Goal: Task Accomplishment & Management: Manage account settings

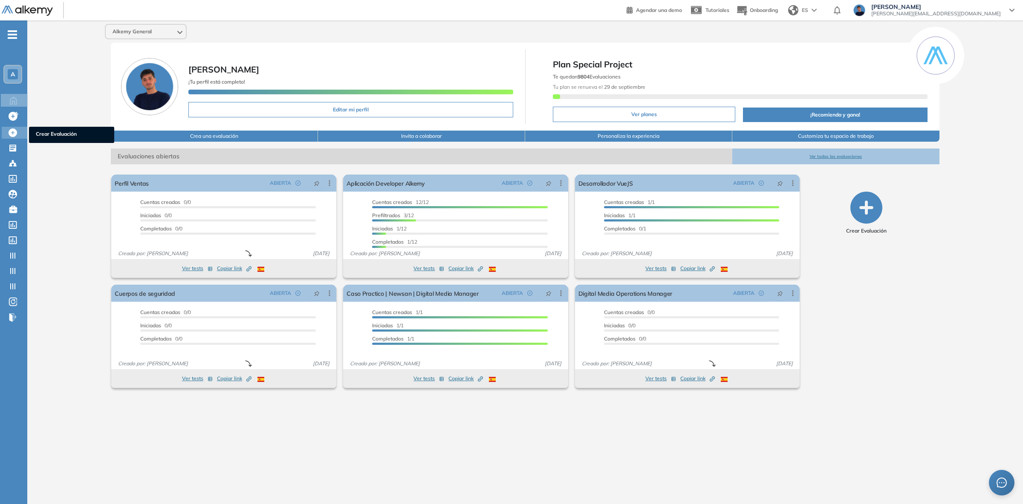
click at [13, 131] on icon at bounding box center [13, 132] width 9 height 9
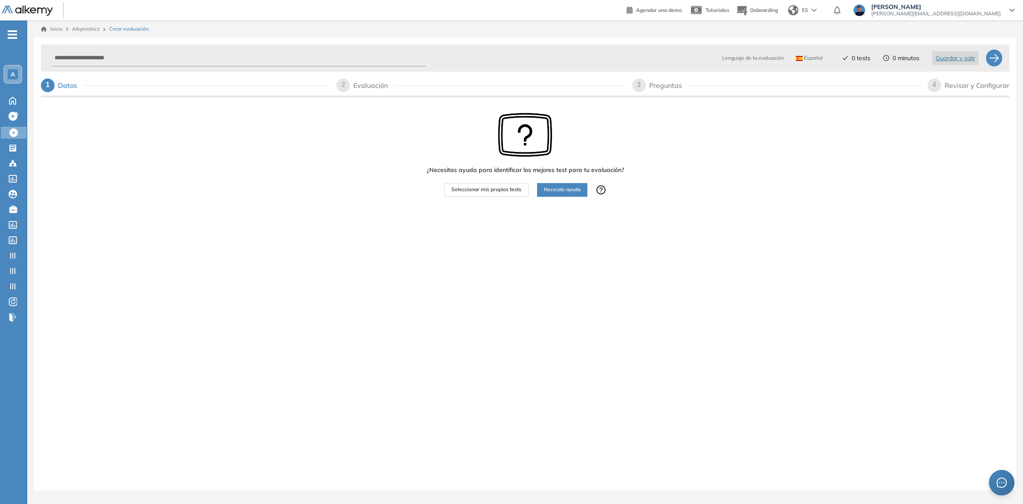
drag, startPoint x: 478, startPoint y: 192, endPoint x: 498, endPoint y: 178, distance: 24.1
click at [478, 192] on span "Seleccionar mis propios tests" at bounding box center [487, 189] width 70 height 8
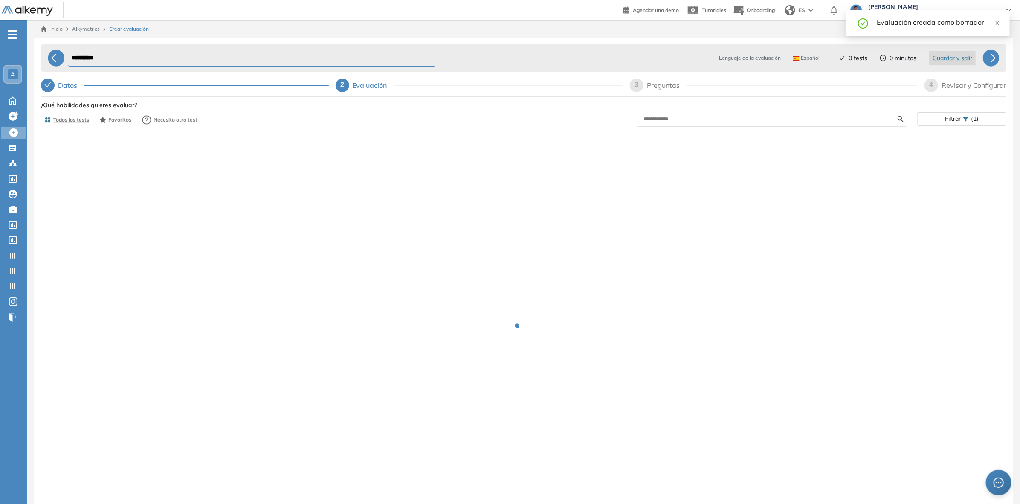
click at [951, 114] on span "Filtrar" at bounding box center [953, 119] width 16 height 12
click at [939, 156] on div "Nivel" at bounding box center [961, 155] width 78 height 14
click at [954, 139] on div at bounding box center [961, 137] width 78 height 14
click at [952, 159] on input "text" at bounding box center [971, 159] width 86 height 11
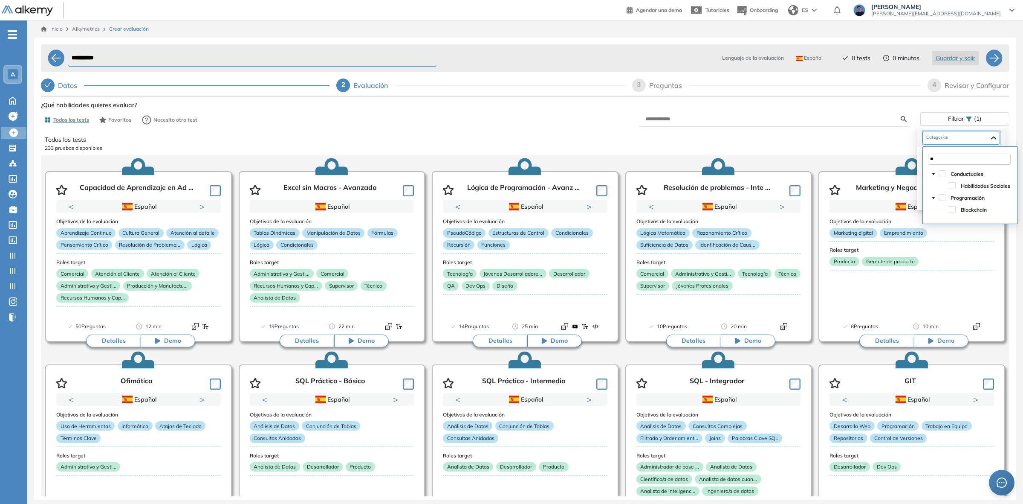
type input "*"
drag, startPoint x: 943, startPoint y: 159, endPoint x: 913, endPoint y: 158, distance: 29.9
click at [913, 158] on body "**********" at bounding box center [511, 252] width 1023 height 504
click at [960, 185] on div "Seguridad" at bounding box center [969, 186] width 75 height 12
click at [957, 185] on span at bounding box center [956, 185] width 7 height 7
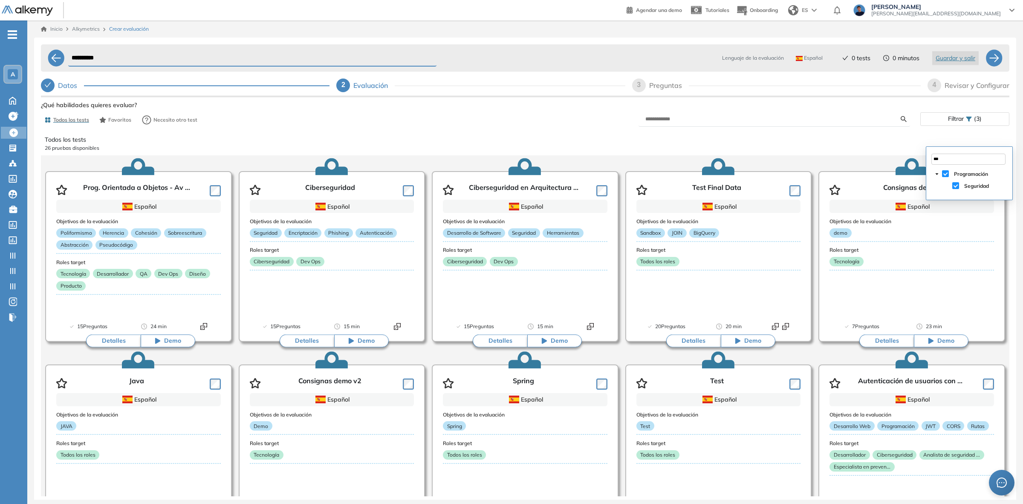
type input "***"
drag, startPoint x: 429, startPoint y: 124, endPoint x: 429, endPoint y: 119, distance: 4.7
click at [429, 120] on div "Todos los tests Favoritos Necesito otro test" at bounding box center [283, 119] width 484 height 17
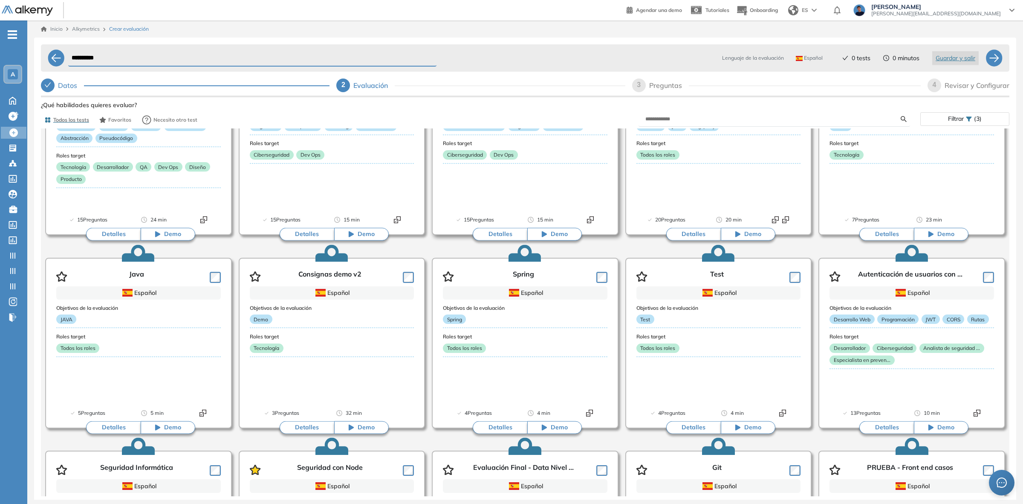
scroll to position [160, 0]
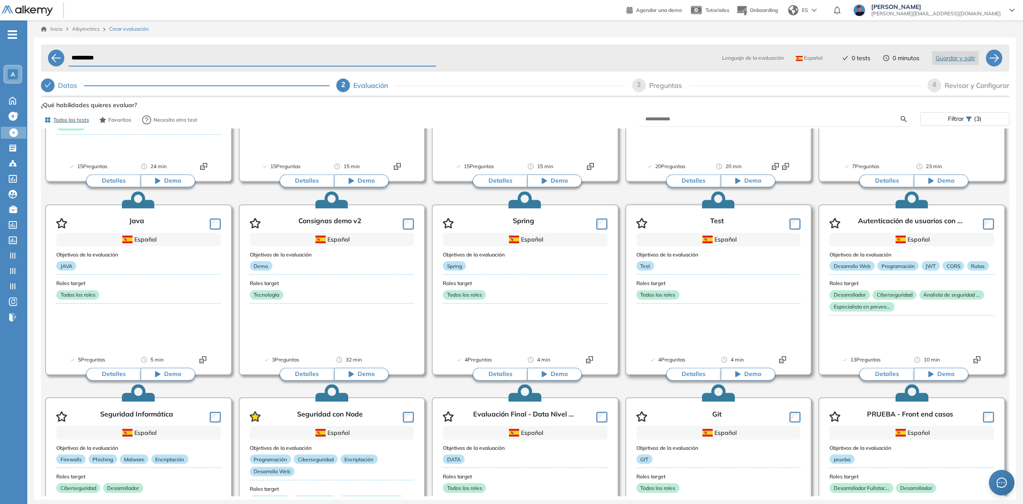
click at [679, 370] on button "Detalles" at bounding box center [693, 374] width 55 height 13
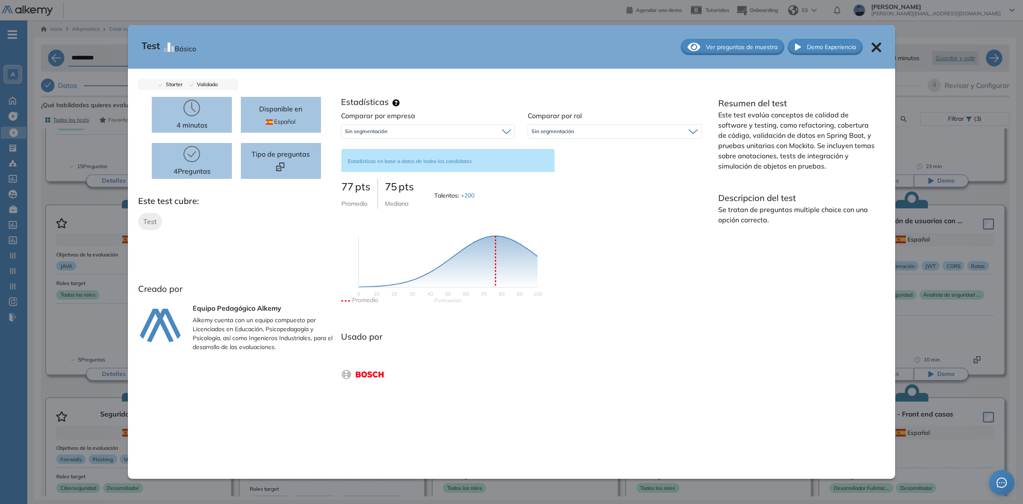
click at [873, 46] on icon at bounding box center [877, 47] width 10 height 10
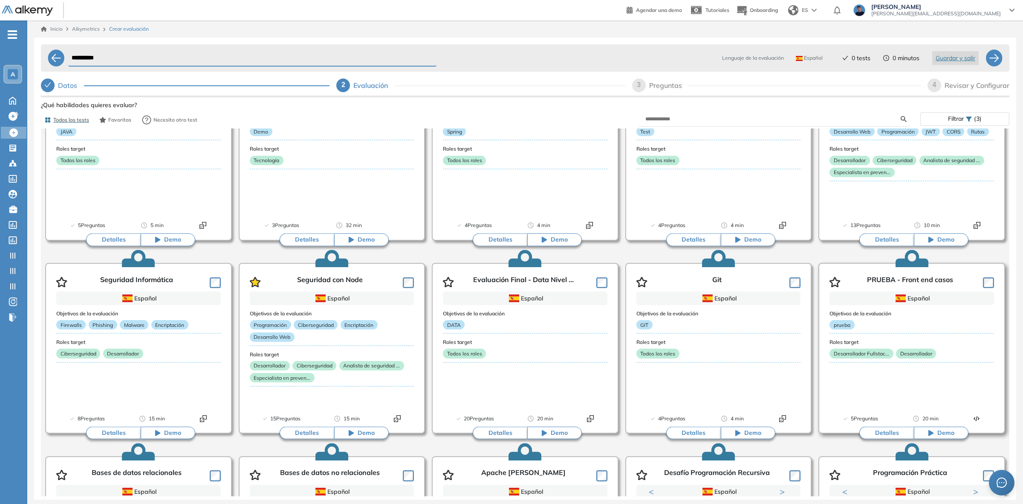
scroll to position [298, 0]
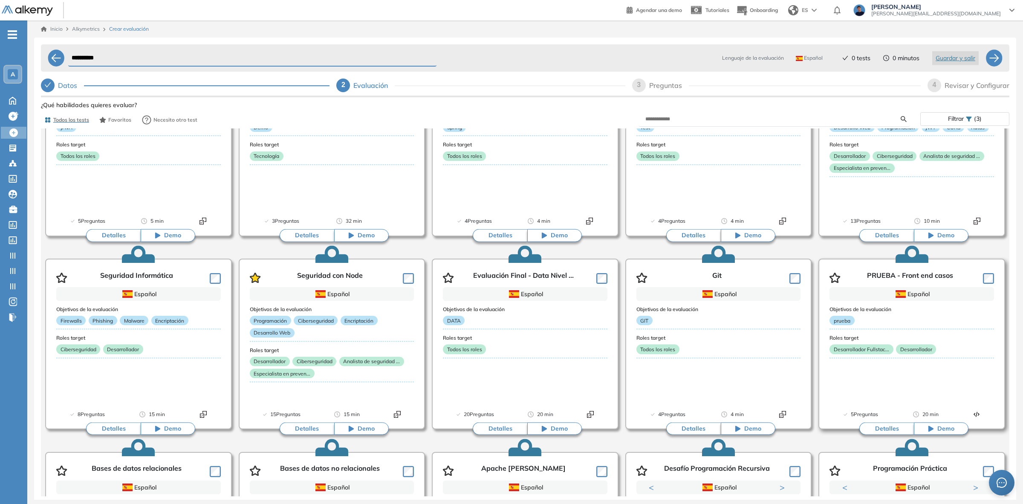
click at [864, 429] on button "Detalles" at bounding box center [887, 428] width 55 height 13
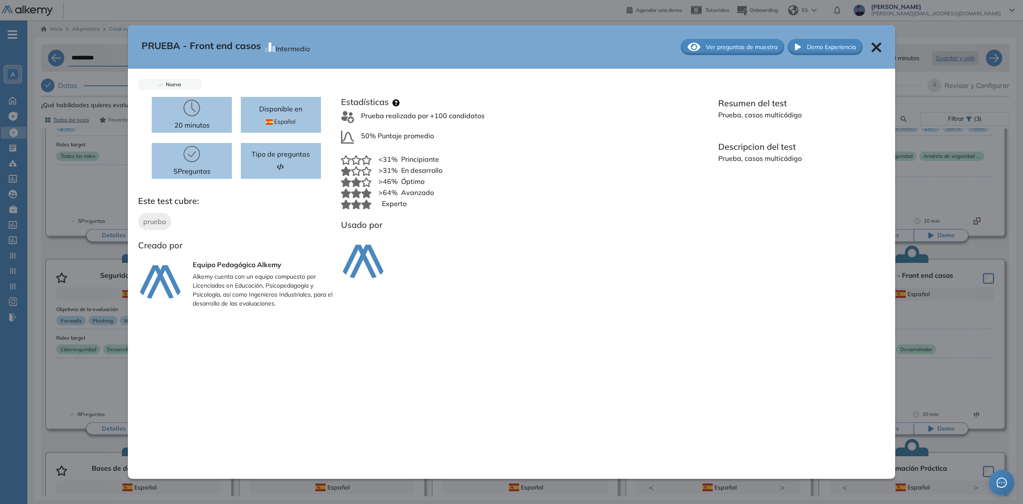
click at [875, 50] on icon at bounding box center [877, 47] width 10 height 10
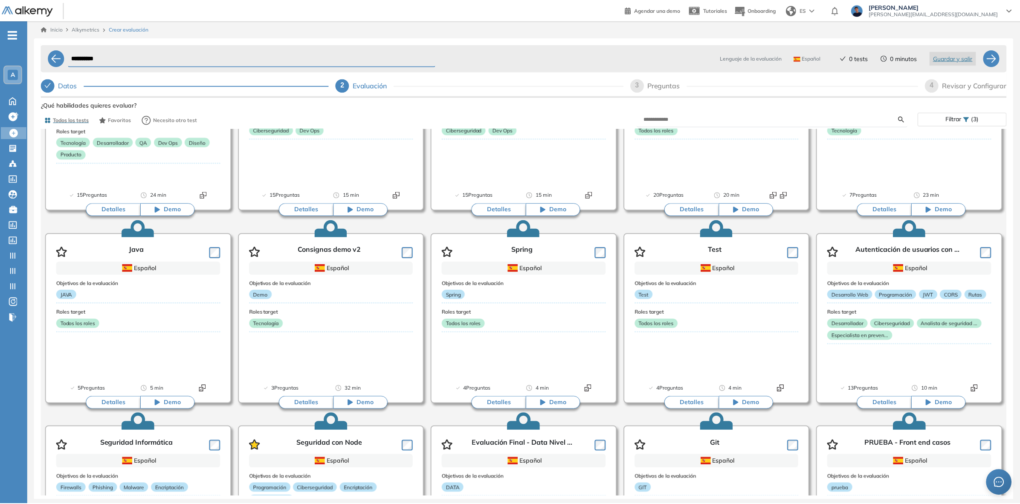
scroll to position [0, 0]
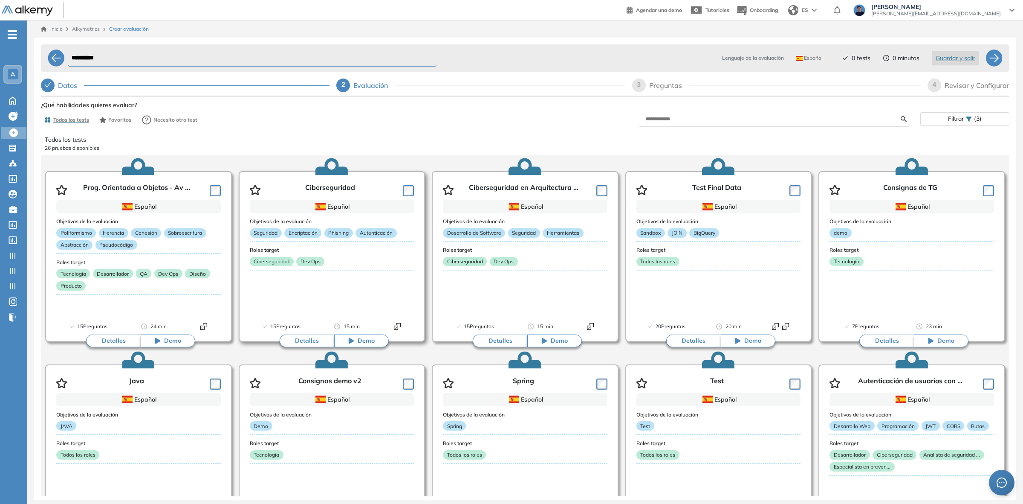
click at [306, 340] on button "Detalles" at bounding box center [307, 340] width 55 height 13
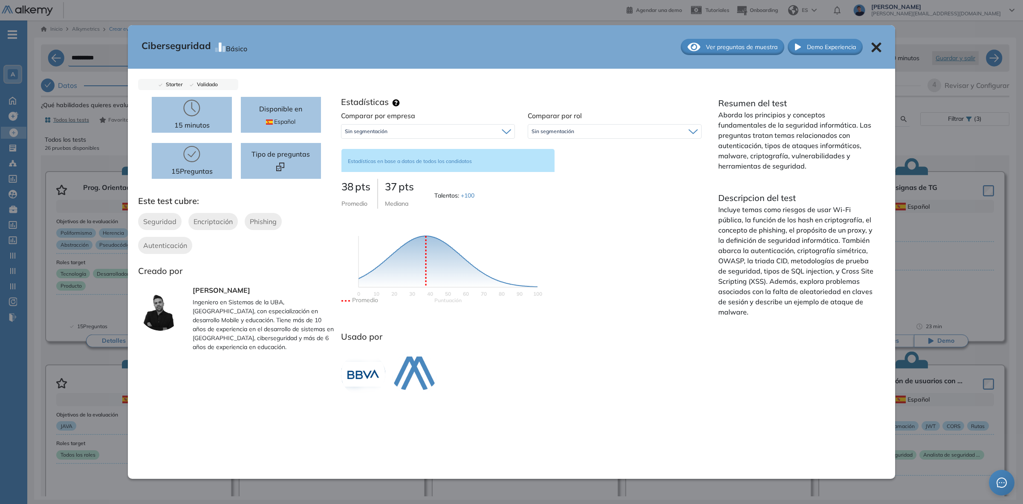
click at [91, 276] on div "Ciberseguridad Básico Ver preguntas de muestra Demo Experiencia Starter Validad…" at bounding box center [525, 326] width 969 height 455
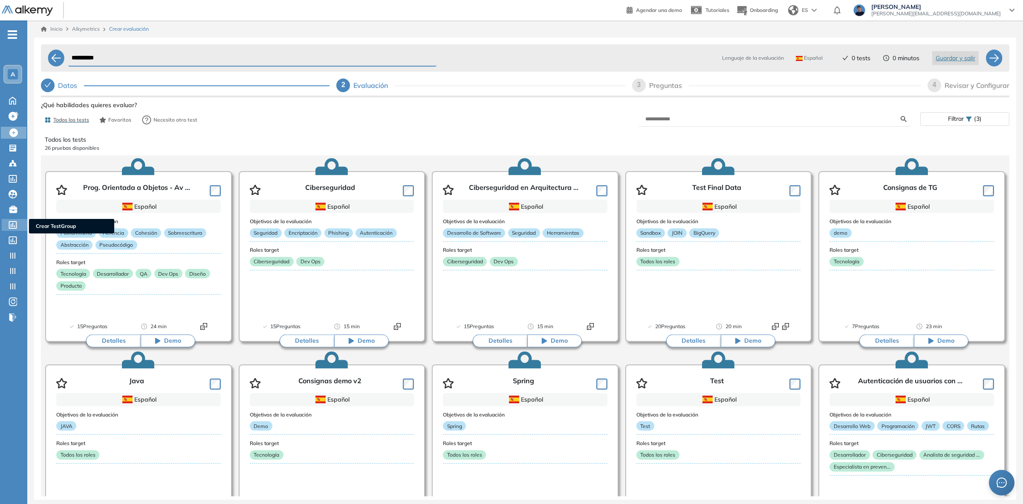
click at [12, 222] on icon at bounding box center [13, 225] width 9 height 8
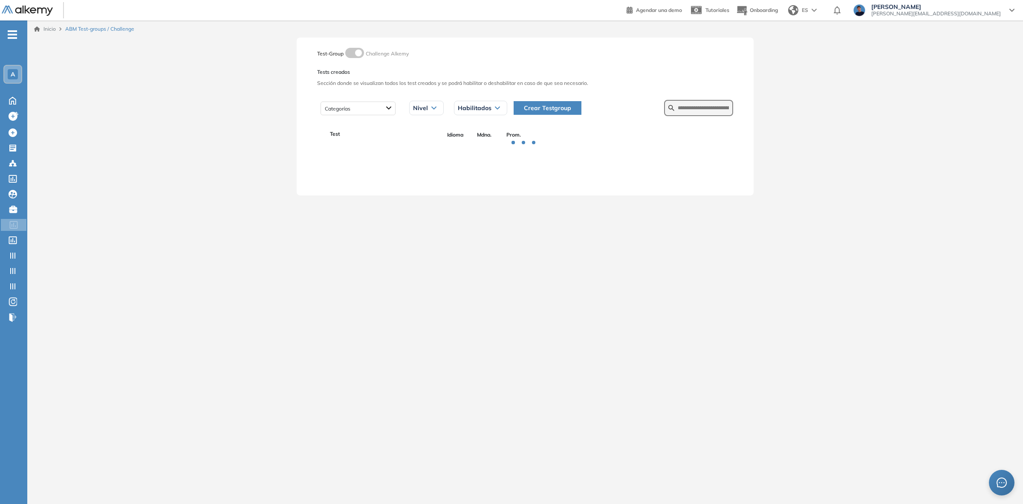
click at [536, 108] on span "Crear Testgroup" at bounding box center [547, 107] width 47 height 9
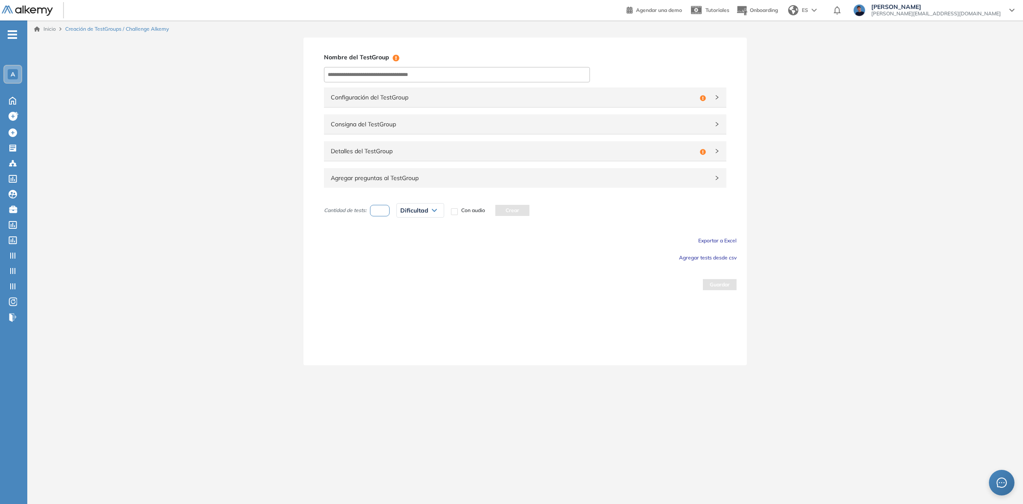
click at [426, 182] on span "Agregar preguntas al TestGroup" at bounding box center [520, 177] width 379 height 9
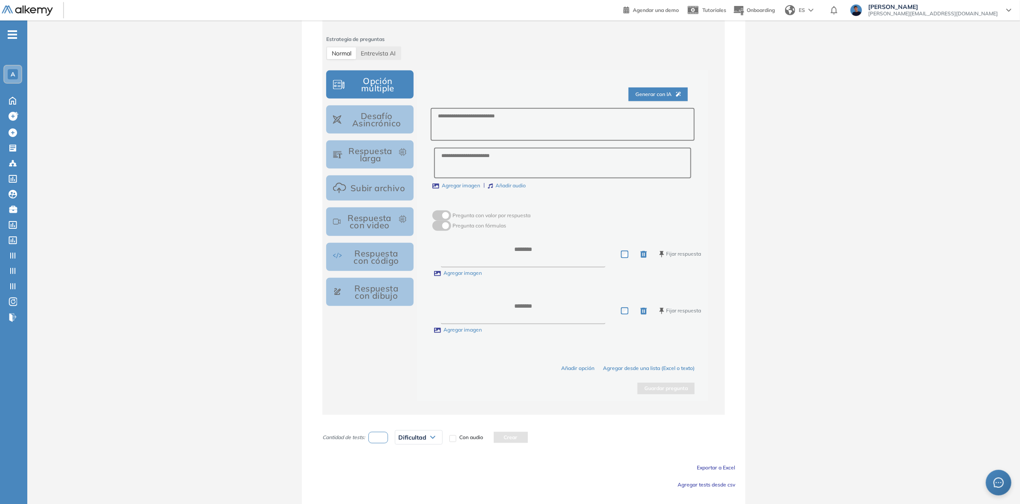
scroll to position [288, 0]
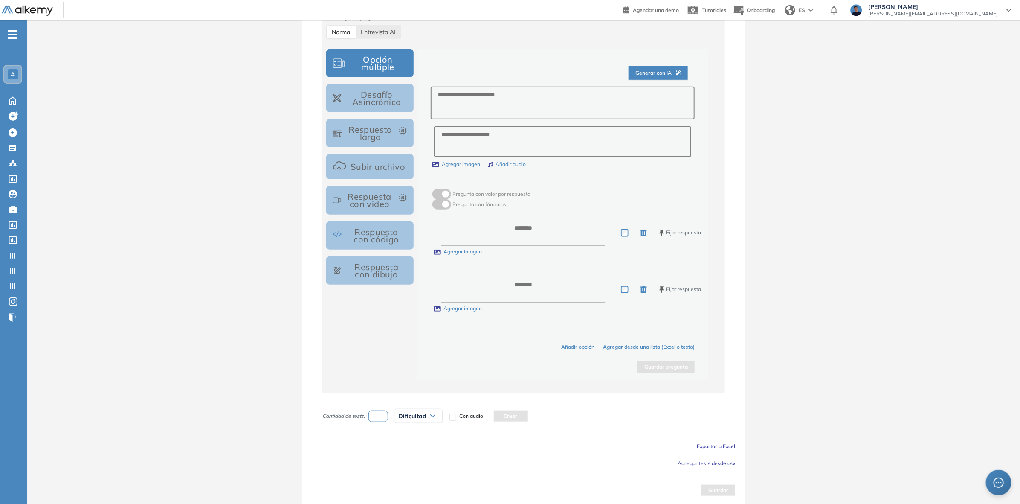
click at [706, 443] on span "Exportar a Excel" at bounding box center [716, 446] width 38 height 6
click at [713, 460] on span "Agregar tests desde csv" at bounding box center [707, 463] width 58 height 6
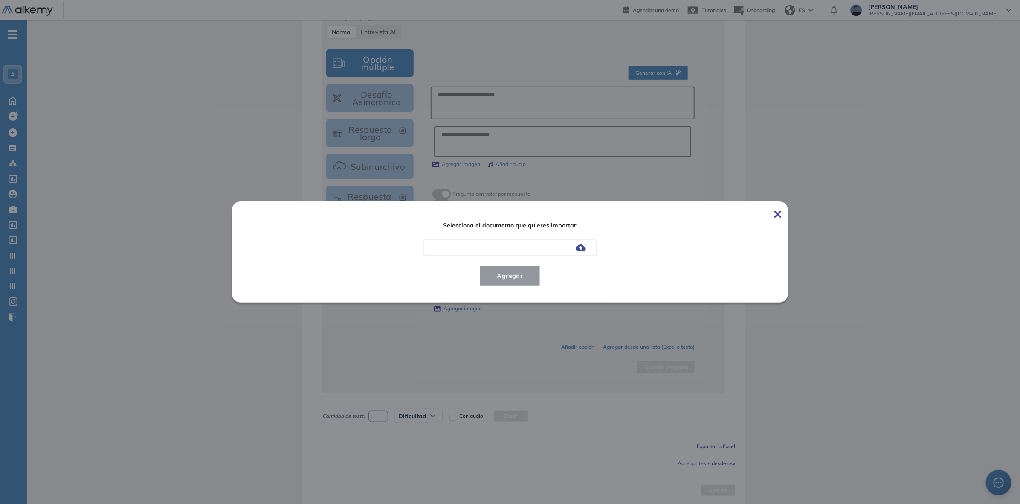
click at [581, 249] on img at bounding box center [581, 247] width 10 height 7
click at [0, 0] on input "file" at bounding box center [0, 0] width 0 height 0
click at [516, 275] on span "Agregar" at bounding box center [510, 275] width 40 height 10
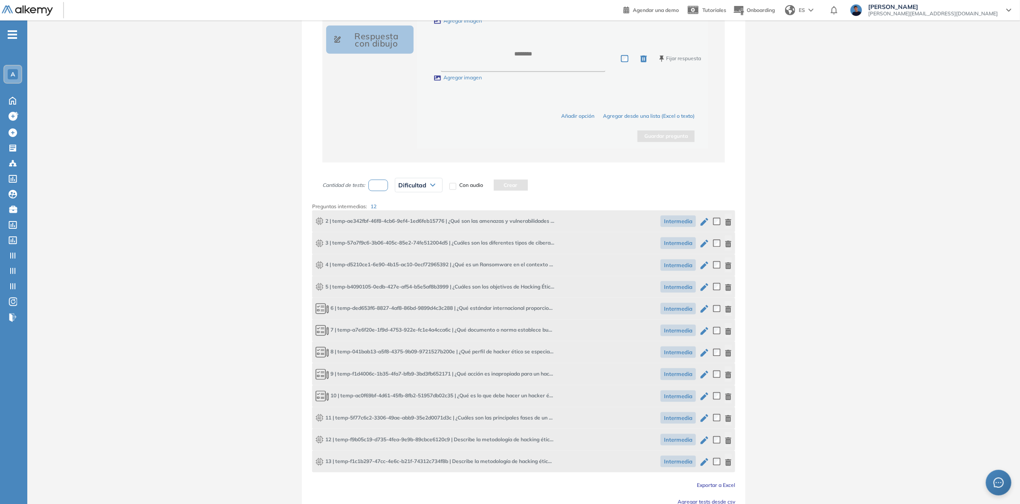
scroll to position [574, 0]
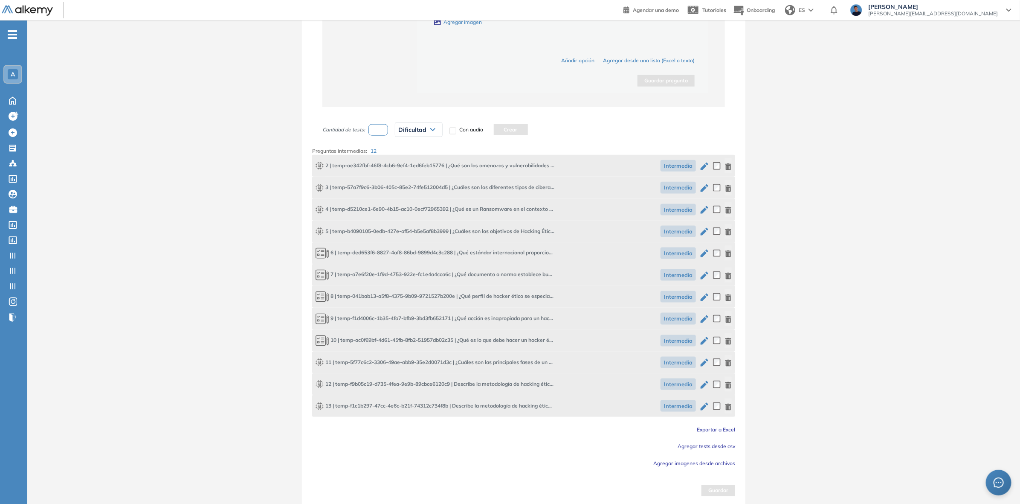
click at [707, 444] on span "Agregar tests desde csv" at bounding box center [707, 446] width 58 height 6
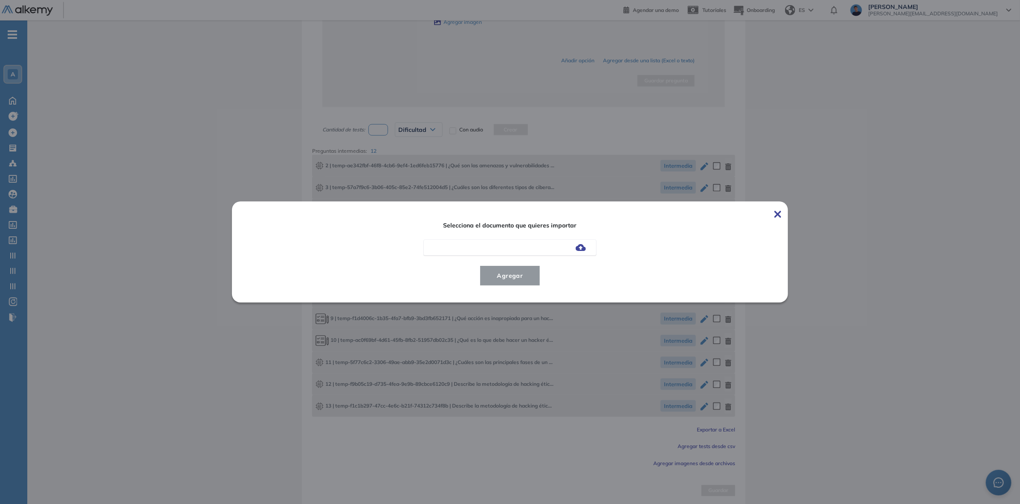
click at [580, 252] on div at bounding box center [509, 247] width 173 height 16
click at [585, 247] on img at bounding box center [581, 247] width 10 height 7
click at [0, 0] on input "file" at bounding box center [0, 0] width 0 height 0
click at [515, 271] on span "Agregar" at bounding box center [510, 275] width 40 height 10
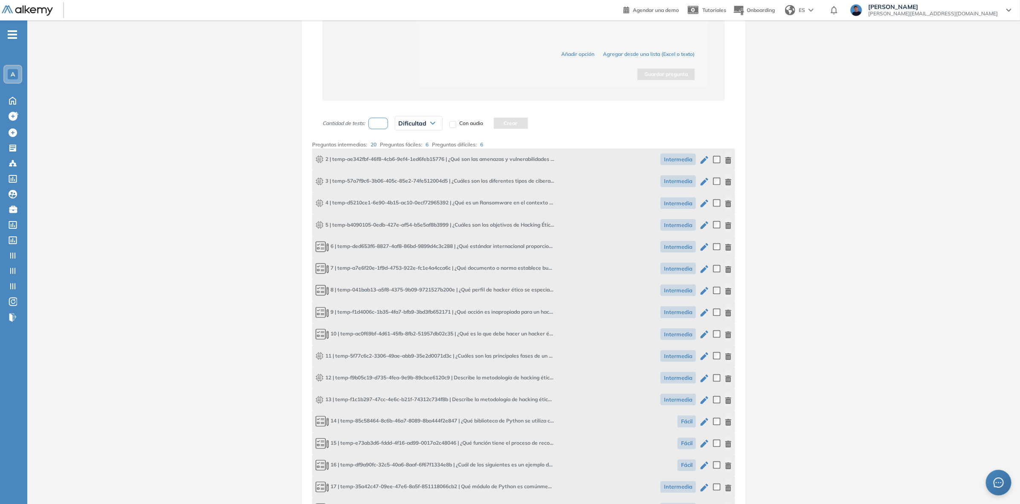
scroll to position [531, 0]
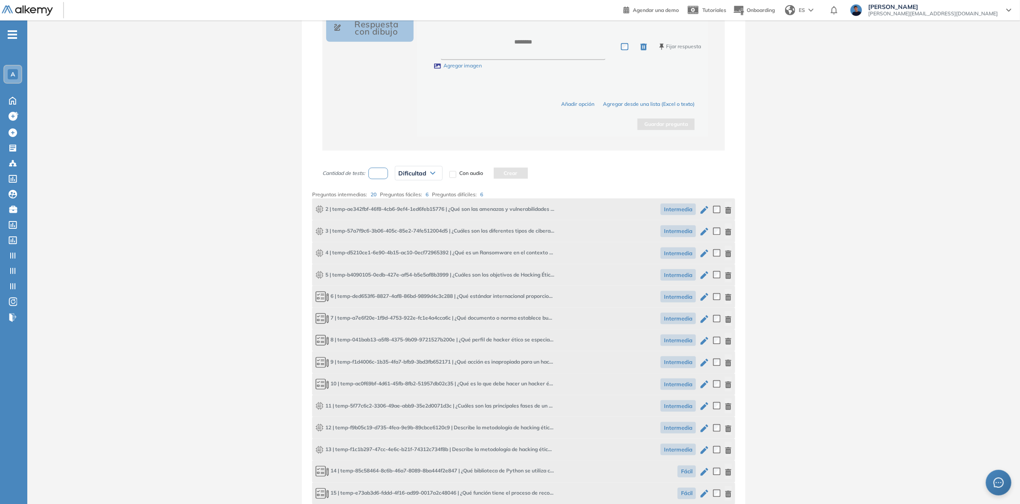
click at [706, 209] on icon "button" at bounding box center [704, 210] width 10 height 10
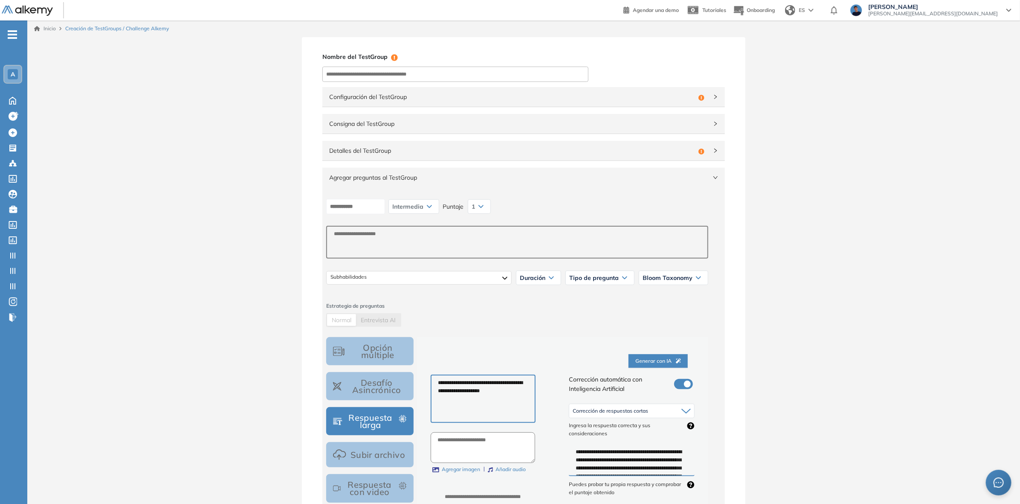
scroll to position [0, 0]
click at [611, 101] on span "Configuración del TestGroup" at bounding box center [512, 97] width 366 height 9
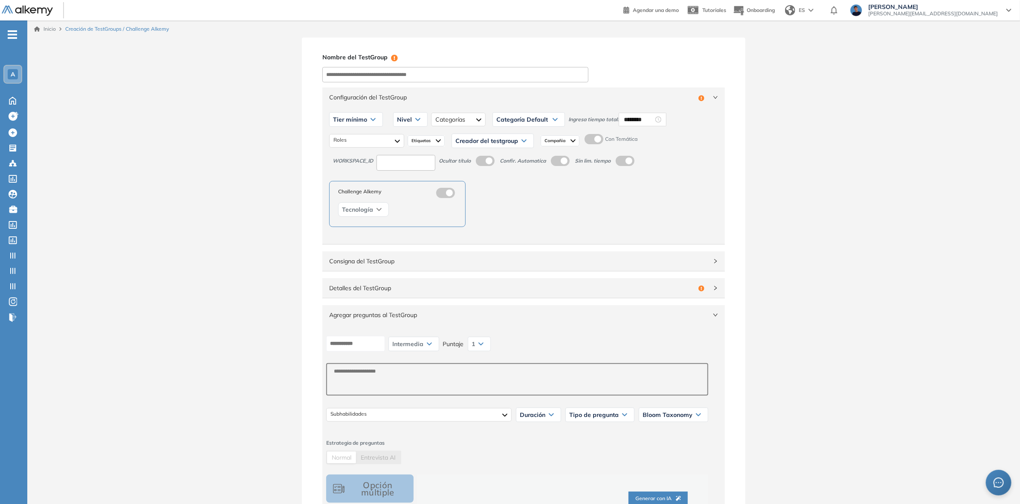
click at [591, 143] on label at bounding box center [594, 139] width 19 height 10
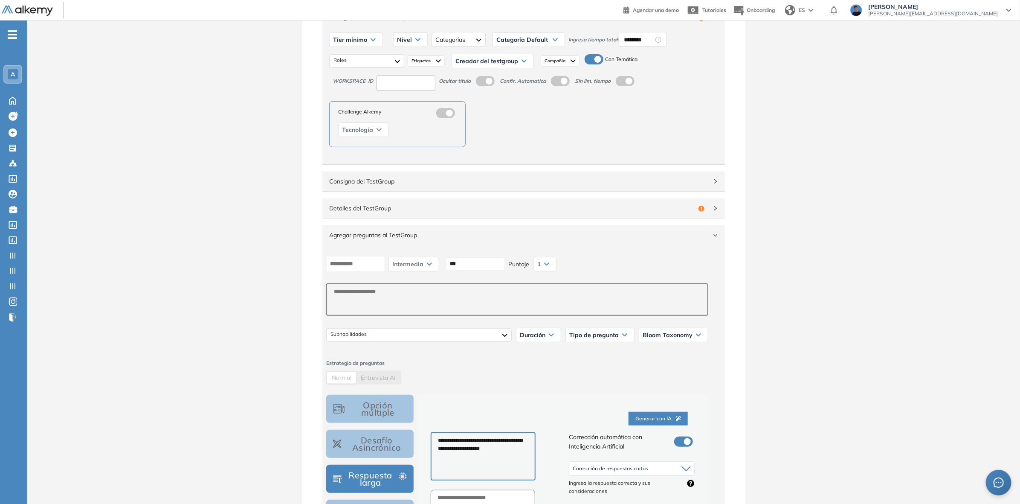
scroll to position [160, 0]
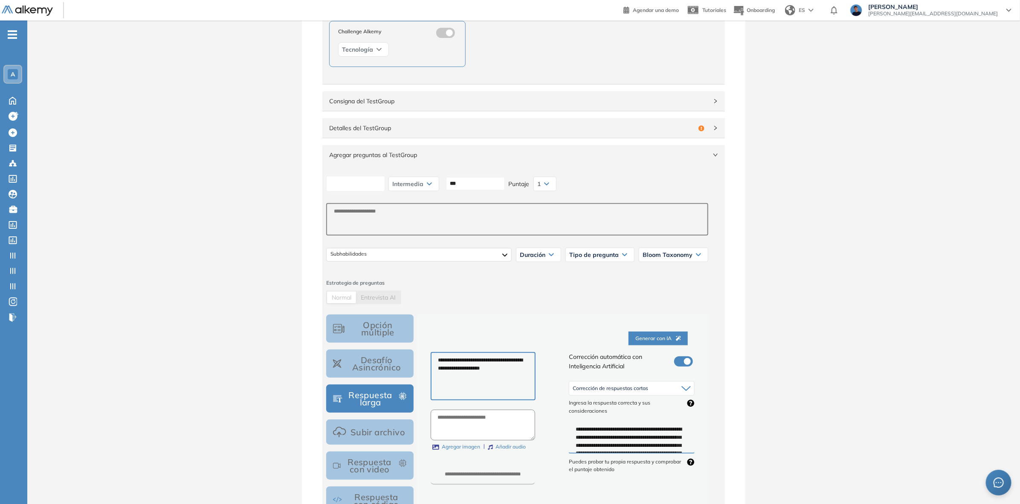
click at [362, 187] on input at bounding box center [355, 184] width 59 height 16
click at [379, 257] on div at bounding box center [418, 255] width 185 height 14
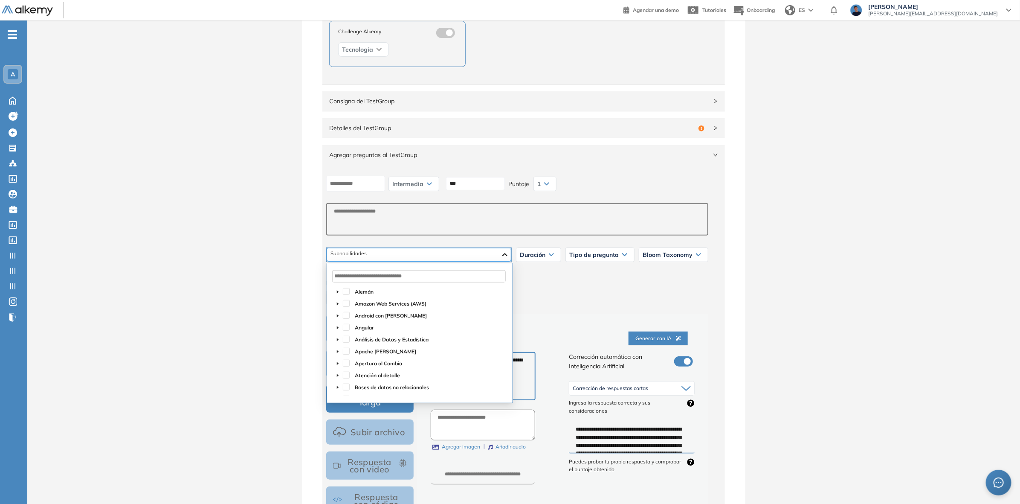
click at [379, 256] on div at bounding box center [419, 255] width 185 height 14
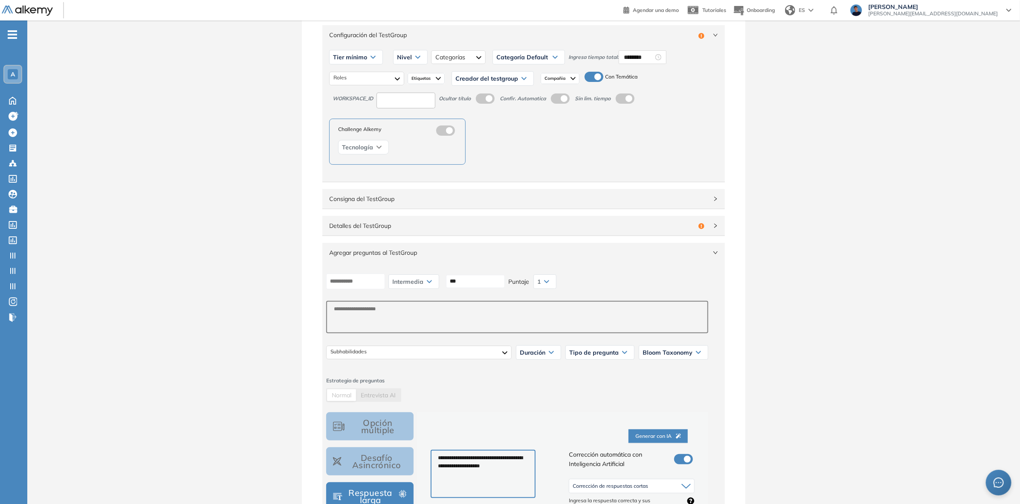
scroll to position [53, 0]
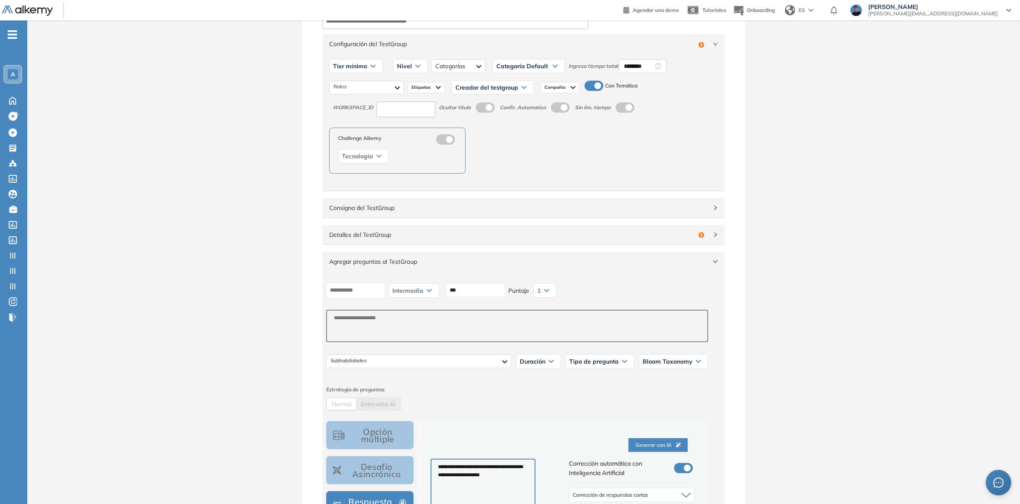
click at [591, 85] on span at bounding box center [588, 84] width 7 height 7
click at [598, 85] on label at bounding box center [594, 86] width 19 height 10
drag, startPoint x: 479, startPoint y: 291, endPoint x: 437, endPoint y: 293, distance: 41.8
click at [437, 293] on div "Intermedia Muy fácil Fácil Intermedia Difícil Muy difícil Avanzado Texto correg…" at bounding box center [517, 290] width 389 height 21
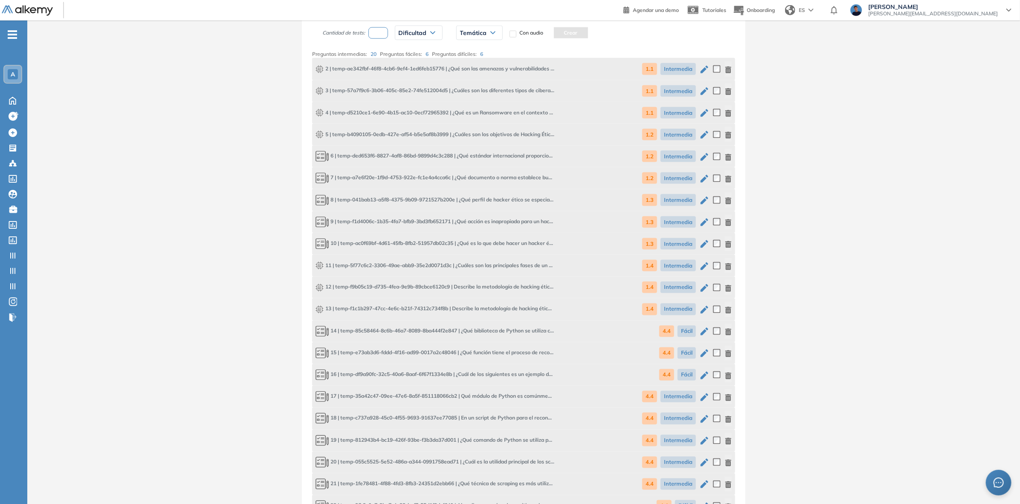
scroll to position [713, 0]
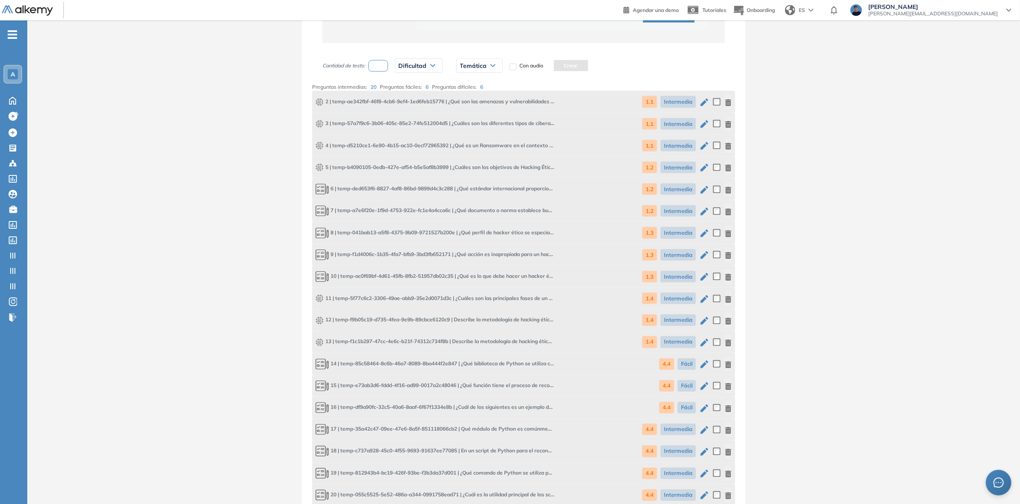
click at [730, 99] on icon "button" at bounding box center [728, 102] width 6 height 7
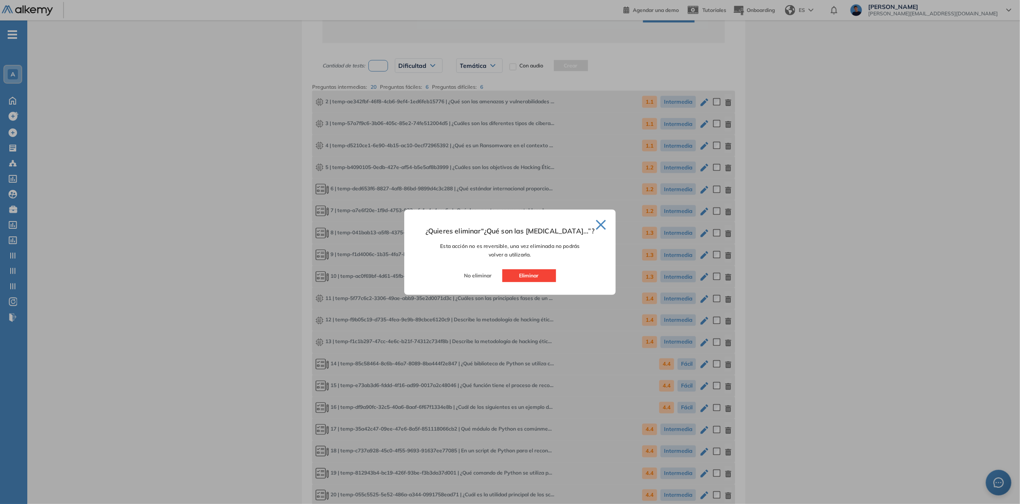
click at [730, 99] on div at bounding box center [510, 252] width 1020 height 504
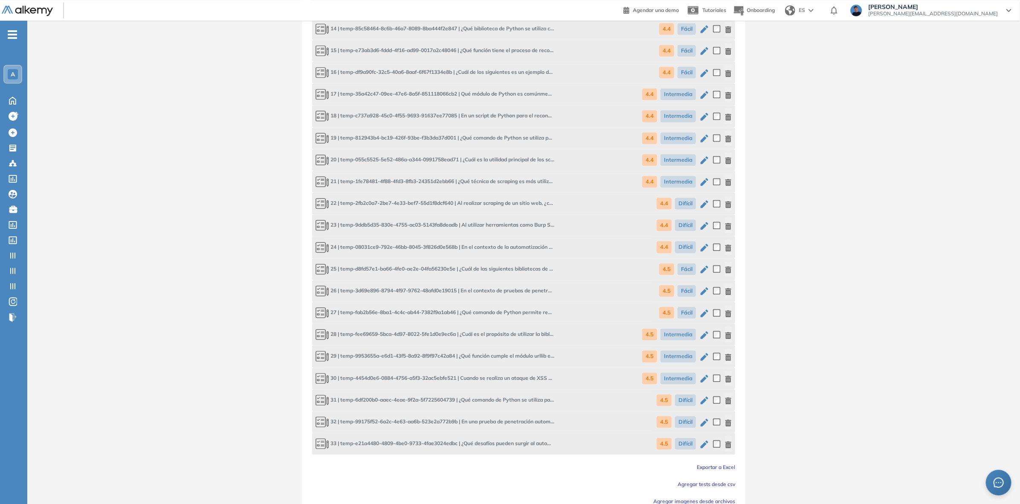
scroll to position [1086, 0]
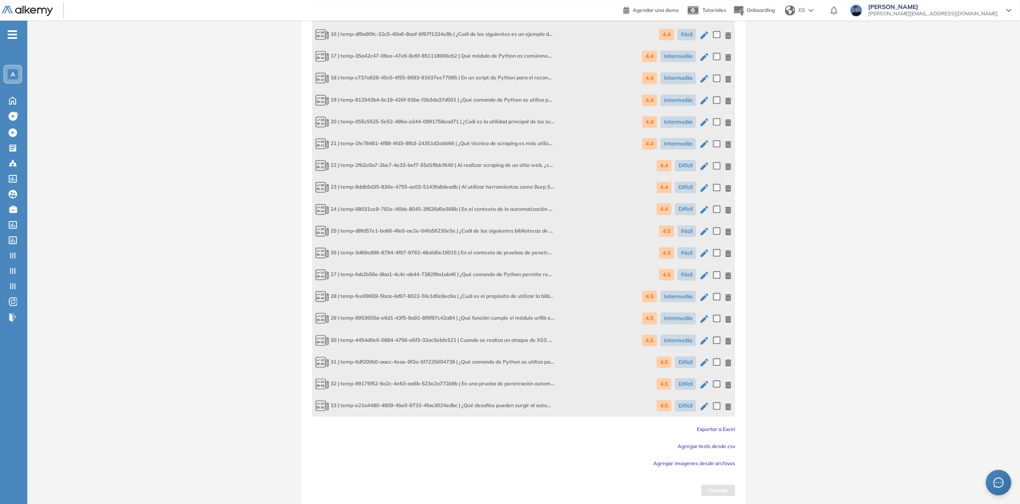
click at [728, 405] on icon "button" at bounding box center [728, 406] width 7 height 7
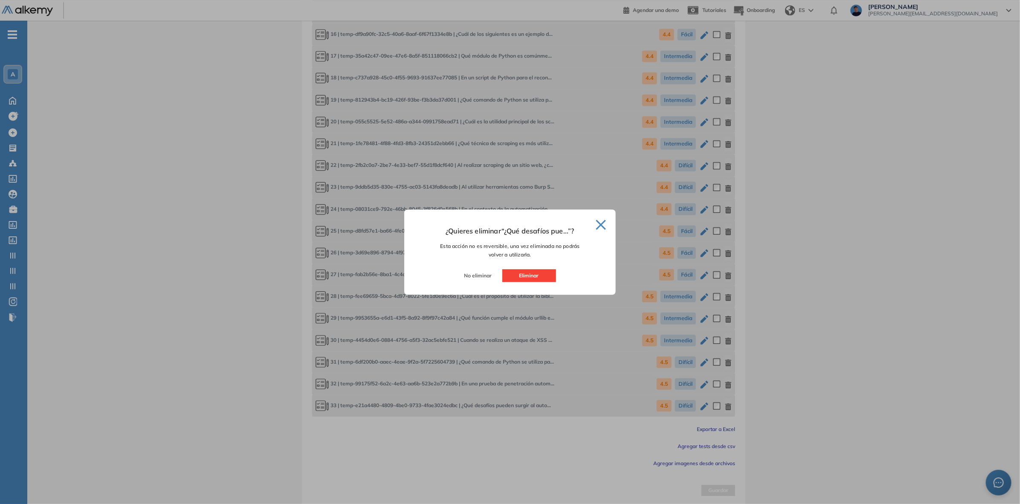
click at [532, 265] on div "¿Quieres eliminar “ ¿Qué desafíos pue ... ”? Esta acción no es reversible, una …" at bounding box center [509, 247] width 191 height 43
click at [537, 274] on button "Eliminar" at bounding box center [529, 275] width 54 height 13
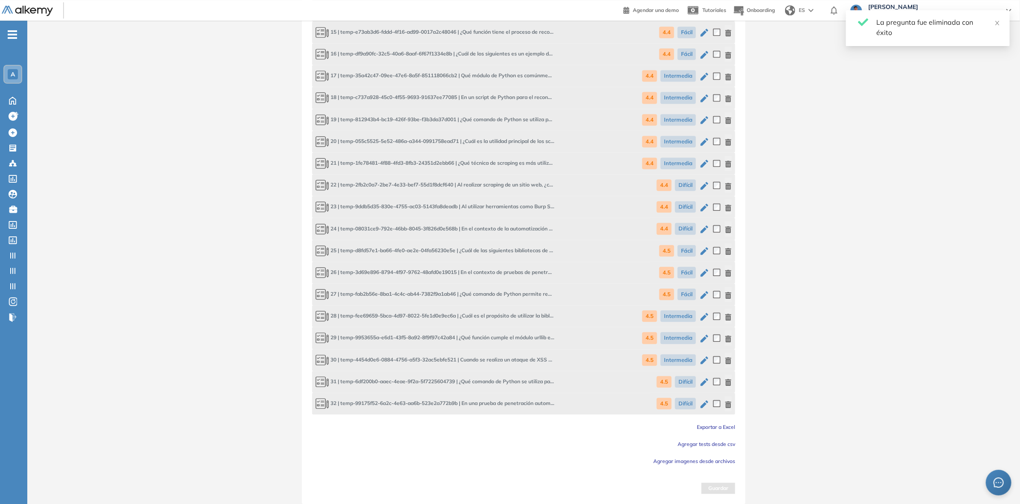
scroll to position [1064, 0]
click at [730, 387] on button "button" at bounding box center [728, 383] width 7 height 15
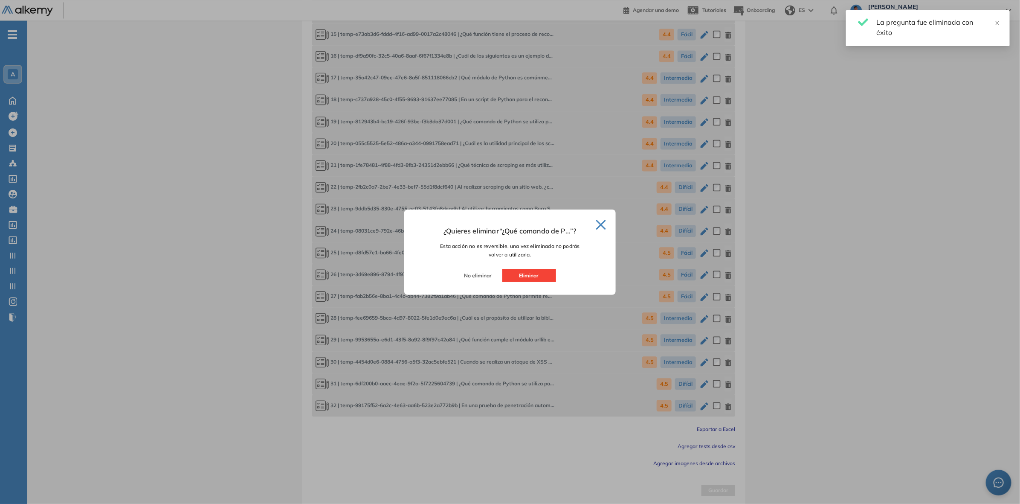
click at [543, 276] on button "Eliminar" at bounding box center [529, 275] width 54 height 13
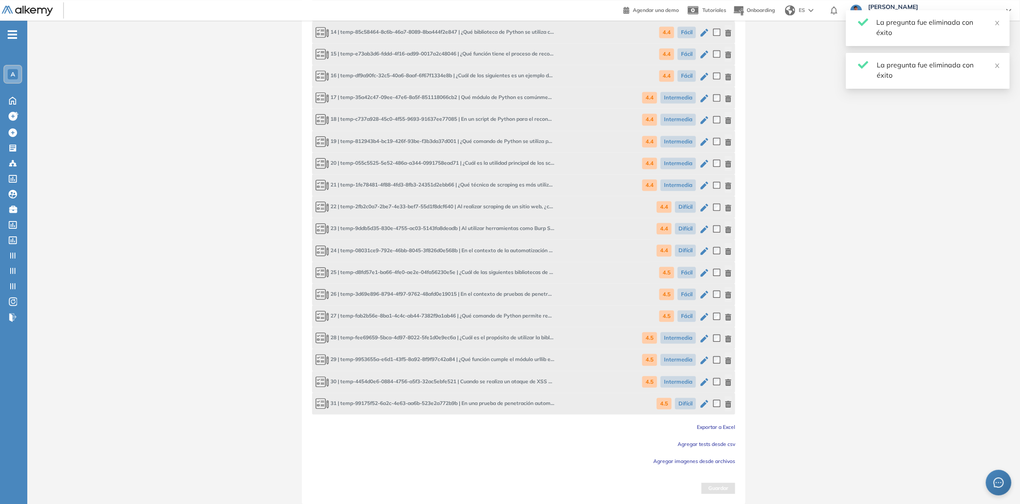
scroll to position [1042, 0]
click at [733, 401] on div "31 | temp-99175f52-6a2c-4e63-aa6b-523e2a772b9b | En una prueba de penetración a…" at bounding box center [523, 406] width 423 height 22
click at [730, 404] on icon "button" at bounding box center [728, 406] width 7 height 7
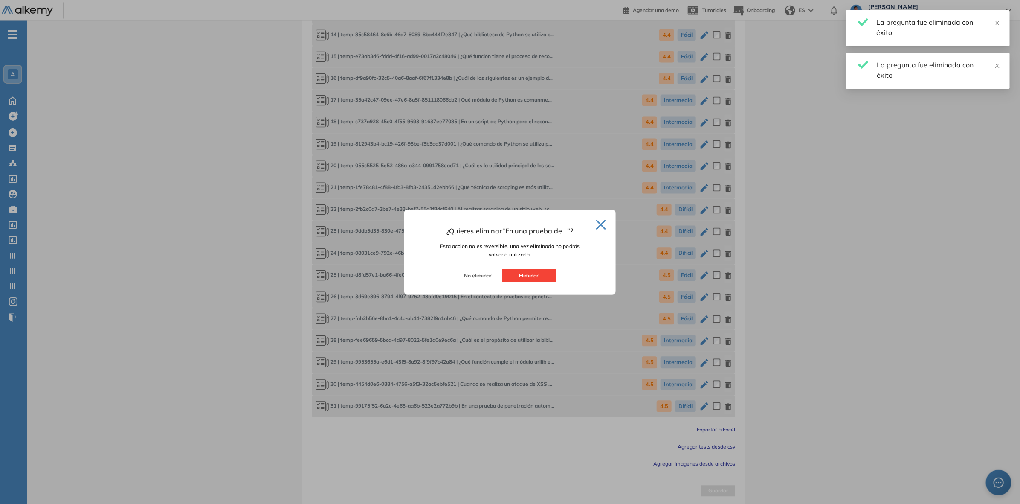
click at [534, 272] on button "Eliminar" at bounding box center [529, 275] width 54 height 13
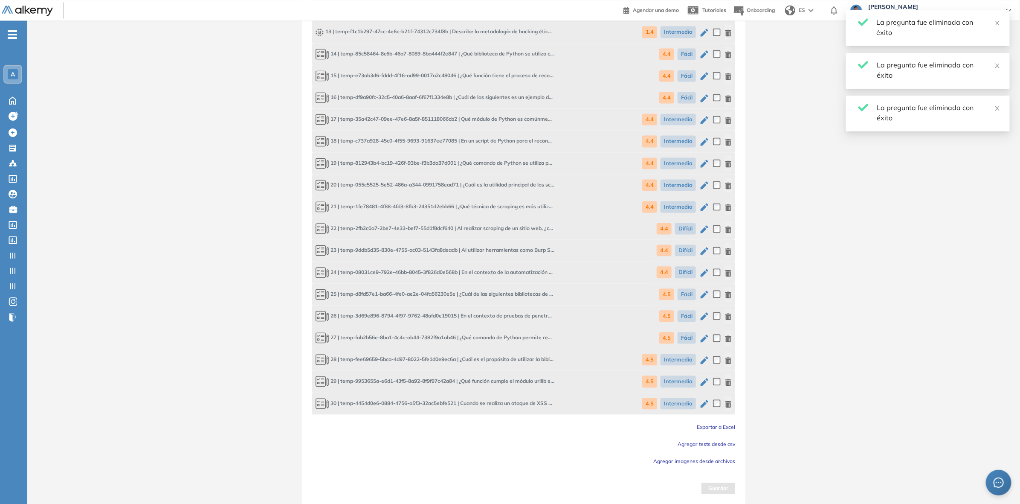
scroll to position [1020, 0]
click at [727, 404] on icon "button" at bounding box center [728, 406] width 7 height 7
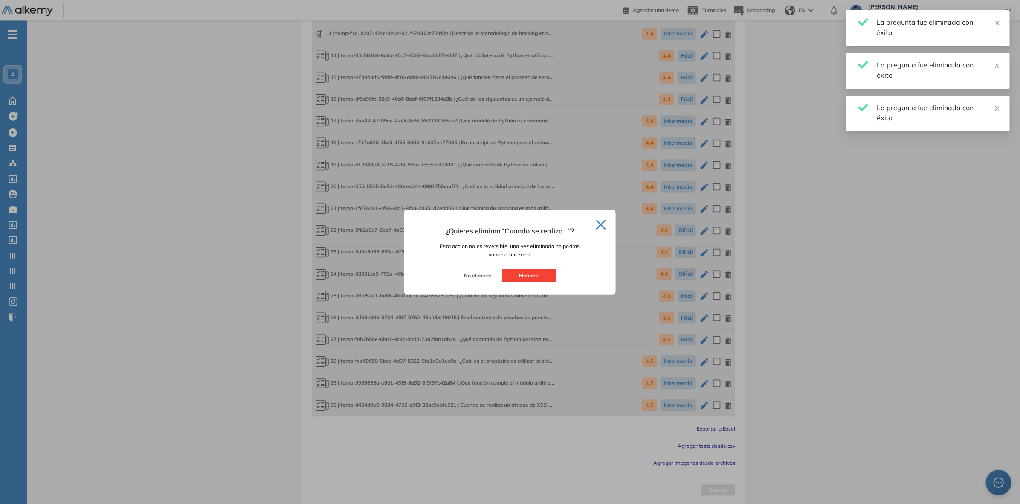
click at [532, 273] on button "Eliminar" at bounding box center [529, 275] width 54 height 13
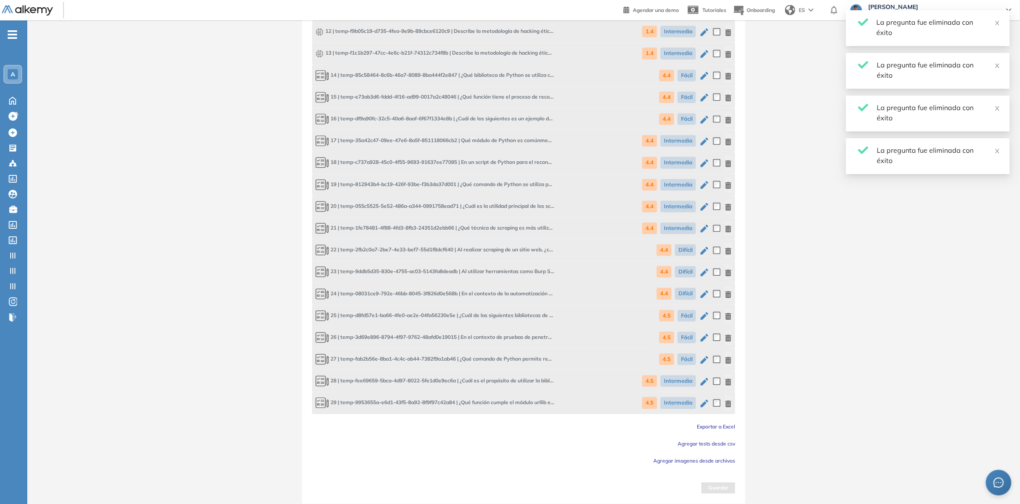
scroll to position [999, 0]
click at [729, 407] on button "button" at bounding box center [728, 404] width 7 height 15
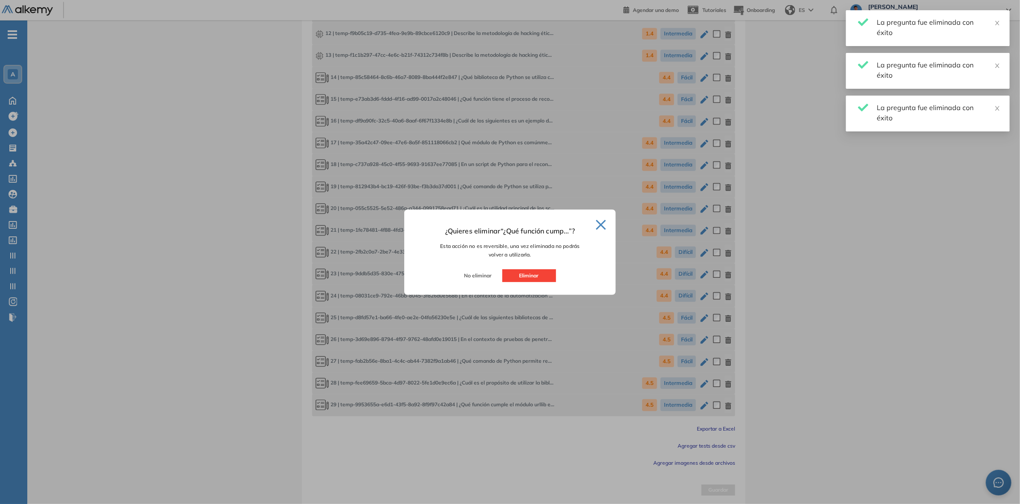
drag, startPoint x: 536, startPoint y: 274, endPoint x: 644, endPoint y: 342, distance: 127.6
click at [536, 275] on button "Eliminar" at bounding box center [529, 275] width 54 height 13
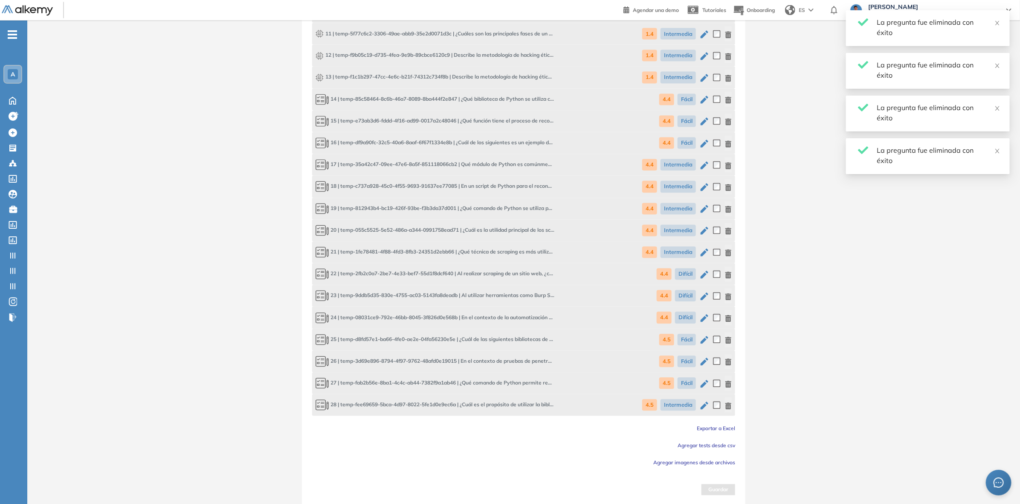
click at [726, 406] on icon "button" at bounding box center [728, 406] width 7 height 7
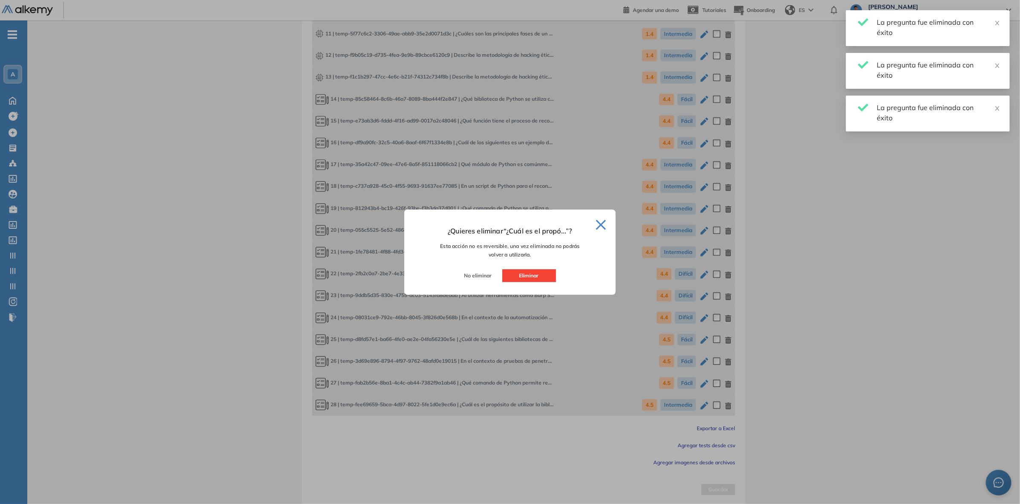
drag, startPoint x: 542, startPoint y: 278, endPoint x: 555, endPoint y: 278, distance: 12.4
click at [542, 278] on button "Eliminar" at bounding box center [529, 275] width 54 height 13
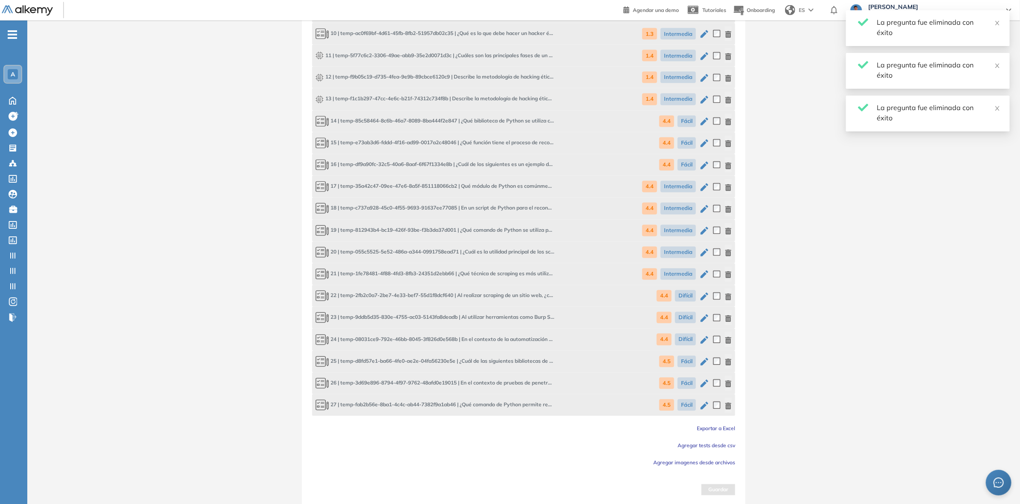
click at [727, 405] on icon "button" at bounding box center [728, 406] width 6 height 7
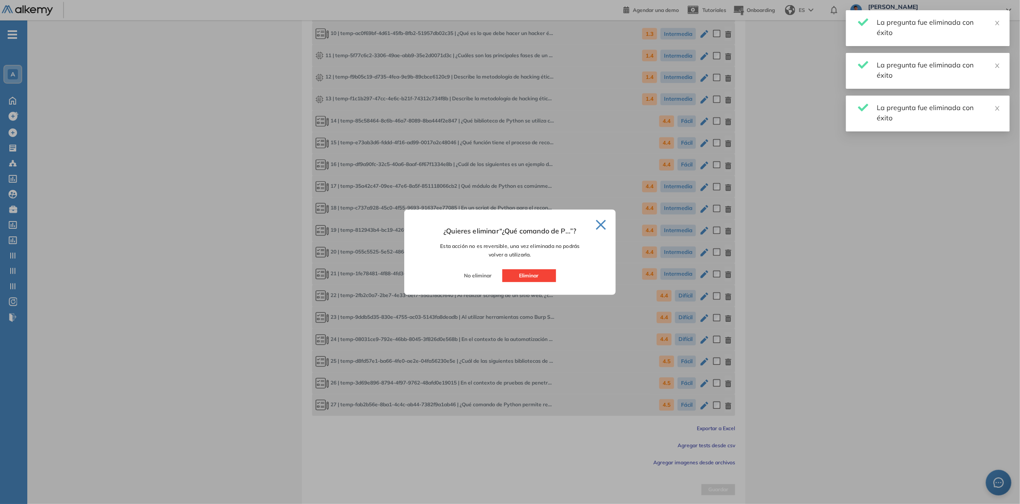
click at [541, 275] on button "Eliminar" at bounding box center [529, 275] width 54 height 13
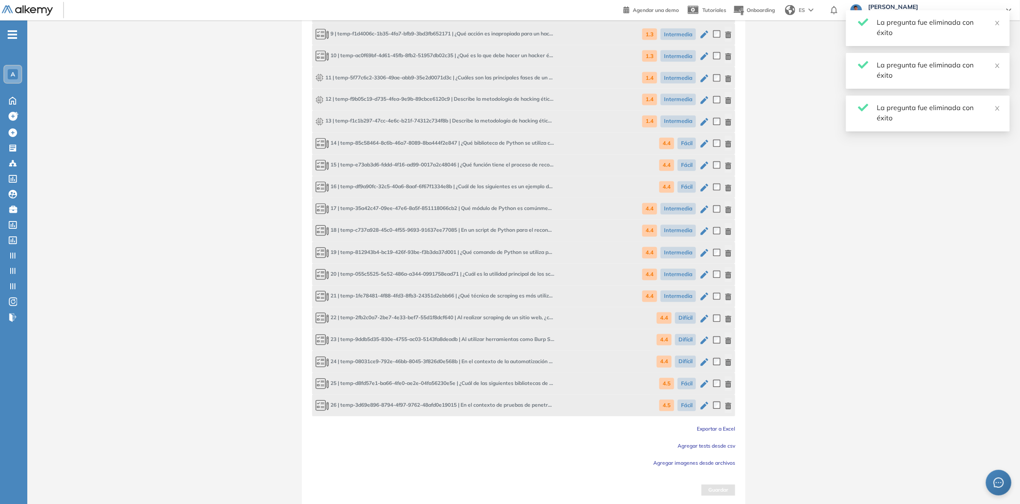
click at [726, 406] on icon "button" at bounding box center [728, 406] width 6 height 7
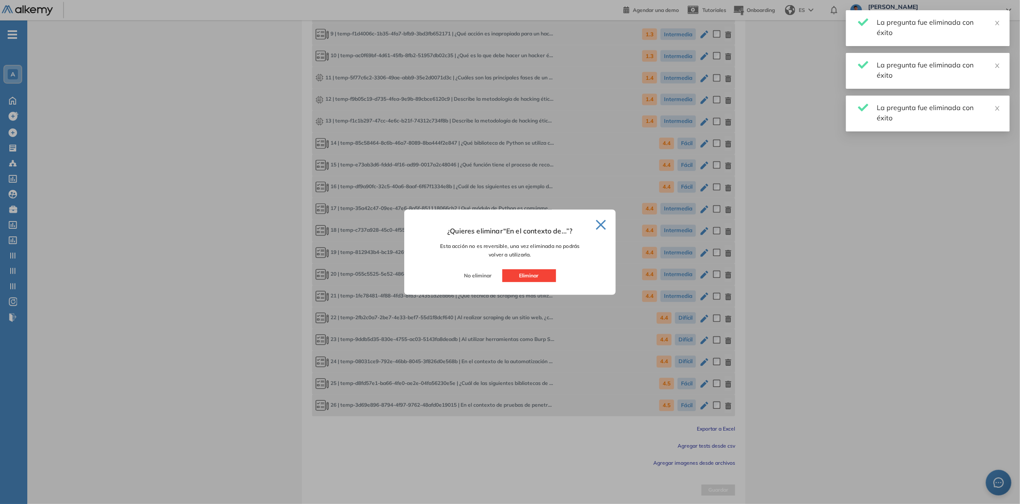
click at [725, 398] on button "button" at bounding box center [728, 405] width 7 height 15
click at [542, 278] on button "Eliminar" at bounding box center [529, 275] width 54 height 13
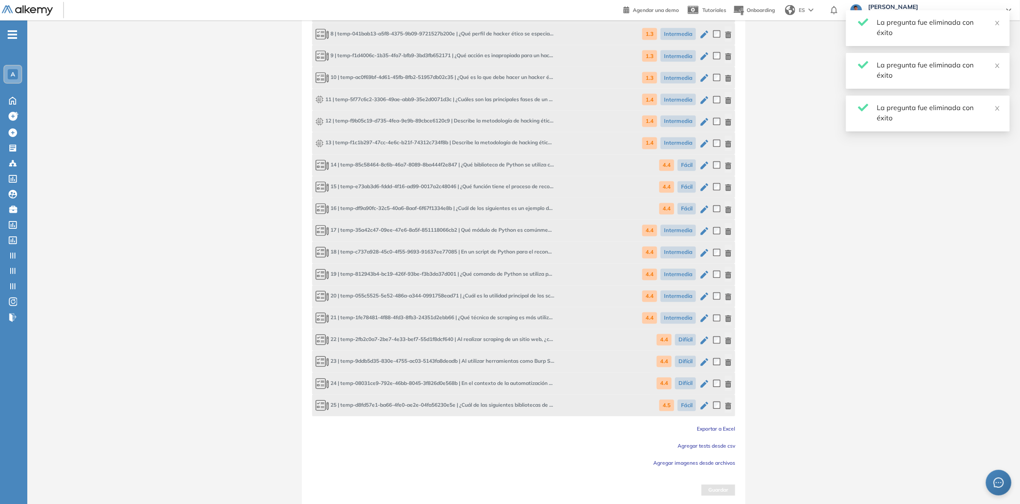
click at [728, 400] on button "button" at bounding box center [728, 405] width 7 height 15
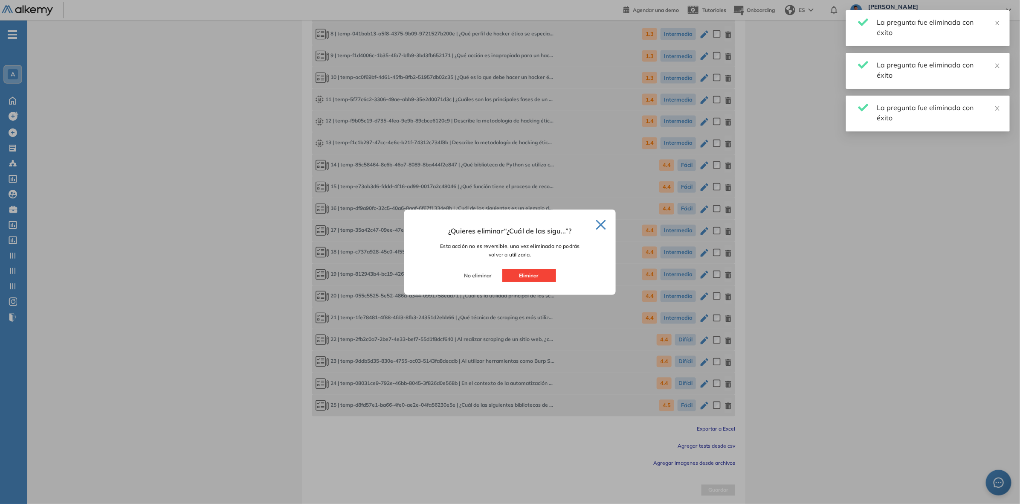
click at [725, 398] on button "button" at bounding box center [728, 405] width 7 height 15
click at [547, 274] on button "Eliminar" at bounding box center [529, 275] width 54 height 13
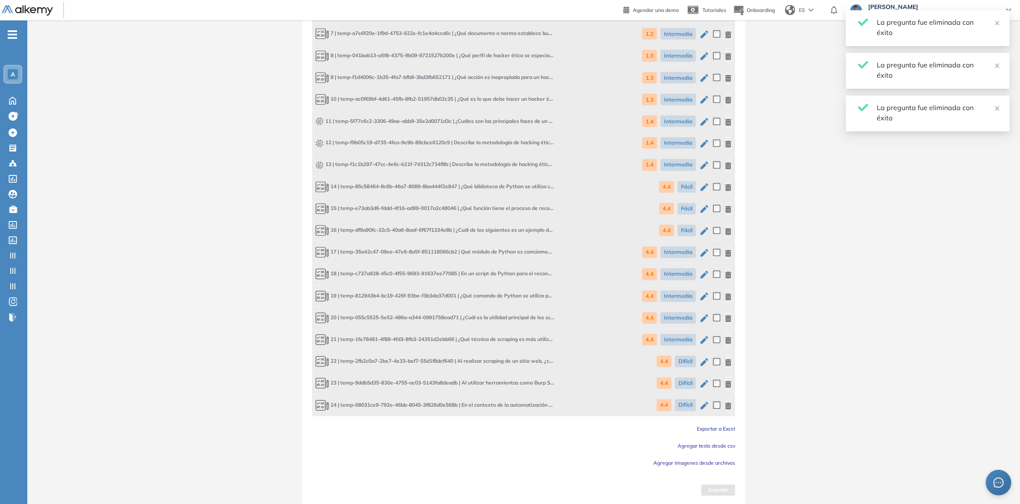
click at [728, 404] on icon "button" at bounding box center [728, 406] width 6 height 7
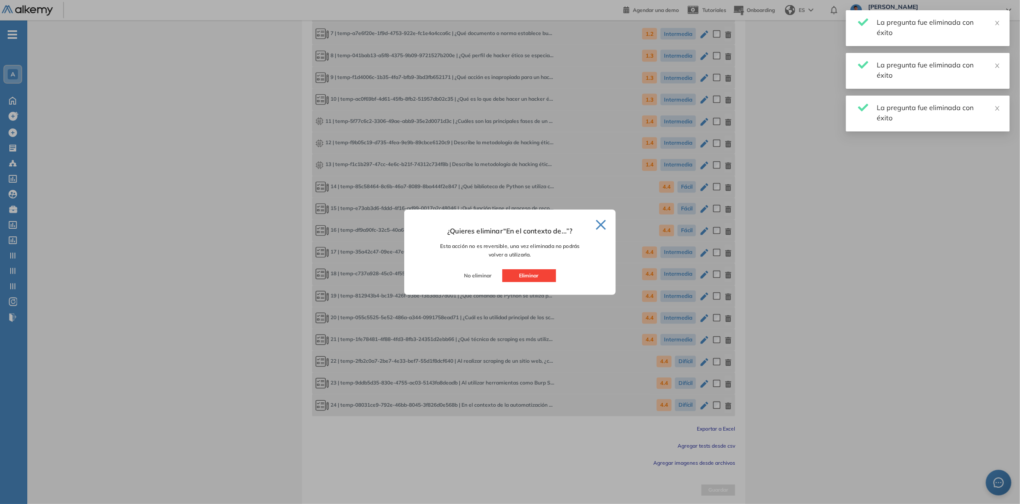
click at [540, 277] on button "Eliminar" at bounding box center [529, 275] width 54 height 13
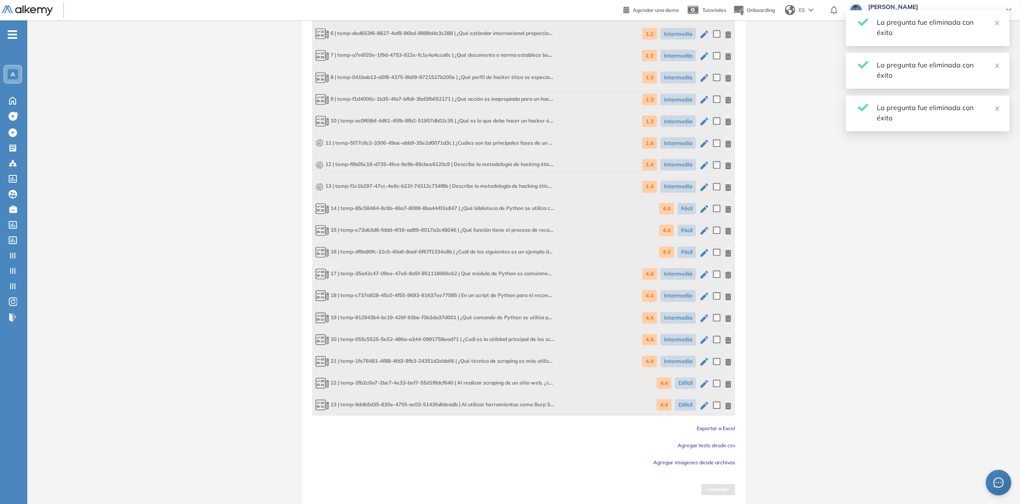
click at [734, 409] on div "23 | temp-9ddb5d35-830e-4755-ac03-5143fa8deadb | Al utilizar herramientas como …" at bounding box center [523, 405] width 423 height 22
click at [723, 406] on div "4.4 Difícil" at bounding box center [694, 404] width 75 height 15
click at [728, 406] on icon "button" at bounding box center [728, 406] width 7 height 7
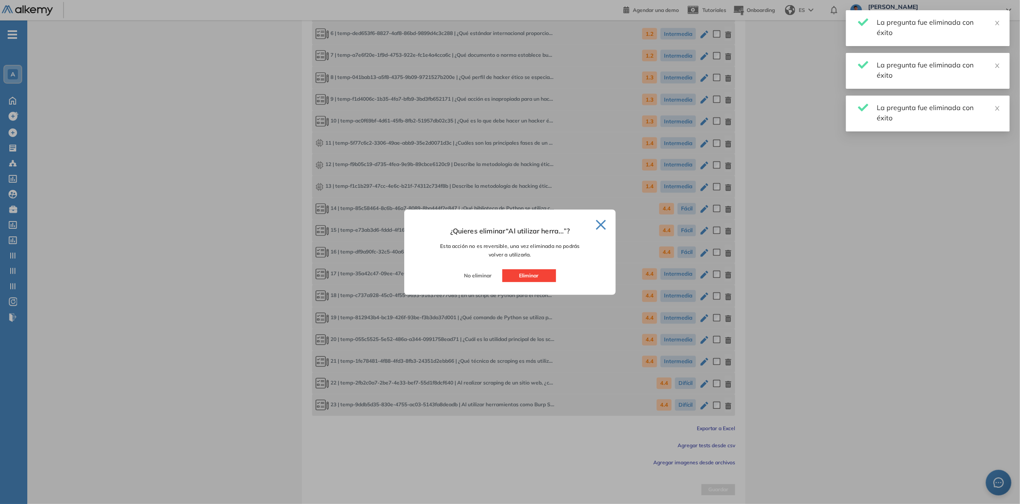
drag, startPoint x: 537, startPoint y: 276, endPoint x: 569, endPoint y: 297, distance: 38.2
click at [536, 276] on button "Eliminar" at bounding box center [529, 275] width 54 height 13
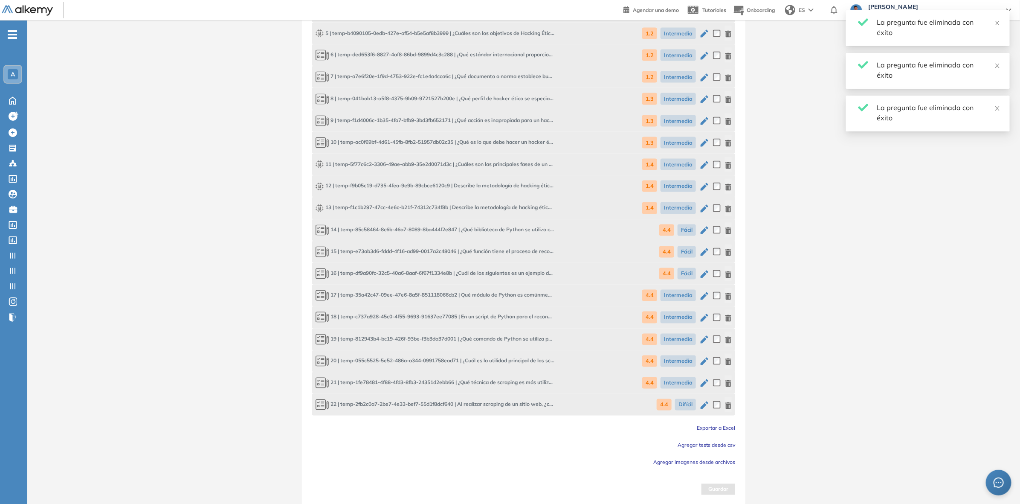
click at [730, 407] on button "button" at bounding box center [728, 404] width 7 height 15
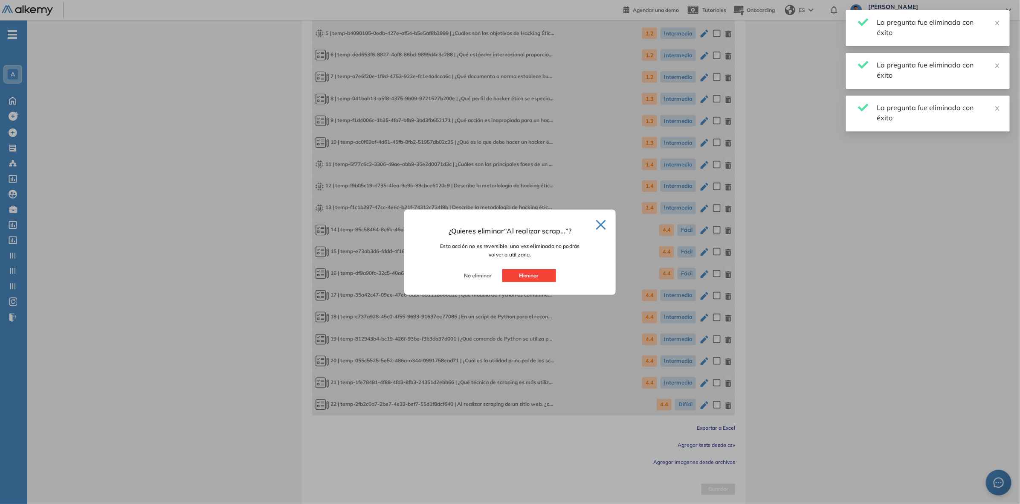
drag, startPoint x: 538, startPoint y: 275, endPoint x: 661, endPoint y: 347, distance: 142.9
click at [538, 276] on button "Eliminar" at bounding box center [529, 275] width 54 height 13
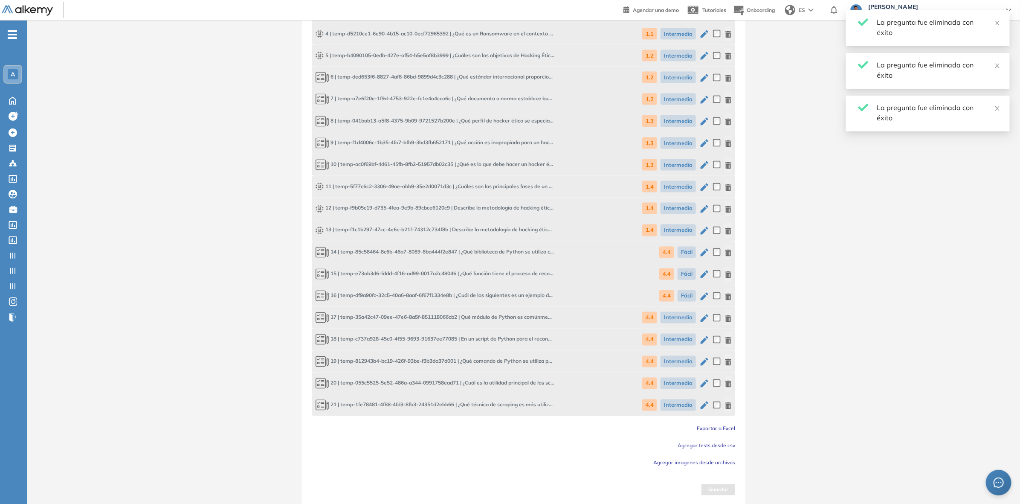
click at [731, 407] on button "button" at bounding box center [728, 404] width 7 height 15
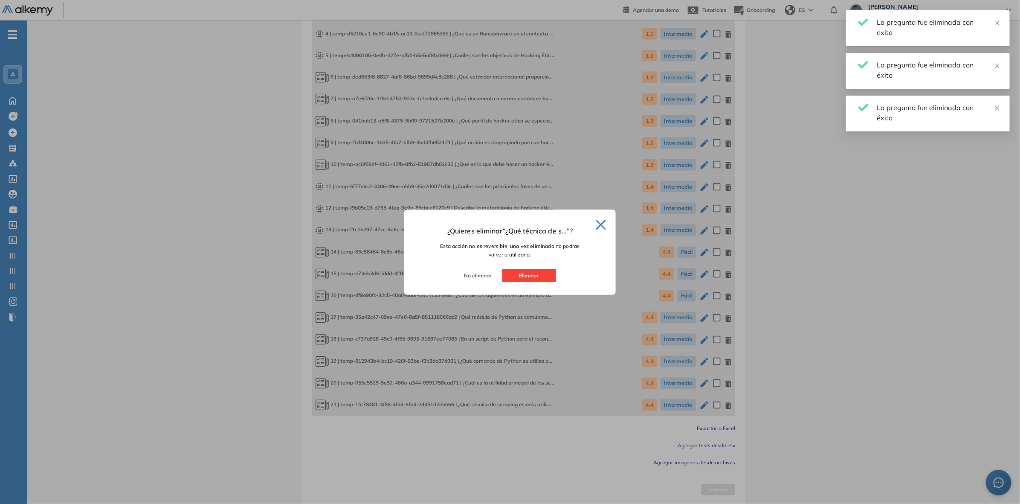
click at [523, 272] on button "Eliminar" at bounding box center [529, 275] width 54 height 13
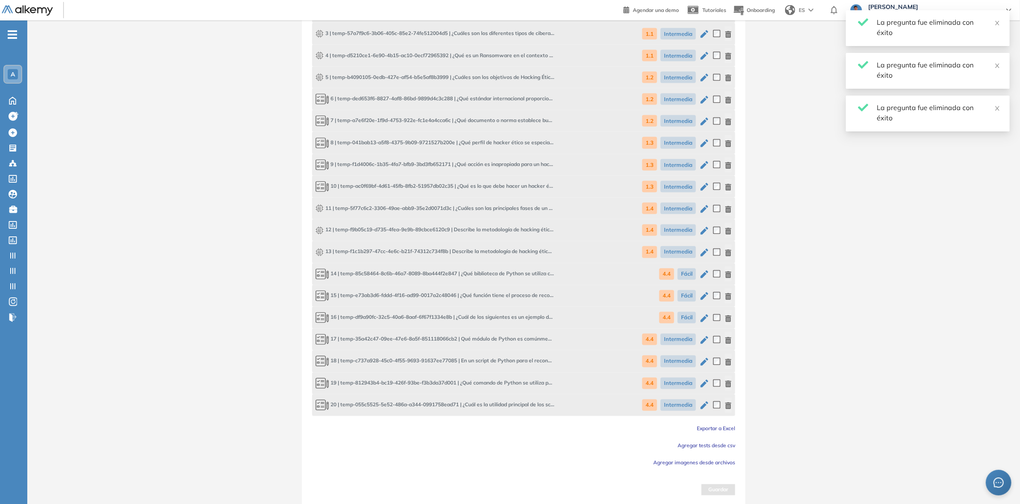
click at [729, 409] on button "button" at bounding box center [728, 404] width 7 height 15
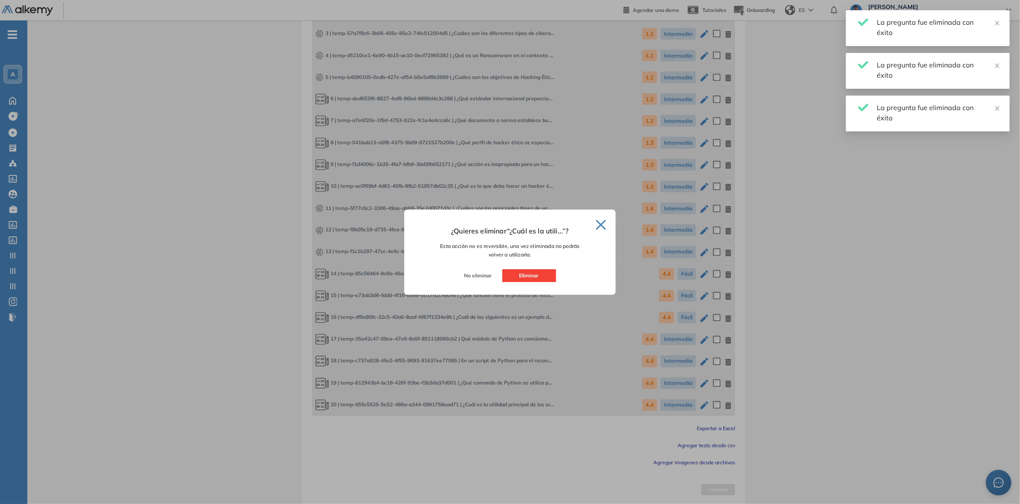
drag, startPoint x: 532, startPoint y: 274, endPoint x: 660, endPoint y: 365, distance: 157.5
click at [532, 274] on button "Eliminar" at bounding box center [529, 275] width 54 height 13
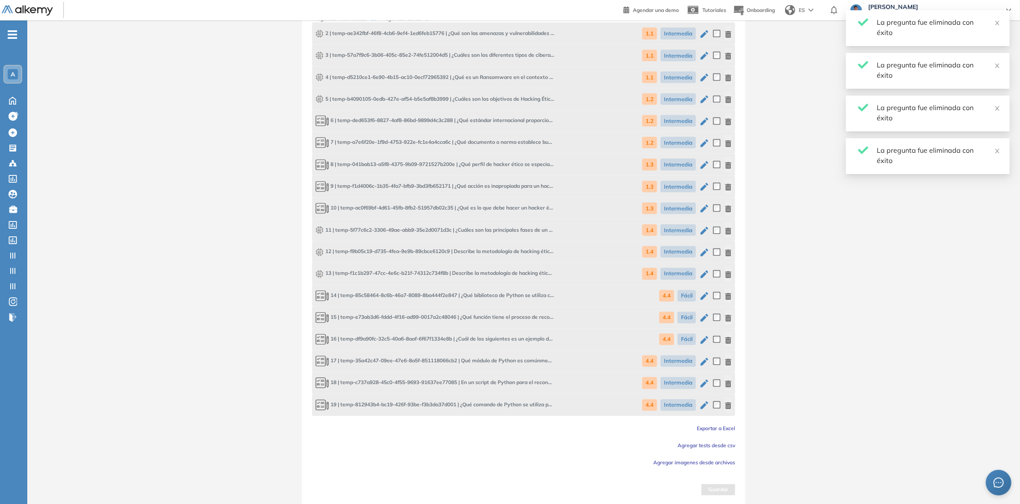
click at [728, 402] on icon "button" at bounding box center [728, 405] width 7 height 7
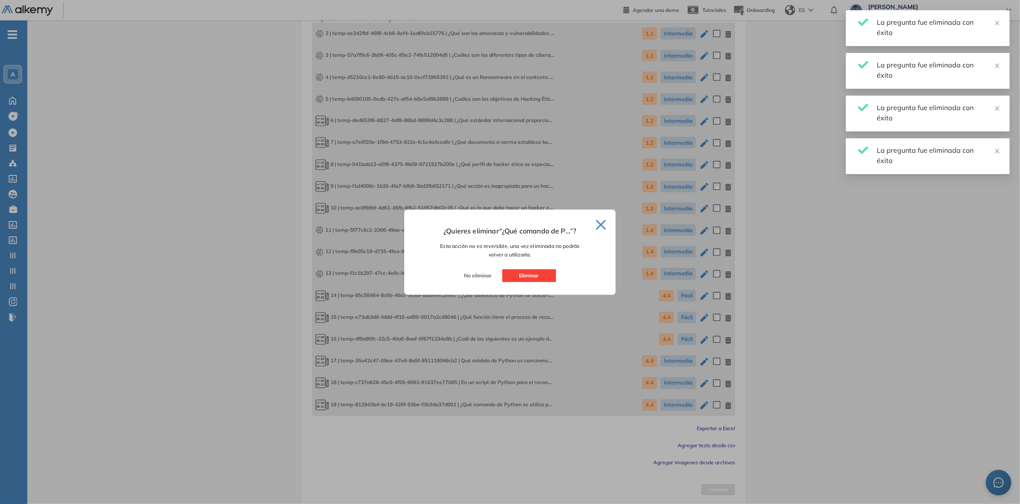
click at [532, 275] on button "Eliminar" at bounding box center [529, 275] width 54 height 13
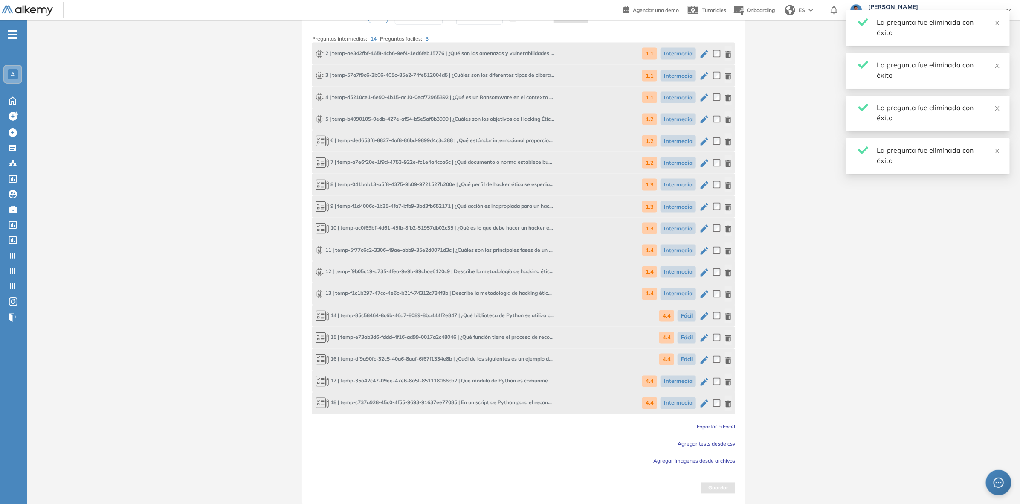
scroll to position [759, 0]
click at [727, 403] on icon "button" at bounding box center [728, 405] width 6 height 7
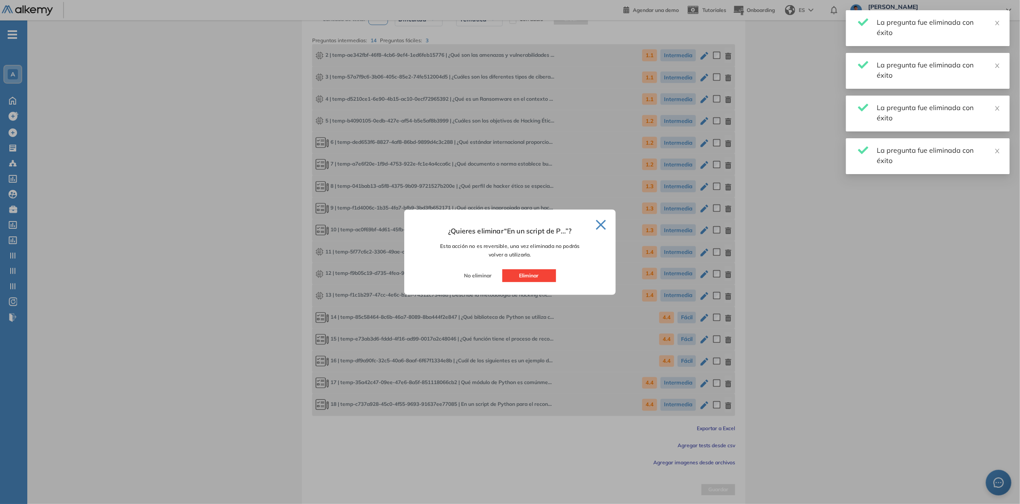
click at [531, 275] on button "Eliminar" at bounding box center [529, 275] width 54 height 13
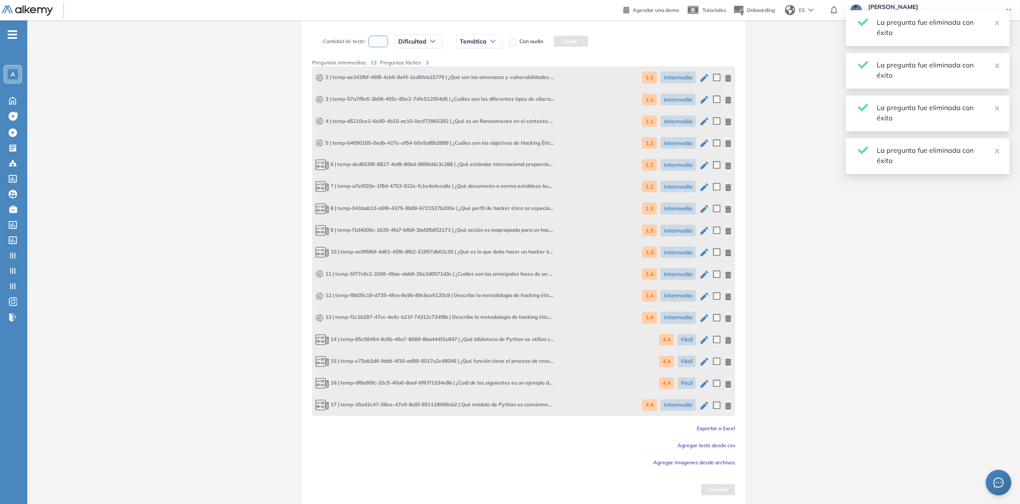
click at [729, 403] on icon "button" at bounding box center [728, 406] width 6 height 7
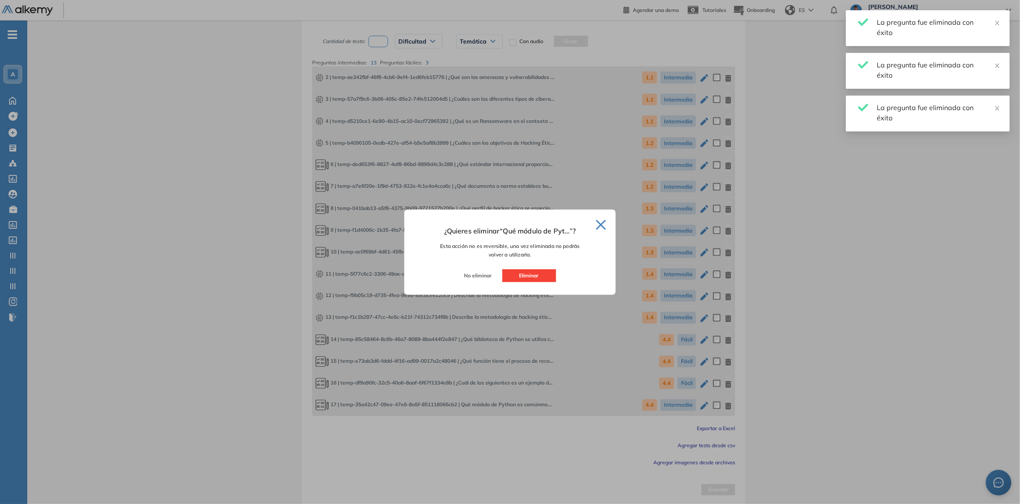
drag, startPoint x: 548, startPoint y: 267, endPoint x: 649, endPoint y: 333, distance: 120.3
click at [548, 268] on div "¿Quieres eliminar “ Qué módulo de Pyt ... ”? Esta acción no es reversible, una …" at bounding box center [509, 247] width 191 height 43
click at [533, 275] on button "Eliminar" at bounding box center [529, 275] width 54 height 13
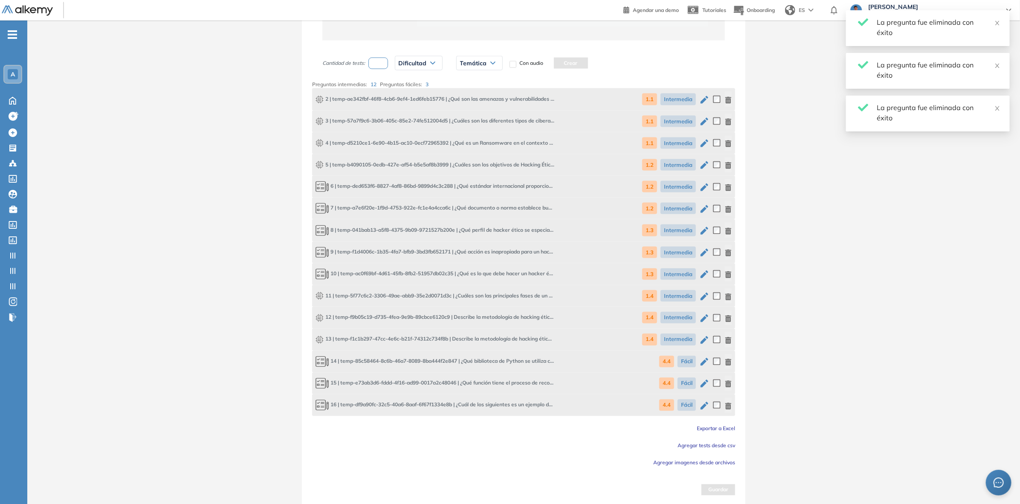
click at [729, 407] on icon "button" at bounding box center [728, 406] width 6 height 7
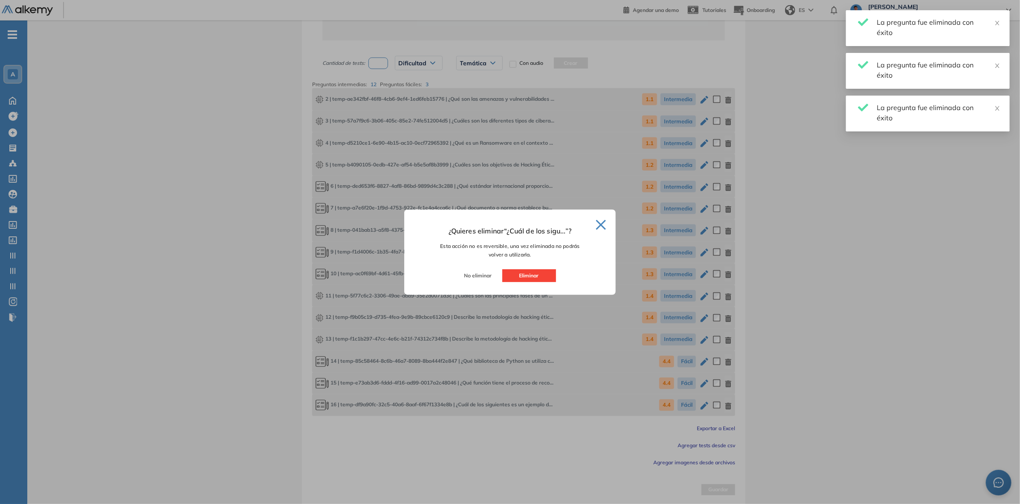
click at [510, 269] on button "Eliminar" at bounding box center [529, 275] width 54 height 13
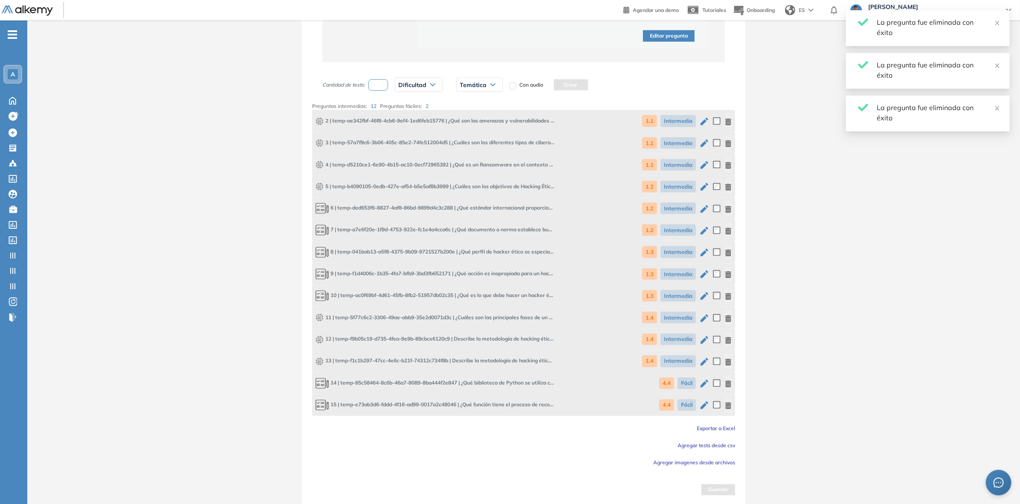
click at [733, 408] on div "15 | temp-e73ab3d6-fddd-4f16-ad99-0017a2c48046 | ¿Qué función tiene el proceso …" at bounding box center [523, 405] width 423 height 22
click at [727, 403] on icon "button" at bounding box center [728, 405] width 6 height 7
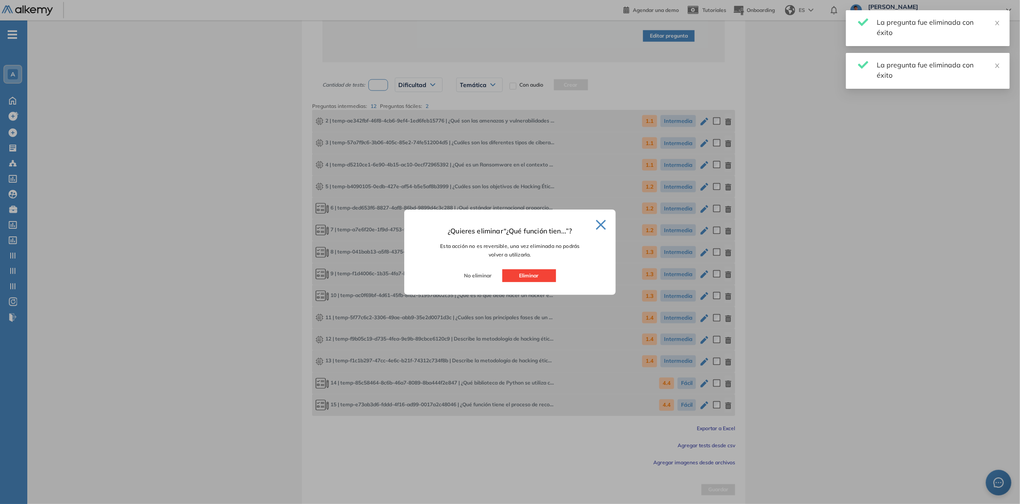
click at [536, 281] on button "Eliminar" at bounding box center [529, 275] width 54 height 13
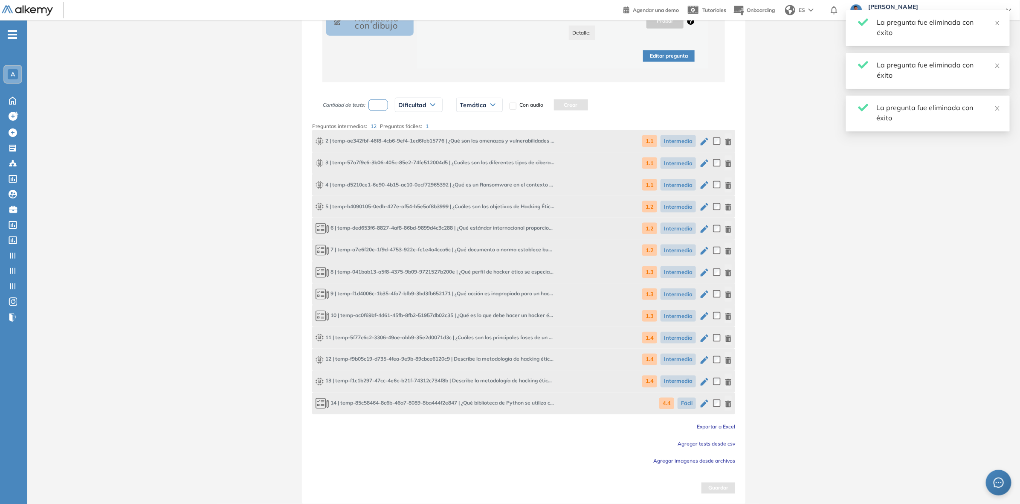
scroll to position [672, 0]
click at [733, 406] on div "14 | temp-85c58464-8c6b-46a7-8089-8ba444f2e847 | ¿Qué biblioteca de Python se u…" at bounding box center [523, 405] width 423 height 22
click at [729, 403] on icon "button" at bounding box center [728, 405] width 6 height 7
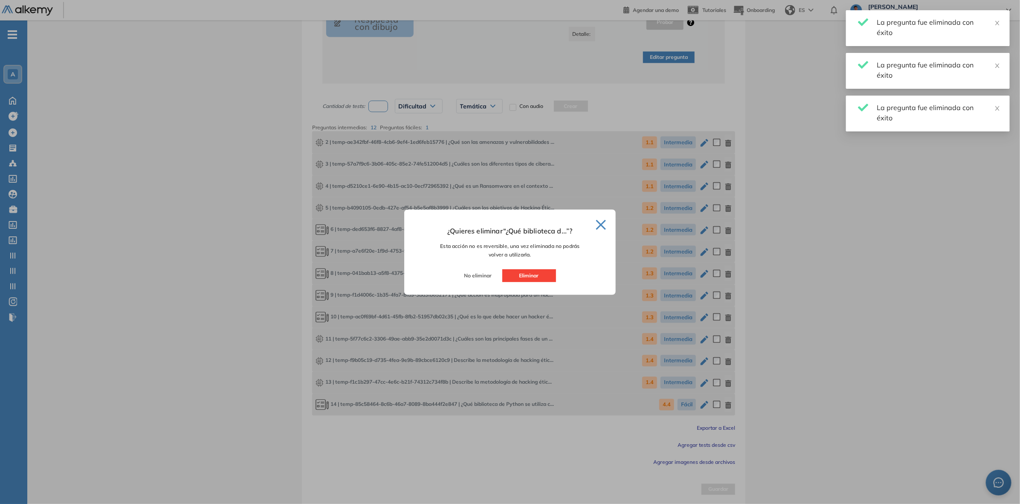
click at [540, 275] on button "Eliminar" at bounding box center [529, 275] width 54 height 13
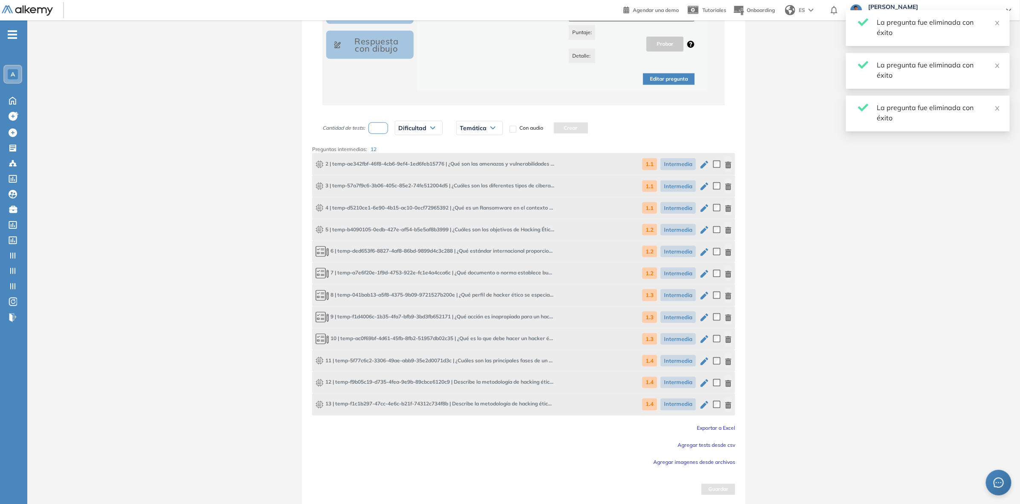
click at [730, 406] on icon "button" at bounding box center [728, 405] width 7 height 7
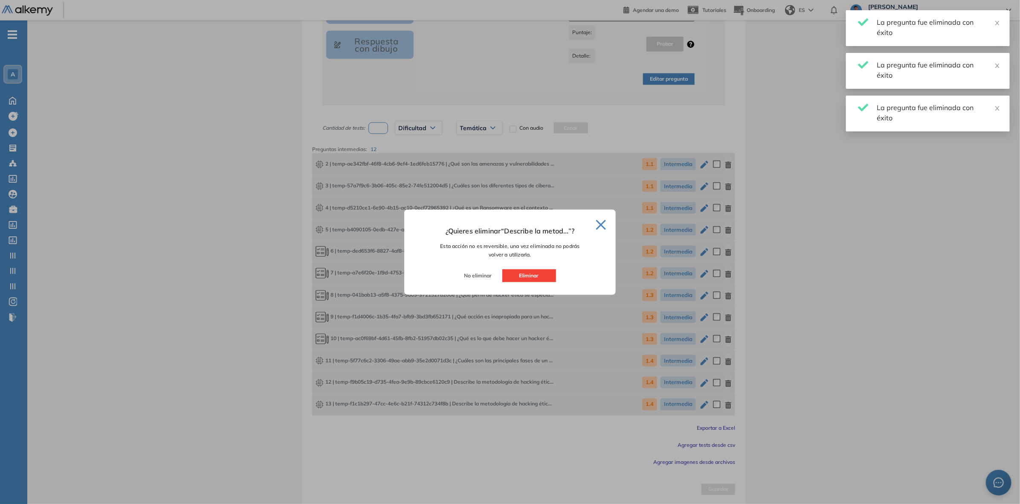
drag, startPoint x: 525, startPoint y: 272, endPoint x: 531, endPoint y: 278, distance: 8.7
click at [525, 272] on button "Eliminar" at bounding box center [529, 275] width 54 height 13
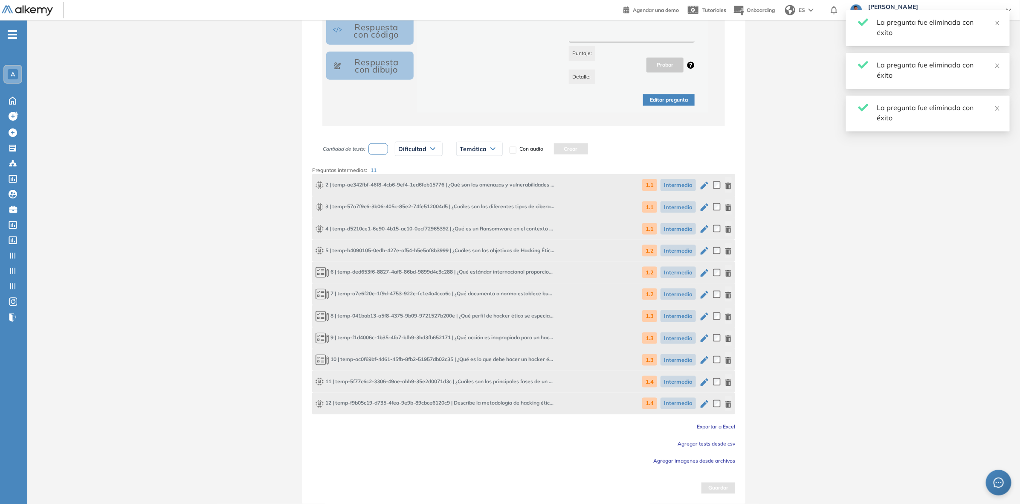
scroll to position [628, 0]
click at [725, 404] on icon "button" at bounding box center [728, 405] width 7 height 7
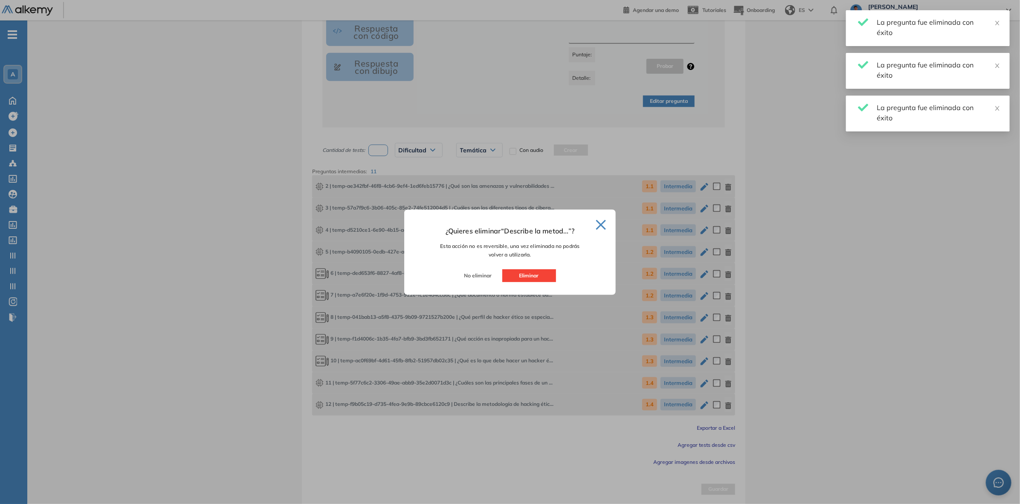
click at [543, 277] on button "Eliminar" at bounding box center [529, 275] width 54 height 13
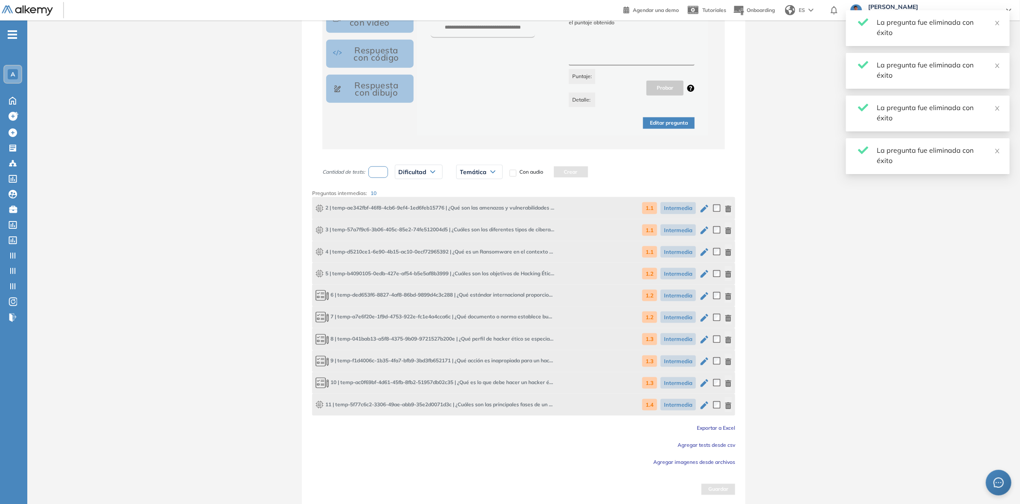
click at [728, 408] on button "button" at bounding box center [728, 404] width 7 height 15
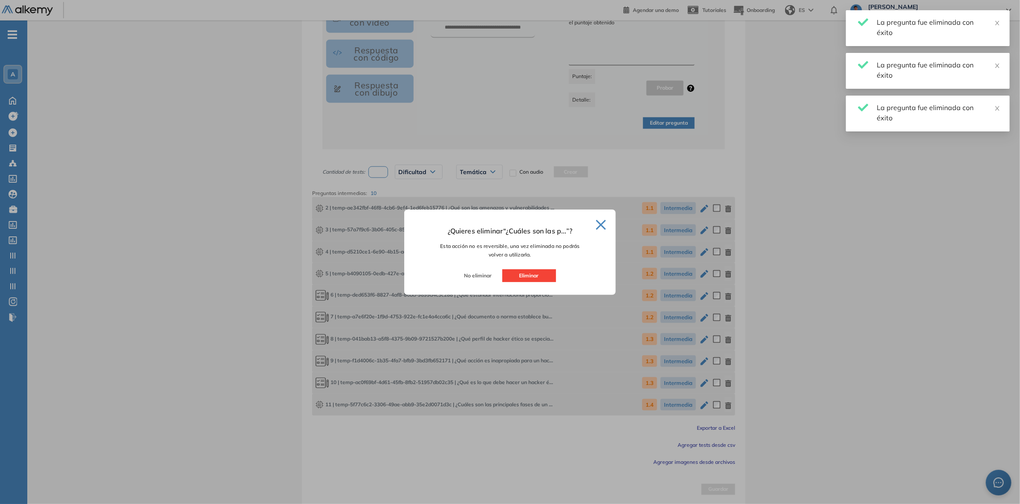
click at [540, 279] on button "Eliminar" at bounding box center [529, 275] width 54 height 13
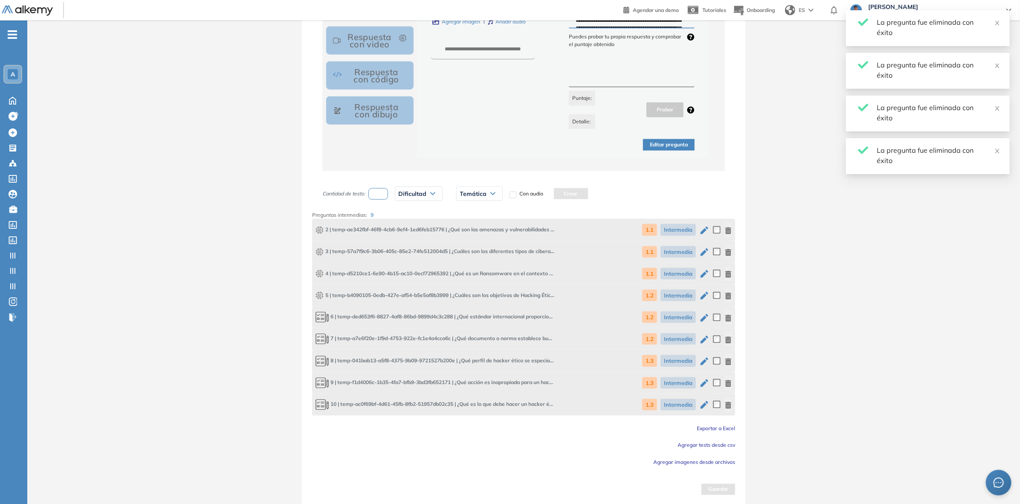
click at [733, 406] on div "10 | temp-ac0f69bf-4d61-45fb-8fb2-51957db02c35 | ¿Qué es lo que debe hacer un h…" at bounding box center [523, 405] width 423 height 22
click at [731, 405] on icon "button" at bounding box center [728, 405] width 7 height 7
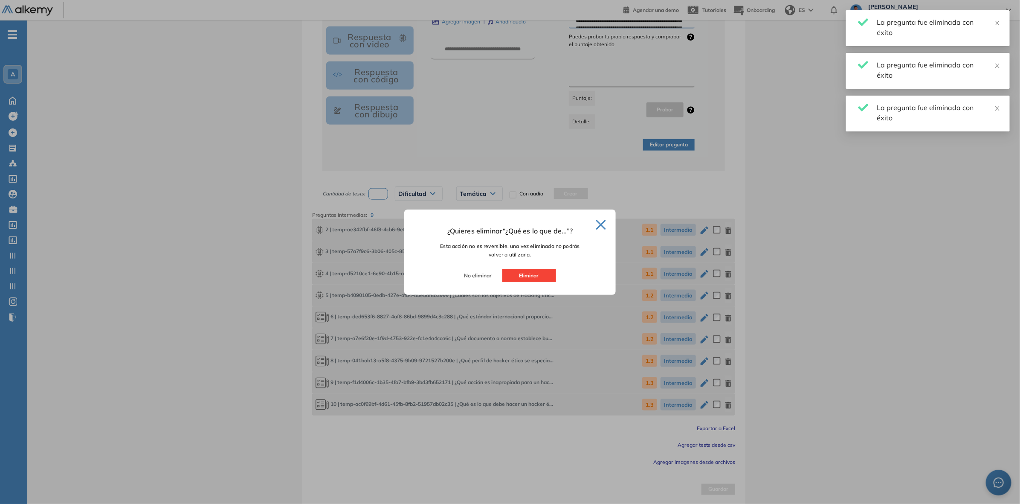
click at [530, 270] on button "Eliminar" at bounding box center [529, 275] width 54 height 13
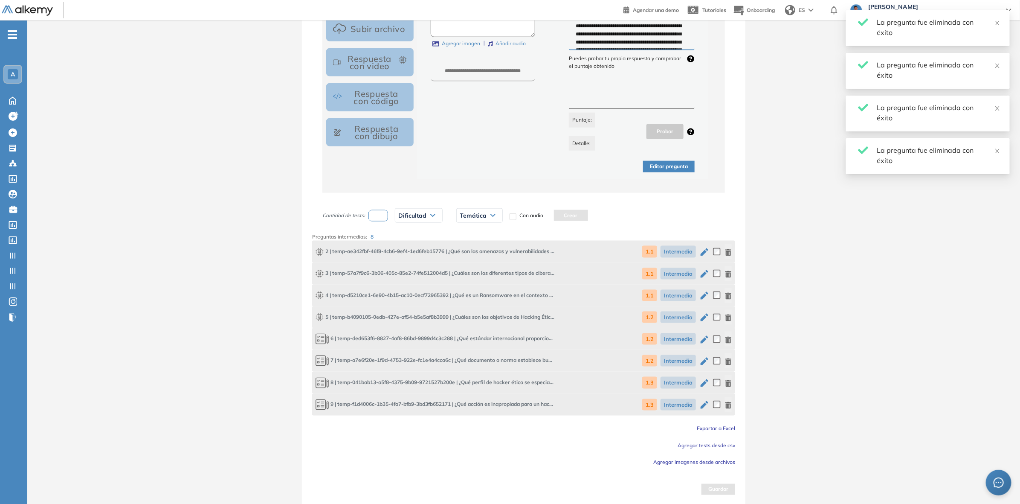
click at [730, 406] on icon "button" at bounding box center [728, 405] width 6 height 7
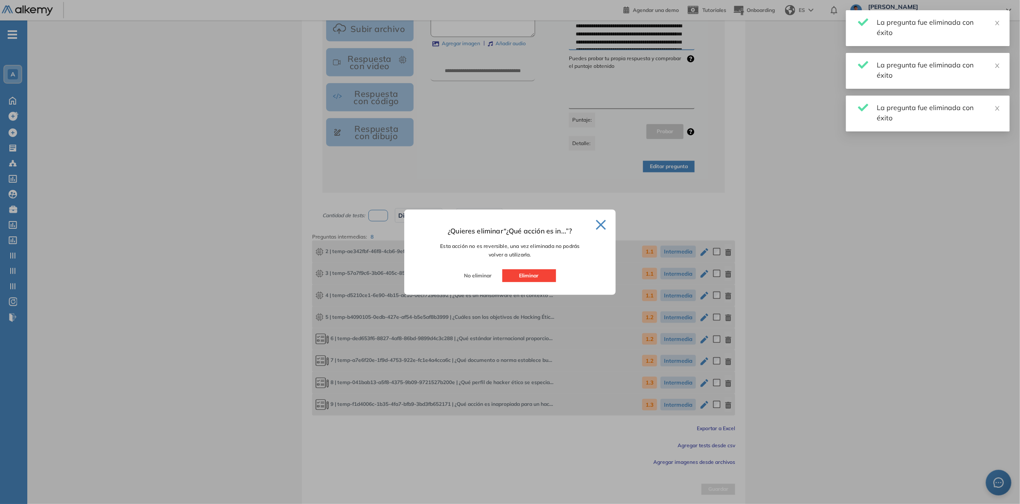
click at [531, 270] on button "Eliminar" at bounding box center [529, 275] width 54 height 13
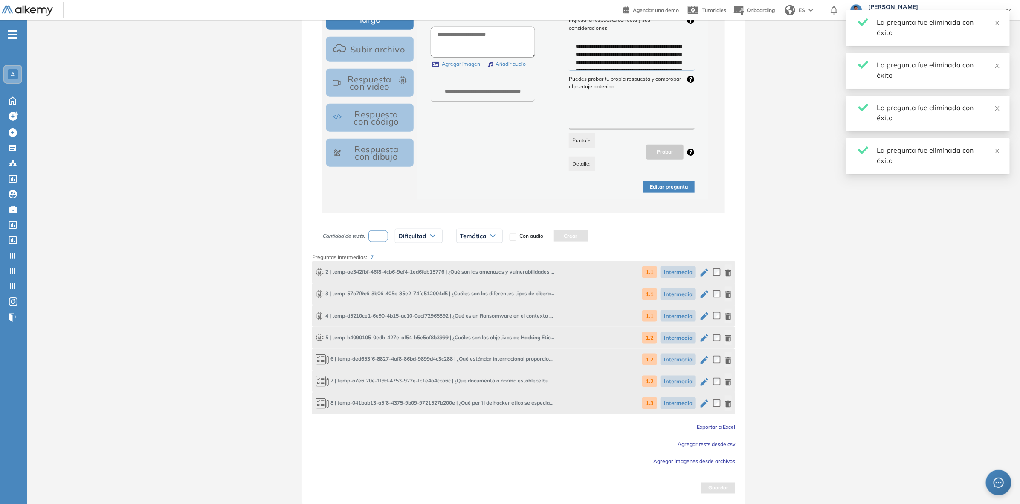
scroll to position [541, 0]
click at [730, 405] on icon "button" at bounding box center [728, 405] width 6 height 7
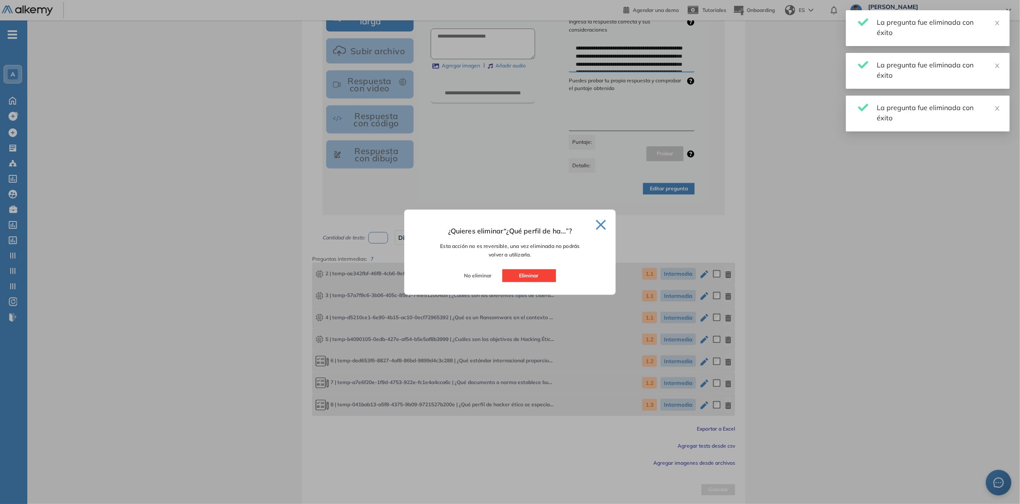
click at [547, 280] on button "Eliminar" at bounding box center [529, 275] width 54 height 13
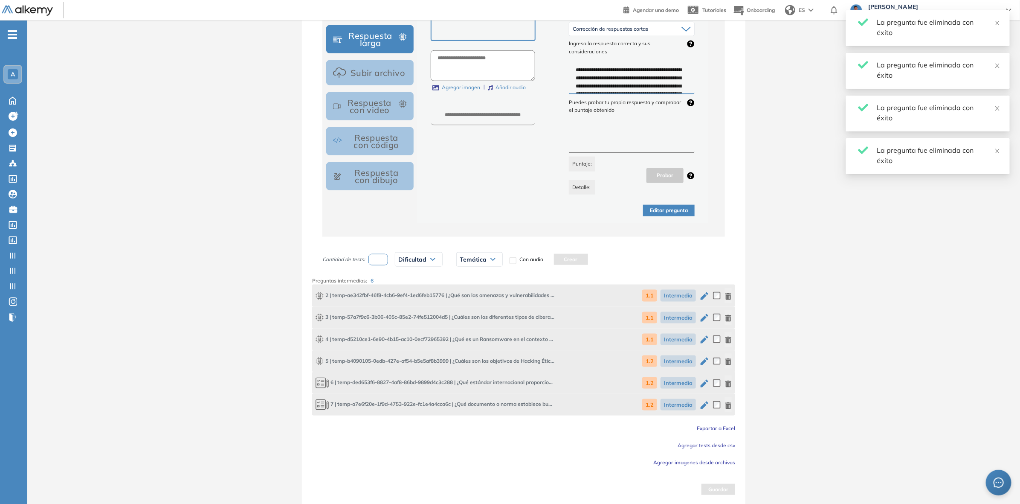
click at [733, 402] on div "7 | temp-a7e6f20e-1f9d-4753-922e-fc1e4a4cca6c | ¿Qué documento o norma establec…" at bounding box center [523, 405] width 423 height 22
click at [730, 404] on icon "button" at bounding box center [728, 405] width 6 height 7
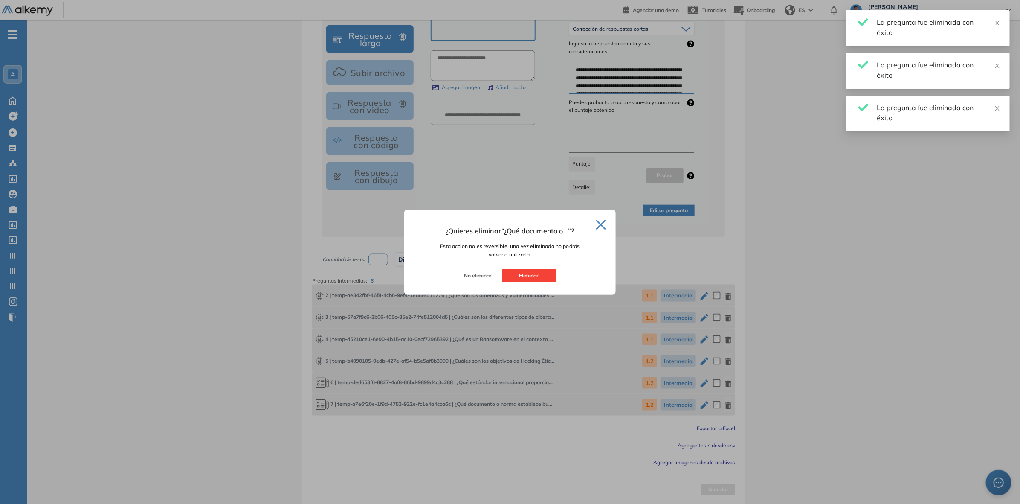
click at [548, 273] on button "Eliminar" at bounding box center [529, 275] width 54 height 13
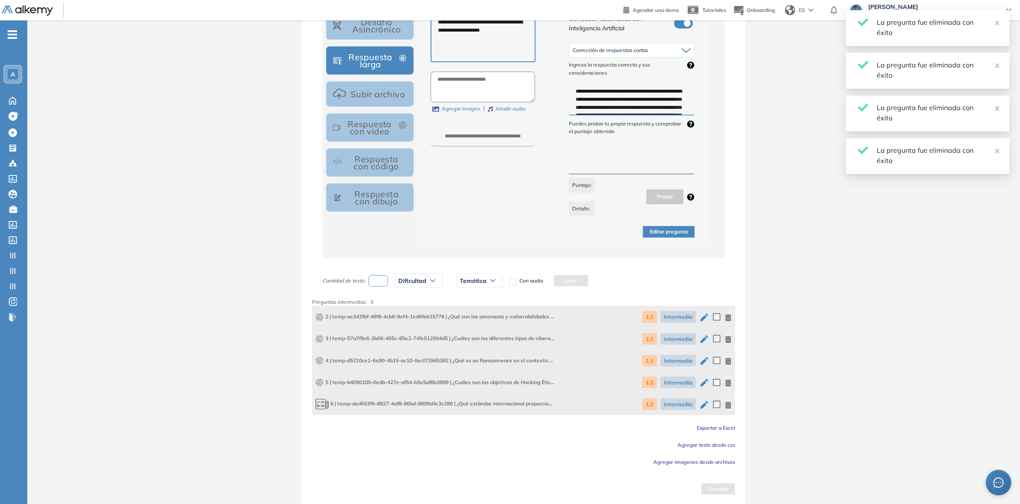
click at [727, 403] on icon "button" at bounding box center [728, 405] width 6 height 7
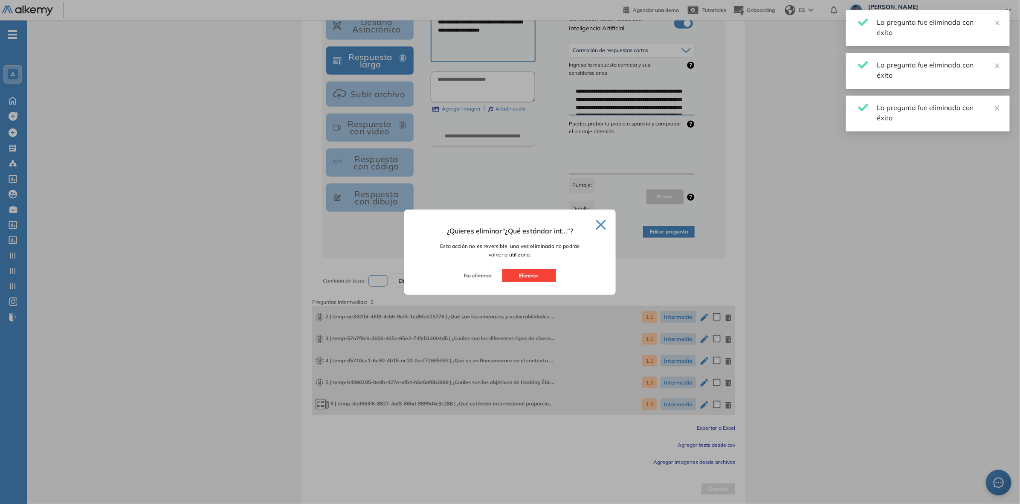
click at [533, 274] on button "Eliminar" at bounding box center [529, 275] width 54 height 13
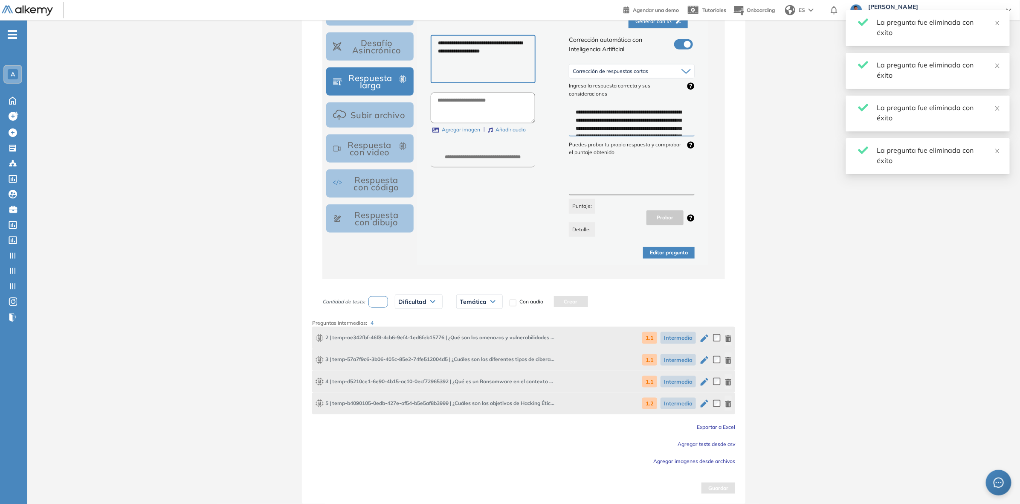
scroll to position [476, 0]
click at [732, 406] on div "5 | temp-b4090105-0edb-427e-af54-b5e5af8b3999 | ¿Cuáles son los objetivos de Ha…" at bounding box center [523, 404] width 423 height 22
click at [726, 404] on icon "button" at bounding box center [728, 404] width 6 height 7
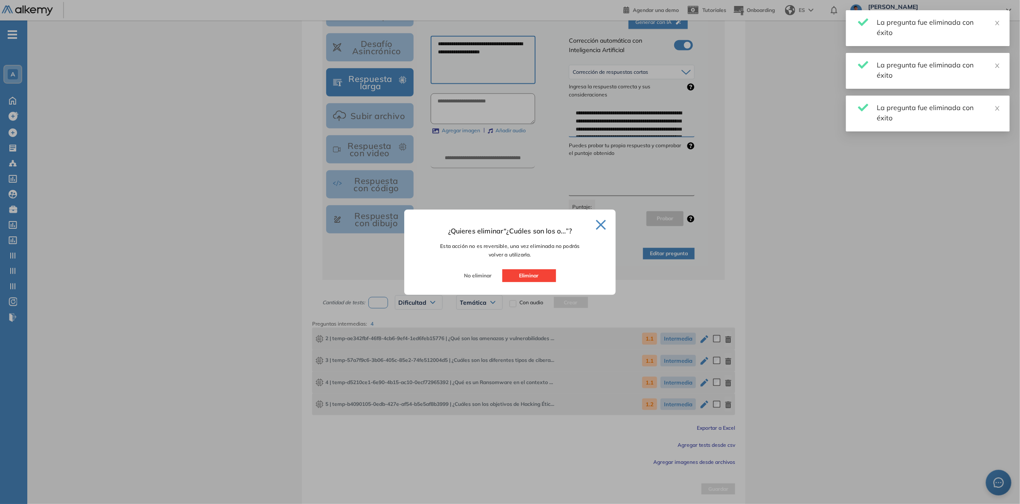
click at [537, 273] on button "Eliminar" at bounding box center [529, 275] width 54 height 13
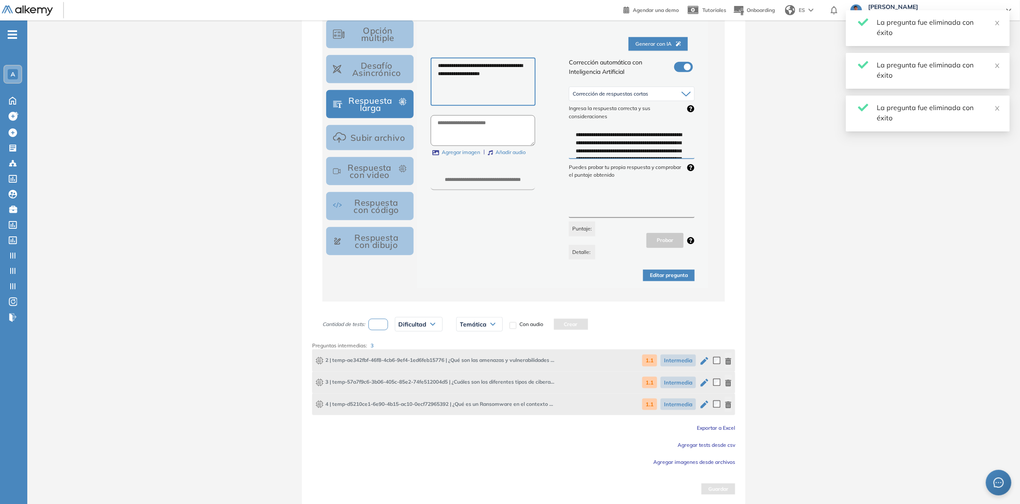
click at [730, 404] on icon "button" at bounding box center [728, 404] width 7 height 7
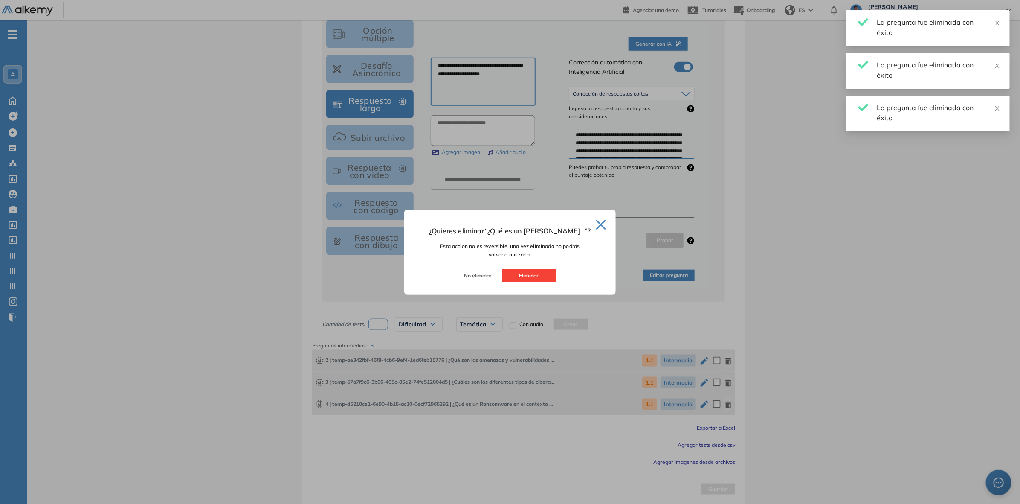
click at [530, 272] on button "Eliminar" at bounding box center [529, 275] width 54 height 13
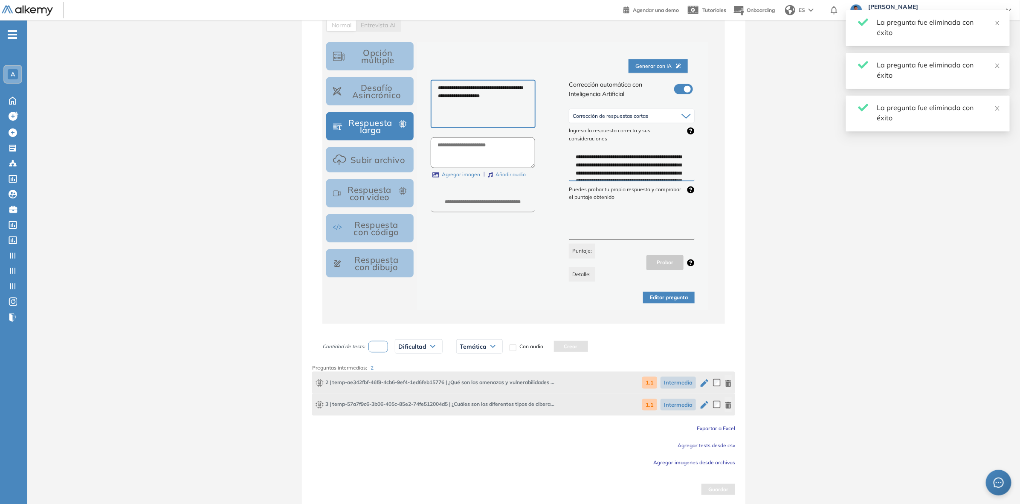
click at [730, 408] on button "button" at bounding box center [728, 404] width 7 height 15
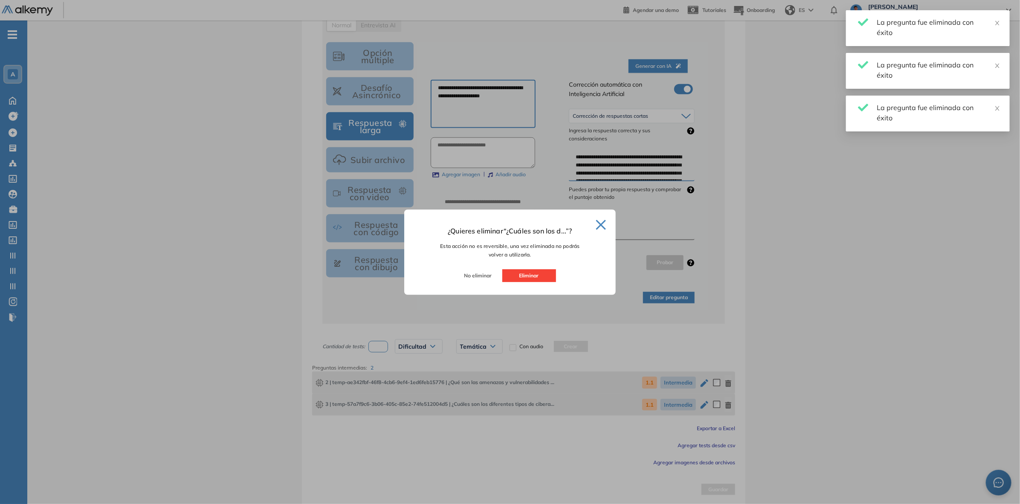
click at [491, 275] on div "No eliminar Eliminar" at bounding box center [509, 279] width 191 height 20
click at [514, 273] on button "Eliminar" at bounding box center [529, 275] width 54 height 13
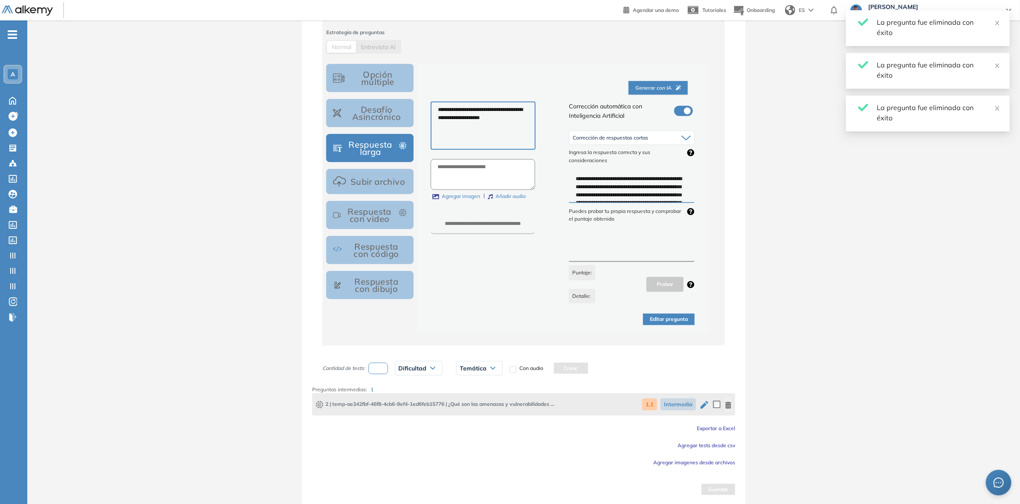
click at [730, 402] on icon "button" at bounding box center [728, 405] width 6 height 7
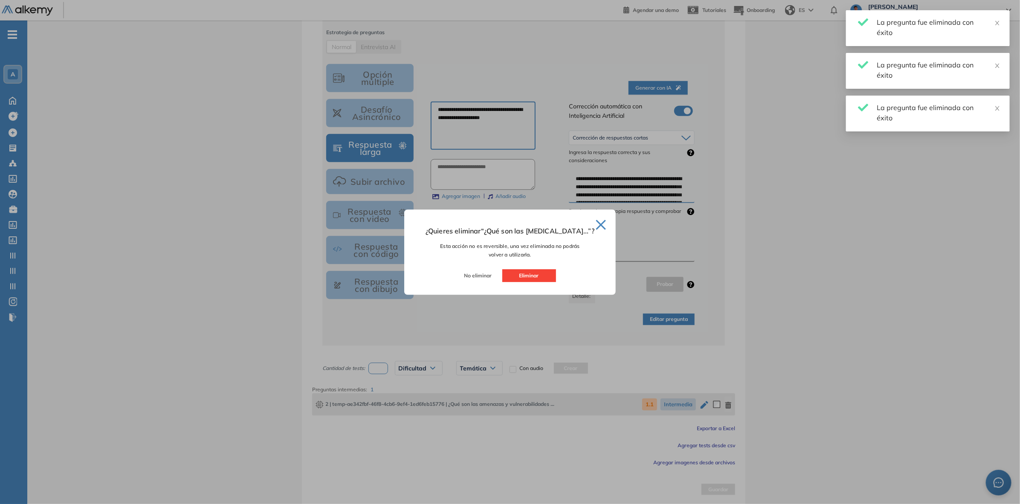
click at [539, 279] on button "Eliminar" at bounding box center [529, 275] width 54 height 13
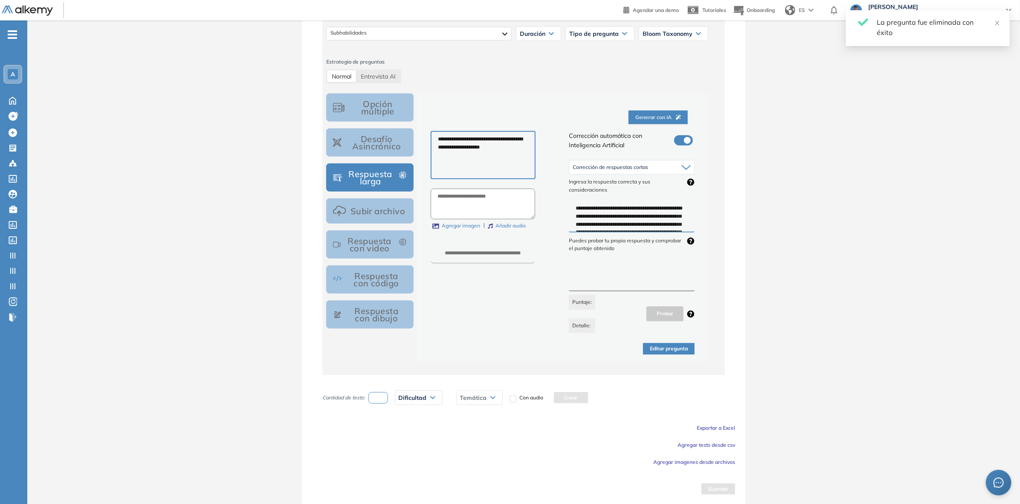
click at [713, 444] on span "Agregar tests desde csv" at bounding box center [707, 444] width 58 height 6
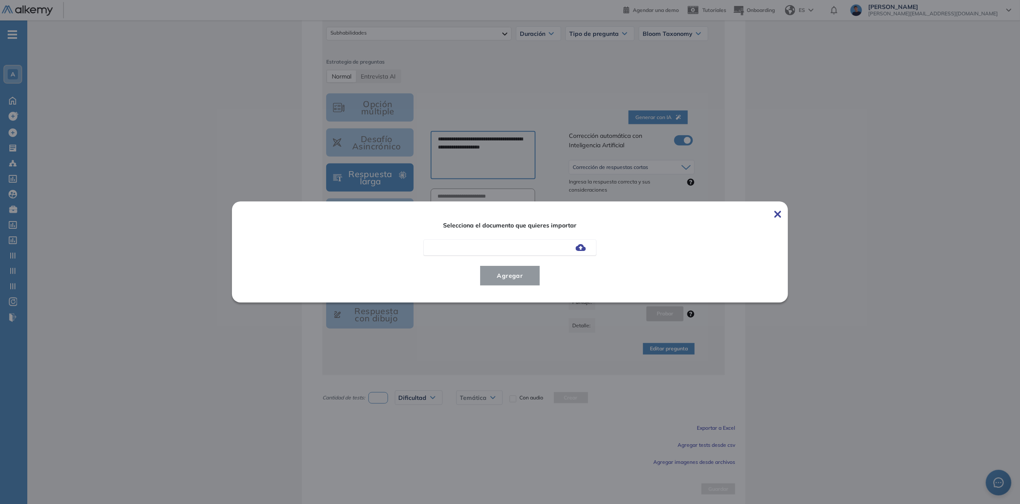
click at [587, 252] on div at bounding box center [509, 247] width 173 height 16
click at [585, 251] on img at bounding box center [581, 247] width 10 height 7
click at [0, 0] on input "file" at bounding box center [0, 0] width 0 height 0
click at [526, 280] on span "Agregar" at bounding box center [510, 275] width 40 height 10
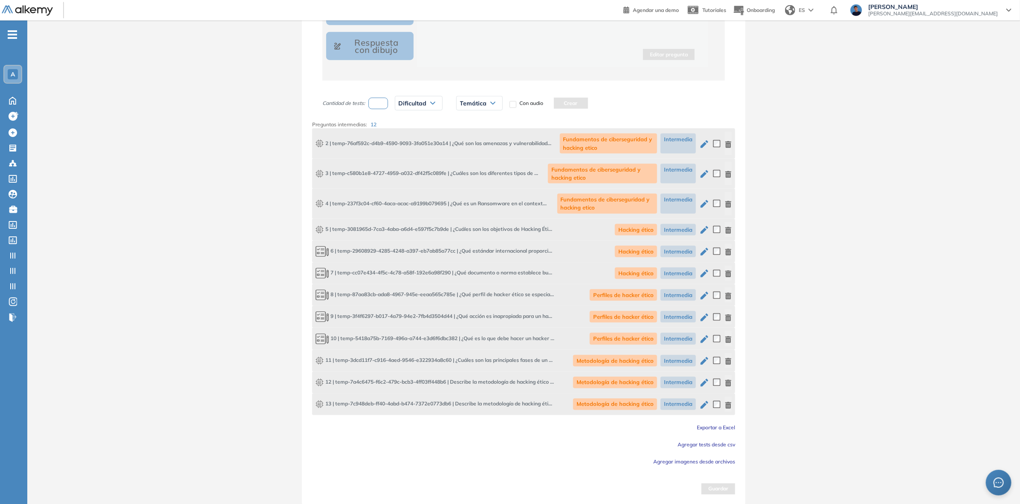
click at [721, 444] on span "Agregar tests desde csv" at bounding box center [707, 444] width 58 height 6
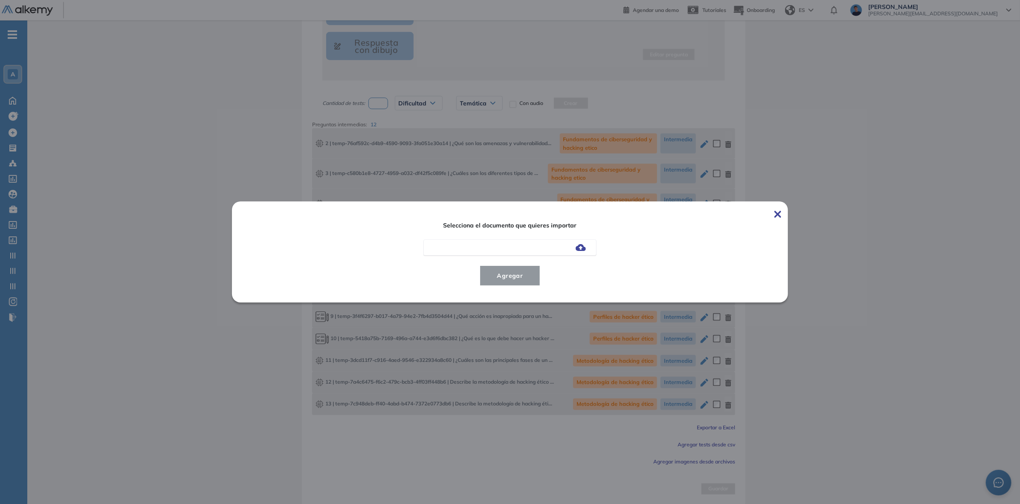
click at [584, 249] on img at bounding box center [581, 247] width 10 height 7
click at [0, 0] on input "file" at bounding box center [0, 0] width 0 height 0
click at [503, 263] on div "Selecciona el documento que quieres importar Banco de Preguntas Hacking Éti... …" at bounding box center [510, 251] width 508 height 81
click at [509, 275] on span "Agregar" at bounding box center [510, 275] width 40 height 10
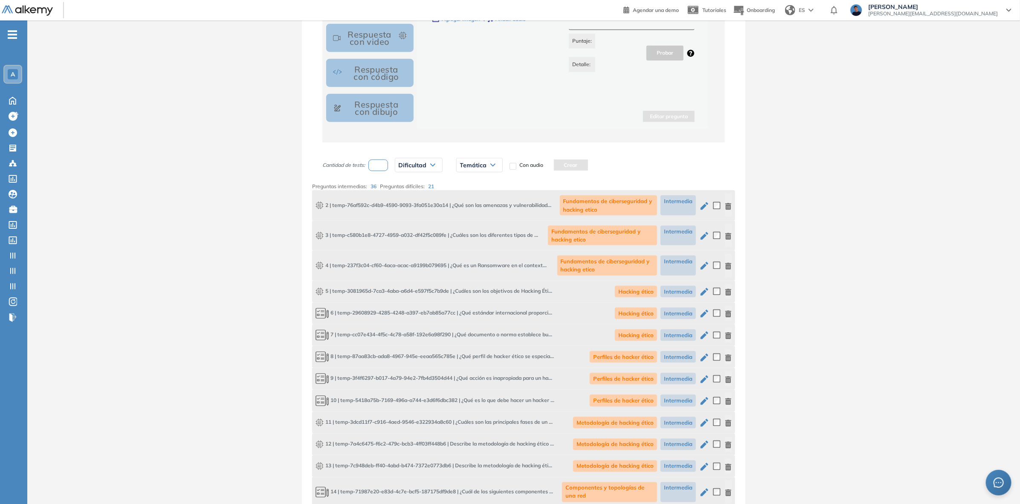
scroll to position [555, 0]
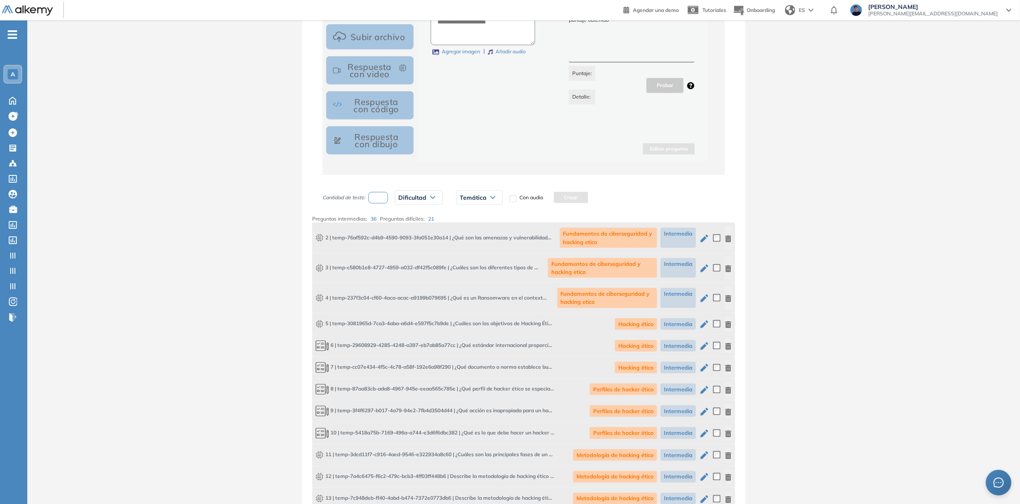
click at [385, 195] on input "number" at bounding box center [378, 198] width 20 height 12
type input "*"
click at [415, 194] on span "Dificultad" at bounding box center [413, 197] width 28 height 7
click at [470, 195] on span "Temática" at bounding box center [473, 197] width 27 height 7
click at [479, 217] on li "Fundamentos de ciberseguridad y hacking etico" at bounding box center [500, 219] width 78 height 17
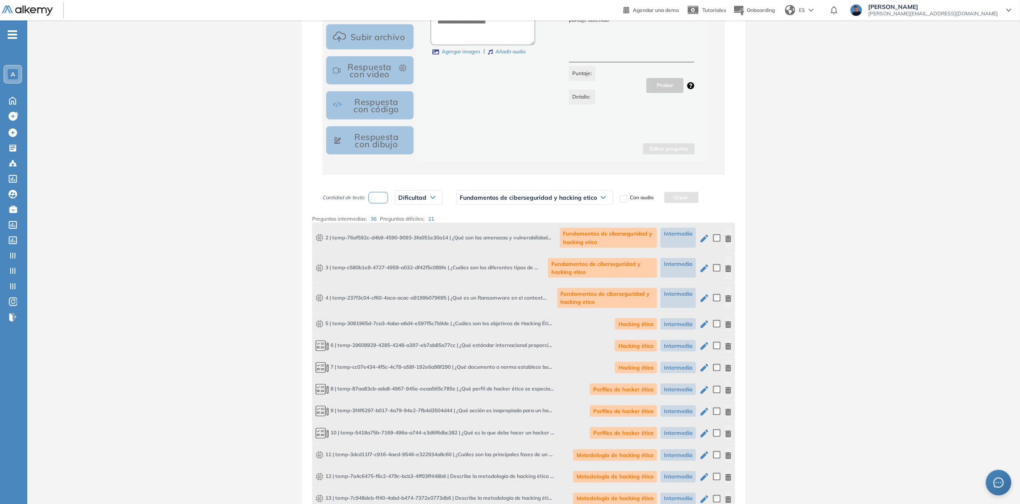
click at [420, 203] on div "Dificultad" at bounding box center [418, 198] width 47 height 14
click at [408, 247] on li "Intermedia" at bounding box center [411, 246] width 24 height 9
click at [675, 192] on button "Crear" at bounding box center [684, 197] width 34 height 11
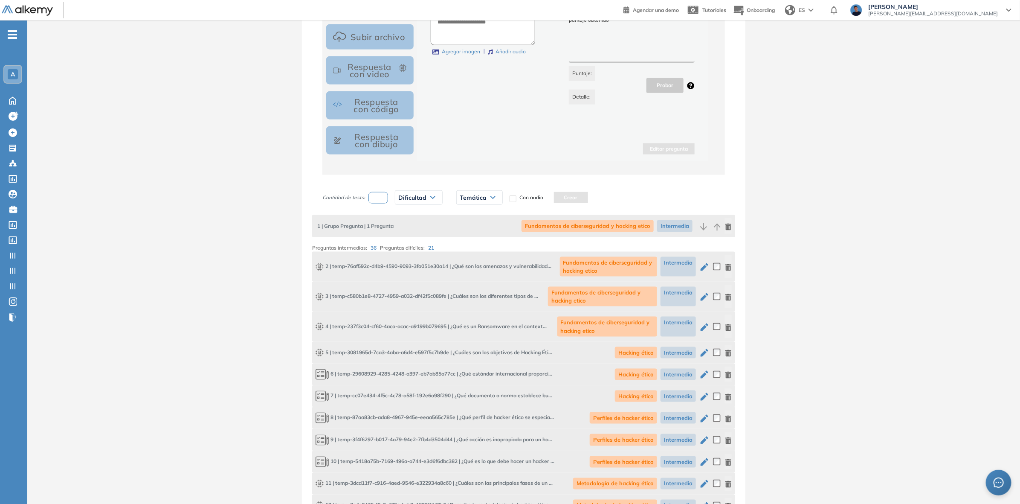
click at [382, 197] on input "number" at bounding box center [378, 198] width 20 height 12
type input "*"
click at [423, 198] on span "Dificultad" at bounding box center [413, 197] width 28 height 7
click at [414, 244] on li "Intermedia" at bounding box center [411, 246] width 24 height 9
click at [475, 202] on div "Temática" at bounding box center [483, 198] width 46 height 14
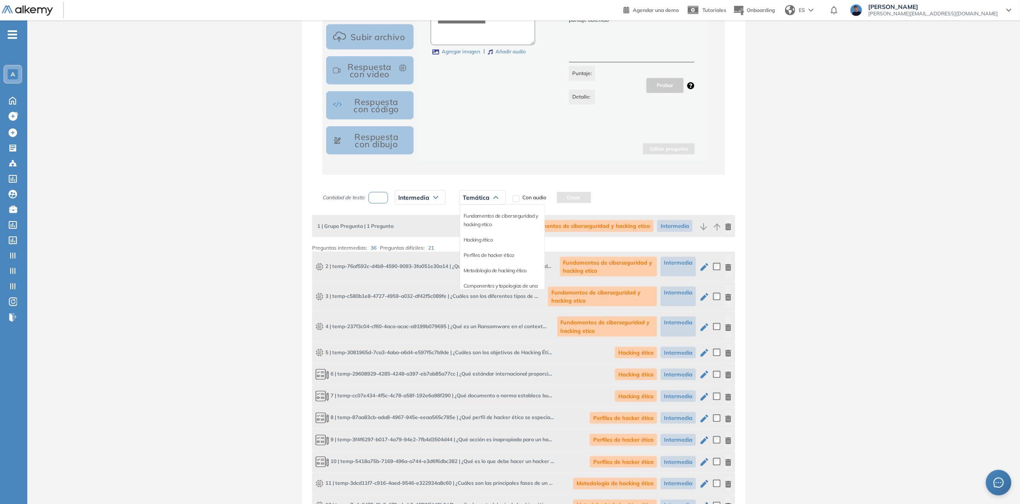
click at [483, 241] on li "Hacking ético" at bounding box center [477, 239] width 29 height 9
click at [589, 200] on button "Crear" at bounding box center [586, 197] width 34 height 11
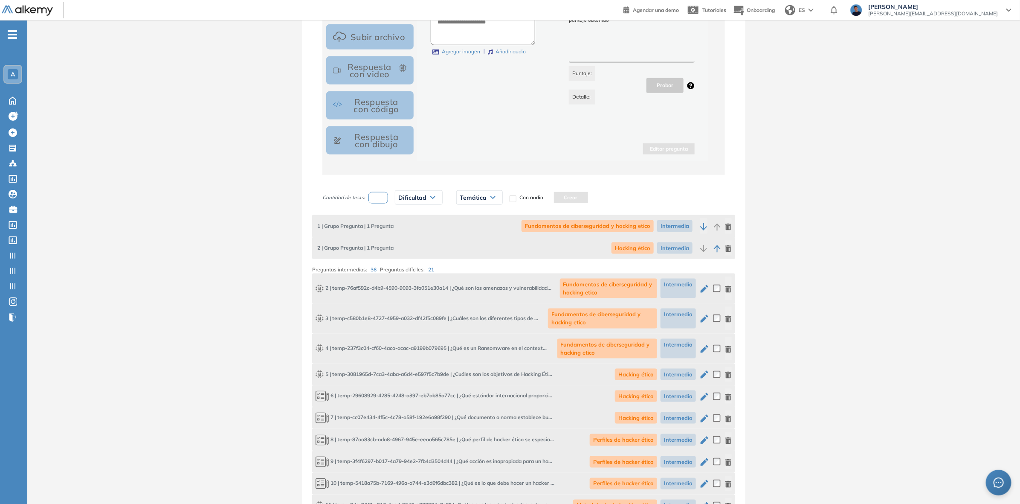
click at [380, 195] on input "number" at bounding box center [378, 198] width 20 height 12
type input "*"
click at [418, 198] on span "Dificultad" at bounding box center [413, 197] width 28 height 7
click at [411, 246] on li "Intermedia" at bounding box center [411, 246] width 24 height 9
click at [478, 197] on span "Temática" at bounding box center [476, 197] width 27 height 7
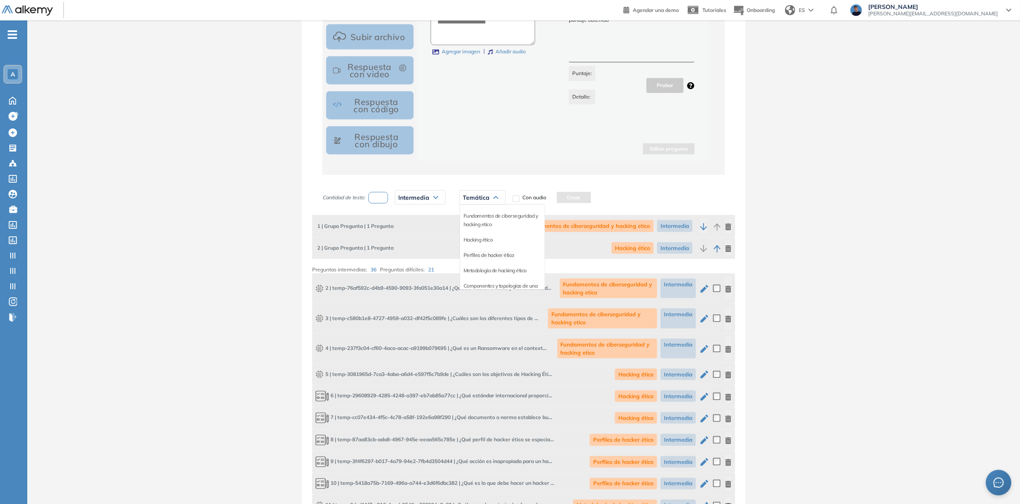
click at [476, 255] on li "Perfiles de hacker ético" at bounding box center [488, 255] width 51 height 9
click at [625, 199] on button "Crear" at bounding box center [614, 197] width 34 height 11
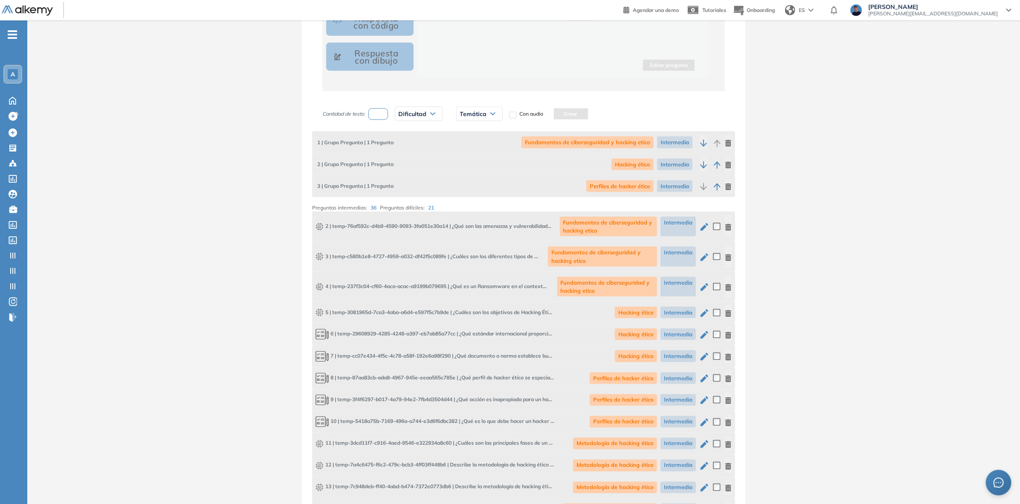
scroll to position [501, 0]
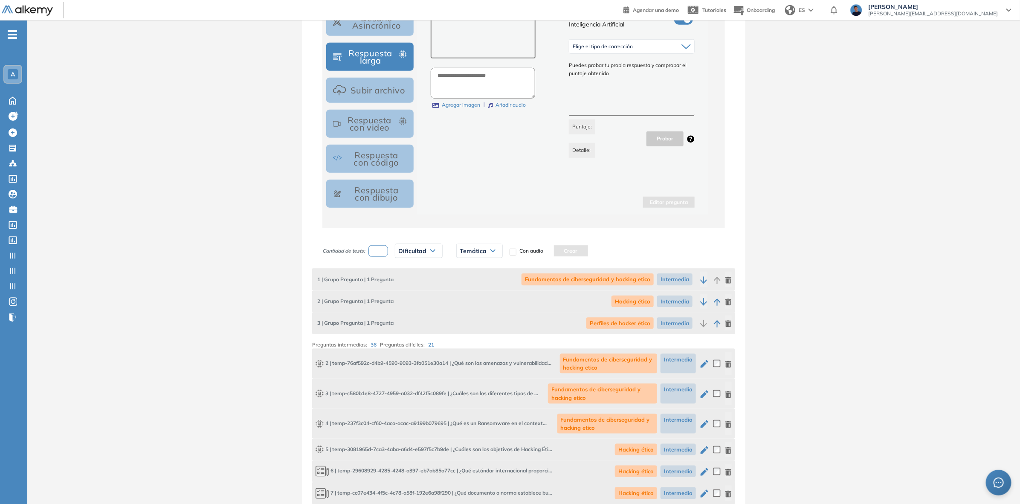
click at [382, 252] on input "number" at bounding box center [378, 251] width 20 height 12
type input "*"
click at [417, 247] on span "Dificultad" at bounding box center [413, 250] width 28 height 7
click at [417, 299] on li "Intermedia" at bounding box center [411, 299] width 24 height 9
click at [476, 258] on div "Temática Fundamentos de ciberseguridad y hacking etico Hacking ético Perfiles d…" at bounding box center [482, 250] width 60 height 21
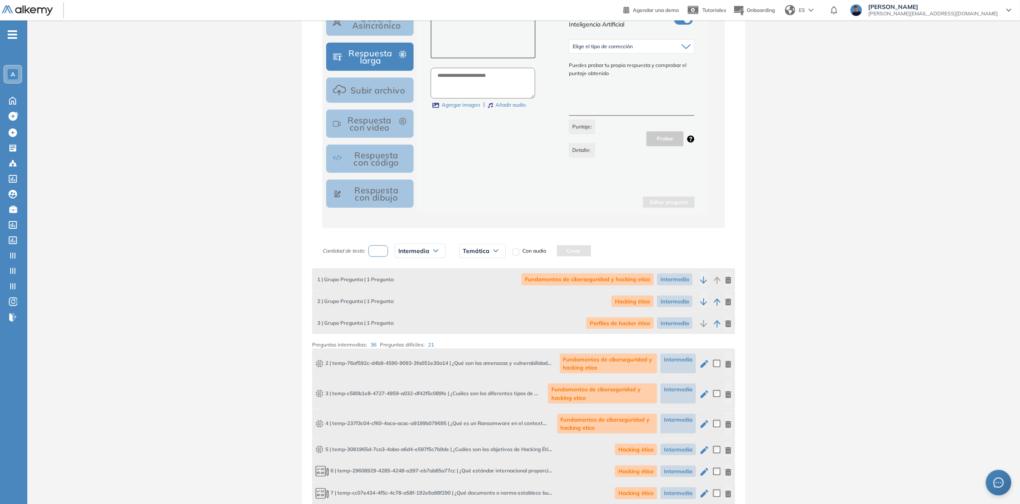
click at [478, 256] on div "Temática" at bounding box center [483, 251] width 46 height 14
click at [485, 322] on li "Metodología de hacking ético" at bounding box center [494, 323] width 63 height 9
click at [632, 251] on button "Crear" at bounding box center [631, 250] width 34 height 11
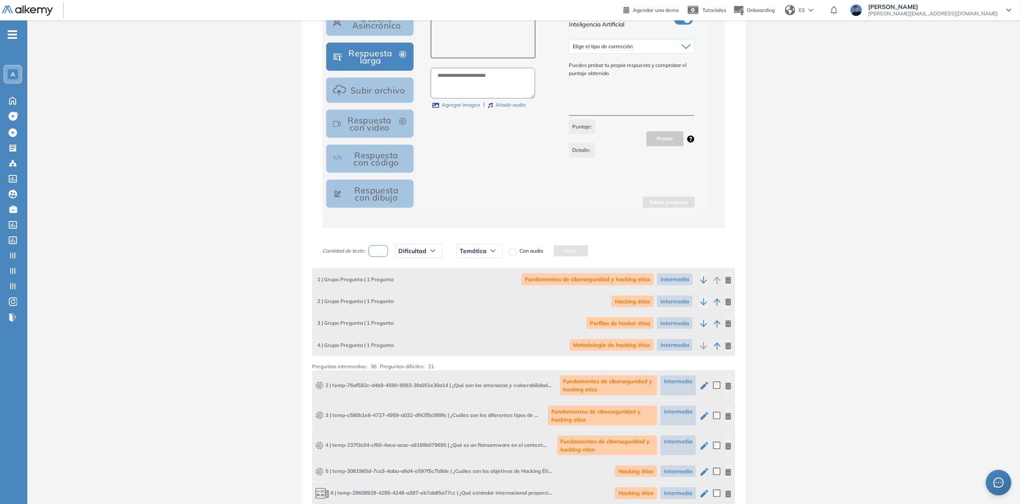
click at [373, 248] on input "number" at bounding box center [378, 251] width 20 height 12
type input "*"
click at [416, 250] on span "Dificultad" at bounding box center [413, 250] width 28 height 7
click at [403, 319] on li "Difícil" at bounding box center [405, 315] width 12 height 9
click at [470, 250] on span "Temática" at bounding box center [462, 250] width 27 height 7
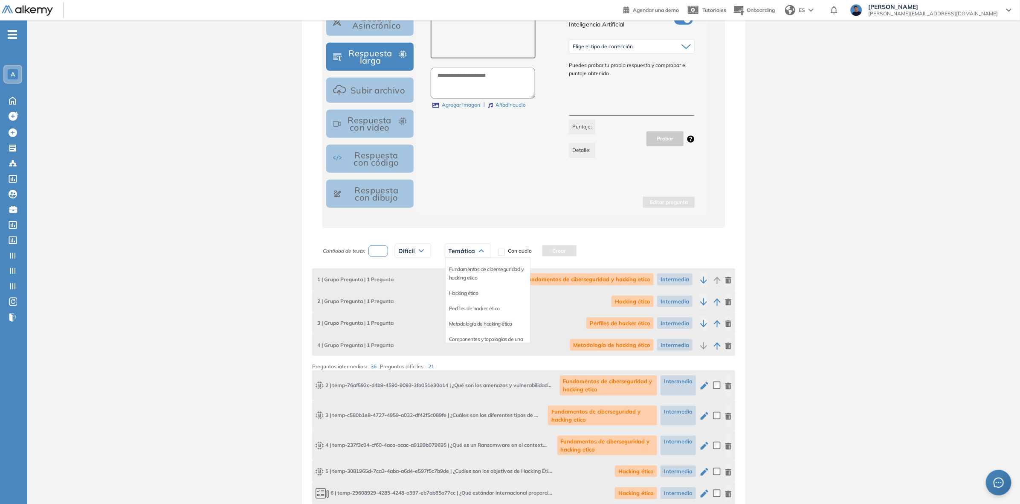
click at [493, 324] on li "Metodología de hacking ético" at bounding box center [480, 323] width 63 height 9
click at [621, 253] on button "Crear" at bounding box center [617, 250] width 34 height 11
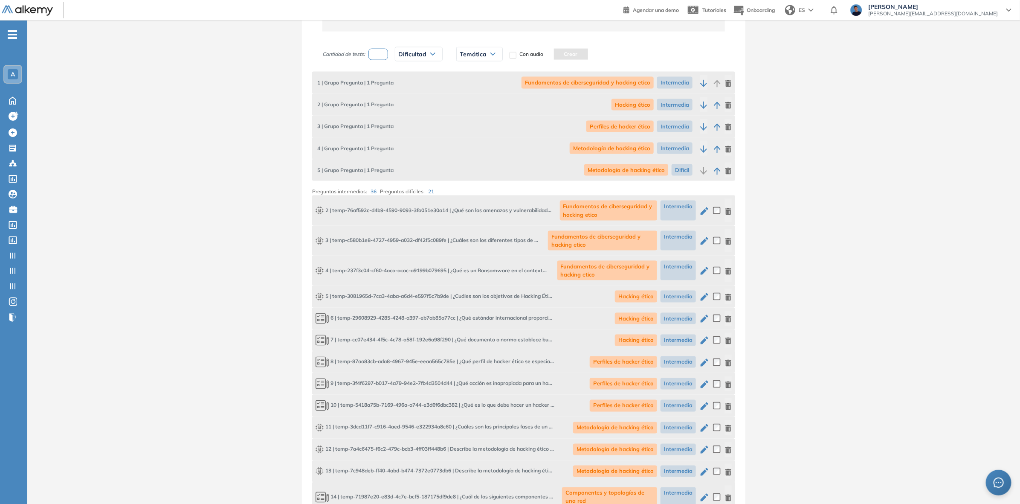
scroll to position [608, 0]
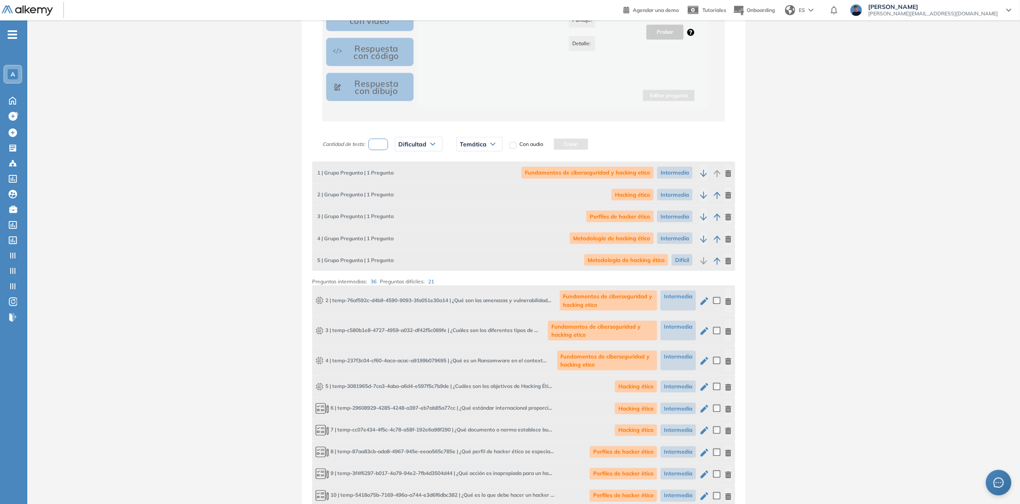
click at [378, 143] on input "number" at bounding box center [378, 145] width 20 height 12
type input "*"
click at [423, 147] on span "Dificultad" at bounding box center [413, 144] width 28 height 7
click at [416, 195] on li "Intermedia" at bounding box center [411, 193] width 24 height 9
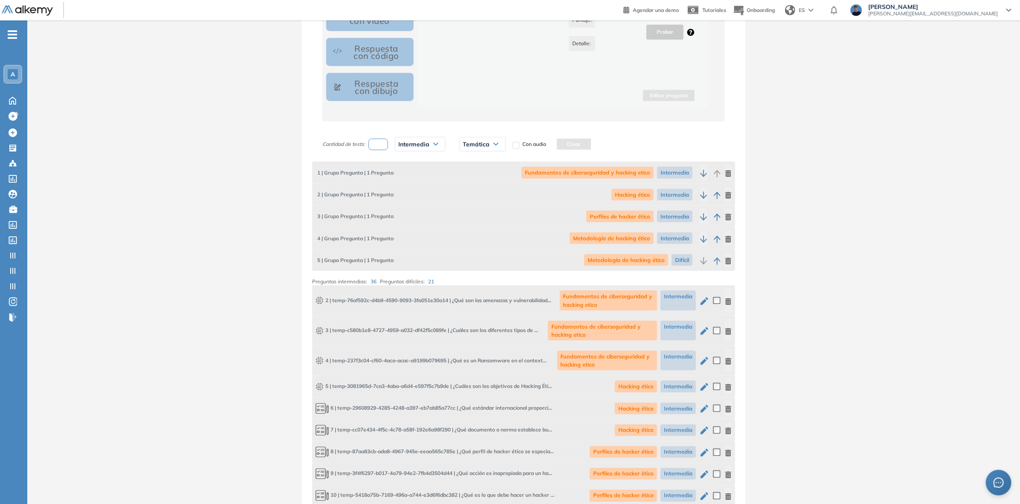
click at [481, 141] on span "Temática" at bounding box center [476, 144] width 27 height 7
click at [485, 229] on li "Componentes y topologías de una red" at bounding box center [502, 236] width 78 height 17
click at [651, 144] on button "Crear" at bounding box center [656, 144] width 34 height 11
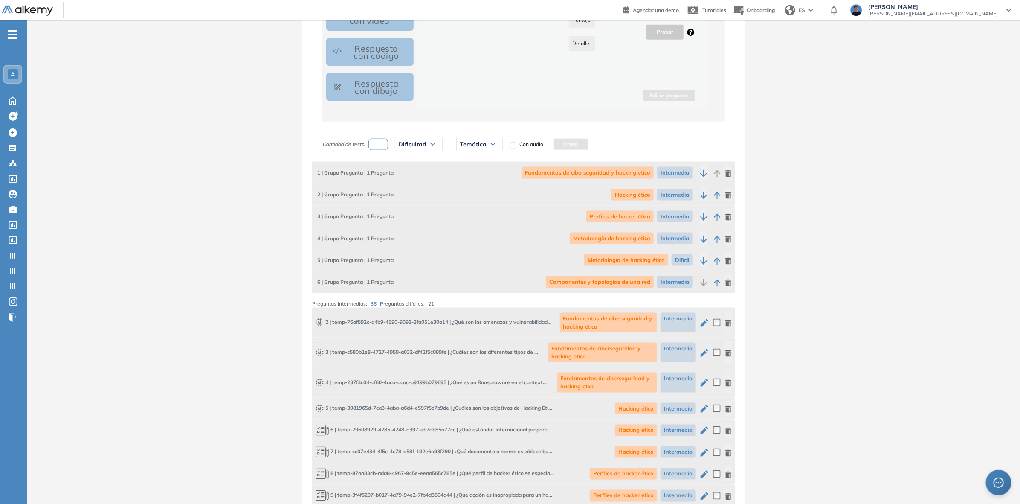
click at [378, 144] on input "number" at bounding box center [378, 145] width 20 height 12
type input "*"
click at [423, 144] on span "Dificultad" at bounding box center [413, 144] width 28 height 7
click at [404, 206] on li "Difícil" at bounding box center [405, 208] width 12 height 9
click at [477, 145] on div "Temática" at bounding box center [468, 144] width 46 height 14
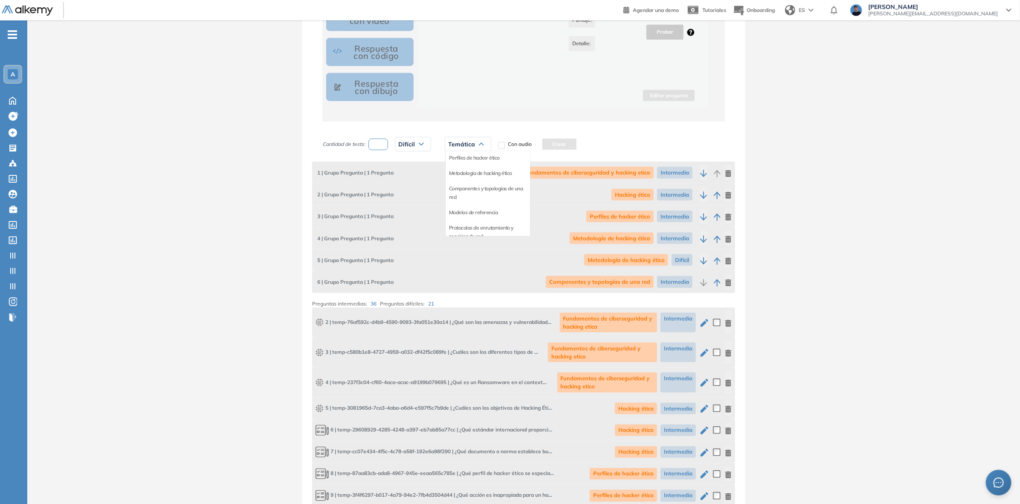
scroll to position [53, 0]
click at [488, 176] on li "Componentes y topologías de una red" at bounding box center [488, 183] width 78 height 17
click at [641, 143] on button "Crear" at bounding box center [641, 144] width 34 height 11
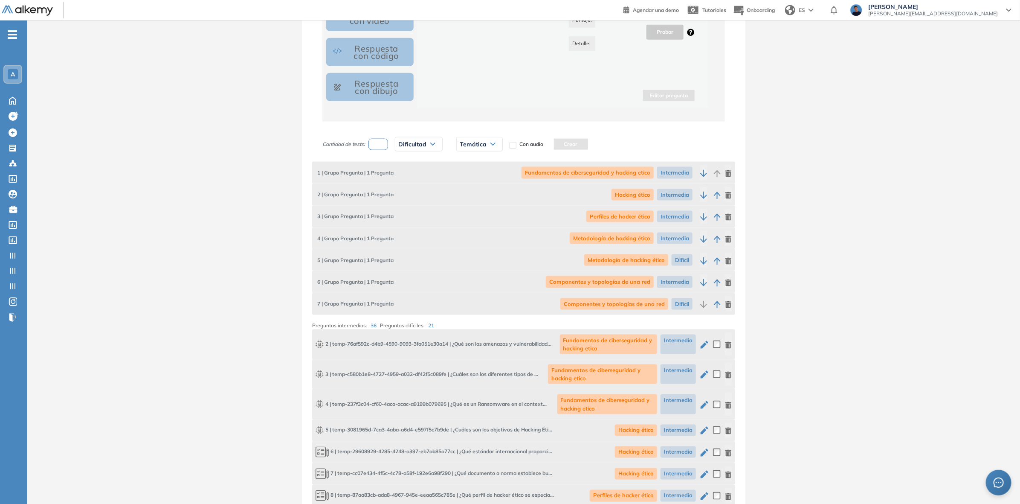
click at [379, 145] on input "number" at bounding box center [378, 145] width 20 height 12
type input "*"
click at [413, 148] on div "Dificultad" at bounding box center [418, 144] width 47 height 14
click at [413, 193] on li "Intermedia" at bounding box center [411, 193] width 24 height 9
click at [484, 143] on span "Temática" at bounding box center [476, 144] width 27 height 7
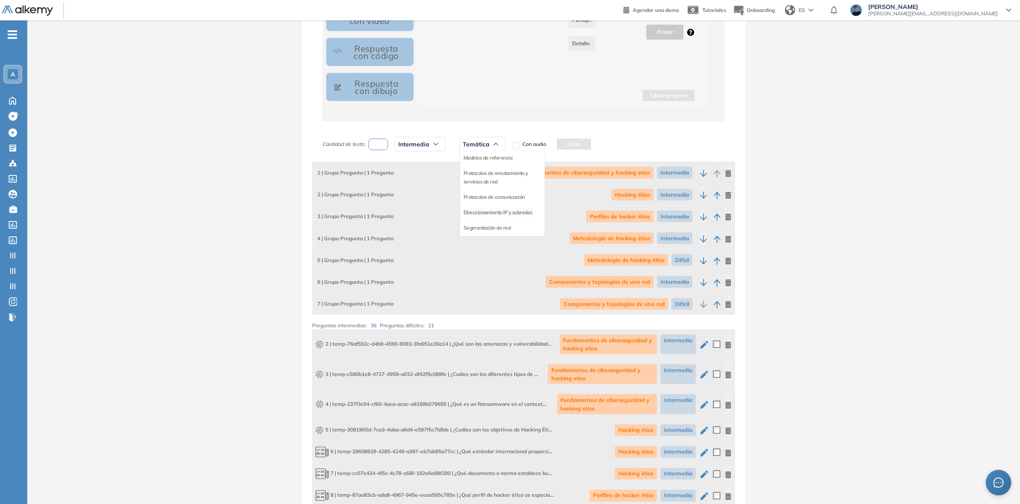
scroll to position [107, 0]
click at [427, 144] on span "Intermedia" at bounding box center [414, 144] width 31 height 7
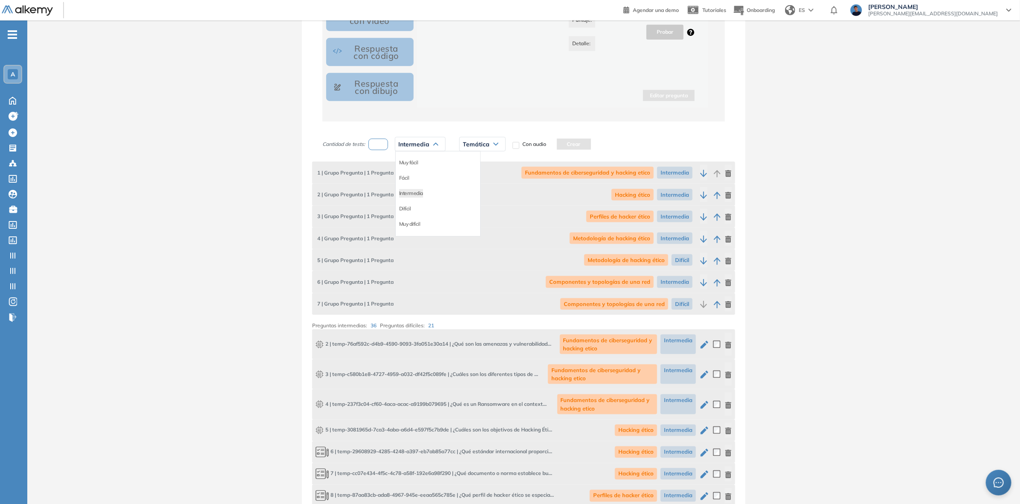
click at [483, 146] on span "Temática" at bounding box center [476, 144] width 27 height 7
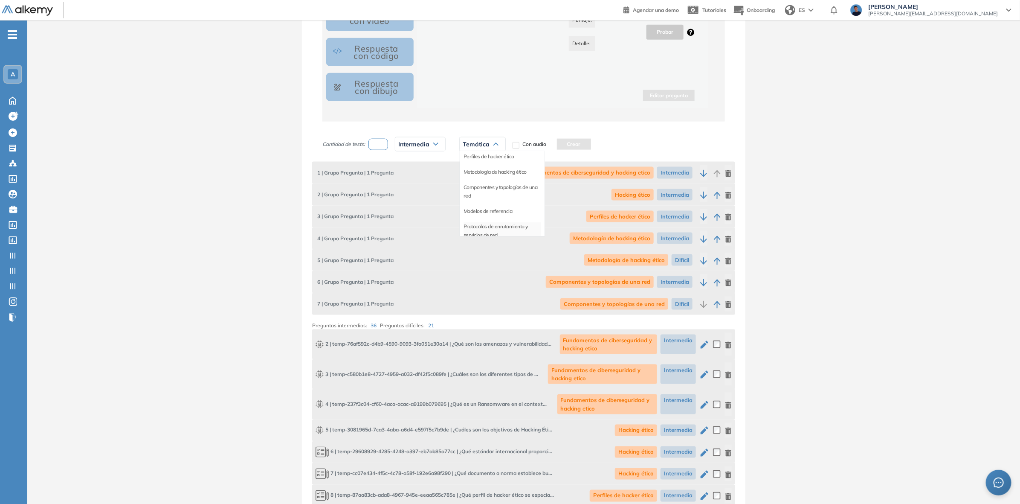
scroll to position [53, 0]
click at [492, 203] on li "Modelos de referencia" at bounding box center [487, 203] width 49 height 9
click at [602, 141] on button "Crear" at bounding box center [610, 144] width 34 height 11
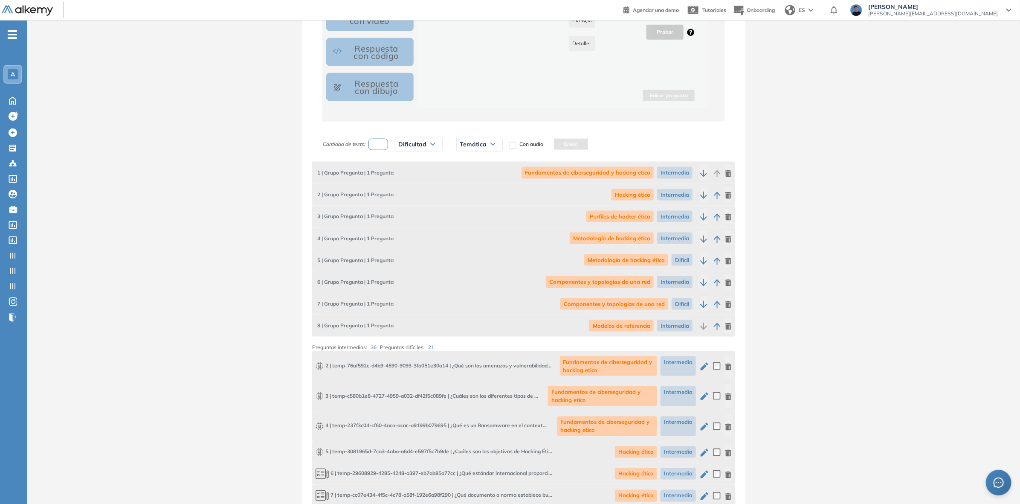
click at [382, 143] on input "number" at bounding box center [378, 145] width 20 height 12
type input "*"
click at [423, 143] on span "Dificultad" at bounding box center [413, 144] width 28 height 7
click at [408, 208] on li "Difícil" at bounding box center [405, 208] width 12 height 9
click at [476, 145] on div "Temática" at bounding box center [468, 144] width 46 height 14
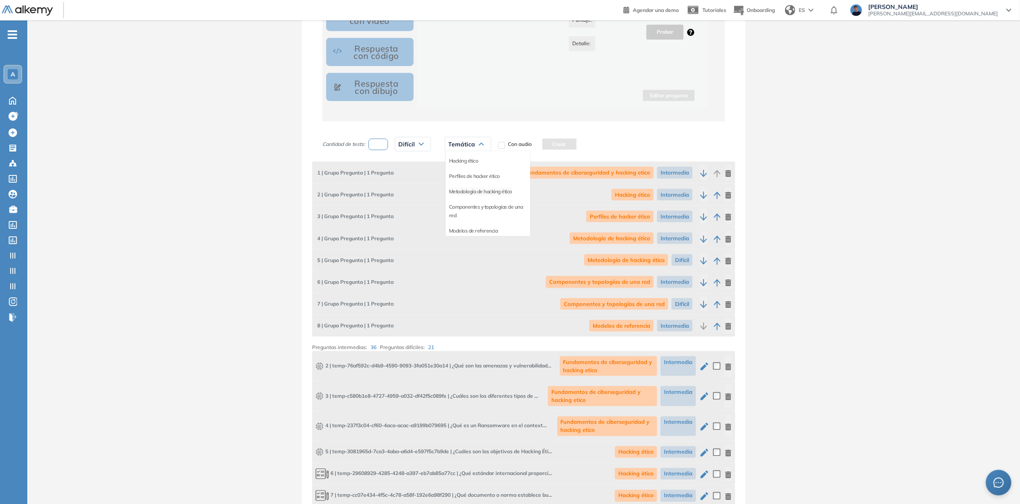
scroll to position [63, 0]
click at [476, 193] on li "Modelos de referencia" at bounding box center [473, 193] width 49 height 9
click at [601, 143] on button "Crear" at bounding box center [596, 144] width 34 height 11
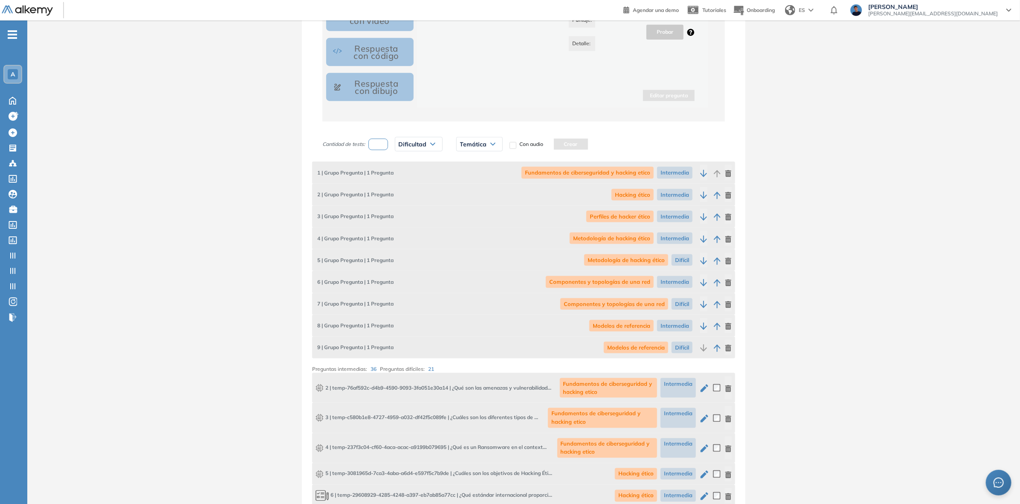
drag, startPoint x: 371, startPoint y: 142, endPoint x: 391, endPoint y: 144, distance: 19.7
click at [372, 143] on input "number" at bounding box center [378, 145] width 20 height 12
type input "*"
click at [423, 144] on span "Dificultad" at bounding box center [413, 144] width 28 height 7
click at [419, 193] on li "Intermedia" at bounding box center [411, 193] width 24 height 9
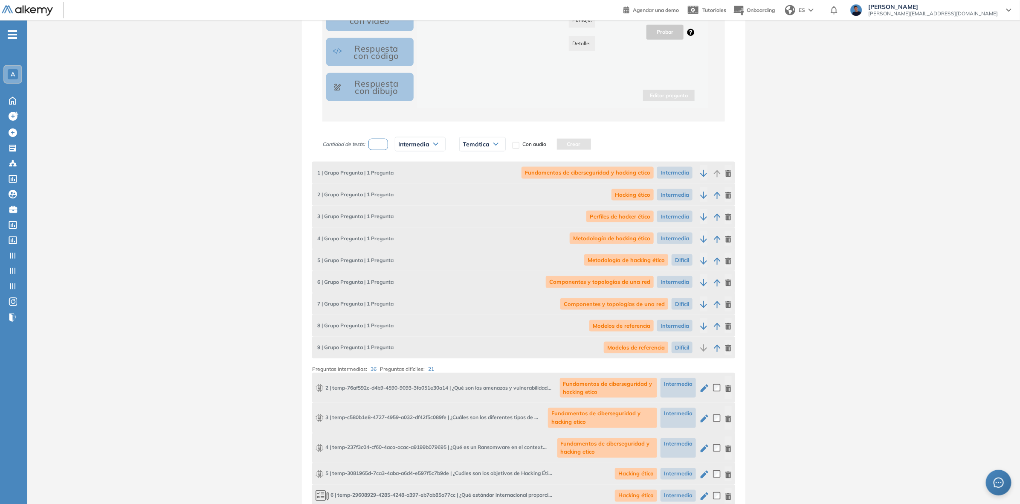
click at [483, 141] on span "Temática" at bounding box center [476, 144] width 27 height 7
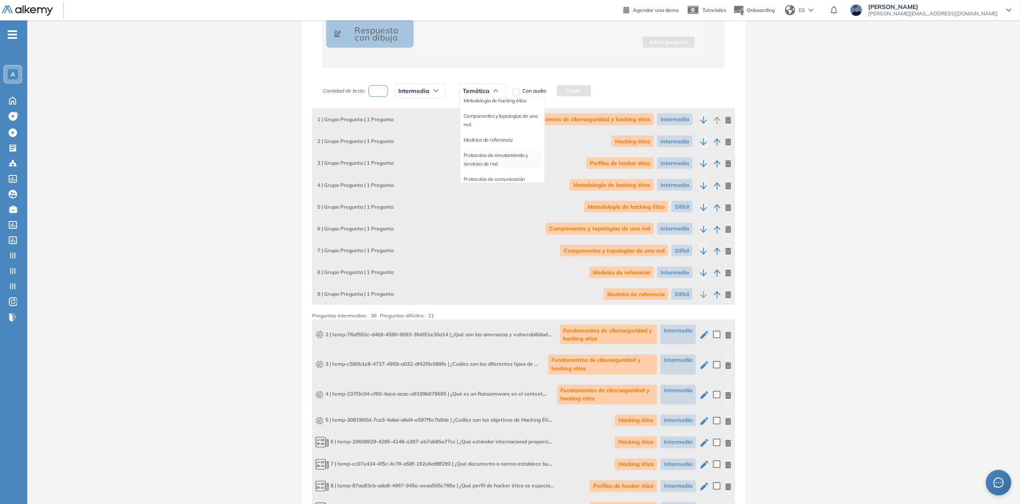
click at [509, 158] on li "Protocolos de enrutamiento y servicios de red" at bounding box center [502, 159] width 78 height 17
click at [674, 93] on button "Crear" at bounding box center [677, 90] width 34 height 11
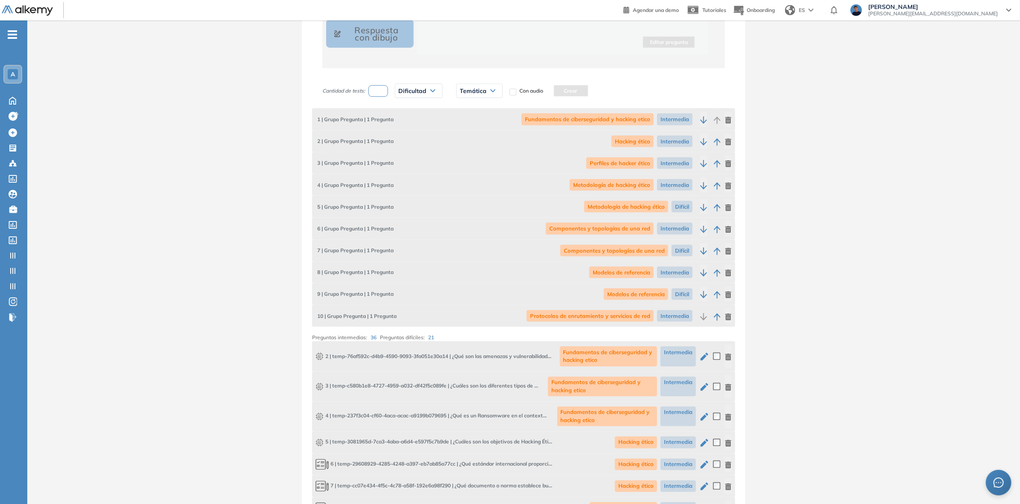
click at [379, 92] on input "number" at bounding box center [378, 91] width 20 height 12
type input "*"
click at [418, 90] on span "Dificultad" at bounding box center [413, 90] width 28 height 7
click at [408, 155] on li "Difícil" at bounding box center [405, 155] width 12 height 9
click at [479, 90] on icon at bounding box center [481, 91] width 4 height 2
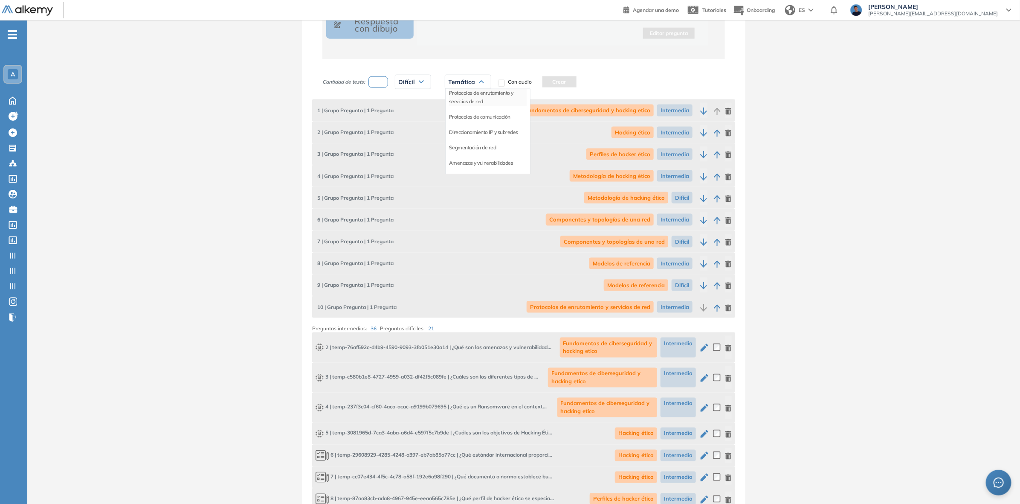
scroll to position [661, 0]
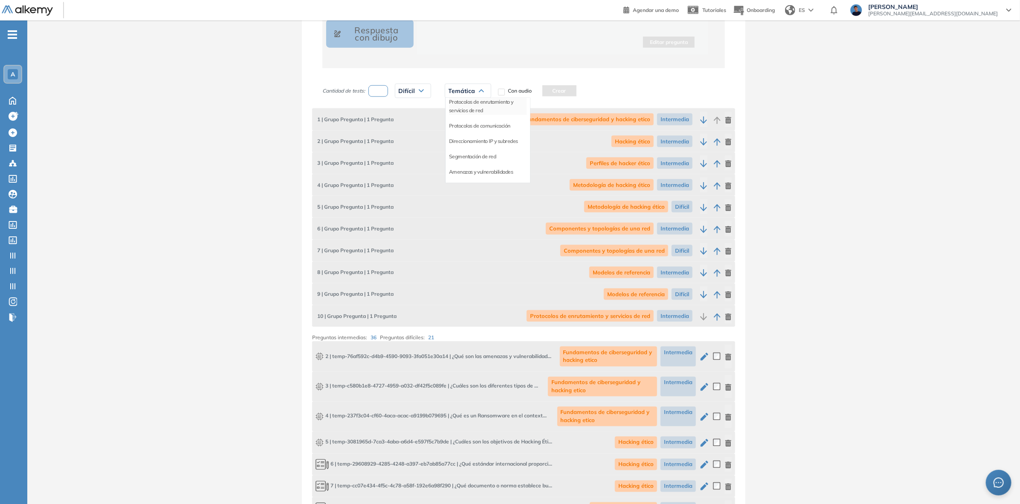
click at [486, 107] on li "Protocolos de enrutamiento y servicios de red" at bounding box center [488, 106] width 78 height 17
click at [661, 93] on button "Crear" at bounding box center [662, 90] width 34 height 11
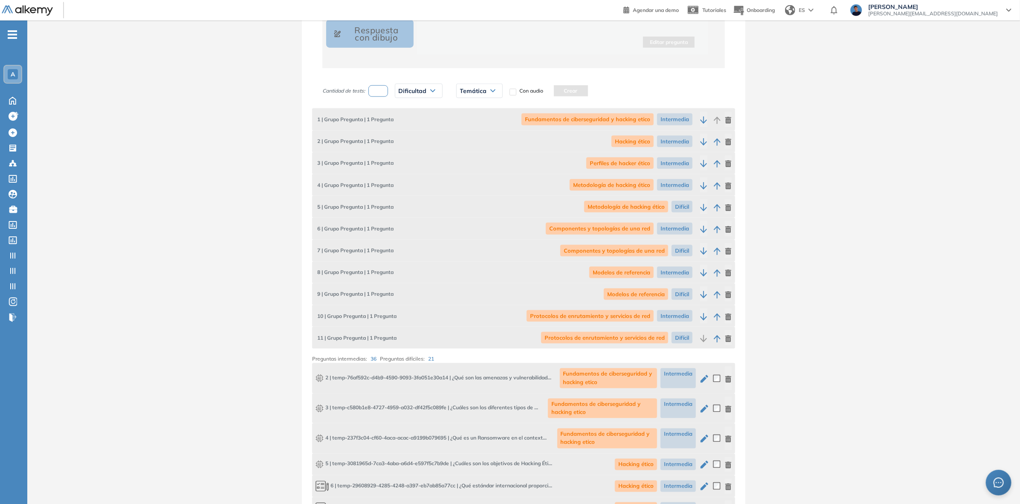
click at [381, 89] on input "number" at bounding box center [378, 91] width 20 height 12
type input "*"
click at [408, 95] on div "Dificultad" at bounding box center [418, 91] width 47 height 14
click at [412, 139] on li "Intermedia" at bounding box center [411, 140] width 24 height 9
click at [484, 90] on span "Temática" at bounding box center [476, 90] width 27 height 7
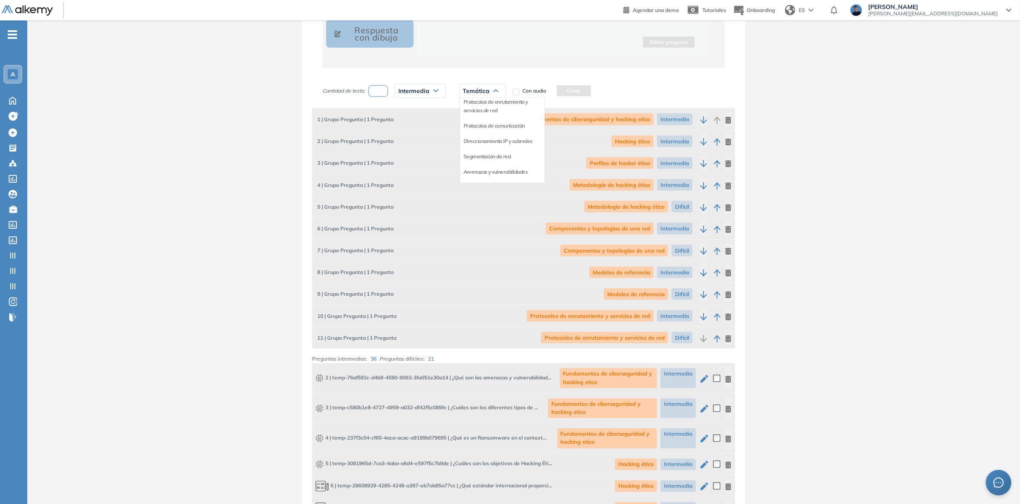
scroll to position [715, 0]
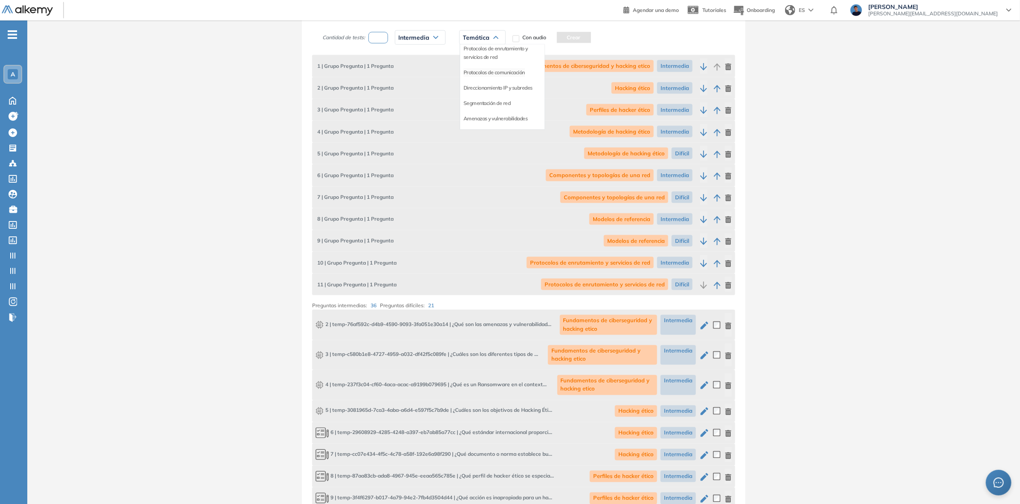
click at [504, 74] on li "Protocolos de comunicación" at bounding box center [493, 72] width 61 height 9
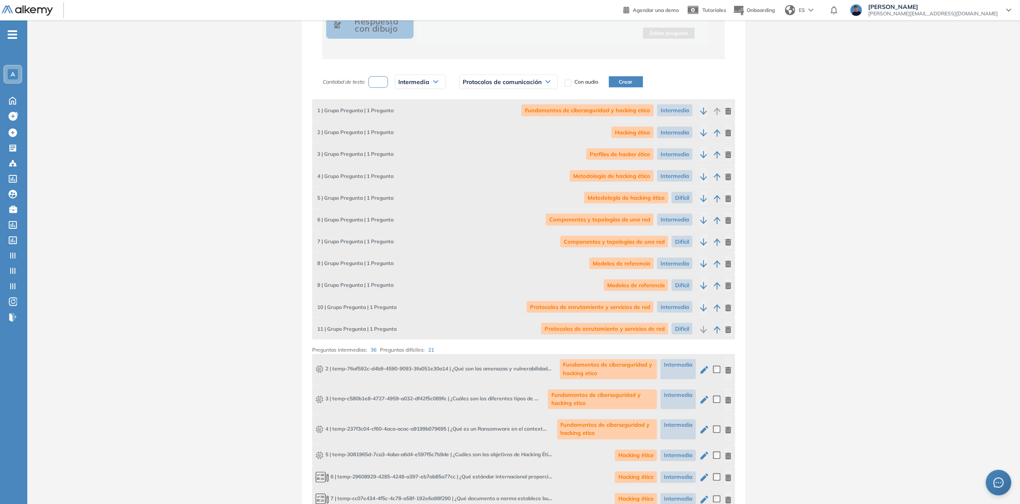
scroll to position [661, 0]
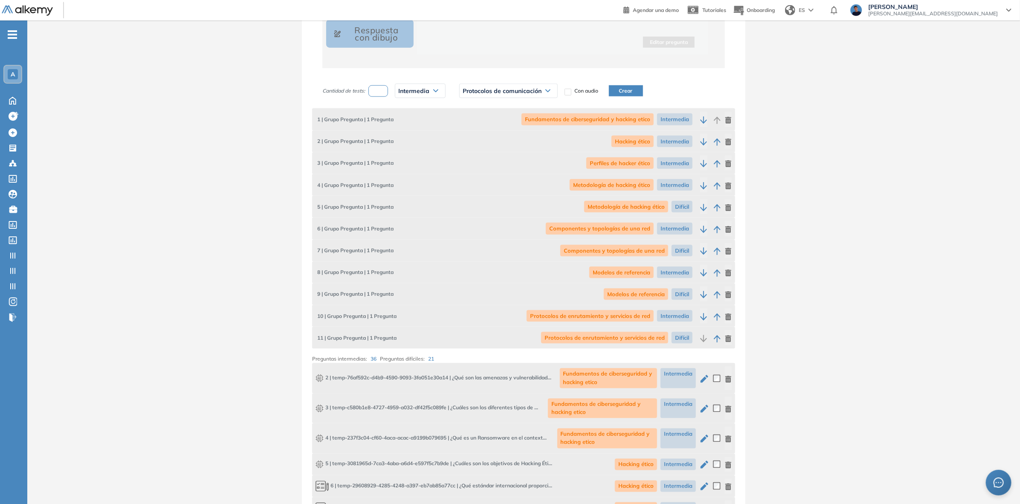
click at [624, 90] on button "Crear" at bounding box center [626, 90] width 34 height 11
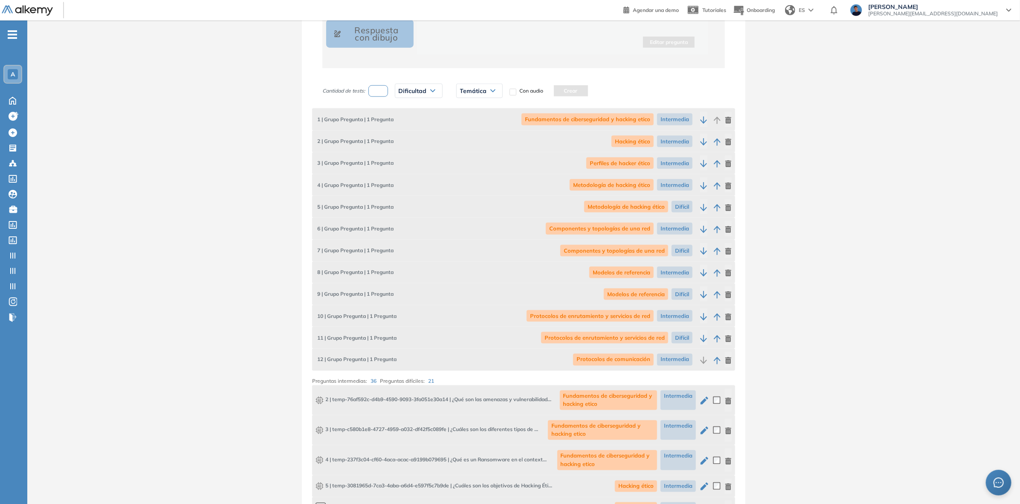
click at [383, 93] on input "number" at bounding box center [378, 91] width 20 height 12
type input "*"
click at [422, 94] on div "Dificultad" at bounding box center [418, 91] width 47 height 14
click at [407, 154] on li "Difícil" at bounding box center [405, 155] width 12 height 9
click at [479, 92] on icon at bounding box center [481, 90] width 5 height 3
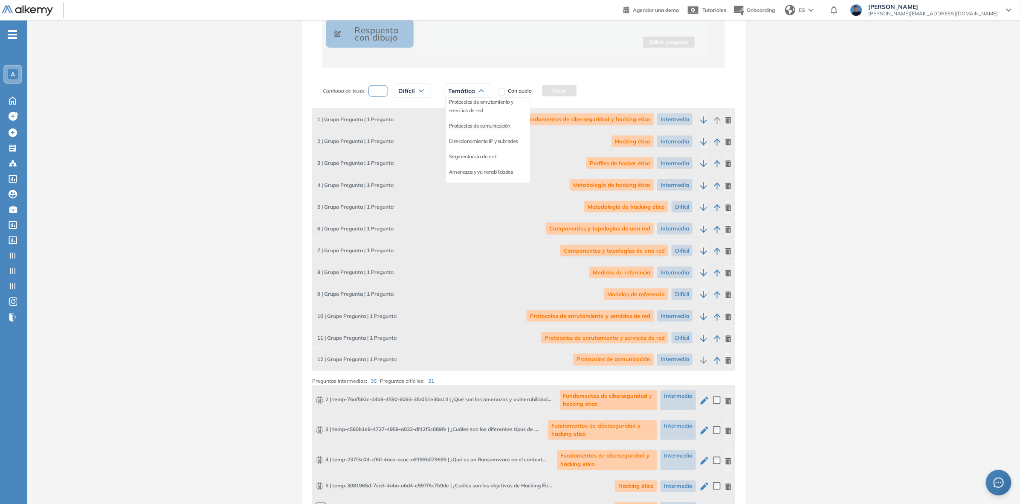
click at [481, 123] on li "Protocolos de comunicación" at bounding box center [479, 126] width 61 height 9
click at [612, 92] on button "Crear" at bounding box center [611, 90] width 34 height 11
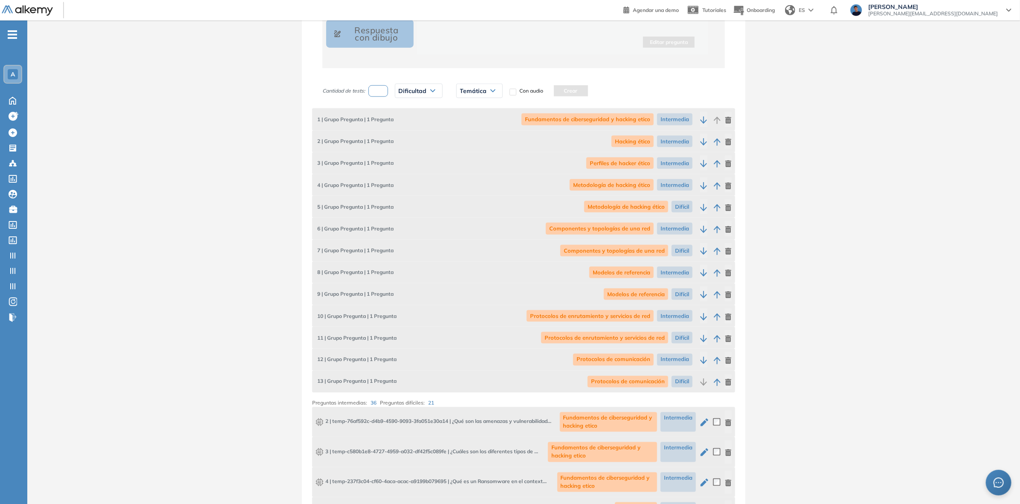
click at [378, 92] on input "number" at bounding box center [378, 91] width 20 height 12
type input "*"
click at [420, 92] on span "Dificultad" at bounding box center [413, 90] width 28 height 7
click at [410, 140] on li "Intermedia" at bounding box center [411, 140] width 24 height 9
drag, startPoint x: 465, startPoint y: 90, endPoint x: 474, endPoint y: 105, distance: 18.1
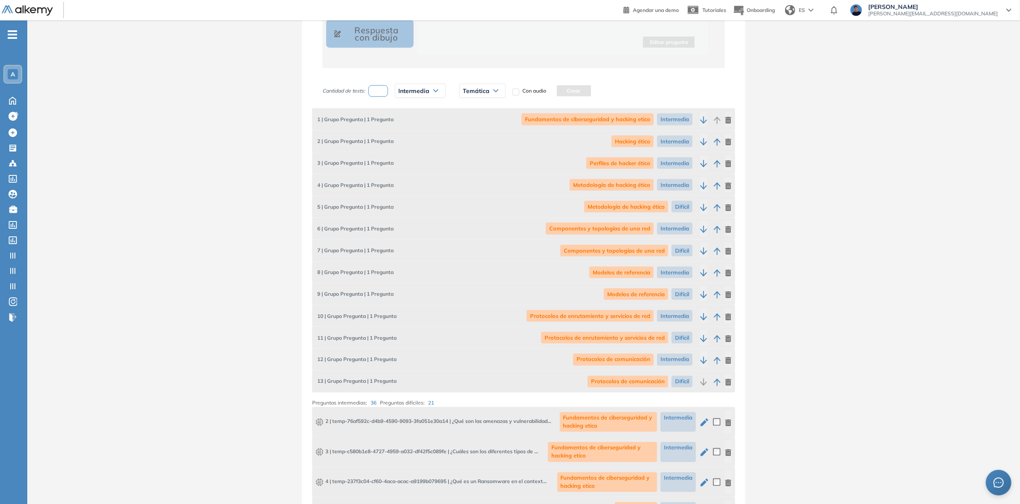
click at [466, 89] on span "Temática" at bounding box center [476, 90] width 27 height 7
click at [482, 141] on li "Direccionamiento IP y subredes" at bounding box center [497, 141] width 69 height 9
click at [632, 88] on button "Crear" at bounding box center [637, 90] width 34 height 11
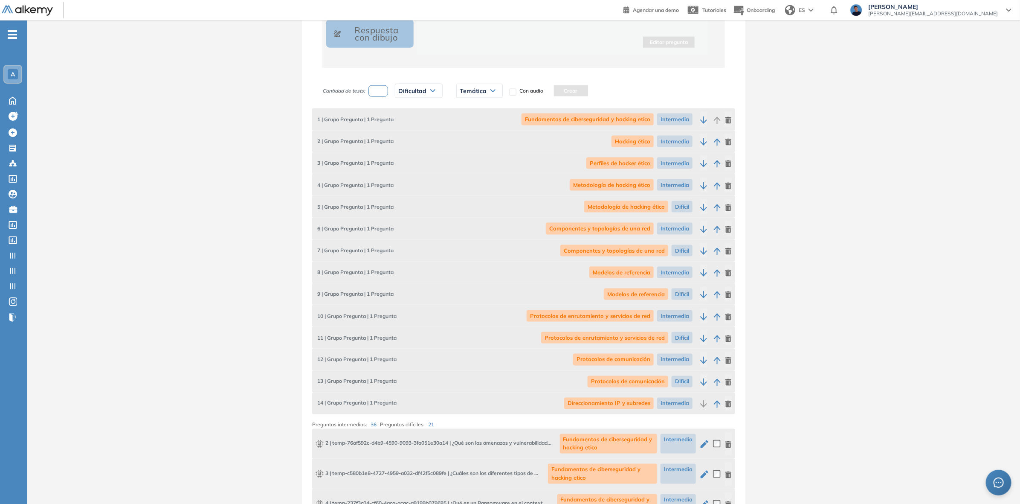
click at [380, 89] on input "number" at bounding box center [378, 91] width 20 height 12
type input "*"
click at [416, 93] on span "Dificultad" at bounding box center [413, 90] width 28 height 7
click at [406, 156] on li "Difícil" at bounding box center [405, 155] width 12 height 9
click at [463, 92] on span "Temática" at bounding box center [462, 90] width 27 height 7
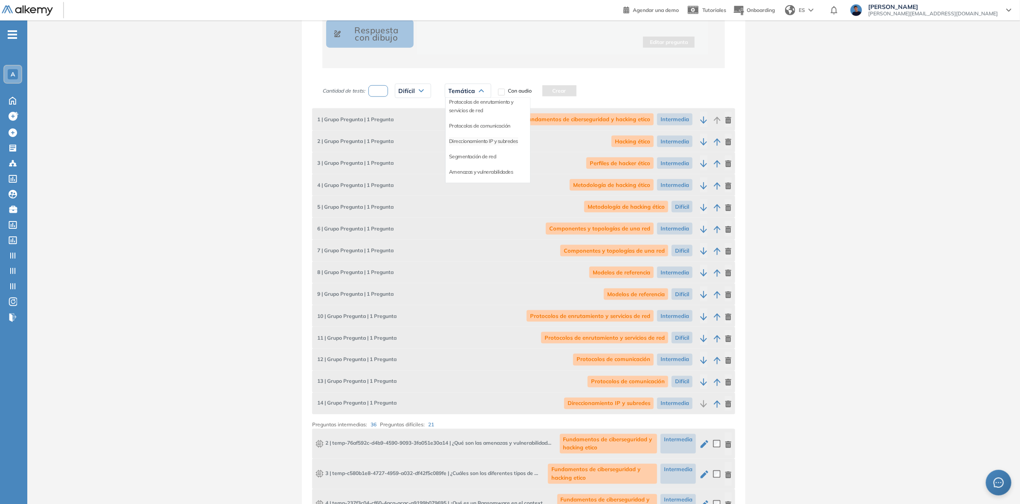
click at [492, 139] on li "Direccionamiento IP y subredes" at bounding box center [483, 141] width 69 height 9
click at [623, 90] on button "Crear" at bounding box center [622, 90] width 34 height 11
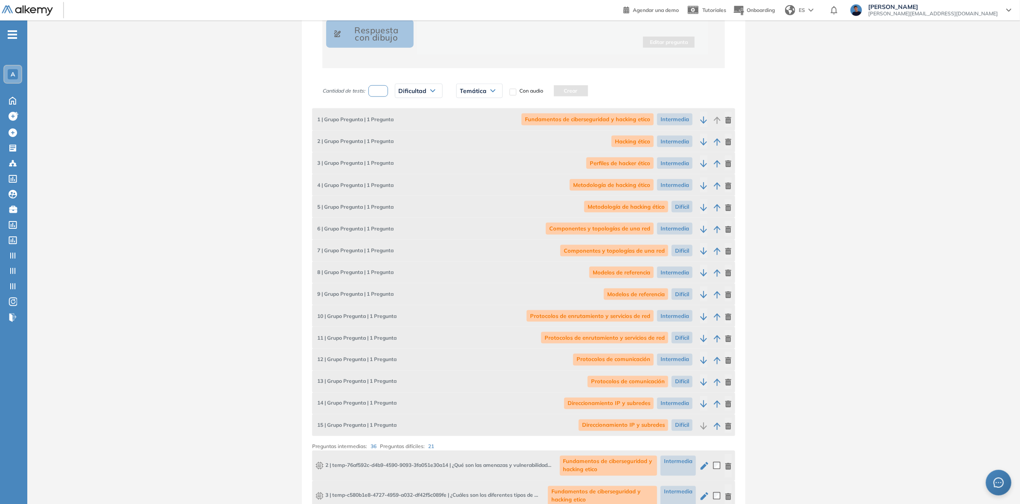
click at [375, 88] on input "number" at bounding box center [378, 91] width 20 height 12
type input "*"
click at [420, 90] on span "Dificultad" at bounding box center [413, 90] width 28 height 7
click at [412, 141] on li "Intermedia" at bounding box center [411, 140] width 24 height 9
click at [475, 94] on span "Temática" at bounding box center [476, 90] width 27 height 7
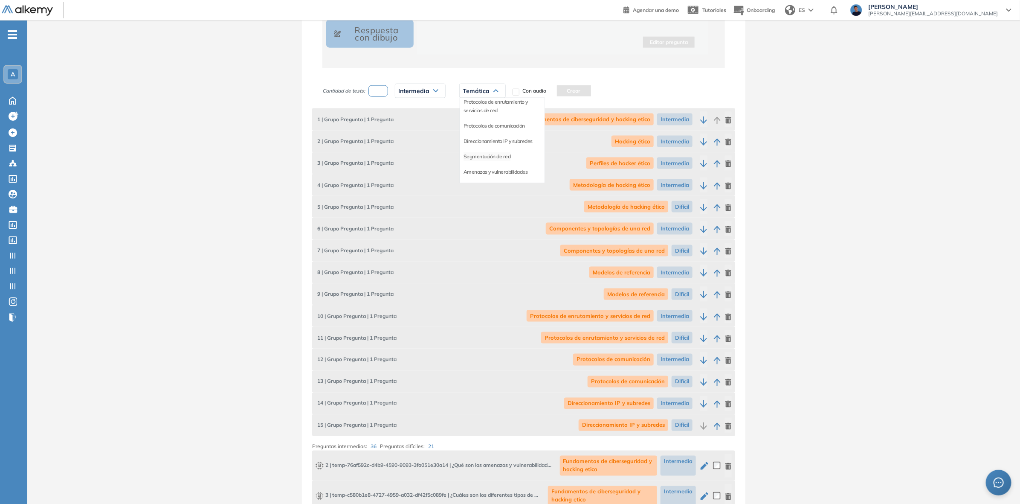
click at [495, 158] on li "Segmentación de red" at bounding box center [486, 156] width 47 height 9
click at [607, 88] on button "Crear" at bounding box center [608, 90] width 34 height 11
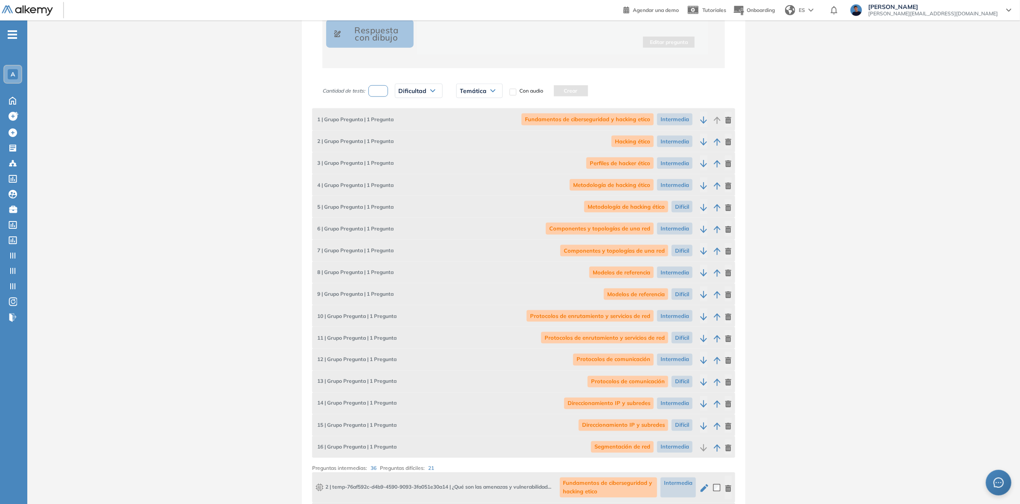
click at [379, 89] on input "number" at bounding box center [378, 91] width 20 height 12
type input "*"
click at [420, 92] on span "Dificultad" at bounding box center [413, 90] width 28 height 7
click at [410, 156] on li "Difícil" at bounding box center [405, 155] width 12 height 9
click at [465, 89] on span "Temática" at bounding box center [462, 90] width 27 height 7
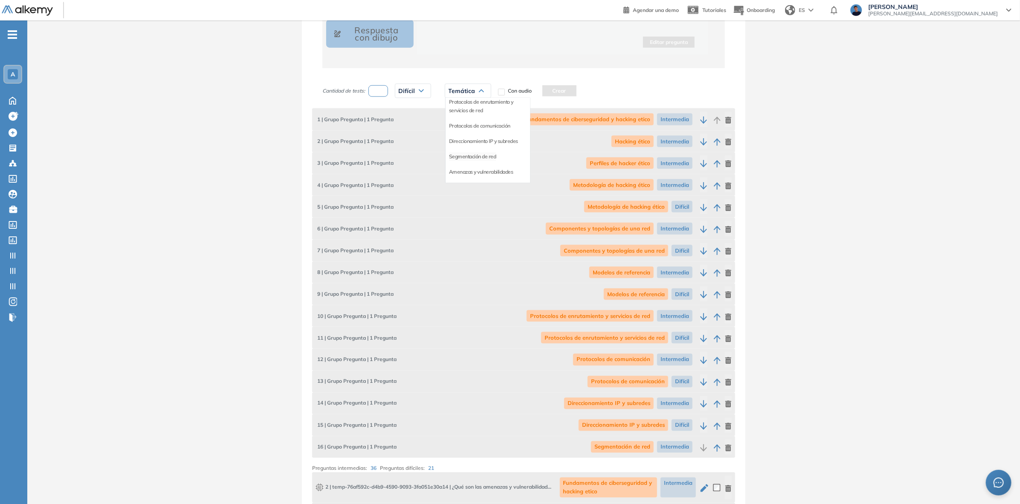
click at [477, 156] on li "Segmentación de red" at bounding box center [472, 156] width 47 height 9
click at [584, 86] on button "Crear" at bounding box center [593, 90] width 34 height 11
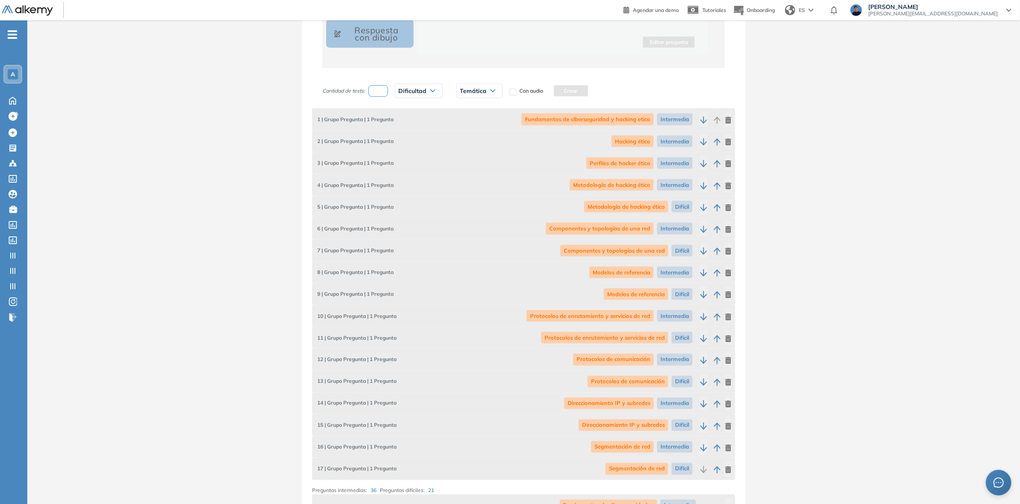
click at [387, 92] on input "number" at bounding box center [378, 91] width 20 height 12
type input "*"
click at [410, 94] on div "Dificultad" at bounding box center [418, 91] width 47 height 14
click at [408, 139] on li "Intermedia" at bounding box center [411, 140] width 24 height 9
click at [487, 90] on span "Temática" at bounding box center [476, 90] width 27 height 7
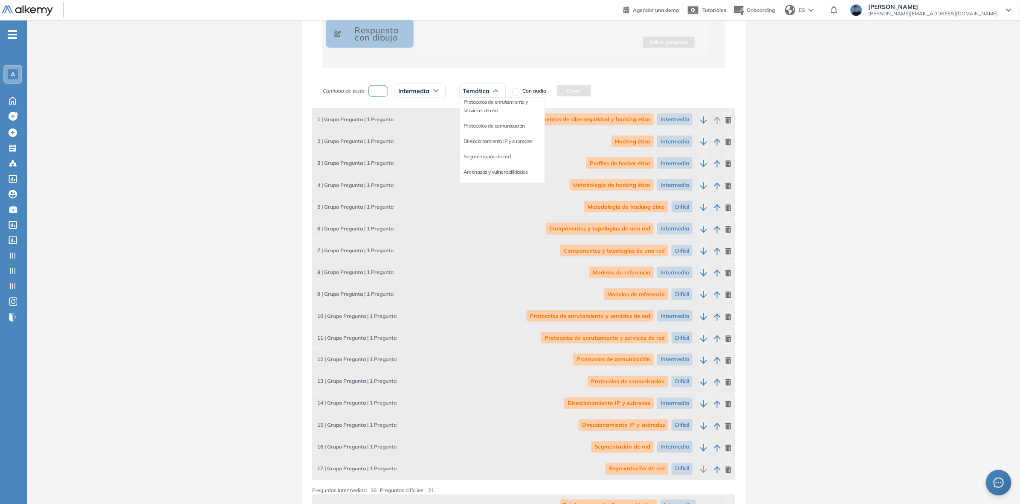
click at [483, 170] on li "Amenazas y vulnerabilidades" at bounding box center [495, 172] width 64 height 9
click at [625, 87] on button "Crear" at bounding box center [632, 90] width 34 height 11
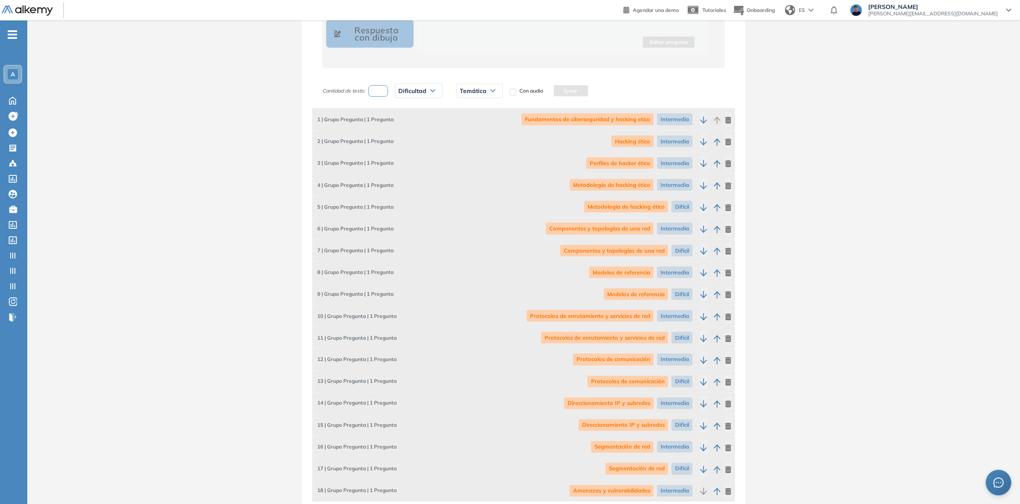
click at [374, 90] on input "number" at bounding box center [378, 91] width 20 height 12
type input "*"
click at [412, 93] on span "Dificultad" at bounding box center [413, 90] width 28 height 7
click at [411, 171] on li "Muy difícil" at bounding box center [409, 170] width 21 height 9
drag, startPoint x: 476, startPoint y: 93, endPoint x: 478, endPoint y: 103, distance: 10.3
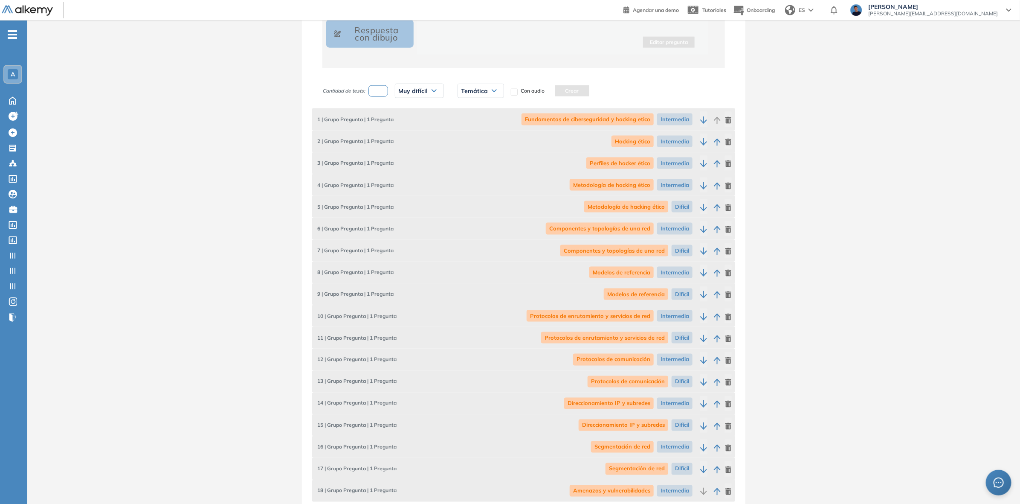
click at [476, 92] on span "Temática" at bounding box center [474, 90] width 27 height 7
click at [486, 169] on li "Amenazas y vulnerabilidades" at bounding box center [494, 172] width 64 height 9
click at [626, 88] on button "Crear" at bounding box center [631, 90] width 34 height 11
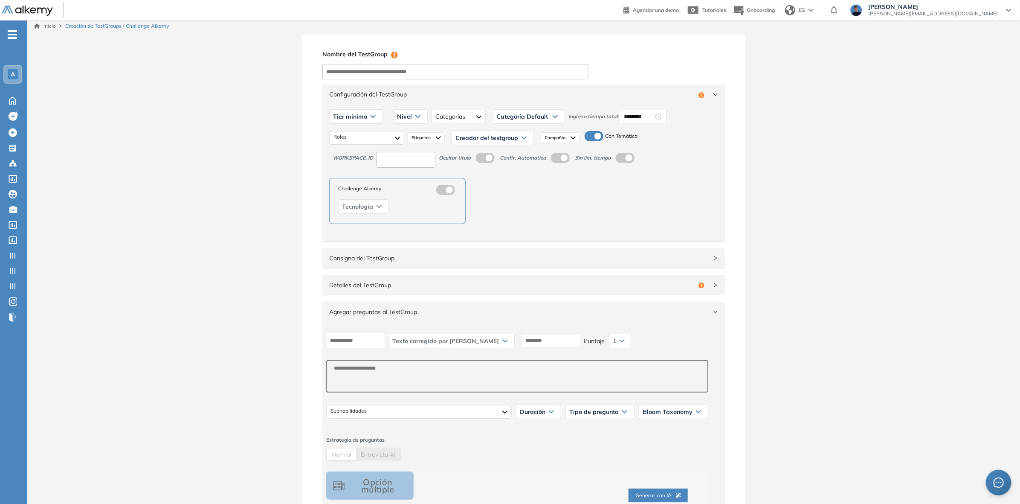
scroll to position [0, 0]
click at [369, 120] on div "Tier mínimo" at bounding box center [356, 120] width 53 height 14
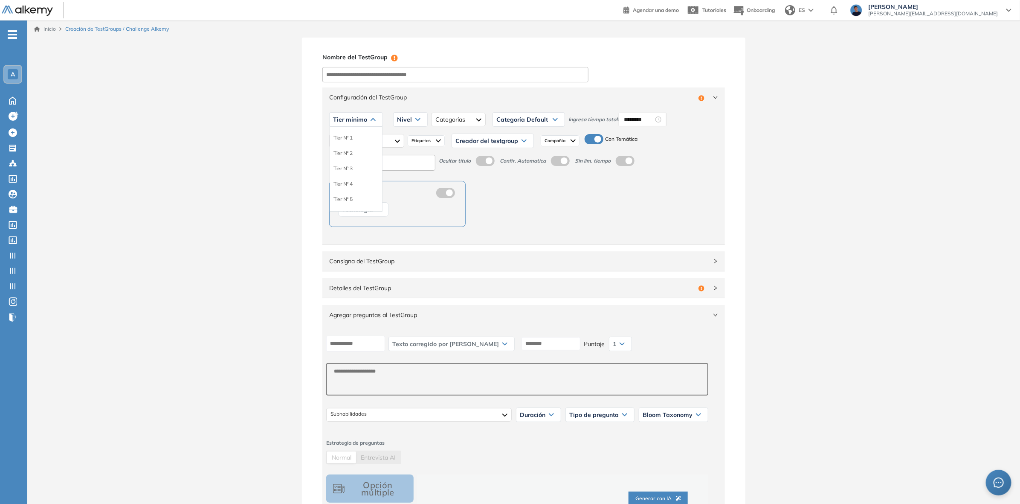
click at [347, 144] on div "Tier N° 1" at bounding box center [356, 137] width 52 height 15
click at [350, 137] on li "Tier N° 1" at bounding box center [342, 137] width 19 height 9
click at [403, 120] on div "Nivel" at bounding box center [401, 120] width 34 height 14
click at [398, 151] on li "Intermedio" at bounding box center [400, 153] width 24 height 9
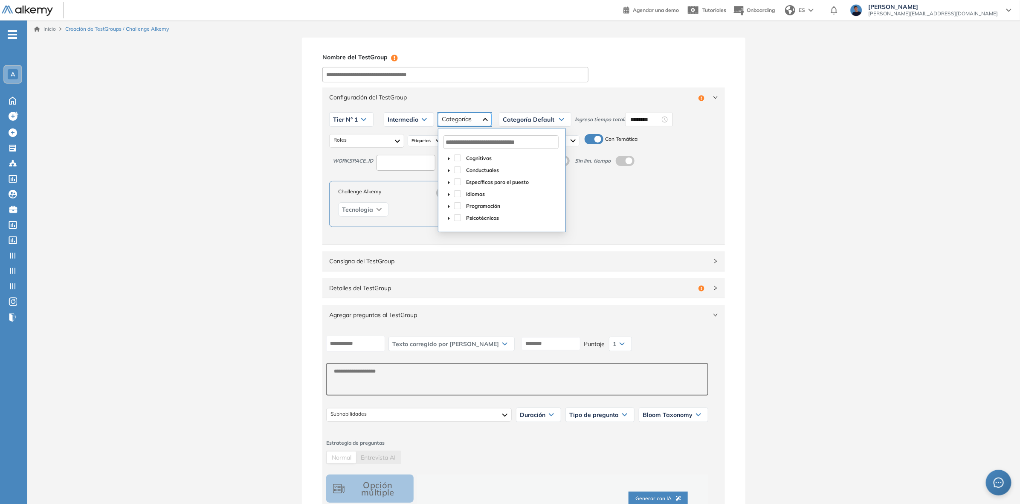
click at [463, 118] on div at bounding box center [465, 120] width 54 height 14
click at [462, 143] on input "text" at bounding box center [500, 142] width 115 height 14
click at [467, 168] on span at bounding box center [467, 169] width 7 height 7
click at [453, 156] on span at bounding box center [449, 158] width 10 height 10
click at [457, 158] on span at bounding box center [457, 157] width 7 height 7
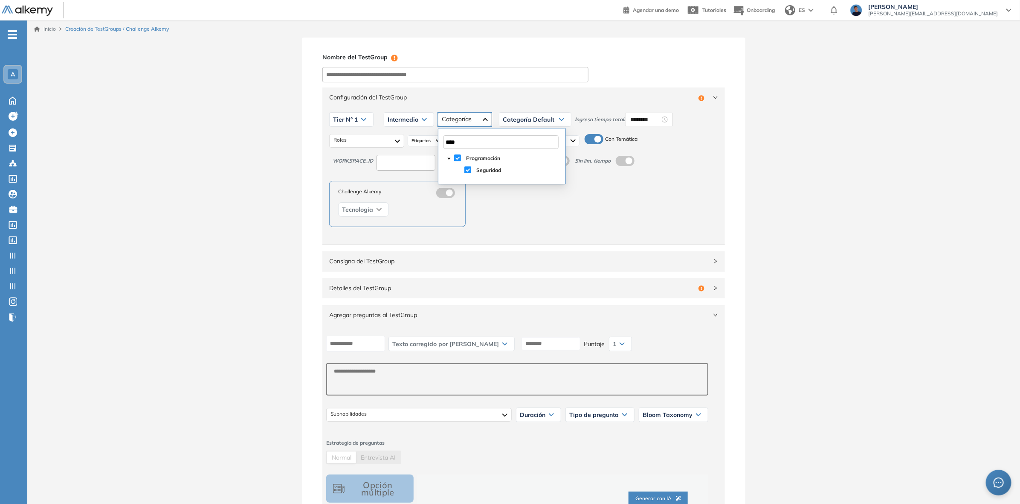
click at [449, 160] on icon "caret-down" at bounding box center [449, 158] width 4 height 4
click at [447, 158] on span "caret-down" at bounding box center [449, 158] width 4 height 4
drag, startPoint x: 470, startPoint y: 143, endPoint x: 411, endPoint y: 141, distance: 59.3
click at [411, 141] on body "General Training Alkemy Perfil Todos los espacios Todos los espacios A Home Hom…" at bounding box center [510, 252] width 1020 height 504
click at [728, 208] on div "Configuración del TestGroup Incompleto Tier N° 1 Tier N° 1 Tier N° 2 Tier N° 3 …" at bounding box center [523, 412] width 423 height 652
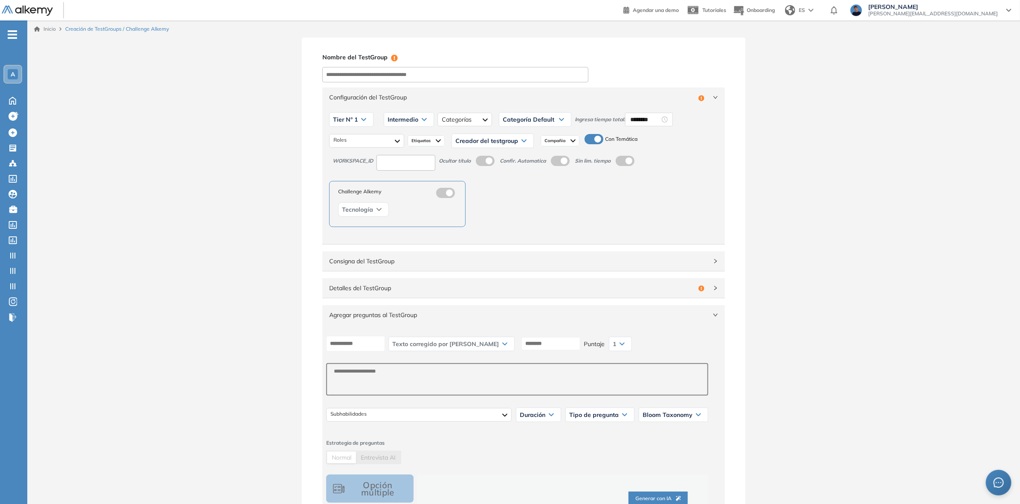
click at [542, 121] on span "Categoría Default" at bounding box center [529, 119] width 52 height 7
click at [480, 118] on div "Seguridad Programación" at bounding box center [465, 120] width 54 height 14
drag, startPoint x: 432, startPoint y: 139, endPoint x: 423, endPoint y: 136, distance: 9.8
click at [424, 137] on body "General Training Alkemy Perfil Todos los espacios Todos los espacios A Home Hom…" at bounding box center [510, 252] width 1020 height 504
type input "*"
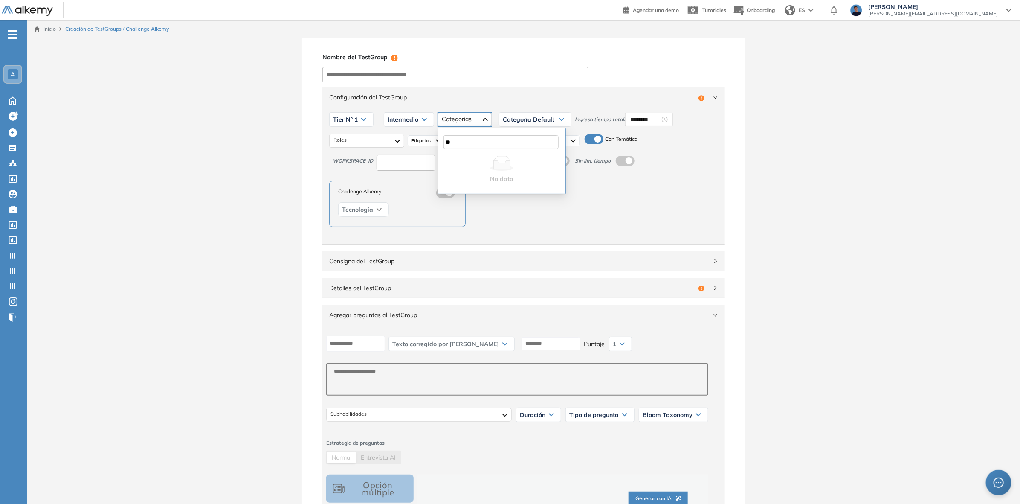
type input "*"
click at [448, 207] on icon "caret-down" at bounding box center [449, 206] width 4 height 4
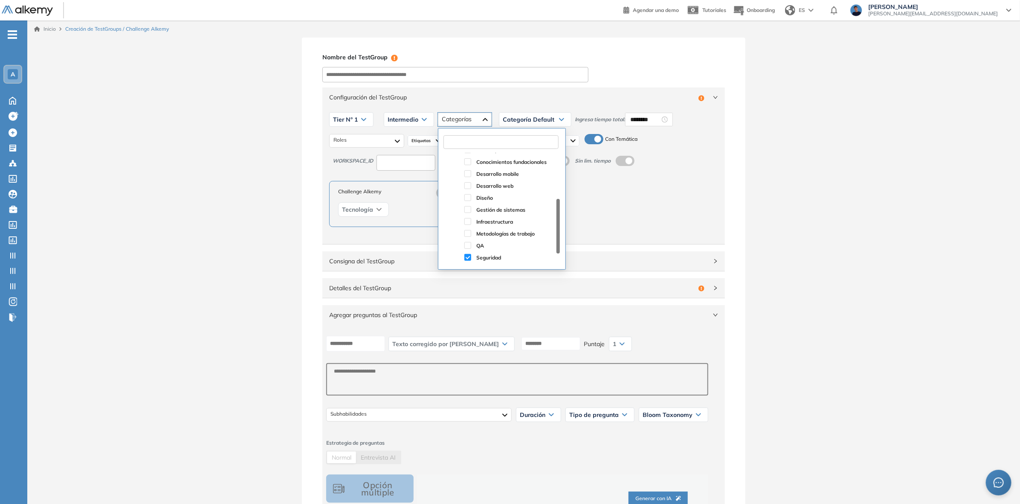
scroll to position [79, 0]
drag, startPoint x: 557, startPoint y: 206, endPoint x: 557, endPoint y: 218, distance: 11.9
click at [557, 218] on div at bounding box center [557, 226] width 3 height 55
drag, startPoint x: 558, startPoint y: 202, endPoint x: 553, endPoint y: 225, distance: 23.9
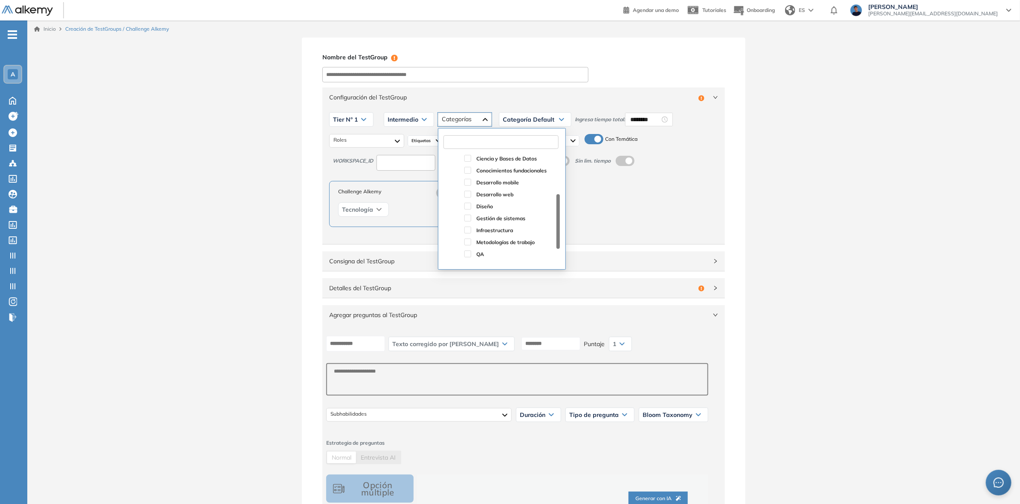
click at [553, 225] on div "Blockchain Ciencia y Bases de Datos Conocimientos fundacionales Desarrollo mobi…" at bounding box center [502, 207] width 116 height 109
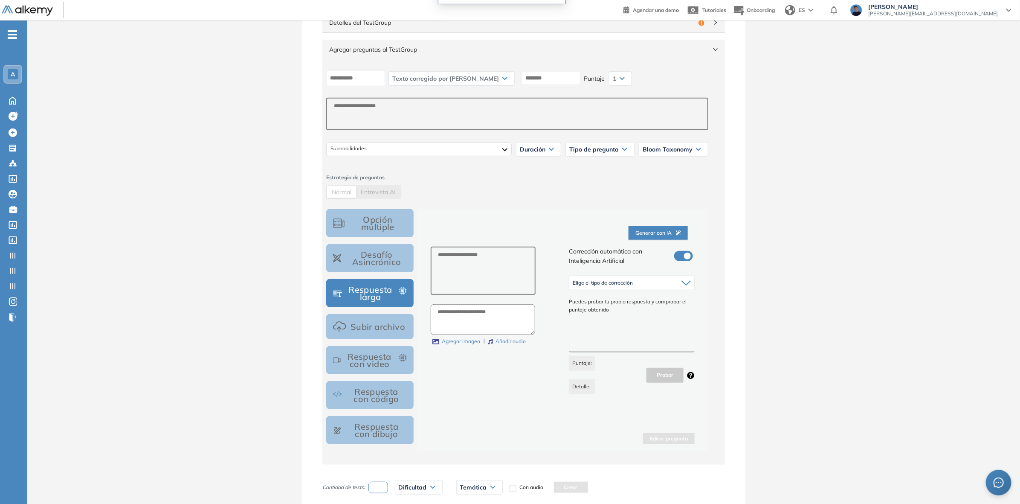
scroll to position [107, 0]
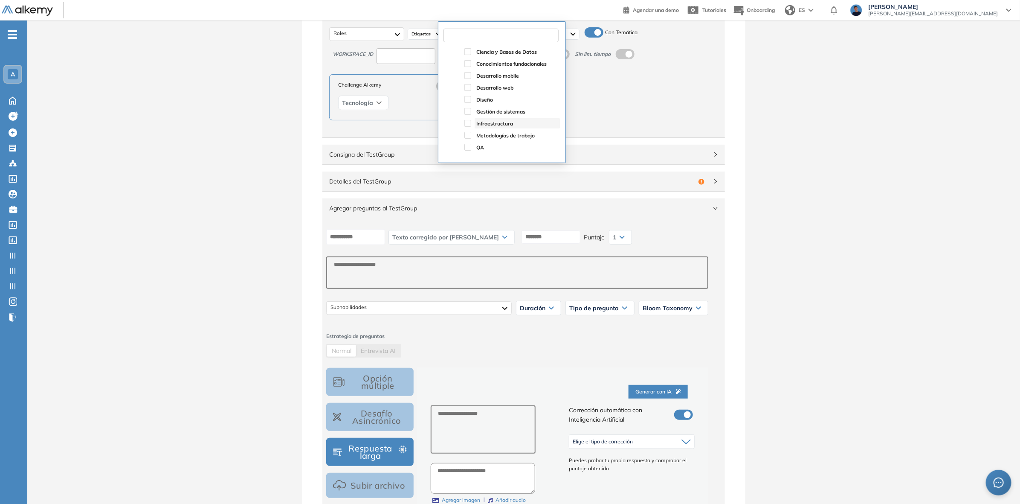
click at [493, 126] on span "Infraestructura" at bounding box center [494, 123] width 37 height 6
click at [449, 98] on icon "caret-down" at bounding box center [449, 100] width 4 height 4
click at [467, 87] on span at bounding box center [467, 88] width 7 height 7
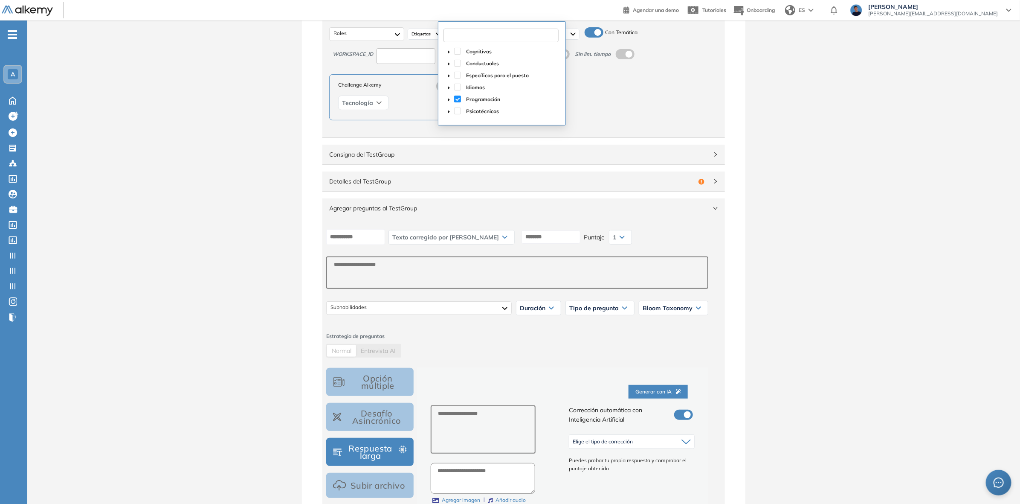
scroll to position [0, 0]
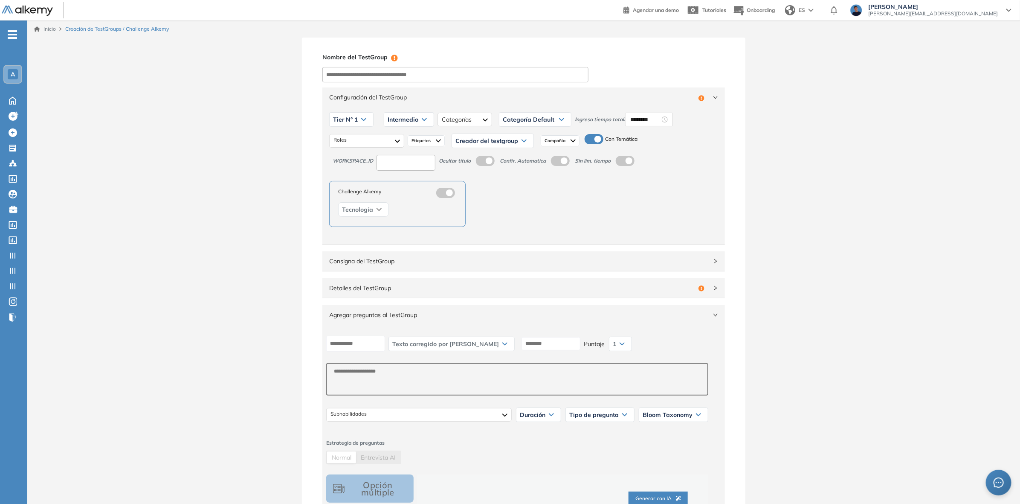
click at [535, 120] on span "Categoría Default" at bounding box center [529, 119] width 52 height 7
click at [519, 152] on li "Programación" at bounding box center [519, 153] width 32 height 9
click at [384, 73] on input at bounding box center [455, 74] width 266 height 15
paste input "**********"
click at [348, 75] on input "**********" at bounding box center [455, 74] width 266 height 15
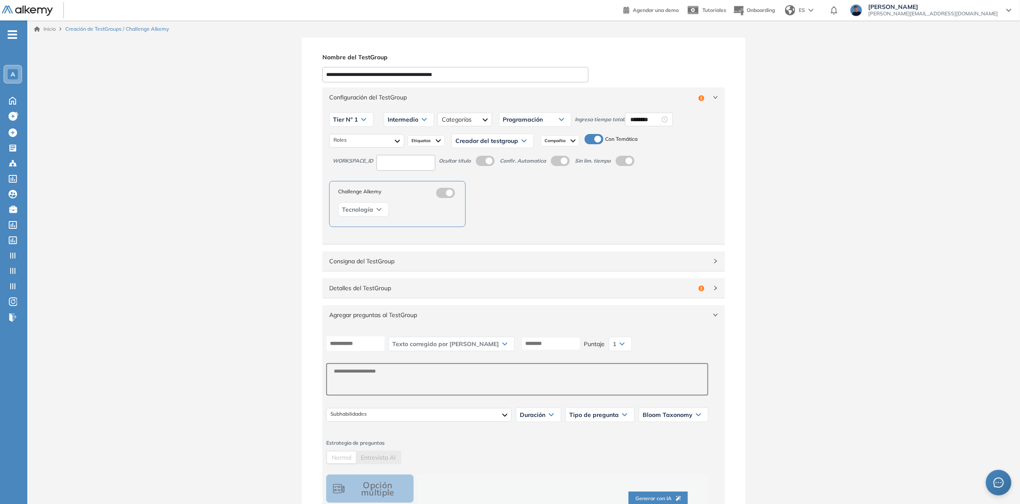
click at [350, 76] on input "**********" at bounding box center [455, 74] width 266 height 15
click at [471, 75] on input "**********" at bounding box center [455, 74] width 266 height 15
drag, startPoint x: 512, startPoint y: 71, endPoint x: 243, endPoint y: 70, distance: 268.6
paste input
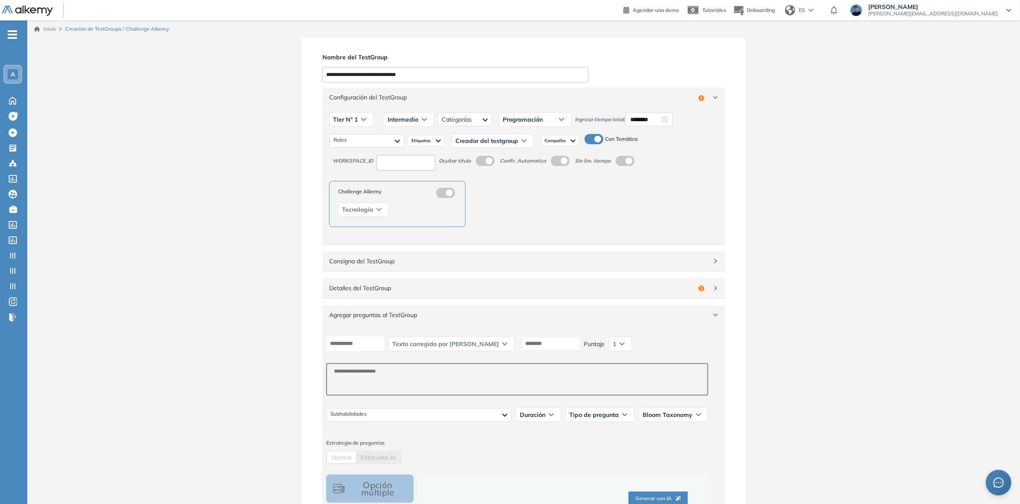
drag, startPoint x: 427, startPoint y: 72, endPoint x: 233, endPoint y: 81, distance: 193.8
paste input "**********"
click at [431, 74] on input "**********" at bounding box center [455, 74] width 266 height 15
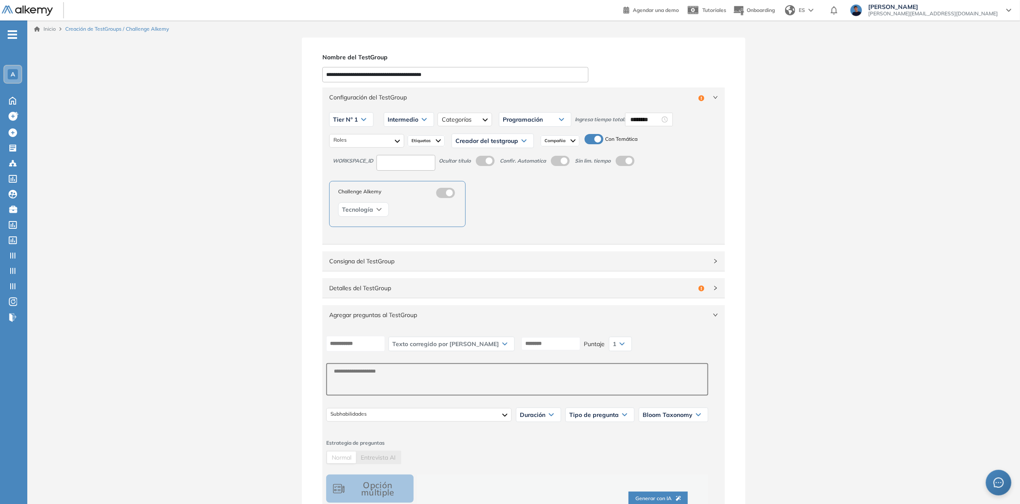
click at [394, 75] on input "**********" at bounding box center [455, 74] width 266 height 15
click at [360, 75] on input "**********" at bounding box center [455, 74] width 266 height 15
click at [379, 143] on div at bounding box center [366, 141] width 75 height 14
drag, startPoint x: 384, startPoint y: 140, endPoint x: 453, endPoint y: 132, distance: 69.5
click at [385, 140] on div at bounding box center [366, 141] width 75 height 14
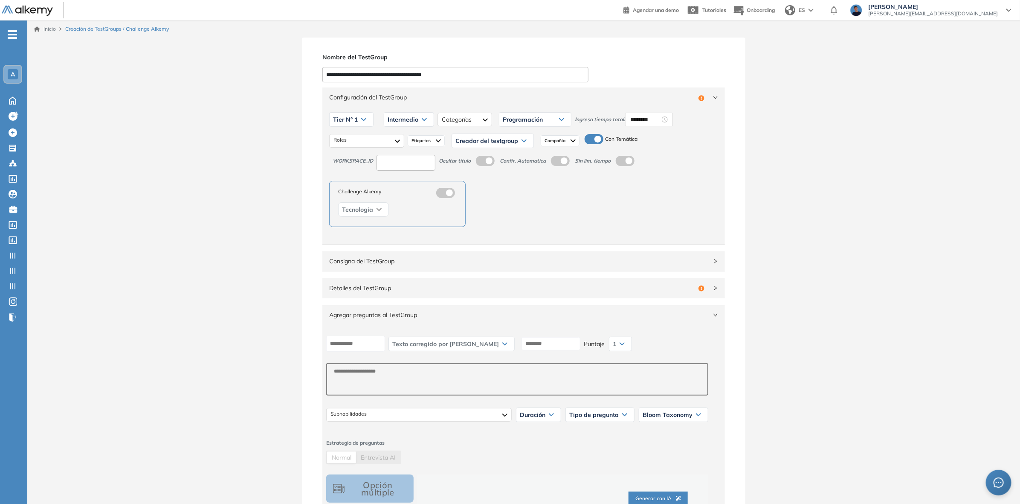
type input "**********"
click at [514, 117] on span "Programación" at bounding box center [523, 119] width 40 height 7
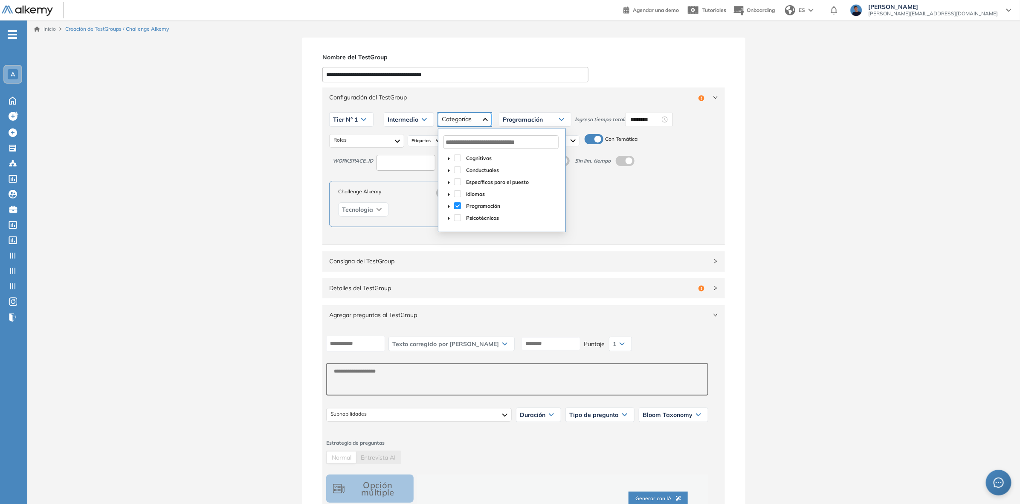
click at [475, 118] on div "Seguridad Programación Infraestructura Gestión de sistemas" at bounding box center [465, 120] width 54 height 14
click at [447, 207] on span "caret-down" at bounding box center [449, 206] width 4 height 4
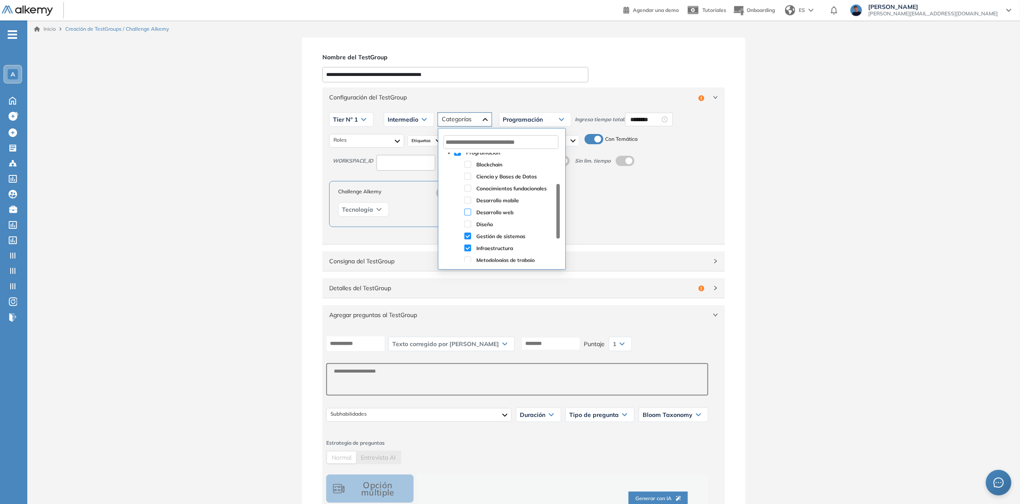
click at [467, 212] on span at bounding box center [467, 212] width 7 height 7
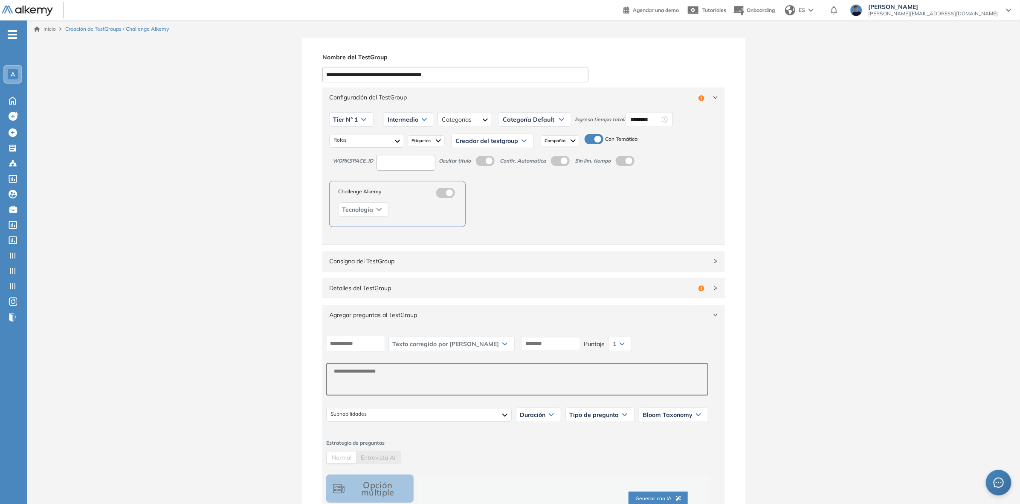
click at [559, 113] on div "Categoría Default" at bounding box center [535, 120] width 72 height 14
click at [552, 115] on div "Categoría Default" at bounding box center [535, 120] width 72 height 14
click at [521, 156] on li "Programación" at bounding box center [519, 153] width 32 height 9
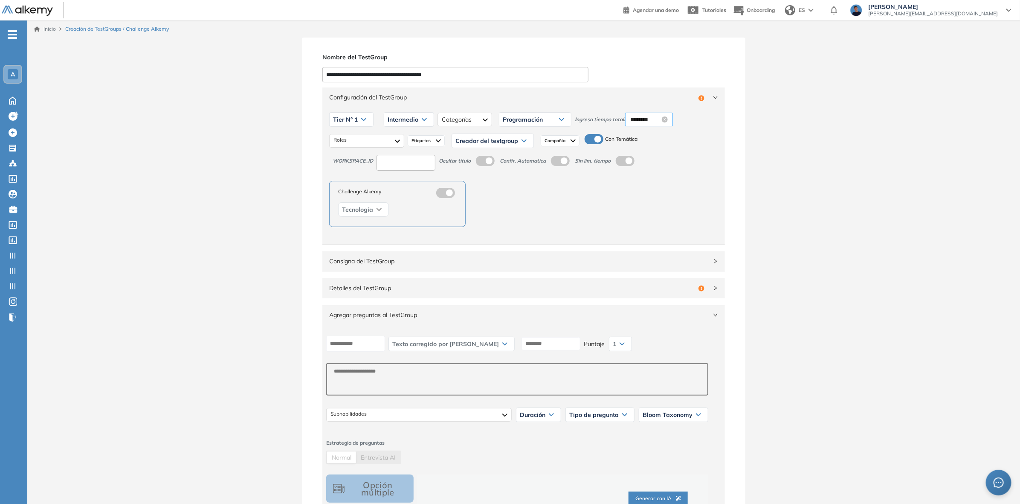
click at [642, 118] on input "********" at bounding box center [645, 119] width 30 height 9
click at [638, 148] on div "01" at bounding box center [637, 148] width 24 height 12
type input "********"
click at [685, 233] on span "OK" at bounding box center [684, 234] width 9 height 9
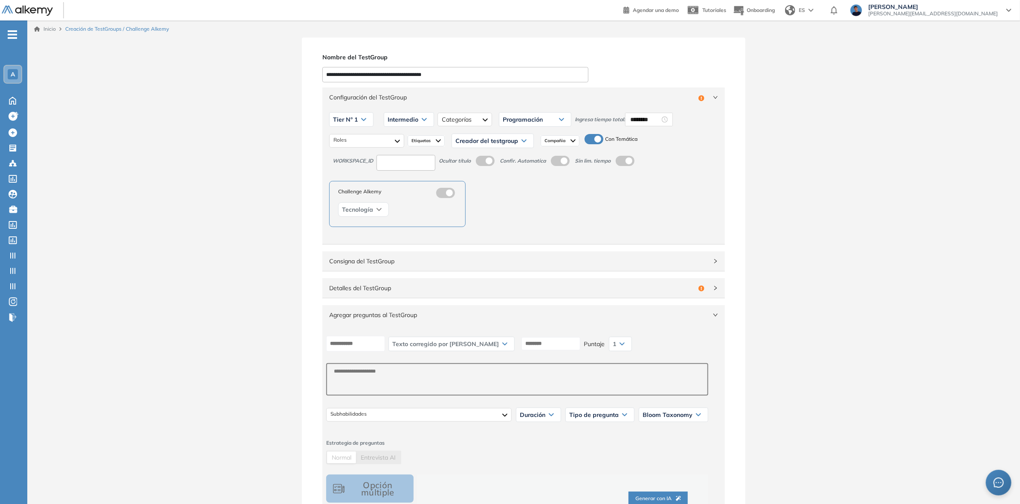
click at [482, 143] on span "Creador del testgroup" at bounding box center [486, 140] width 63 height 7
click at [480, 174] on li "Juan Manuel F." at bounding box center [475, 174] width 39 height 9
click at [533, 143] on span "Compañia" at bounding box center [542, 140] width 23 height 7
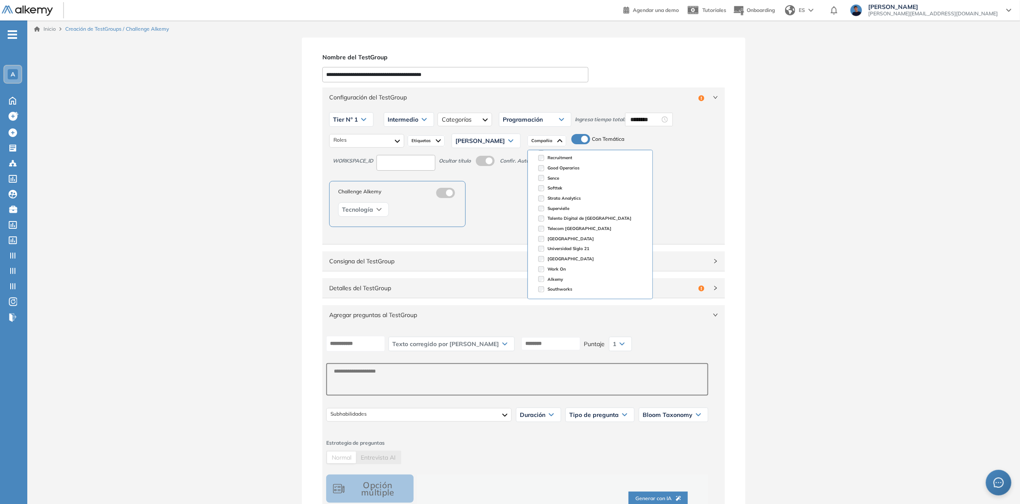
scroll to position [178, 0]
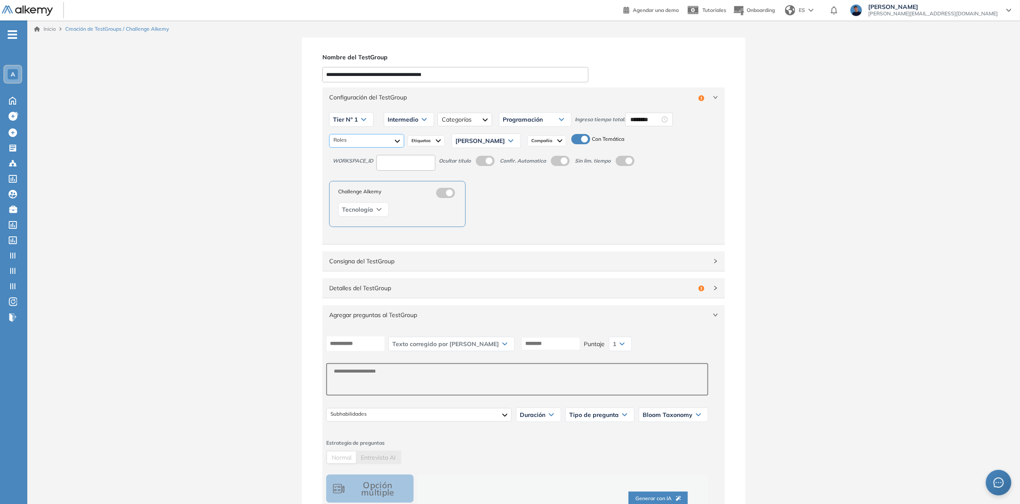
click at [355, 146] on div at bounding box center [366, 141] width 75 height 14
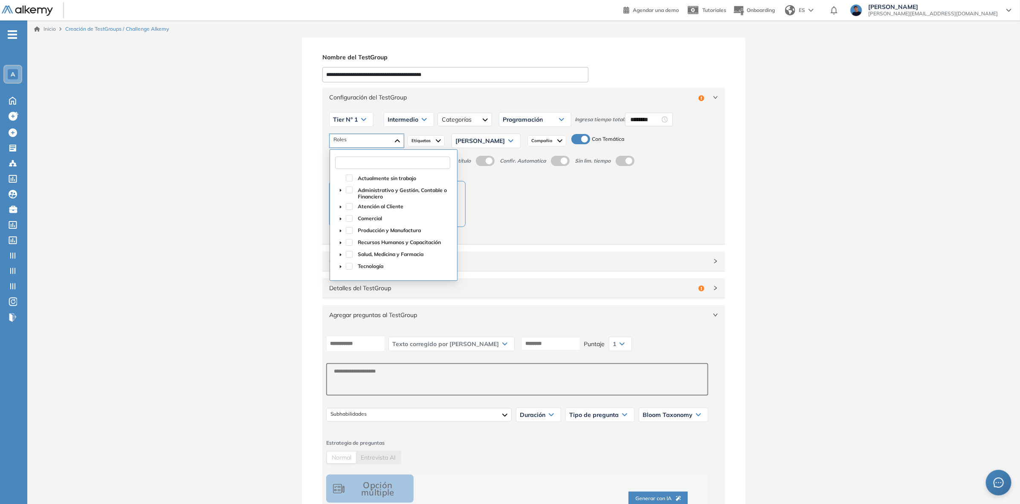
click at [377, 165] on input "text" at bounding box center [392, 162] width 115 height 12
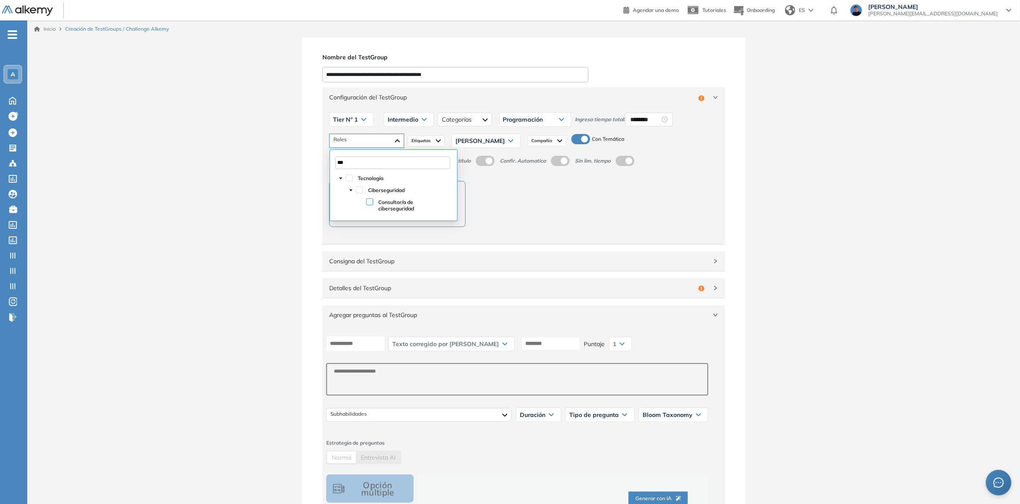
click at [371, 203] on span at bounding box center [369, 201] width 7 height 7
click at [359, 189] on span at bounding box center [359, 189] width 7 height 7
click at [348, 177] on span at bounding box center [349, 177] width 7 height 7
drag, startPoint x: 360, startPoint y: 156, endPoint x: 316, endPoint y: 156, distance: 44.8
click at [316, 156] on body "General Training Alkemy Perfil Todos los espacios Todos los espacios A Home Hom…" at bounding box center [510, 252] width 1020 height 504
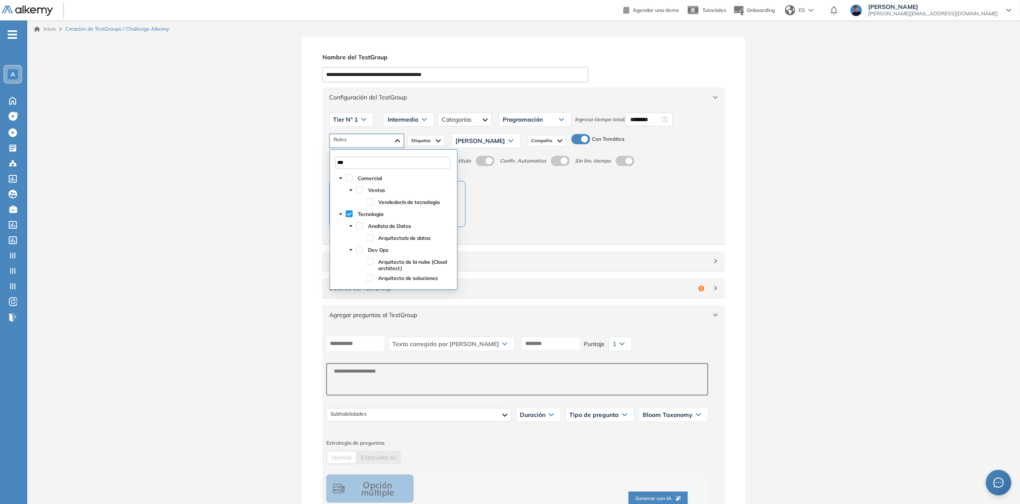
type input "****"
drag, startPoint x: 358, startPoint y: 161, endPoint x: 316, endPoint y: 160, distance: 42.2
click at [316, 160] on body "General Training Alkemy Perfil Todos los espacios Todos los espacios A Home Hom…" at bounding box center [510, 252] width 1020 height 504
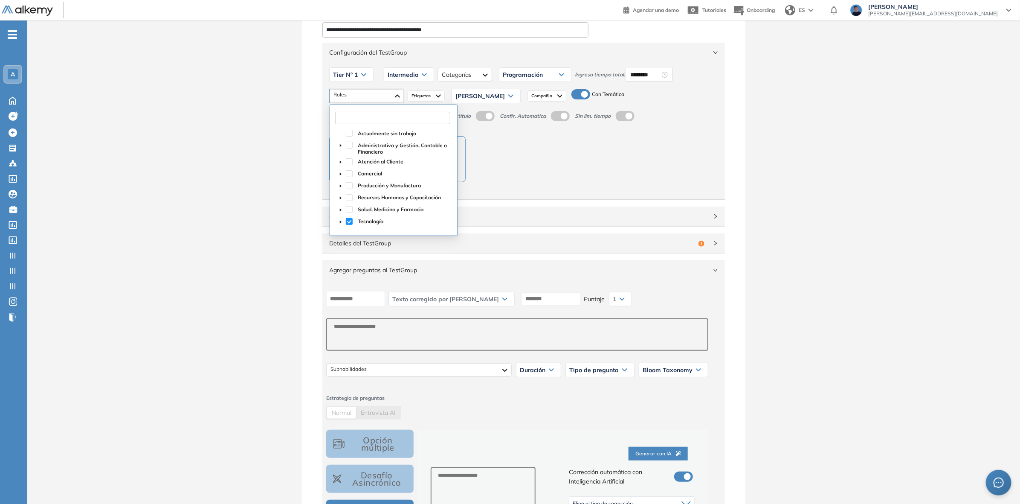
scroll to position [53, 0]
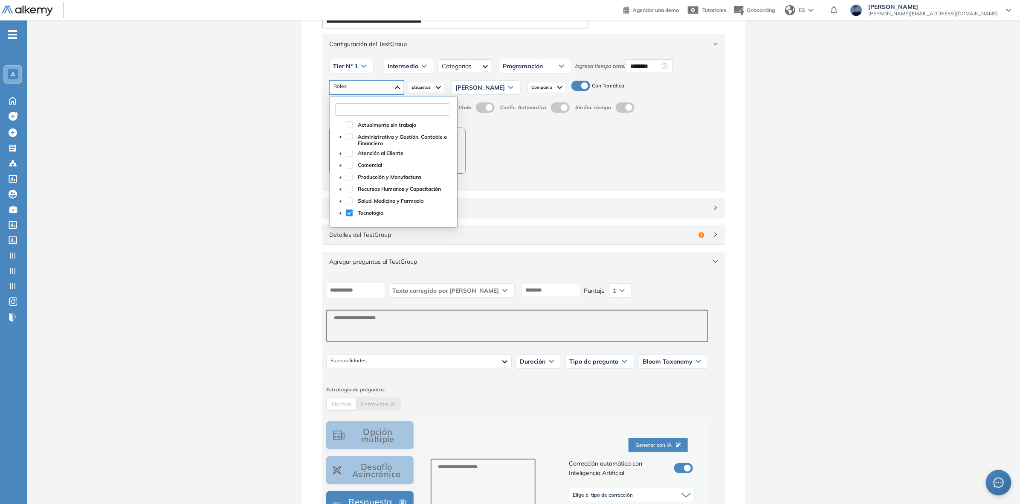
click at [342, 212] on span "caret-down" at bounding box center [341, 213] width 4 height 4
click at [352, 190] on icon "caret-down" at bounding box center [351, 190] width 4 height 4
click at [353, 177] on icon "caret-down" at bounding box center [351, 178] width 4 height 4
click at [360, 178] on span at bounding box center [359, 177] width 7 height 7
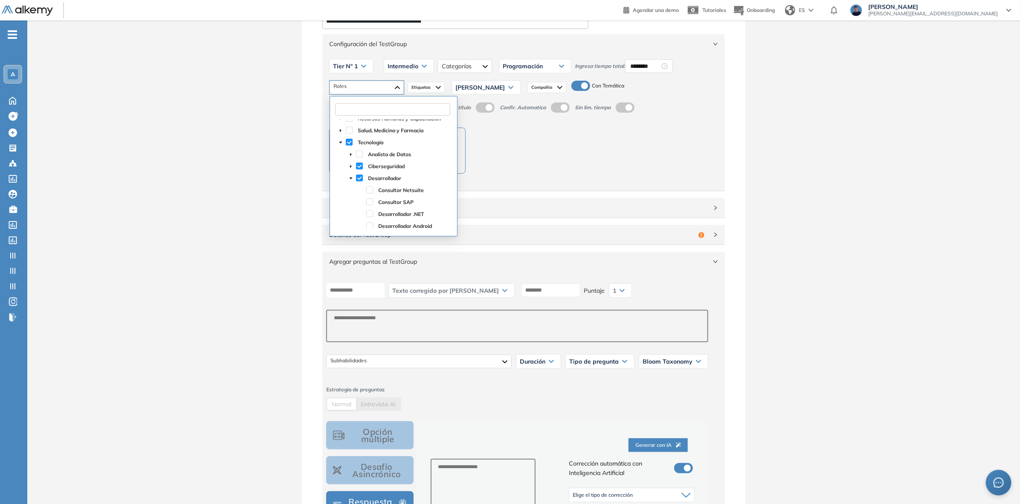
click at [350, 178] on icon "caret-down" at bounding box center [351, 178] width 3 height 2
drag, startPoint x: 357, startPoint y: 190, endPoint x: 367, endPoint y: 192, distance: 10.0
click at [357, 190] on span at bounding box center [359, 189] width 7 height 7
click at [350, 192] on icon "caret-down" at bounding box center [351, 190] width 4 height 4
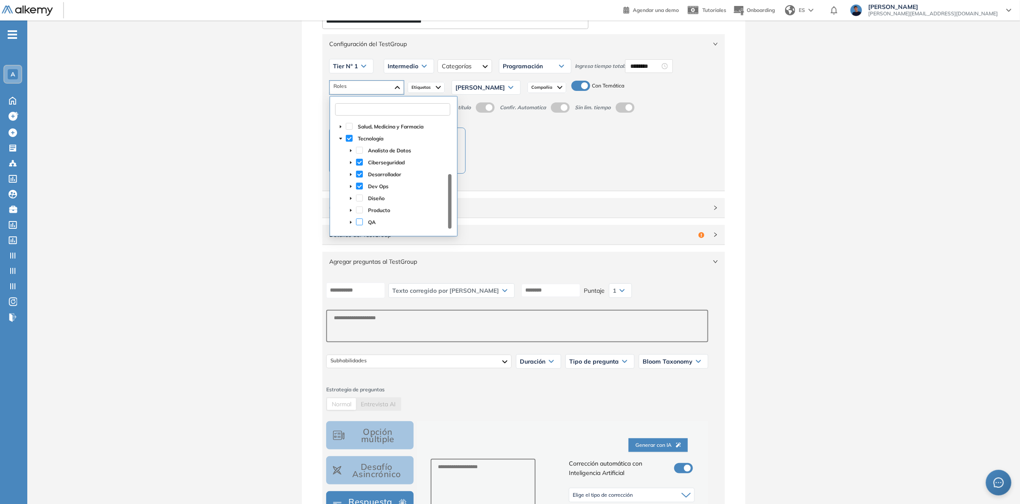
click at [361, 224] on span at bounding box center [359, 221] width 7 height 7
click at [350, 199] on icon "caret-down" at bounding box center [351, 198] width 4 height 4
click at [352, 211] on icon "caret-down" at bounding box center [351, 210] width 4 height 4
click at [352, 210] on icon "caret-down" at bounding box center [351, 210] width 4 height 4
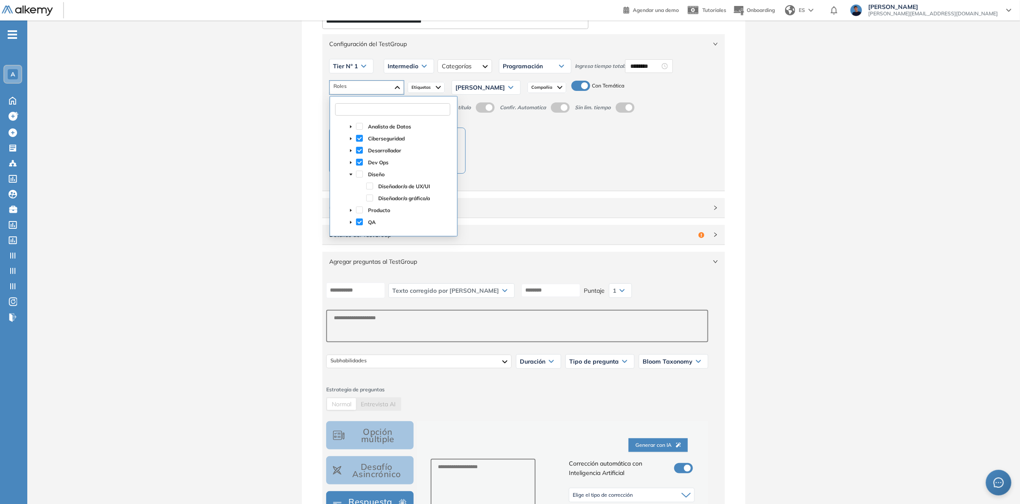
click at [350, 174] on icon "caret-down" at bounding box center [351, 174] width 4 height 4
click at [352, 175] on icon "caret-down" at bounding box center [351, 174] width 4 height 4
click at [352, 173] on icon "caret-down" at bounding box center [351, 174] width 4 height 4
click at [351, 162] on icon "caret-down" at bounding box center [351, 162] width 2 height 3
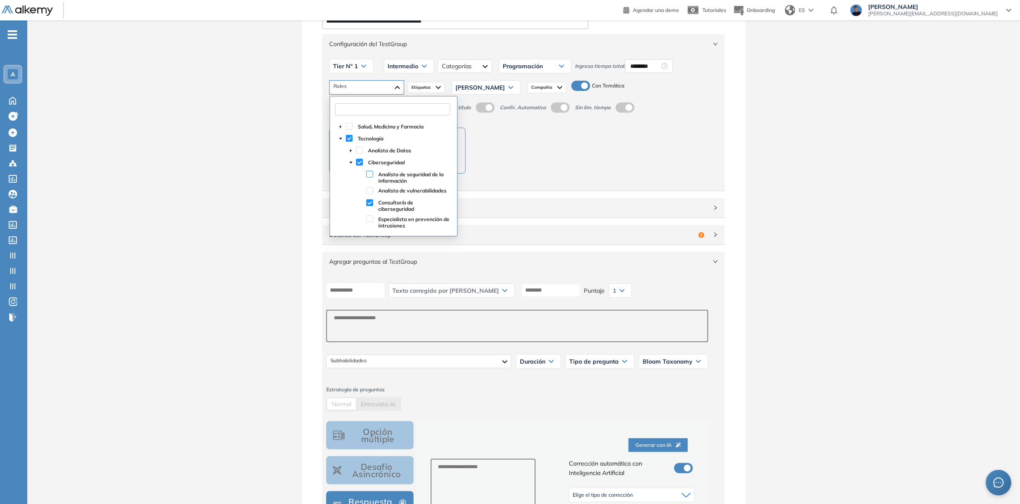
click at [369, 177] on span at bounding box center [369, 174] width 7 height 7
click at [369, 188] on span at bounding box center [369, 190] width 7 height 7
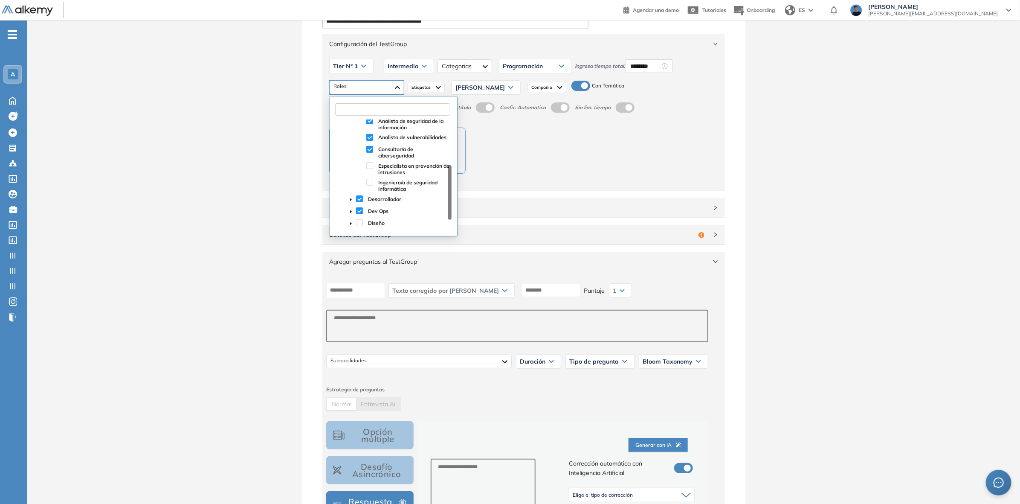
click at [369, 171] on div "Especialista en prevención de intrusiones" at bounding box center [394, 168] width 116 height 17
click at [369, 168] on span at bounding box center [369, 165] width 7 height 7
click at [370, 181] on span at bounding box center [369, 182] width 7 height 7
click at [533, 157] on div "Challenge Alkemy Tecnología" at bounding box center [523, 150] width 389 height 46
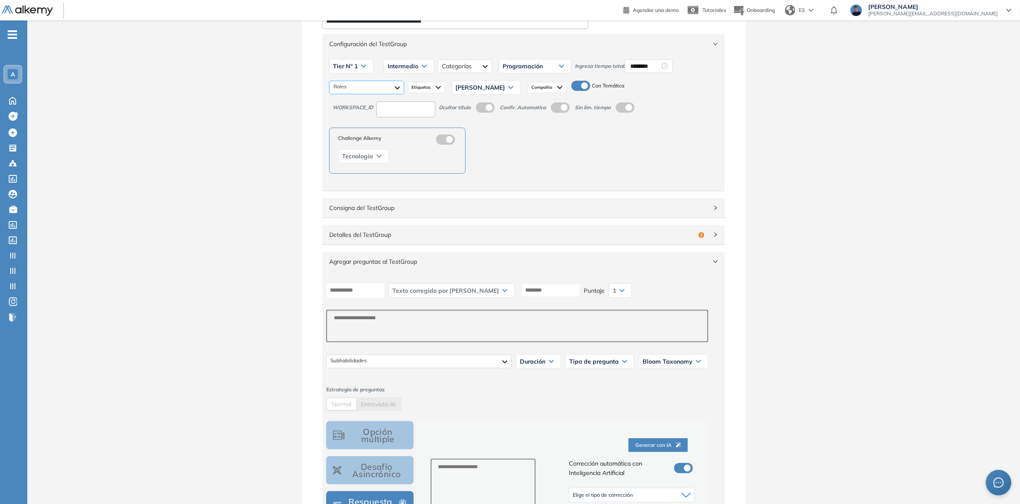
click at [388, 94] on div "Consultor/a de ciberseguridad Ciberseguridad Tecnología Desarrollador Dev Ops Q…" at bounding box center [366, 88] width 75 height 14
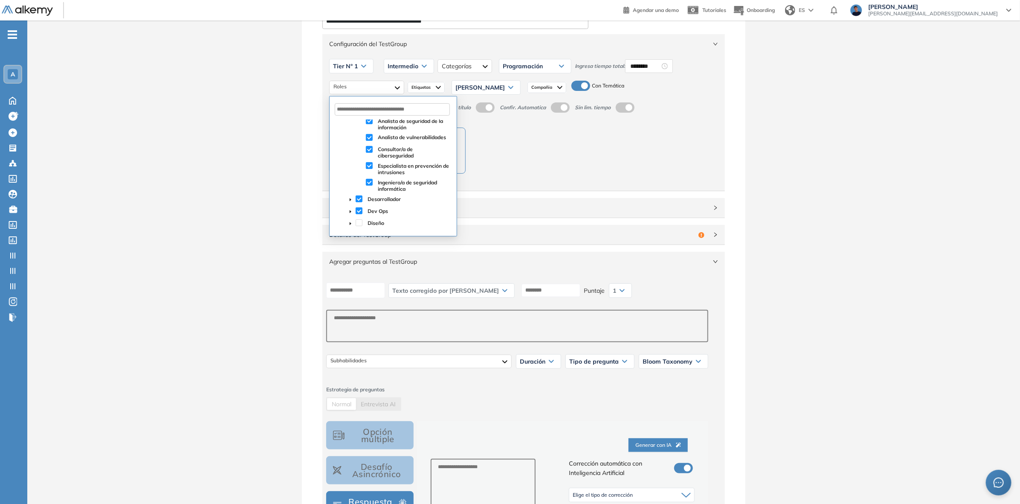
click at [534, 168] on div "Challenge Alkemy Tecnología" at bounding box center [523, 150] width 389 height 46
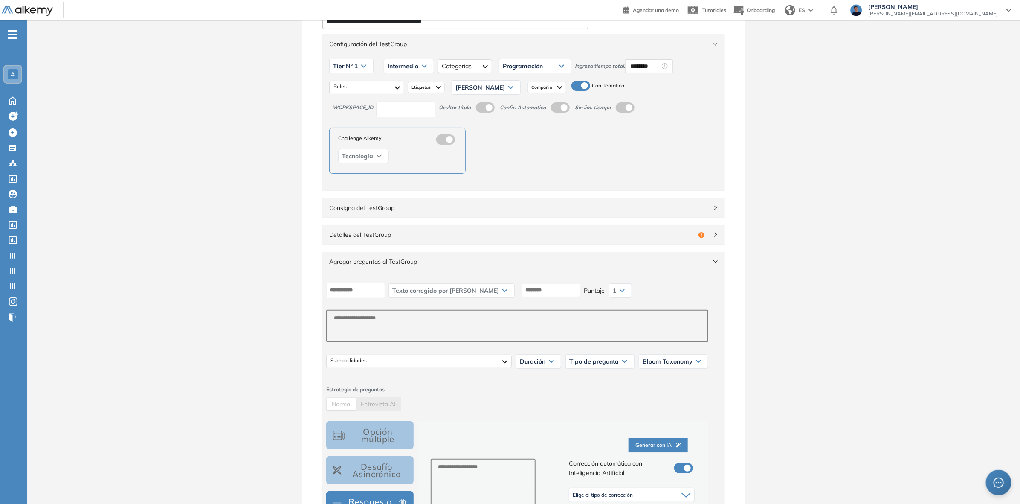
click at [421, 83] on div "Etiquetas" at bounding box center [426, 87] width 37 height 11
click at [551, 177] on div "Tier N° 1 Tier N° 1 Tier N° 2 Tier N° 3 Tier N° 4 Tier N° 5 Tier N° 6 Tier N° 7…" at bounding box center [523, 122] width 403 height 137
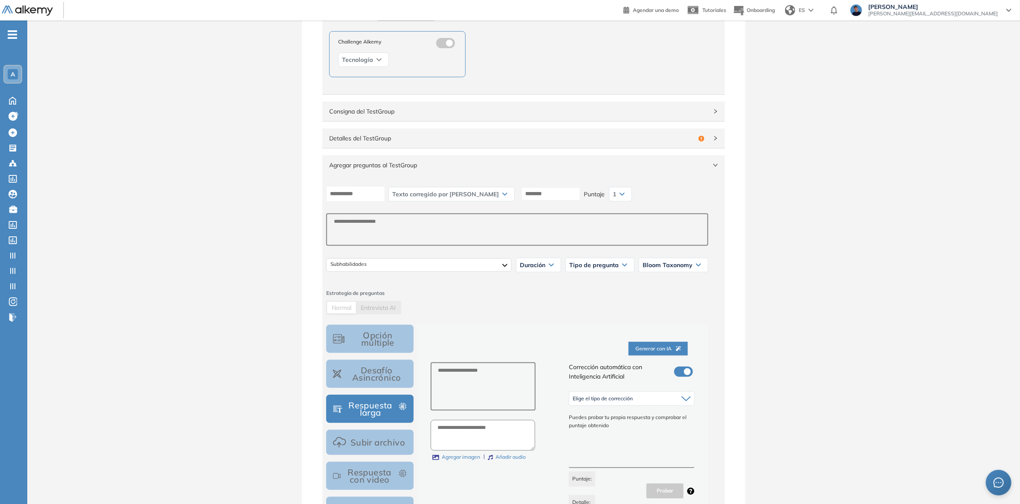
scroll to position [160, 0]
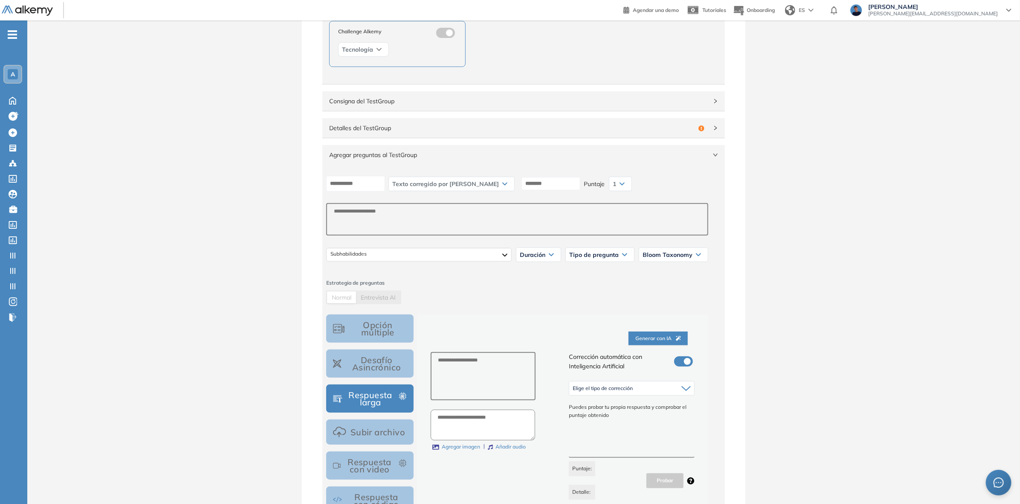
click at [472, 104] on span "Consigna del TestGroup" at bounding box center [518, 100] width 379 height 9
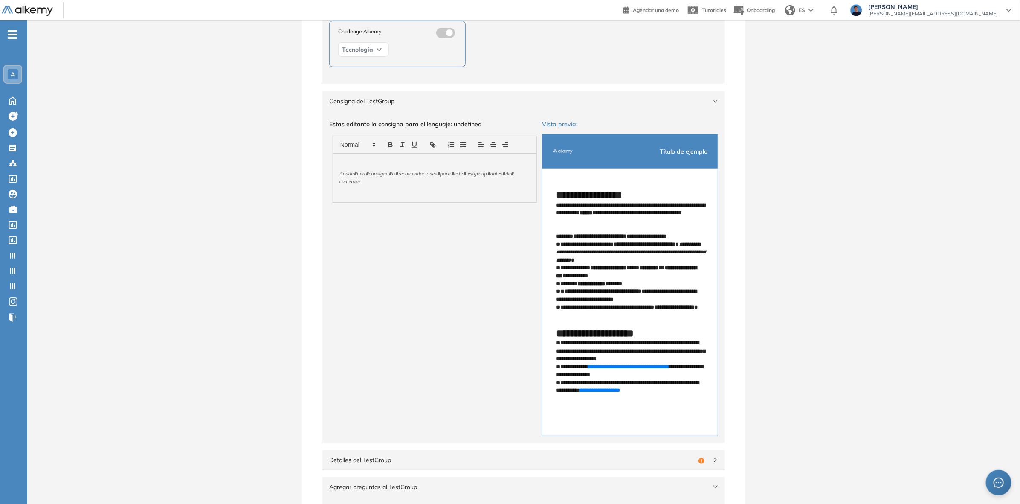
click at [472, 104] on span "Consigna del TestGroup" at bounding box center [518, 100] width 379 height 9
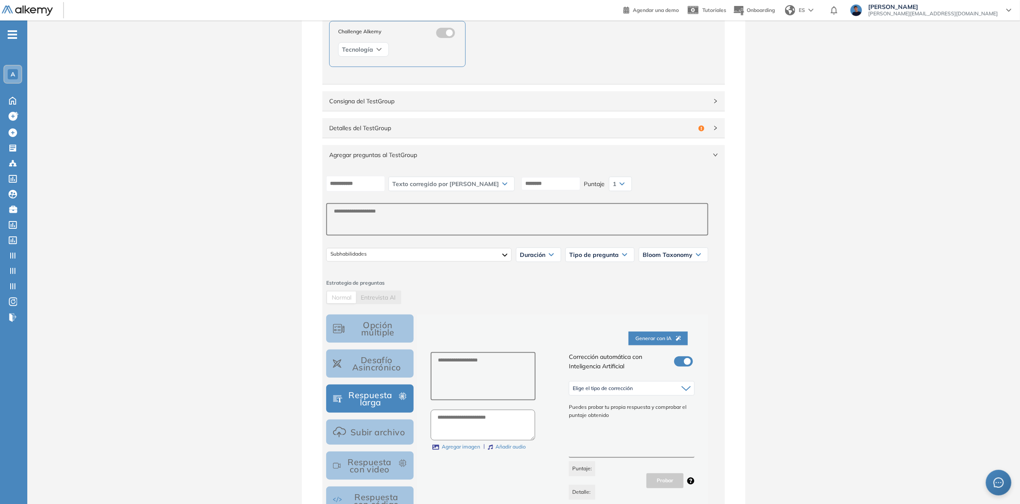
click at [465, 133] on span "Detalles del TestGroup" at bounding box center [512, 127] width 366 height 9
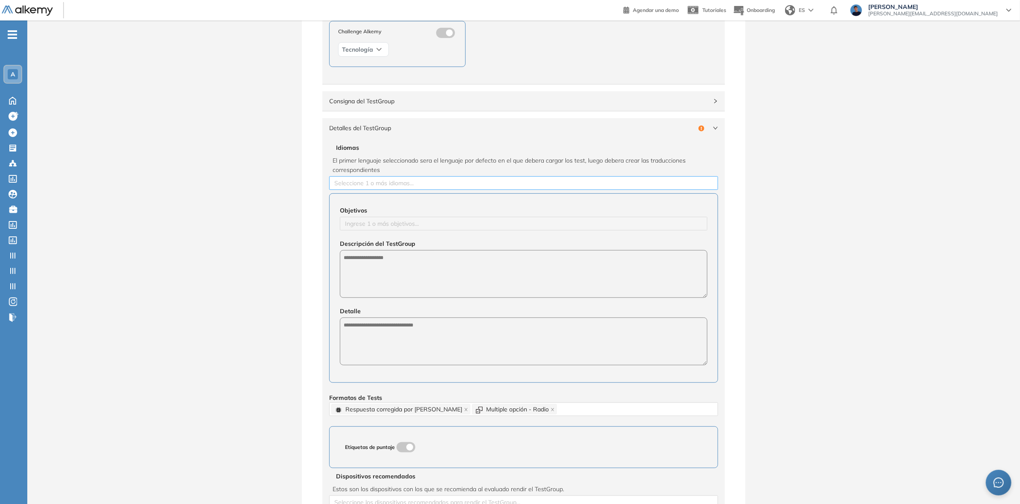
click at [421, 182] on div at bounding box center [523, 183] width 385 height 10
click at [389, 198] on div "Español" at bounding box center [523, 199] width 379 height 9
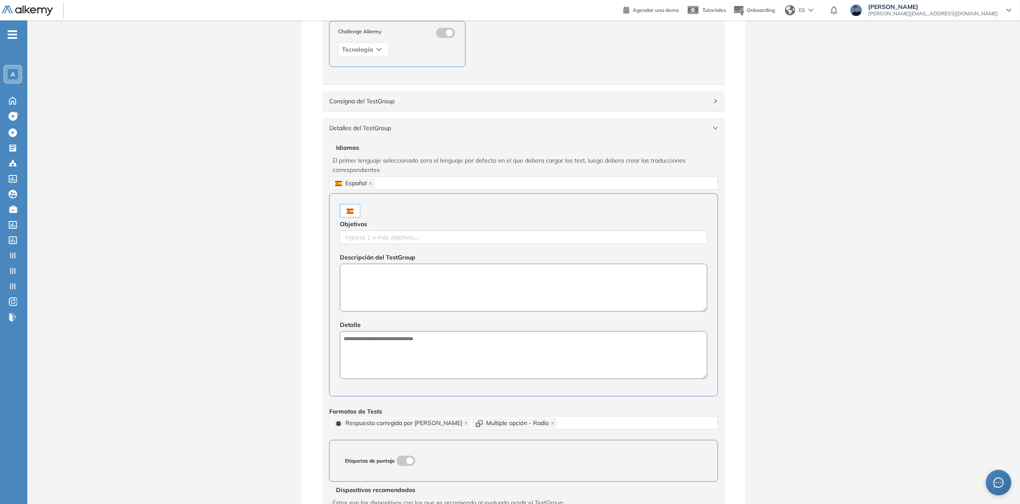
click at [389, 281] on textarea at bounding box center [524, 288] width 368 height 48
click at [389, 241] on div at bounding box center [523, 237] width 363 height 10
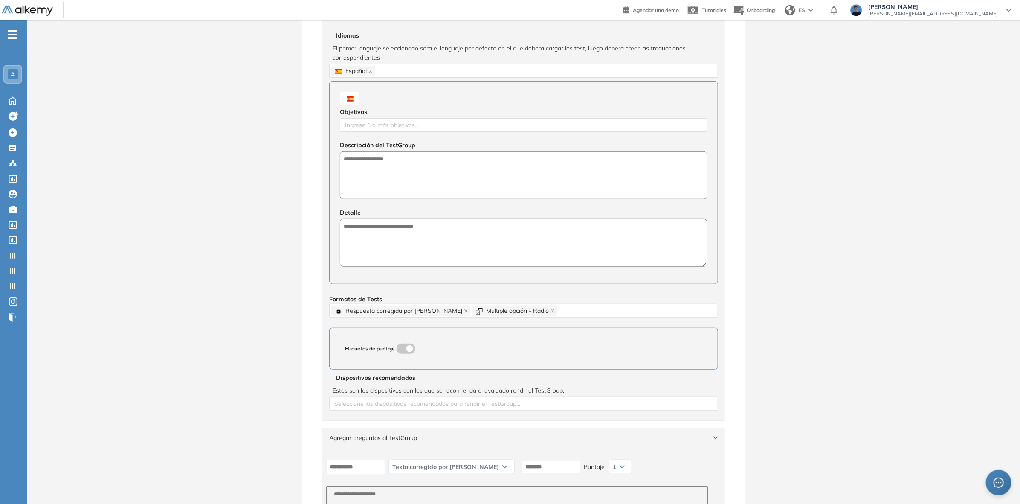
scroll to position [320, 0]
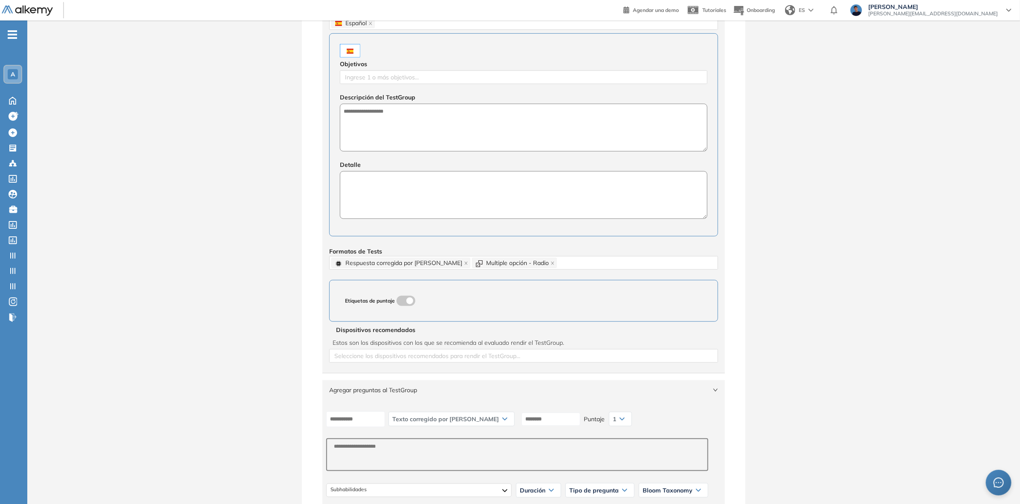
click at [416, 201] on textarea at bounding box center [524, 195] width 368 height 48
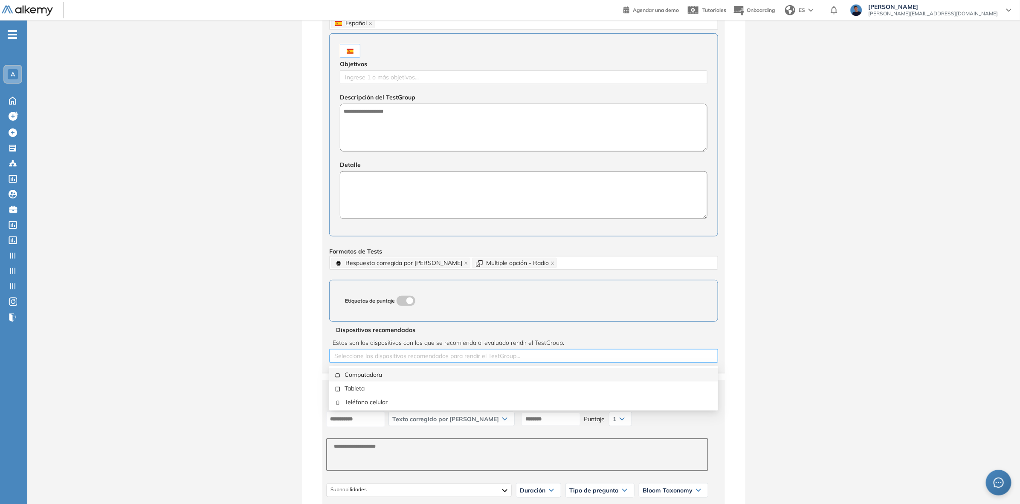
drag, startPoint x: 408, startPoint y: 359, endPoint x: 402, endPoint y: 361, distance: 5.9
click at [407, 359] on div at bounding box center [523, 356] width 385 height 10
click at [367, 379] on div "Computadora" at bounding box center [523, 374] width 379 height 9
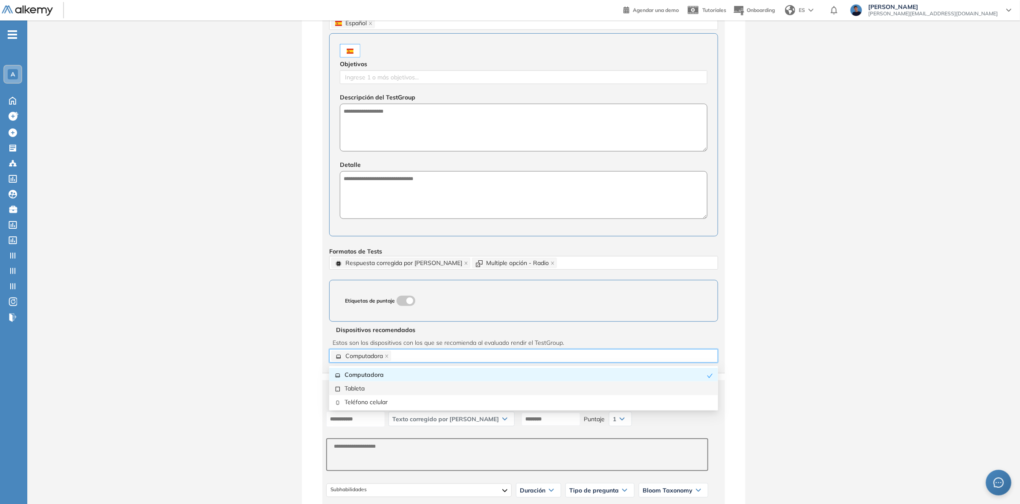
drag, startPoint x: 365, startPoint y: 387, endPoint x: 365, endPoint y: 393, distance: 6.0
click at [365, 388] on div "Tableta" at bounding box center [523, 387] width 379 height 9
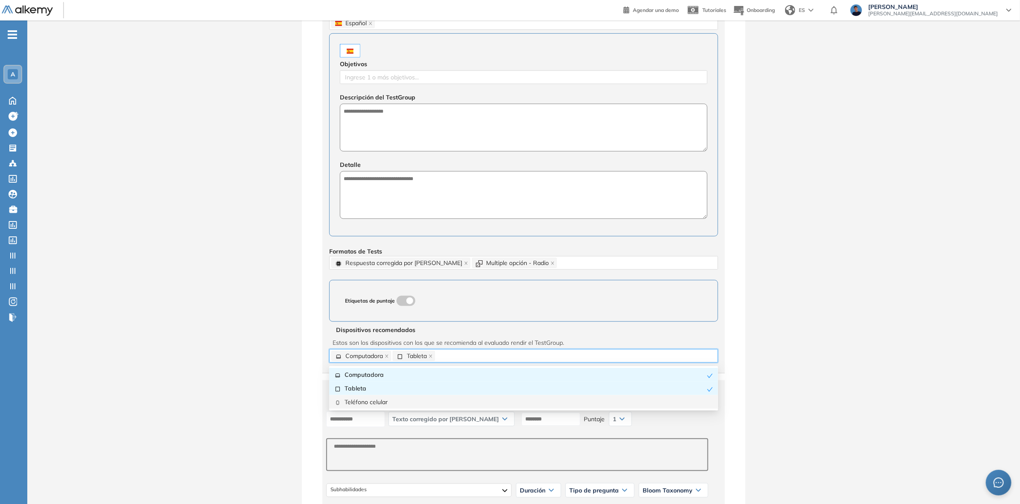
drag, startPoint x: 365, startPoint y: 403, endPoint x: 307, endPoint y: 373, distance: 64.8
click at [365, 403] on div "Teléfono celular" at bounding box center [523, 401] width 379 height 9
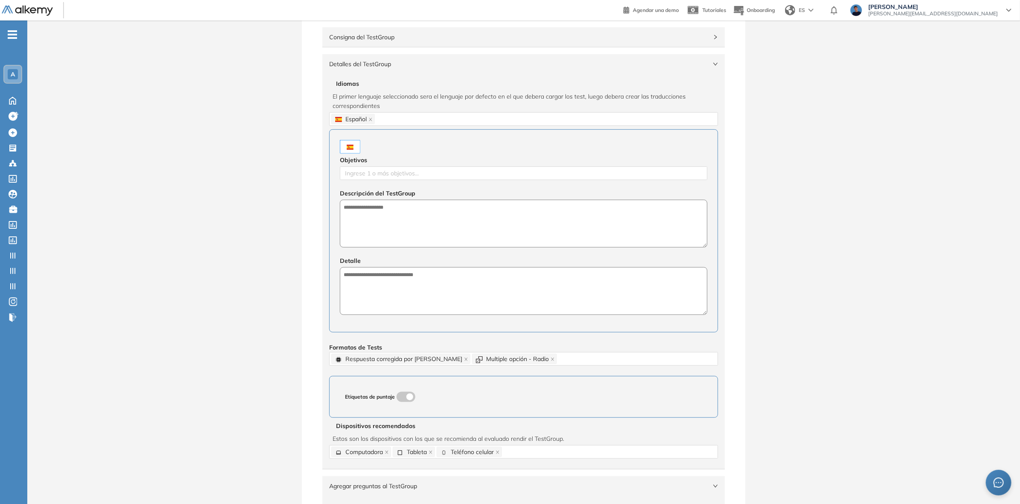
scroll to position [213, 0]
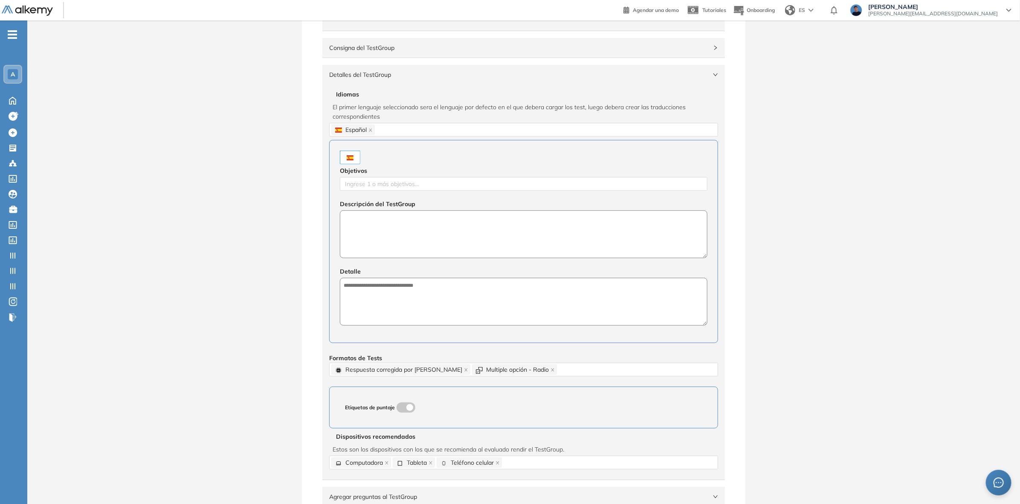
click at [388, 248] on textarea at bounding box center [524, 234] width 368 height 48
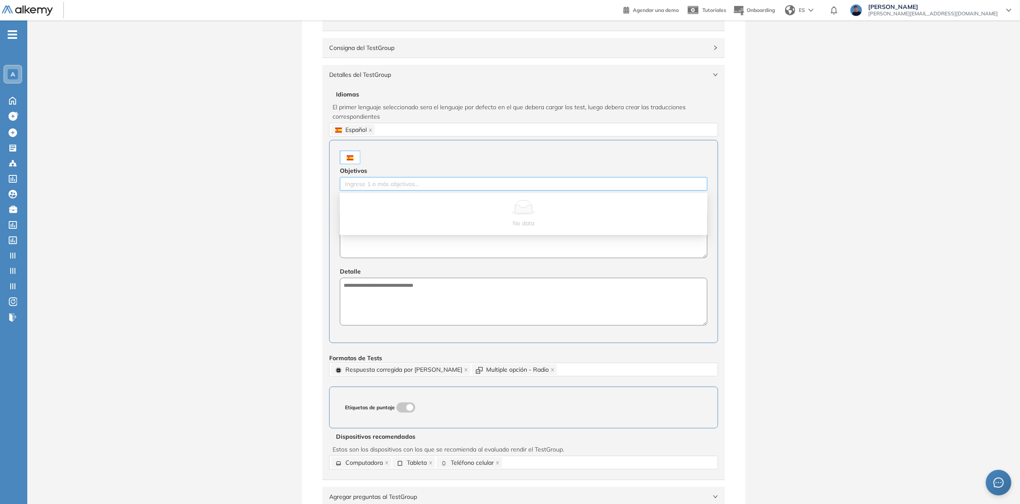
click at [426, 182] on div at bounding box center [523, 184] width 363 height 10
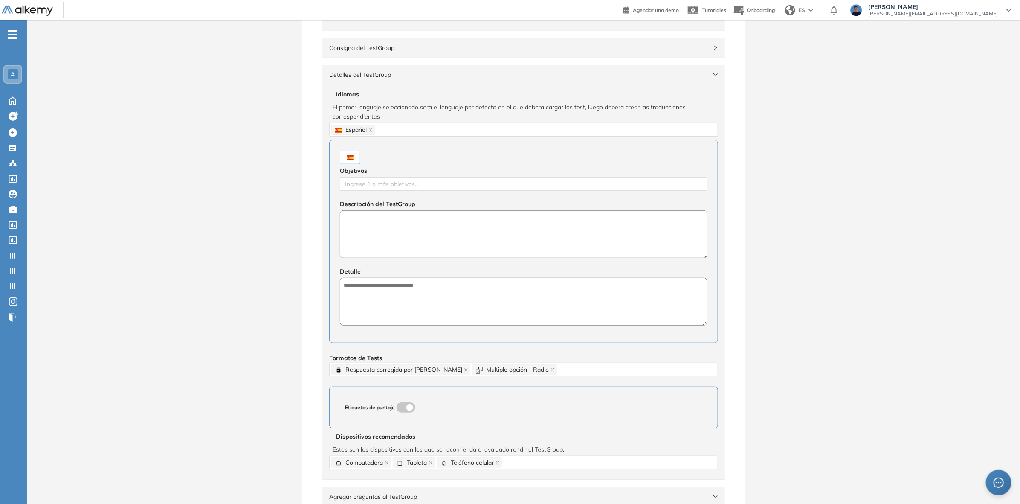
click at [402, 220] on textarea at bounding box center [524, 234] width 368 height 48
paste textarea "**********"
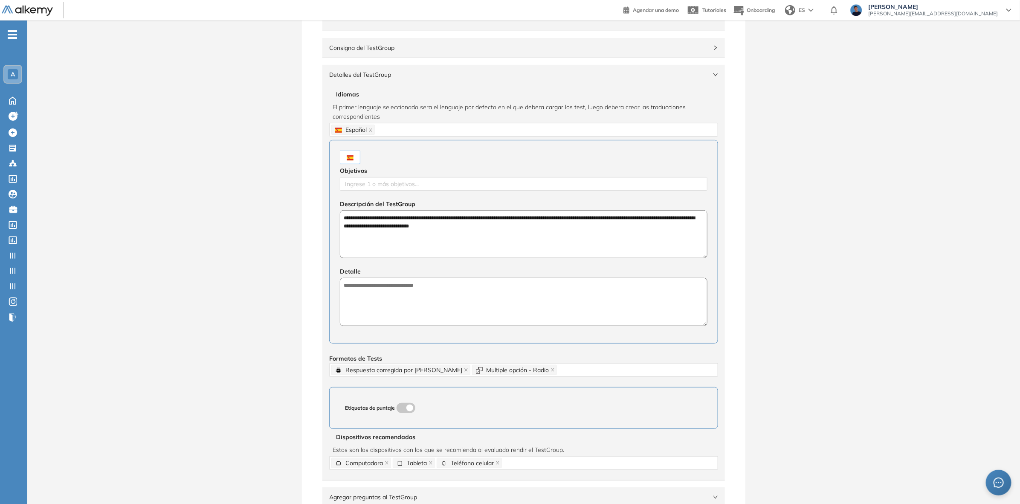
type textarea "**********"
click at [458, 281] on textarea at bounding box center [524, 302] width 368 height 48
paste textarea "**********"
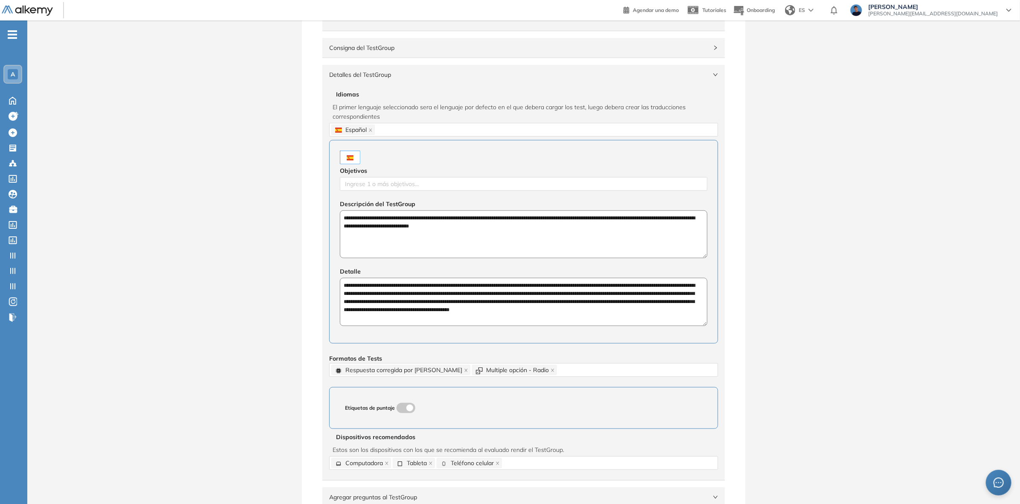
type textarea "**********"
drag, startPoint x: 498, startPoint y: 243, endPoint x: 248, endPoint y: 206, distance: 252.3
paste textarea "**********"
type textarea "**********"
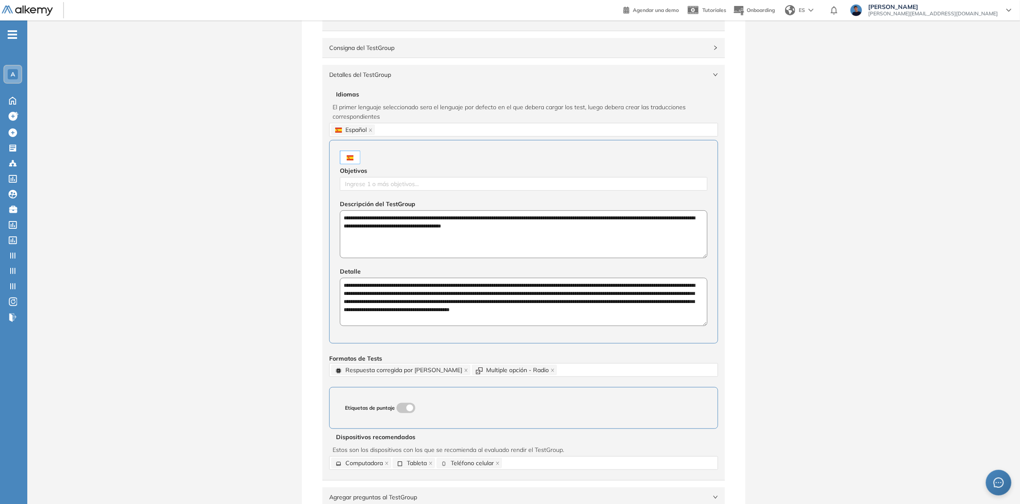
drag, startPoint x: 604, startPoint y: 307, endPoint x: 261, endPoint y: 272, distance: 345.5
paste textarea "****"
type textarea "**********"
click at [513, 191] on div "Ingrese 1 o más objetivos..." at bounding box center [524, 184] width 368 height 14
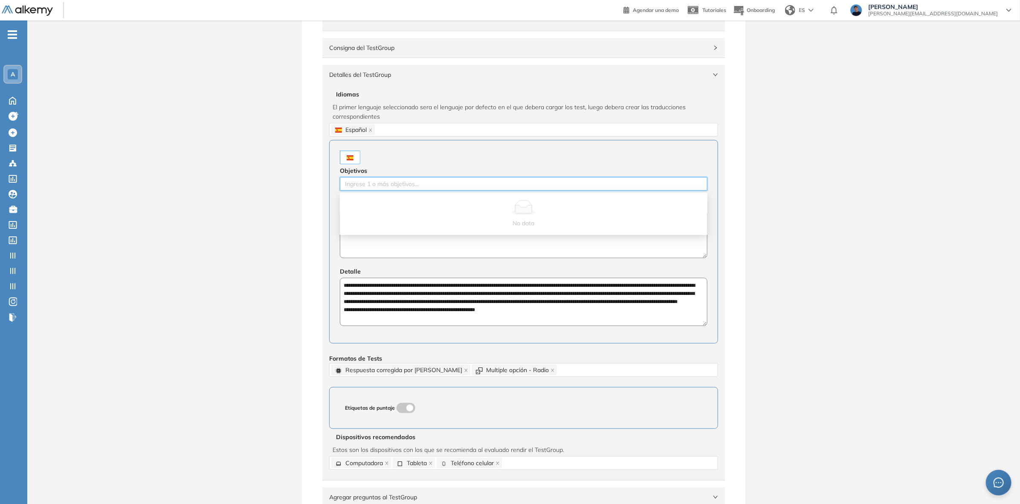
paste input "**********"
type input "**********"
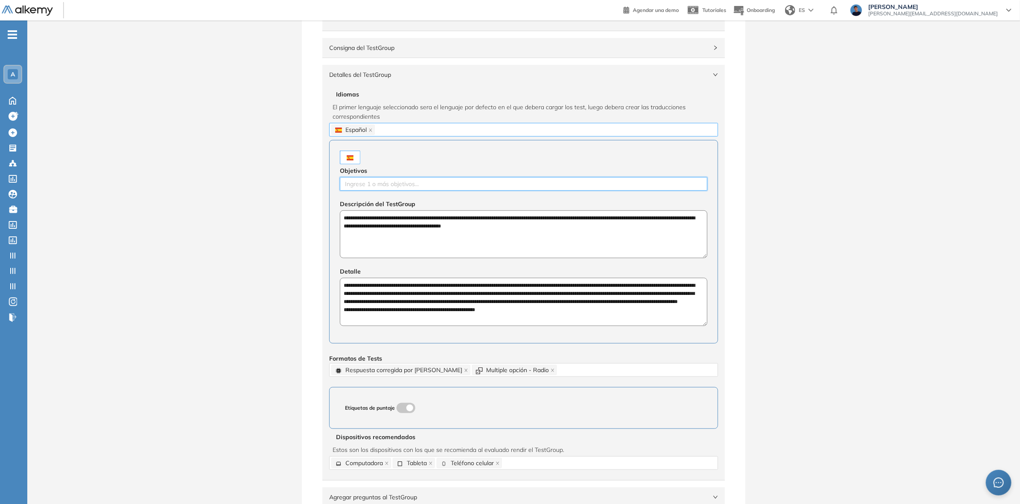
paste input "**********"
type input "**********"
click at [434, 202] on div "Fundamentos de ciberseguridad" at bounding box center [523, 201] width 357 height 9
paste input "**********"
type input "**********"
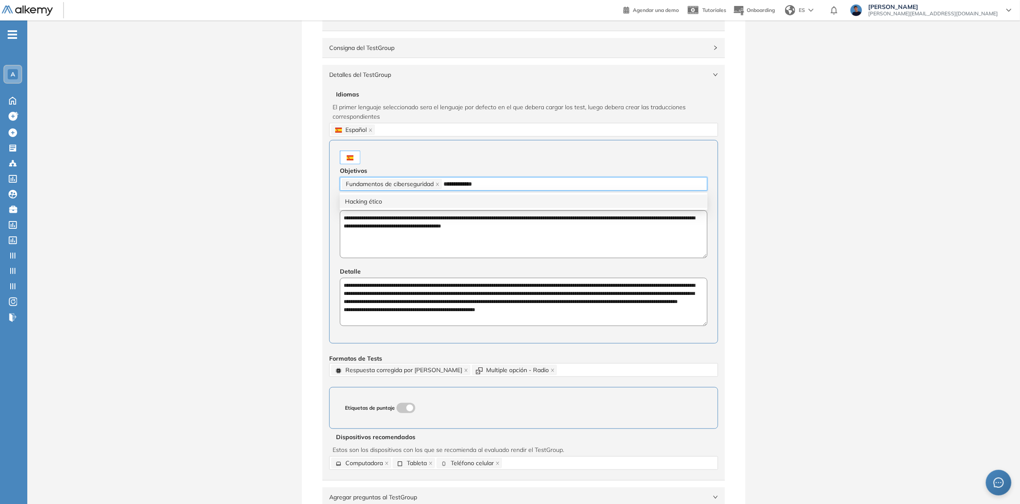
click at [435, 201] on div "Hacking ético" at bounding box center [523, 201] width 357 height 9
paste input "**********"
type input "**********"
click at [533, 197] on div "Amenazas y vulnerabilidades" at bounding box center [523, 201] width 357 height 9
paste input "**********"
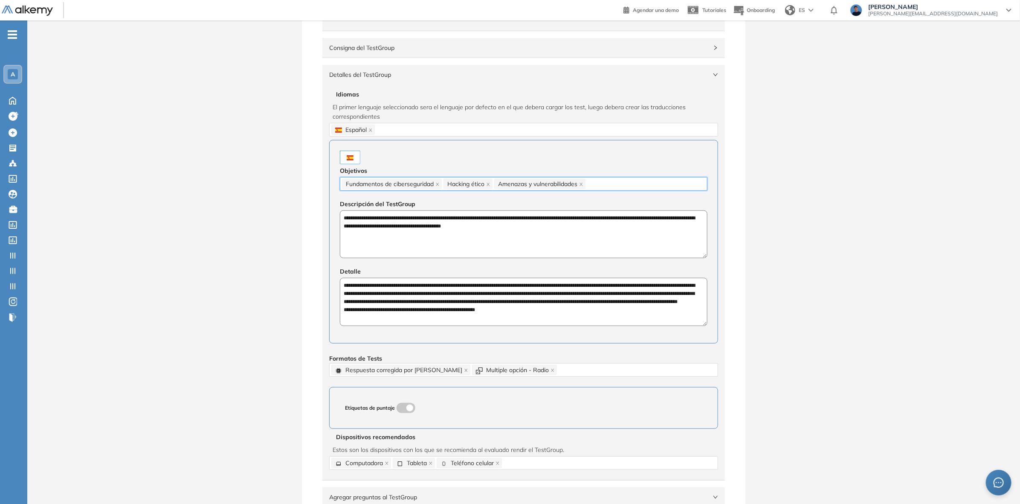
type input "**********"
click at [602, 197] on div "Marco legal y ético" at bounding box center [523, 201] width 357 height 9
paste input "*****"
type input "*****"
click at [623, 198] on div "OWASP" at bounding box center [523, 201] width 357 height 9
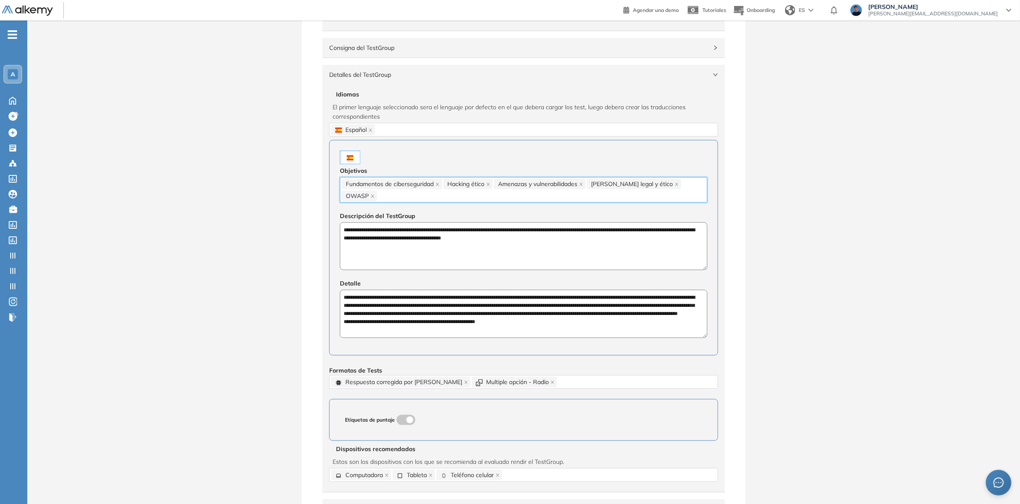
paste input "**********"
type input "**********"
click at [595, 217] on div "Criptografía básica" at bounding box center [524, 212] width 368 height 14
paste input "**********"
type input "**********"
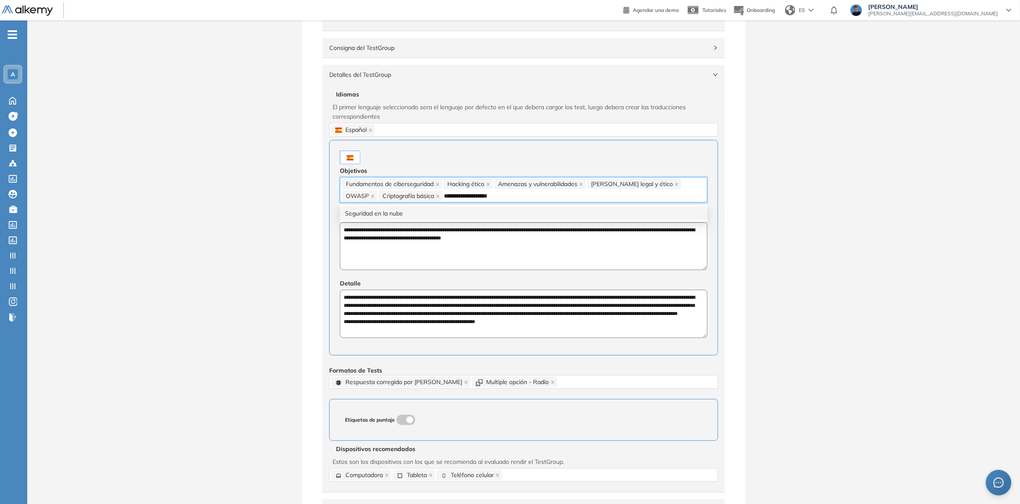
click at [440, 210] on div "Seguridad en la nube" at bounding box center [523, 213] width 357 height 9
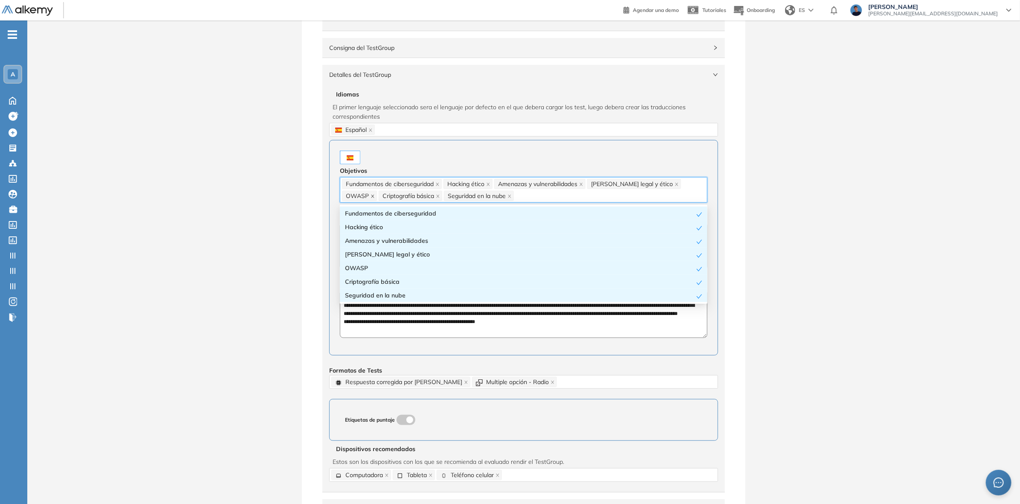
click at [374, 194] on icon "close" at bounding box center [372, 195] width 3 height 3
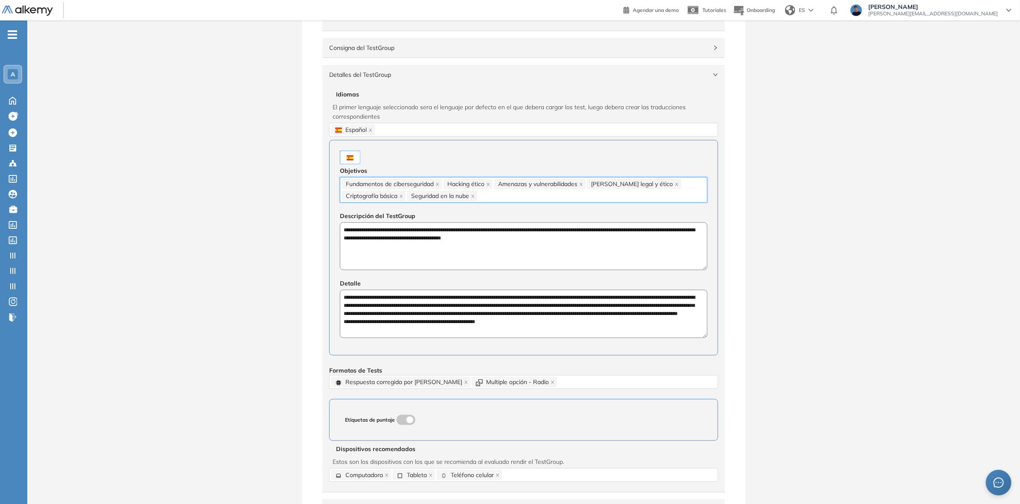
paste input "**********"
type input "**********"
click at [511, 209] on div "Vulnerabilidades OWASP y mitigación" at bounding box center [523, 213] width 357 height 9
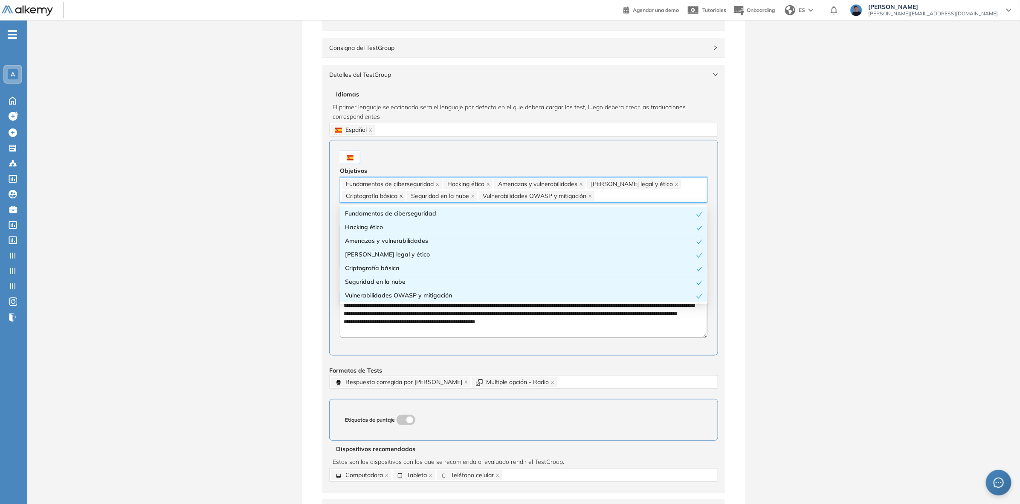
click at [401, 197] on icon "close" at bounding box center [401, 196] width 4 height 4
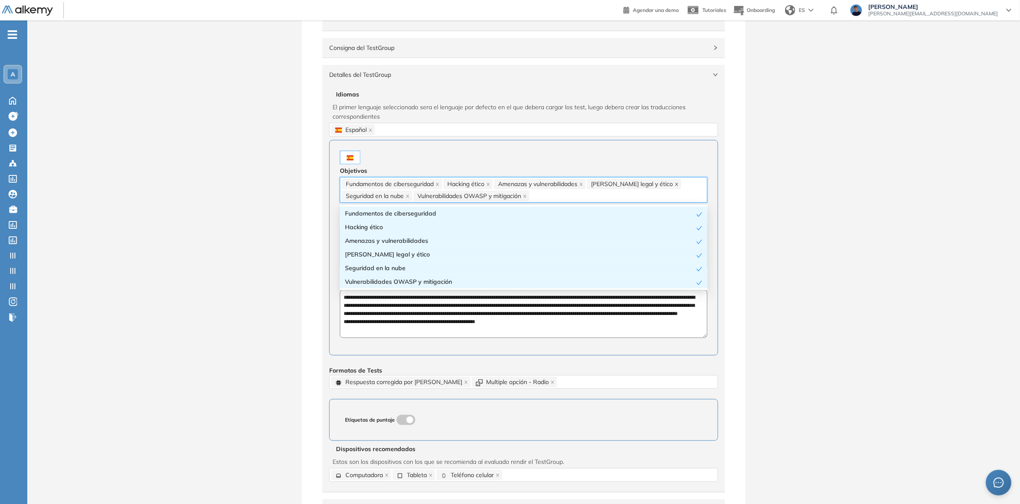
click at [675, 186] on icon "close" at bounding box center [677, 184] width 4 height 4
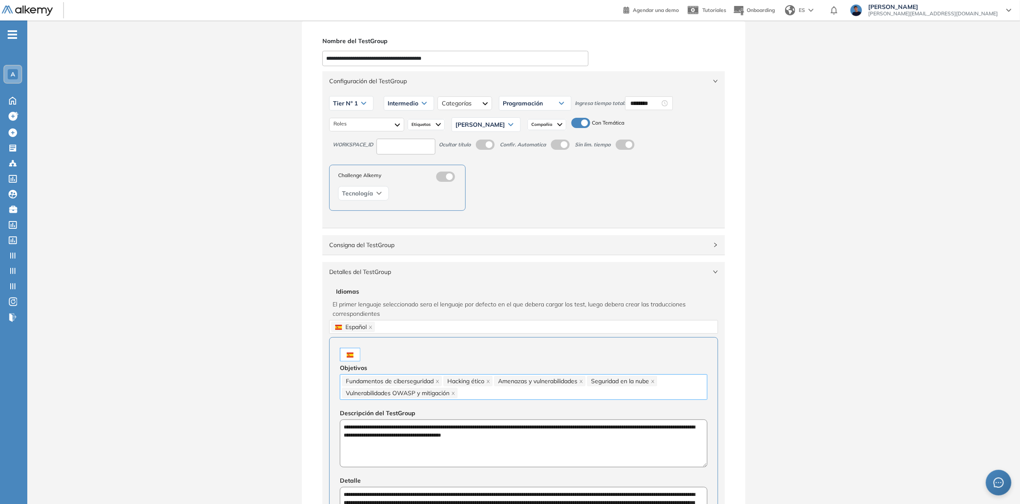
scroll to position [0, 0]
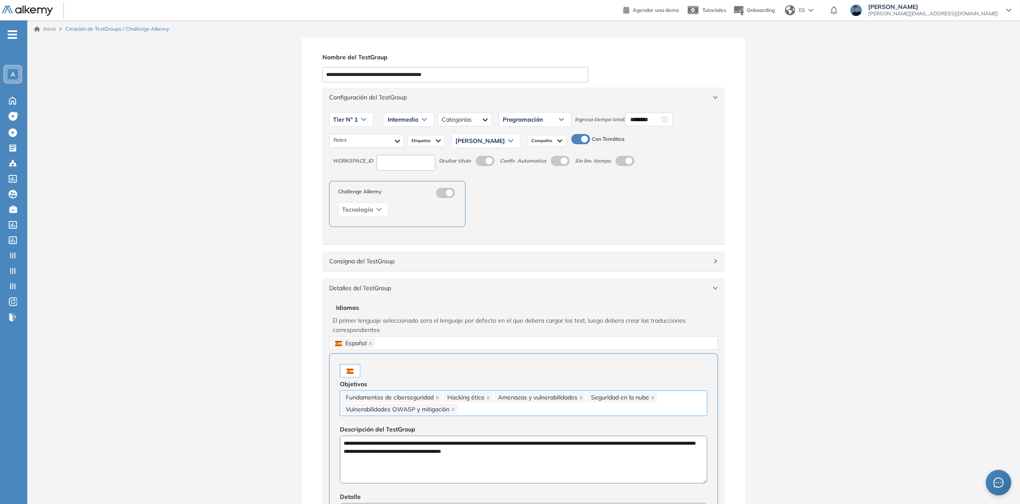
drag, startPoint x: 410, startPoint y: 77, endPoint x: 404, endPoint y: 77, distance: 6.4
click at [406, 77] on input "**********" at bounding box center [455, 74] width 266 height 15
drag, startPoint x: 437, startPoint y: 74, endPoint x: 275, endPoint y: 62, distance: 162.0
type input "**********"
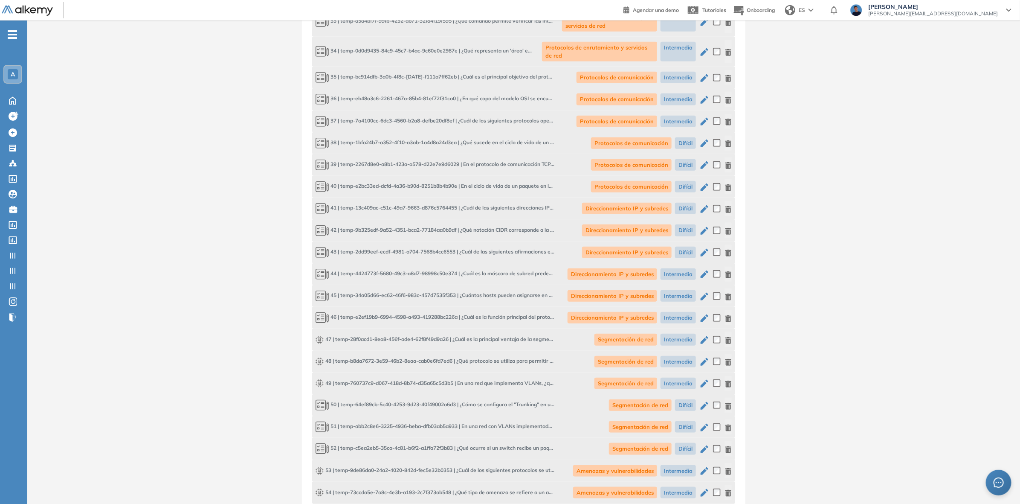
scroll to position [2557, 0]
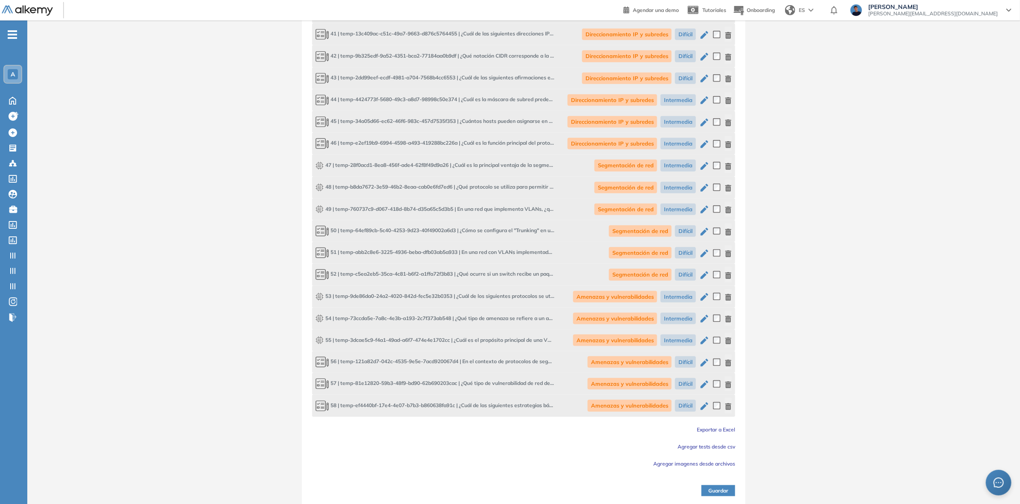
click at [722, 492] on button "Guardar" at bounding box center [718, 490] width 34 height 11
click at [909, 33] on b "Difícil-Metodología de hacking ético" at bounding box center [928, 34] width 86 height 6
copy b "Metodología"
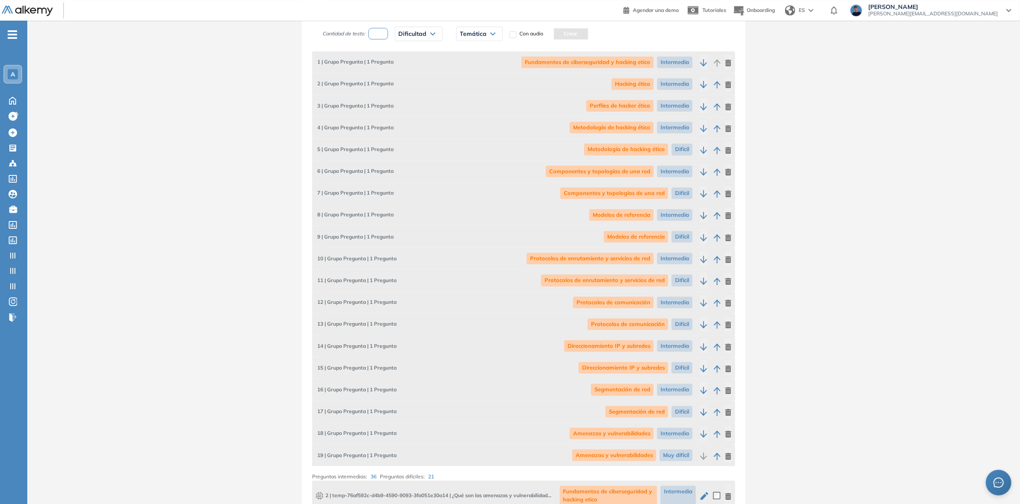
scroll to position [1118, 0]
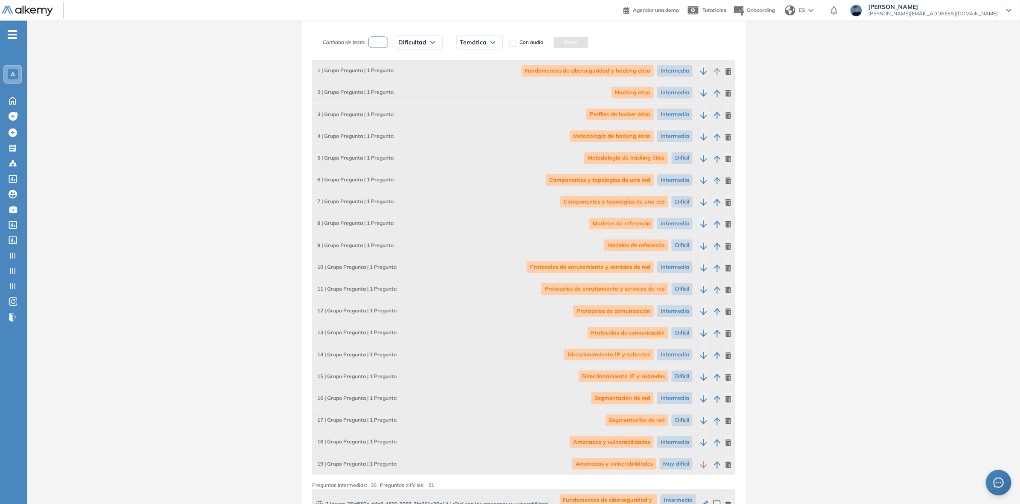
click at [631, 135] on span "Metodología de hacking ético" at bounding box center [612, 136] width 84 height 12
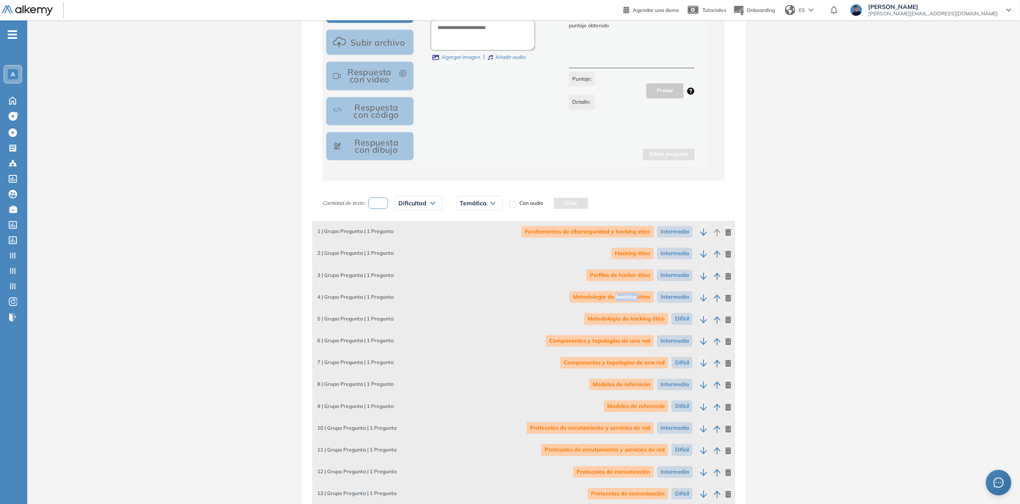
scroll to position [958, 0]
click at [498, 267] on div "3 | Grupo Pregunta | 1 Pregunta Perfiles de hacker ético Intermedia" at bounding box center [523, 274] width 423 height 22
click at [727, 320] on icon "button" at bounding box center [728, 318] width 7 height 7
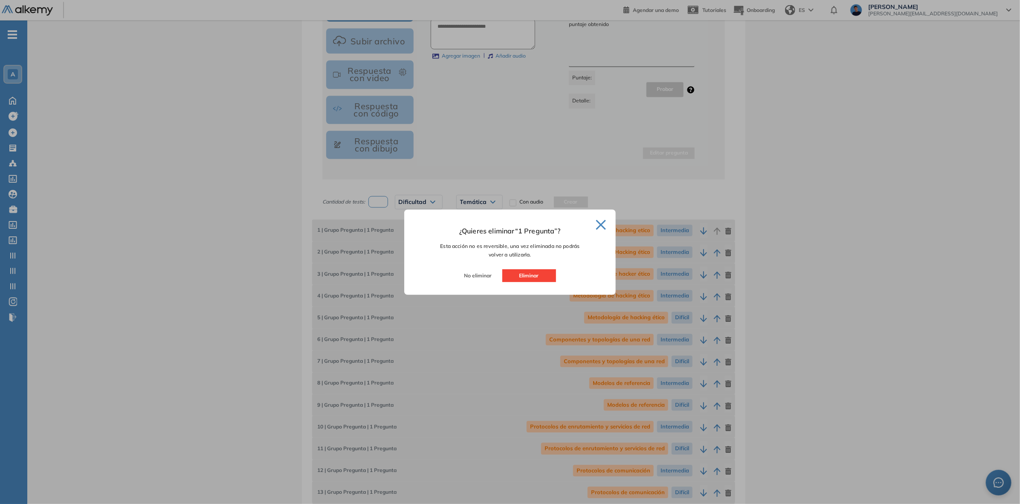
click at [521, 276] on button "Eliminar" at bounding box center [529, 275] width 54 height 13
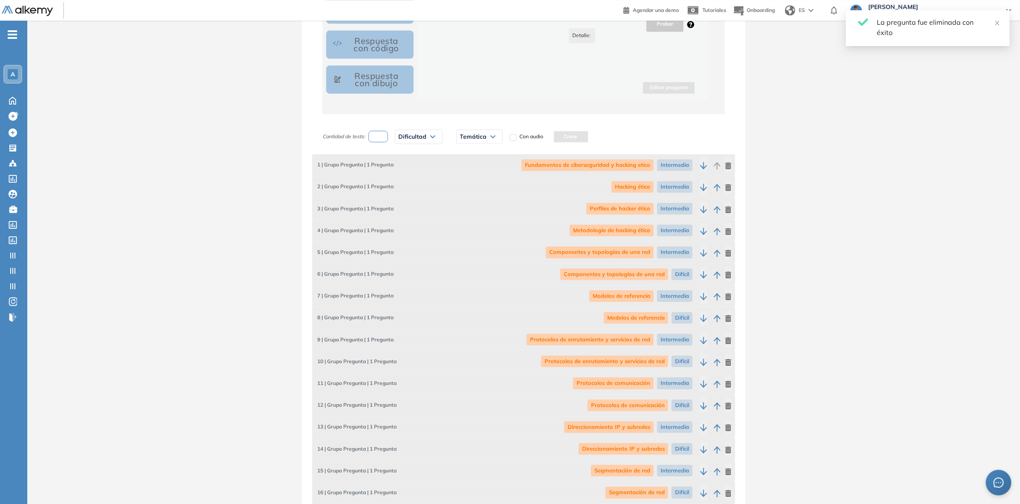
scroll to position [1064, 0]
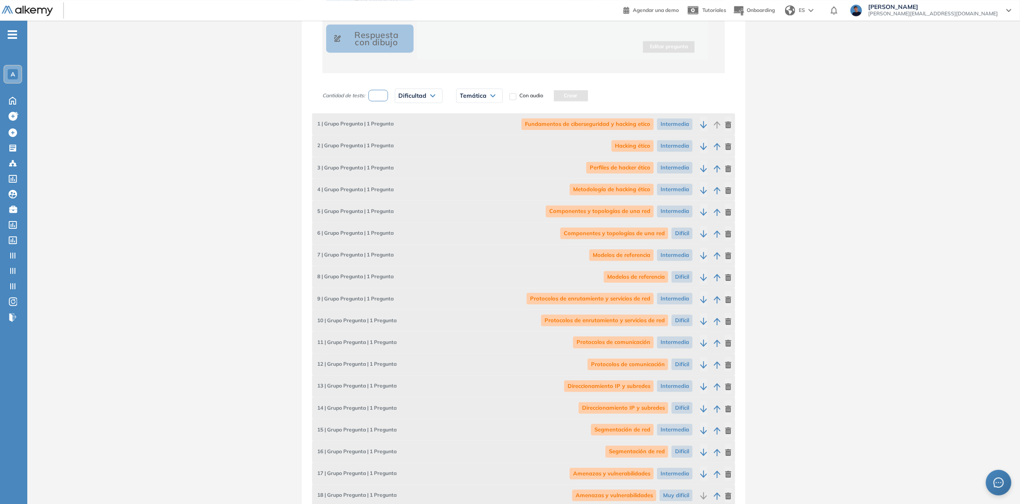
click at [143, 345] on div "**********" at bounding box center [523, 474] width 993 height 3003
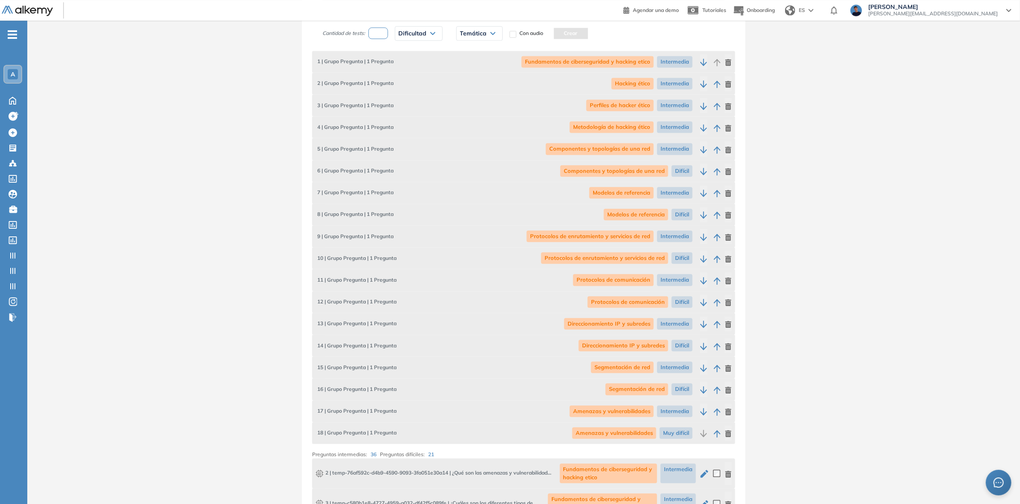
scroll to position [1118, 0]
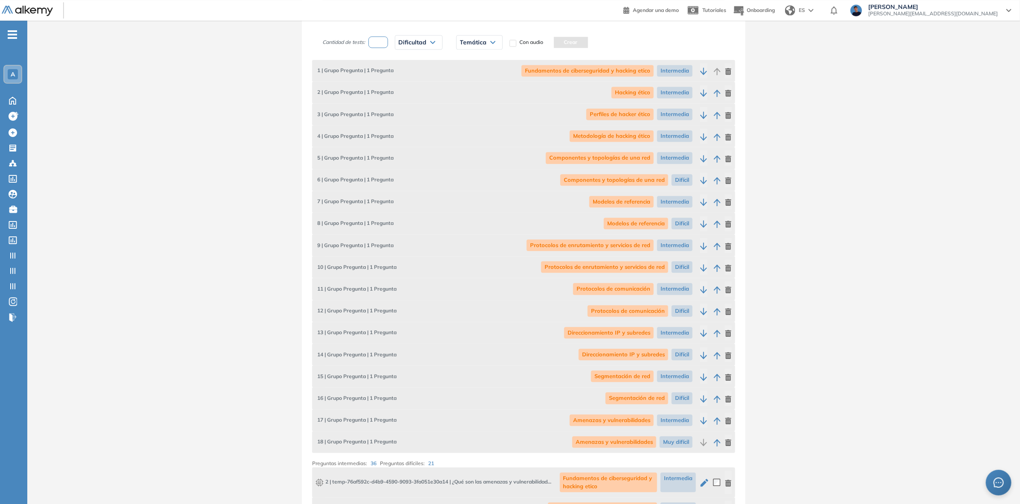
click at [639, 164] on div "Componentes y topologías de una red Intermedia" at bounding box center [621, 157] width 150 height 15
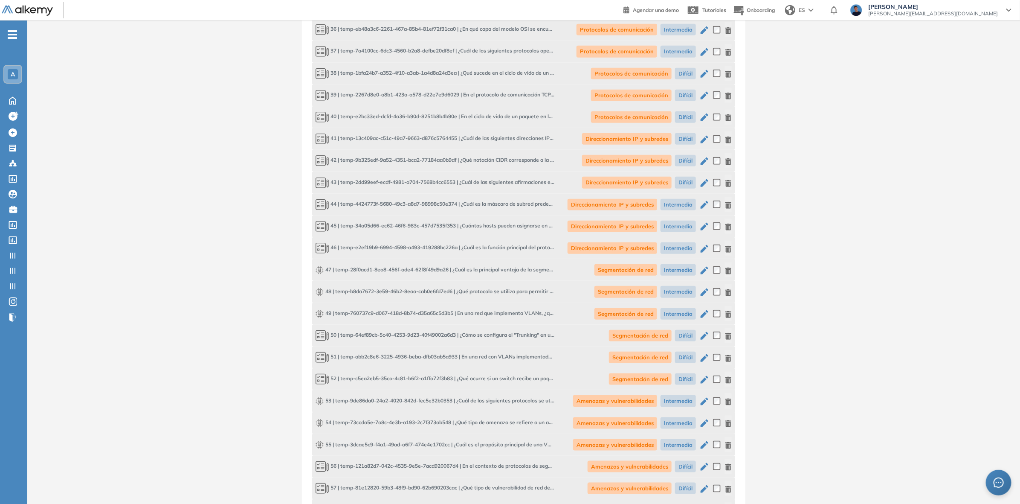
scroll to position [2535, 0]
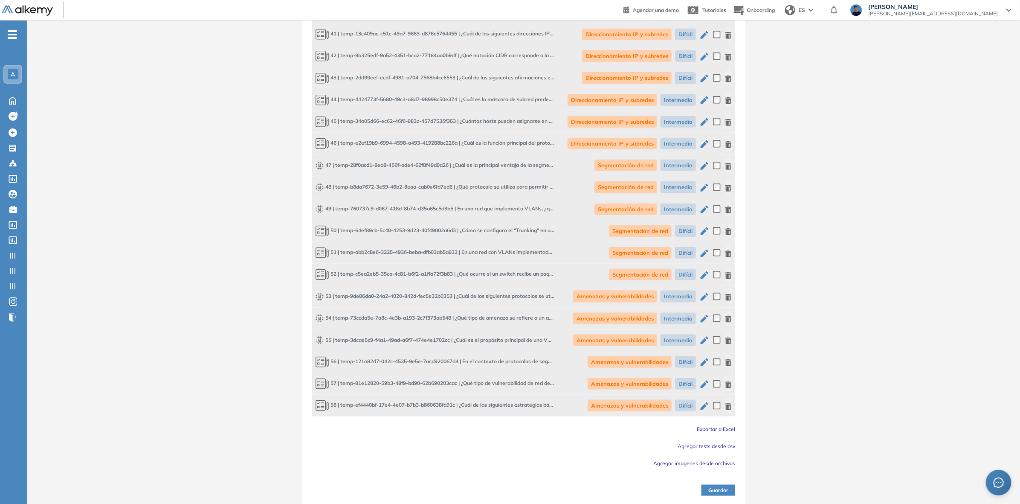
click at [716, 487] on button "Guardar" at bounding box center [718, 489] width 34 height 11
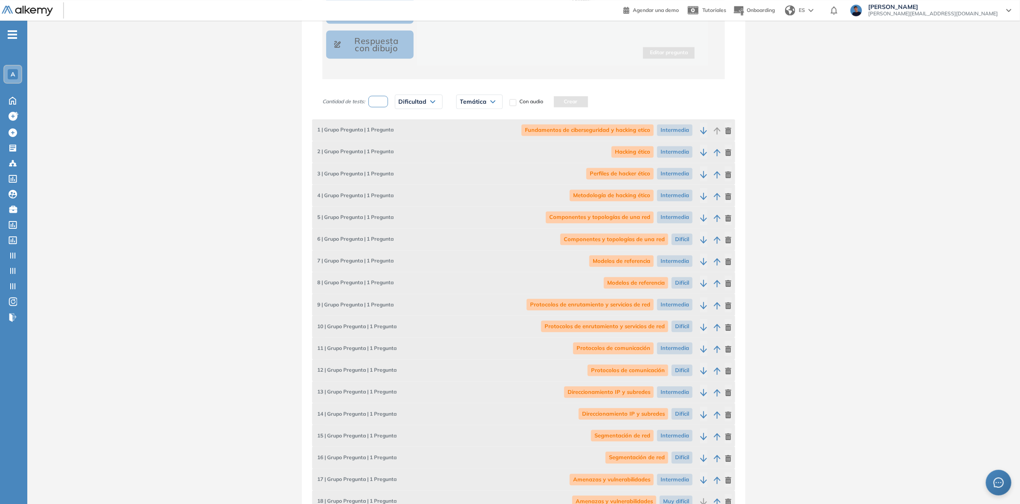
scroll to position [1149, 0]
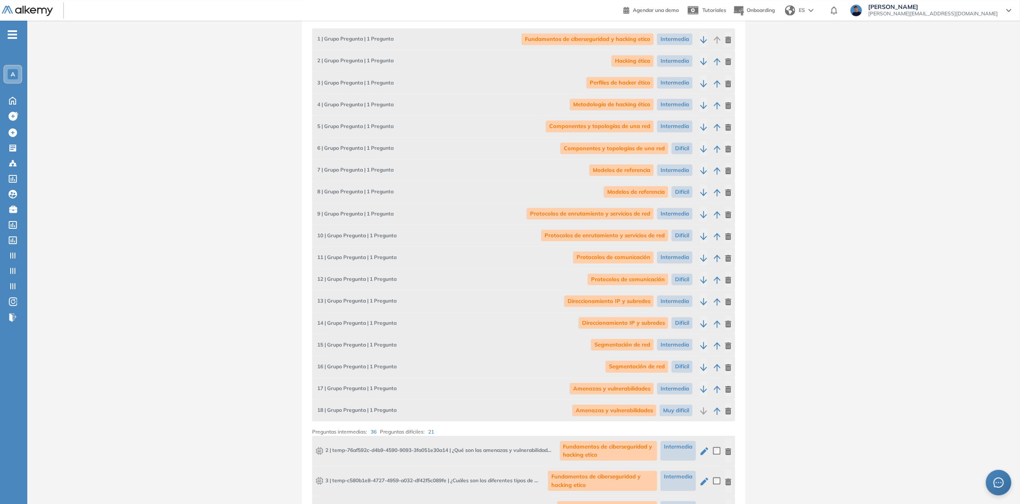
click at [729, 413] on icon "button" at bounding box center [728, 410] width 6 height 7
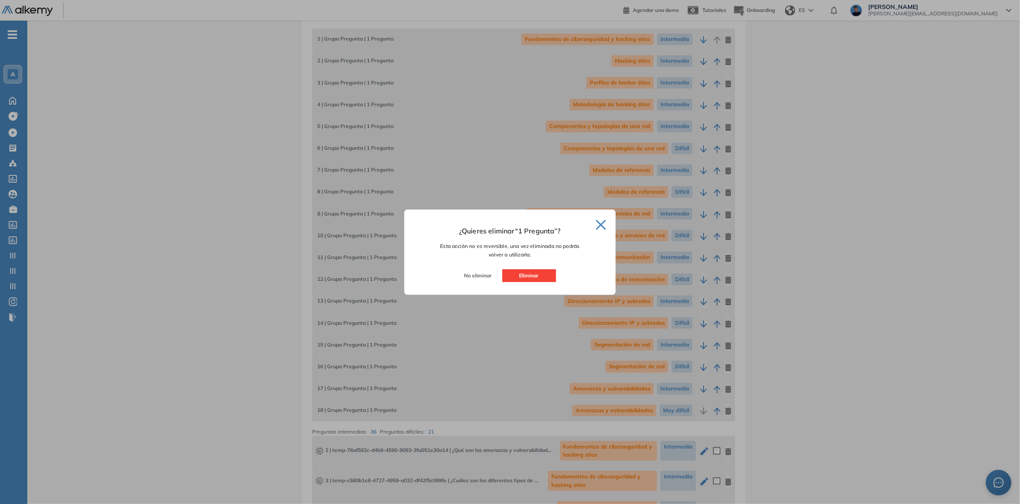
click at [536, 274] on button "Eliminar" at bounding box center [529, 275] width 54 height 13
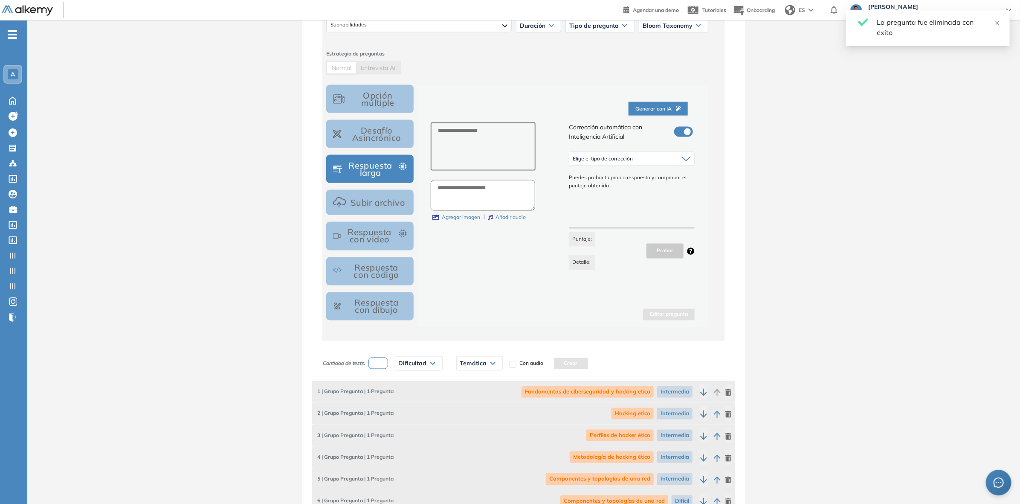
scroll to position [883, 0]
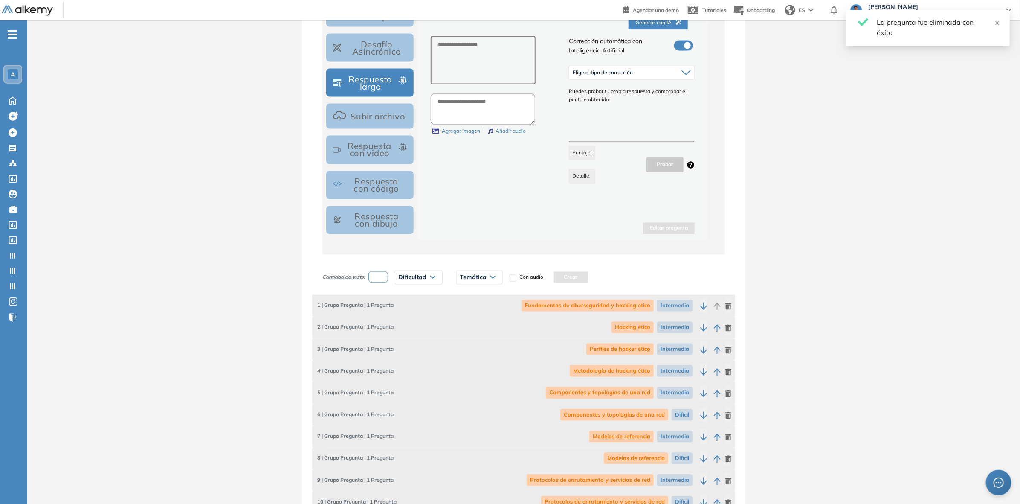
click at [423, 282] on div "Dificultad" at bounding box center [418, 277] width 47 height 14
click at [410, 343] on li "Difícil" at bounding box center [405, 341] width 12 height 9
click at [476, 280] on div "Temática" at bounding box center [468, 277] width 46 height 14
click at [479, 356] on li "Amenazas y vulnerabilidades" at bounding box center [481, 358] width 64 height 9
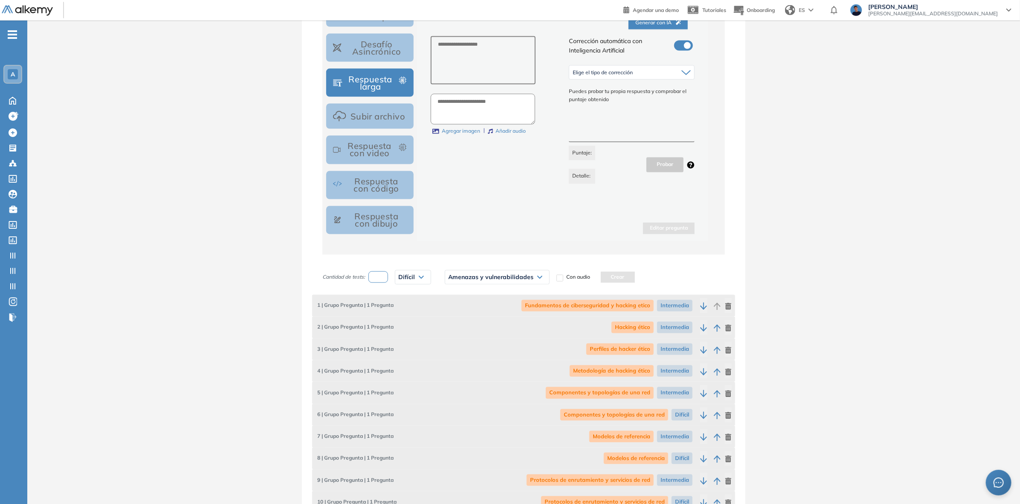
click at [381, 277] on input "number" at bounding box center [378, 277] width 20 height 12
type input "*"
click at [612, 276] on button "Crear" at bounding box center [618, 277] width 34 height 11
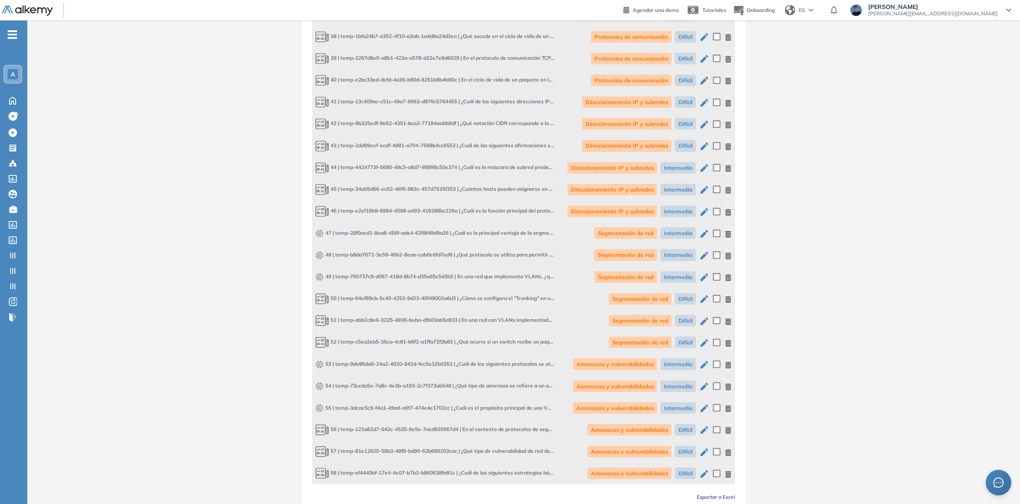
scroll to position [2535, 0]
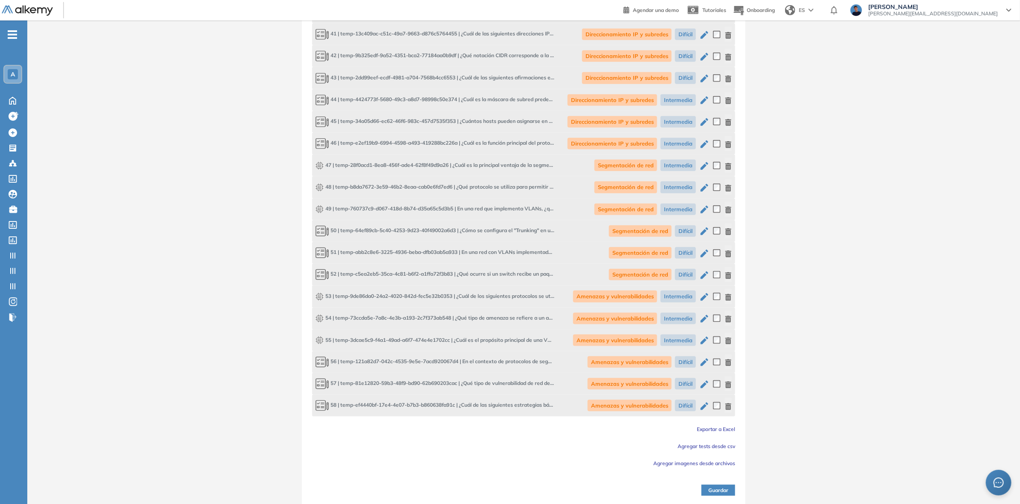
click at [710, 485] on button "Guardar" at bounding box center [718, 489] width 34 height 11
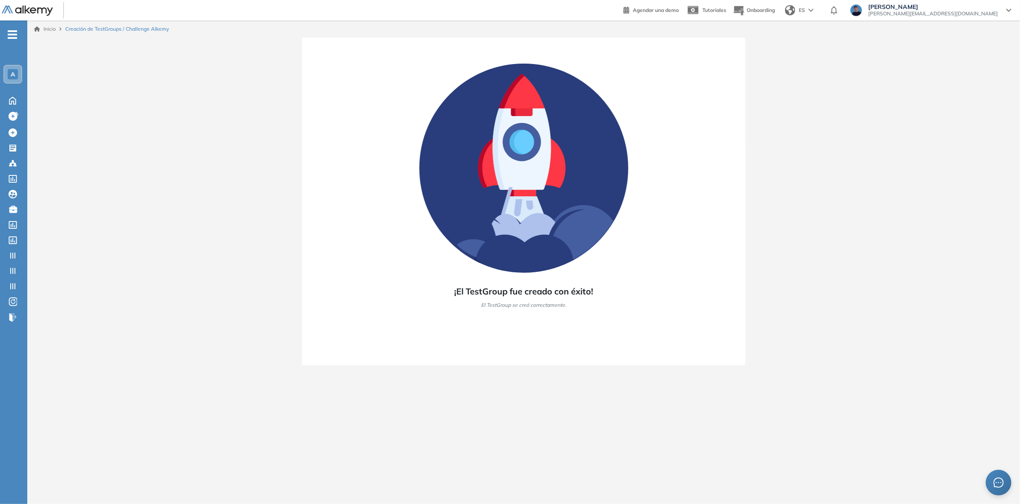
scroll to position [0, 0]
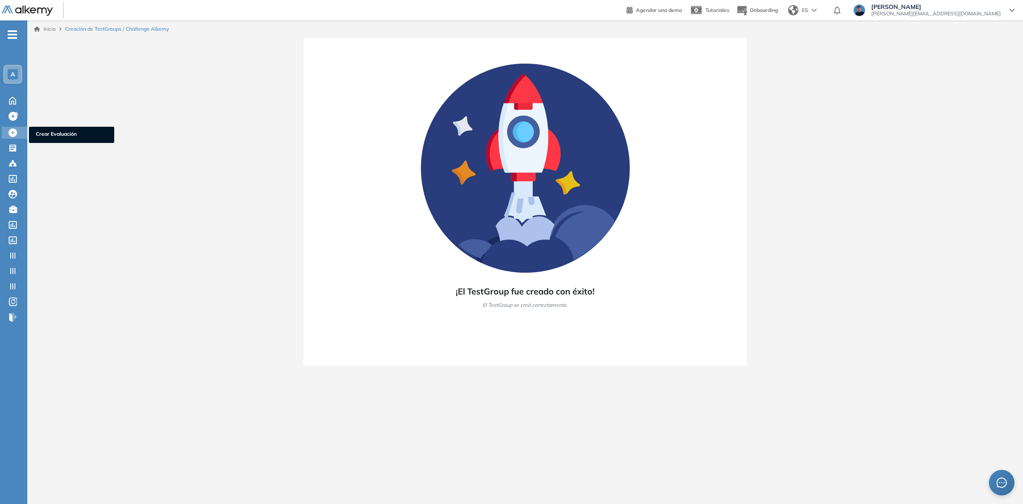
click at [9, 129] on icon at bounding box center [13, 132] width 9 height 9
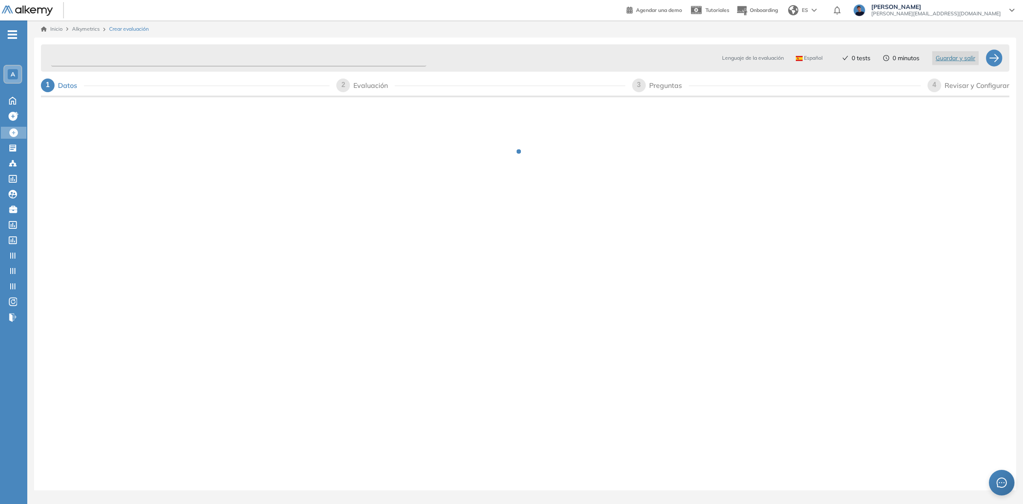
click at [133, 62] on input "text" at bounding box center [238, 58] width 375 height 17
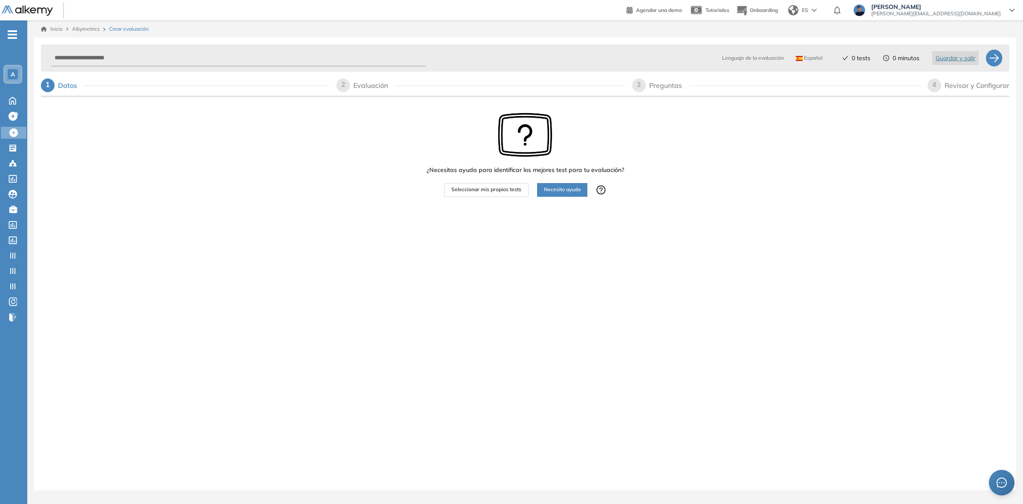
click at [481, 194] on button "Seleccionar mis propios tests" at bounding box center [486, 190] width 84 height 14
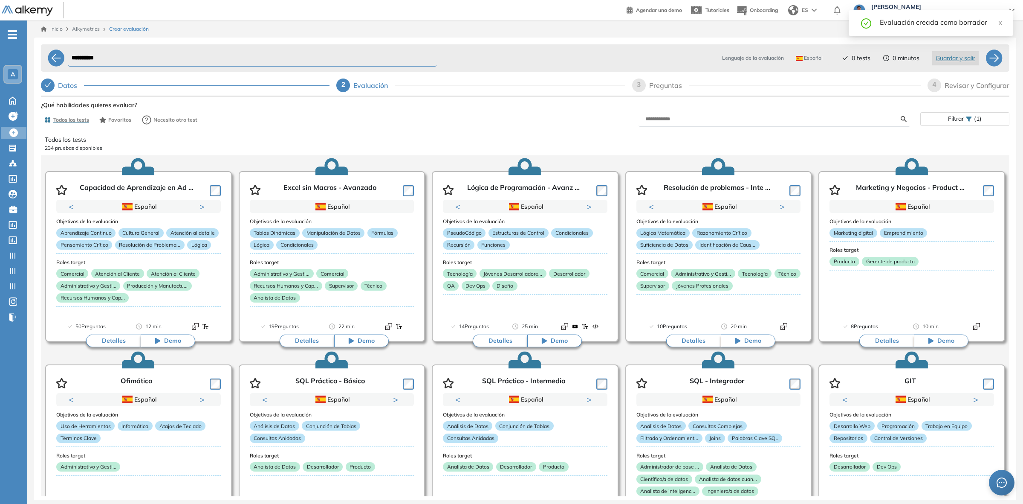
drag, startPoint x: 762, startPoint y: 112, endPoint x: 755, endPoint y: 116, distance: 7.8
click at [760, 113] on form at bounding box center [775, 119] width 272 height 15
click at [749, 118] on input "text" at bounding box center [773, 119] width 255 height 8
paste input "**********"
drag, startPoint x: 716, startPoint y: 119, endPoint x: 549, endPoint y: 115, distance: 167.2
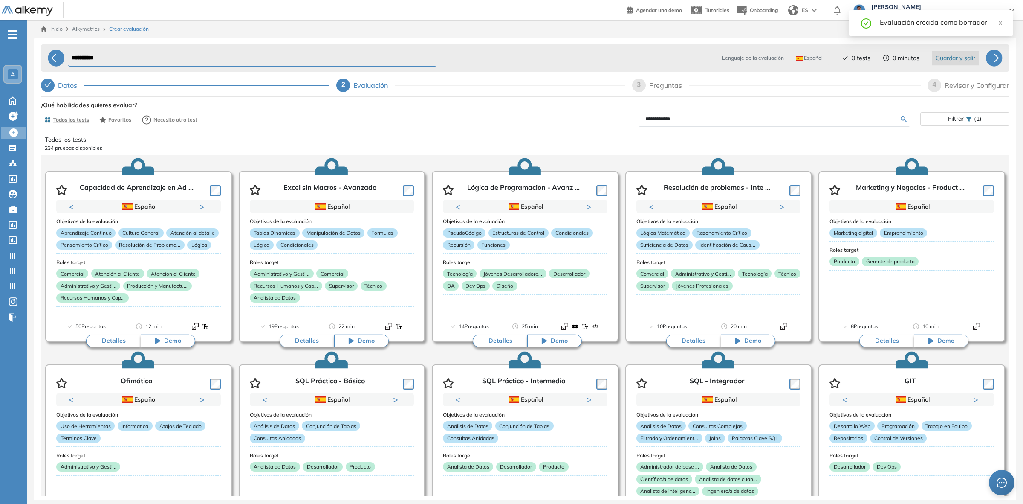
click at [550, 115] on div "**********" at bounding box center [722, 119] width 395 height 15
type input "*******"
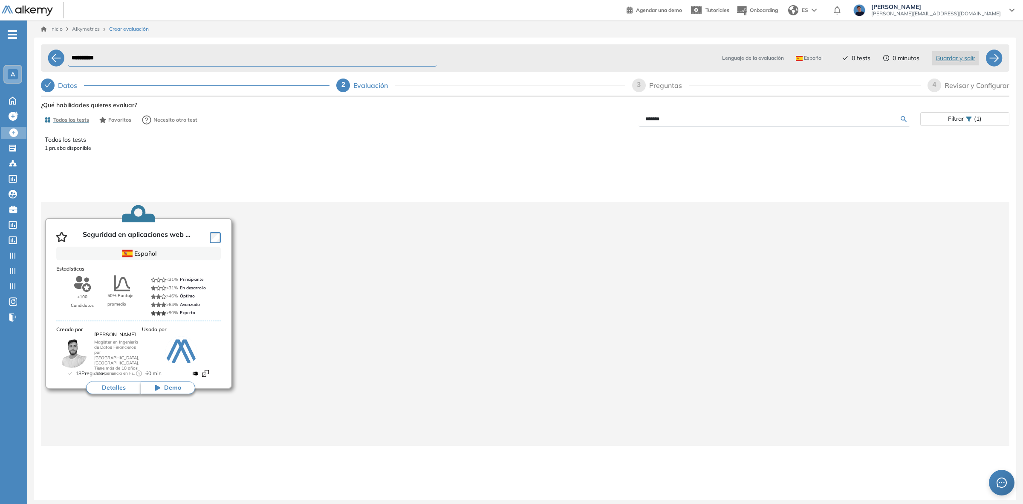
click at [124, 391] on button "Detalles" at bounding box center [113, 387] width 55 height 13
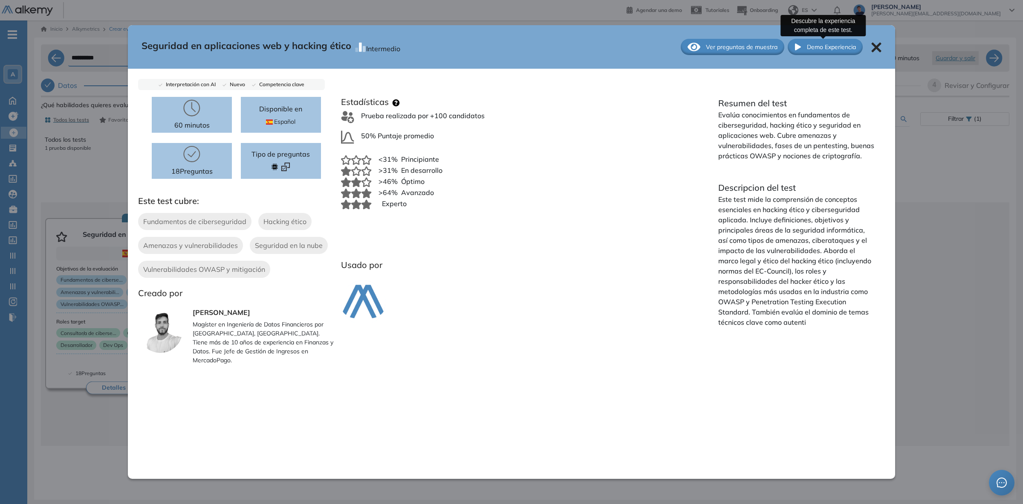
click at [822, 44] on span "Demo Experiencia" at bounding box center [831, 47] width 49 height 9
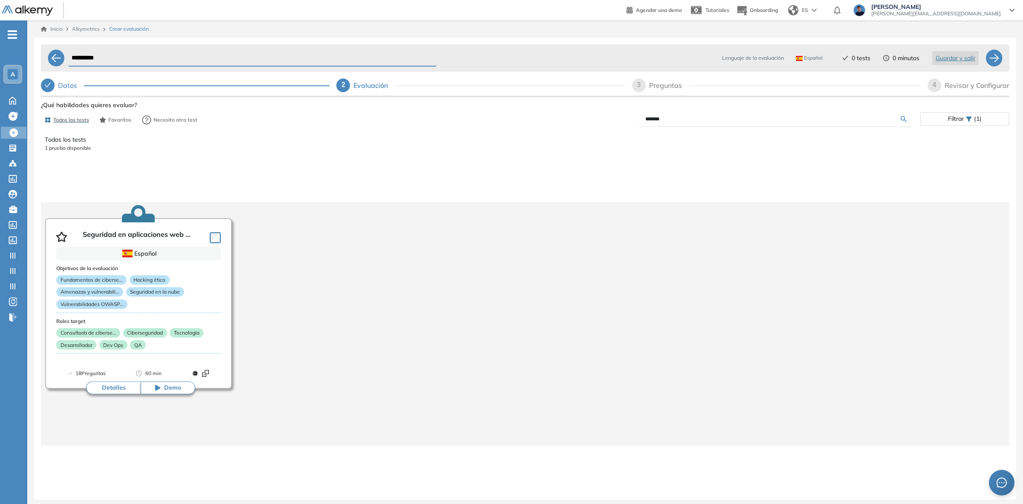
click at [70, 148] on div "Seguridad en aplicaciones web y hacking ético Intermedio Ver preguntas de muest…" at bounding box center [525, 326] width 969 height 455
click at [11, 96] on icon at bounding box center [12, 100] width 15 height 10
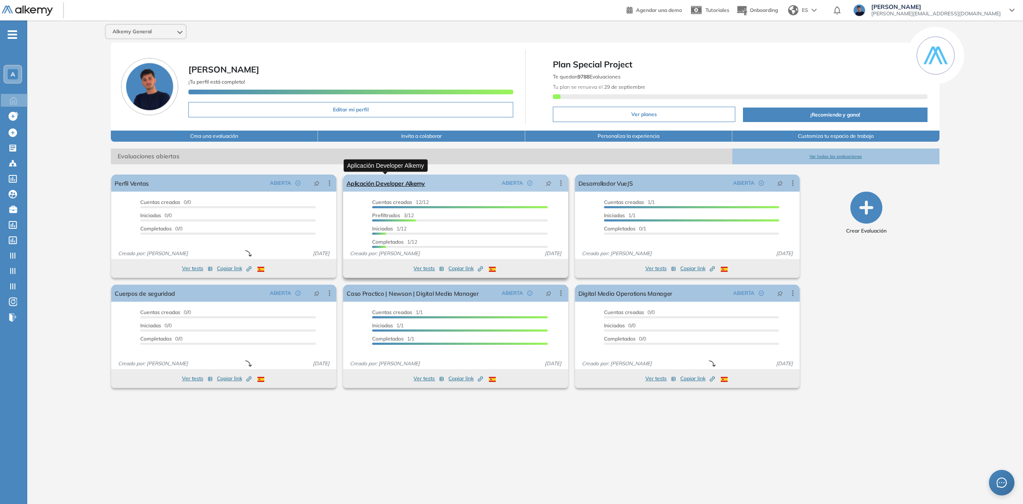
click at [401, 183] on link "Aplicación Developer Alkemy" at bounding box center [386, 182] width 78 height 17
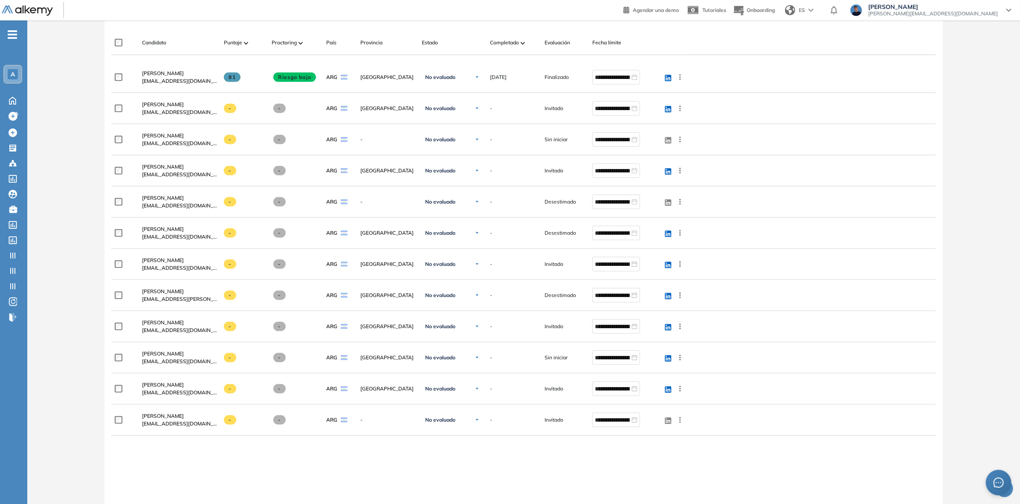
scroll to position [267, 0]
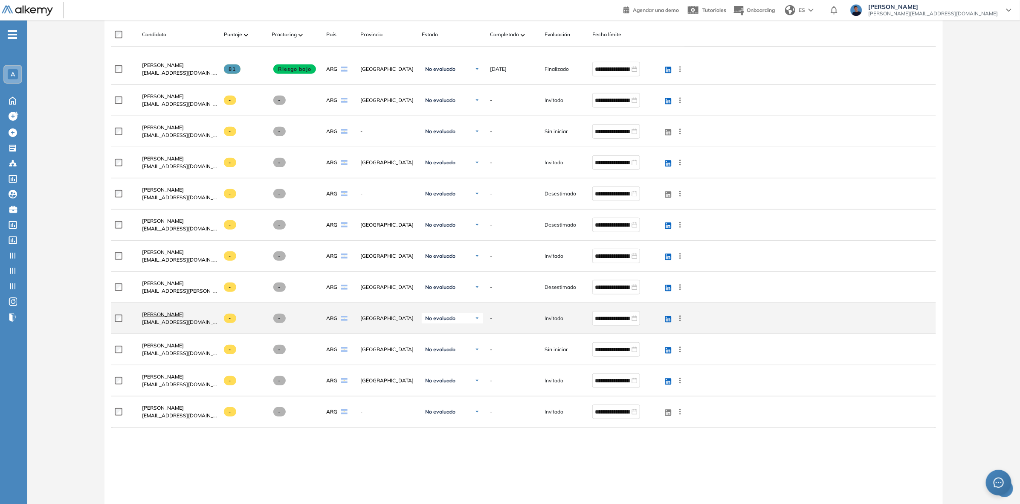
click at [165, 316] on span "Gaston Lopez" at bounding box center [163, 314] width 42 height 6
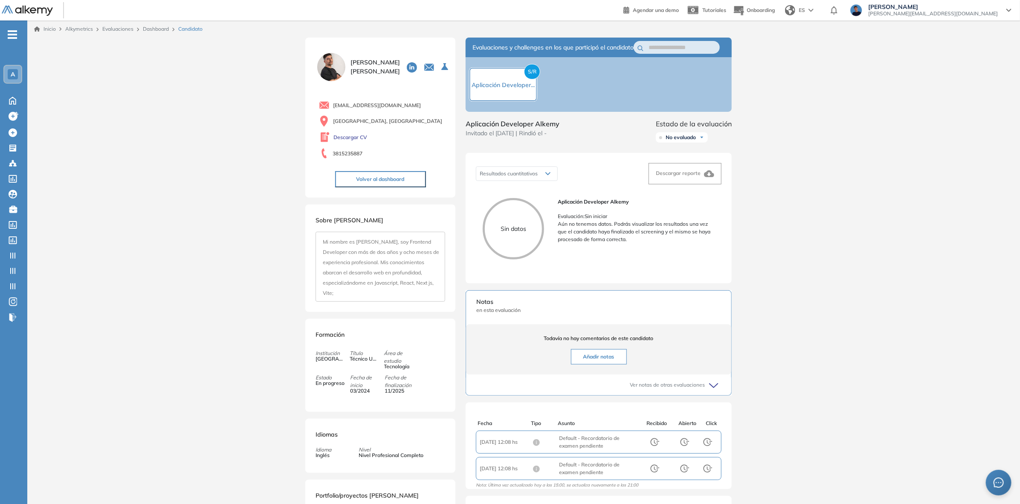
click at [382, 261] on span "Mi nombre es Gastón López Tisera, soy Frontend Developer con más de dos años y …" at bounding box center [381, 267] width 116 height 58
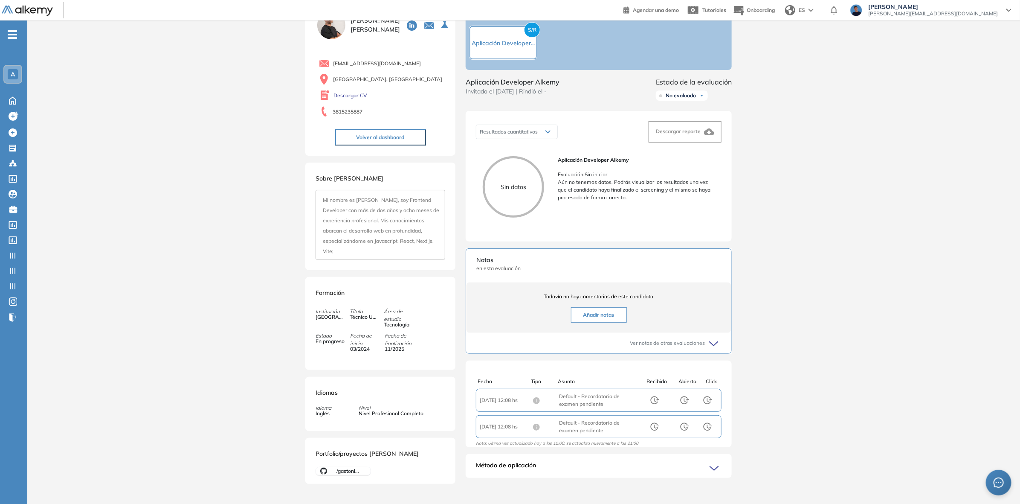
scroll to position [55, 0]
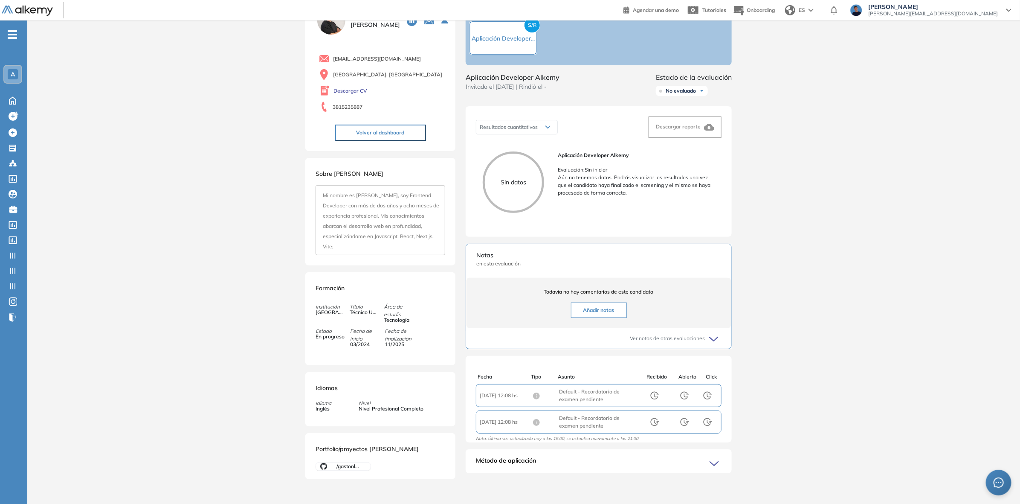
click at [563, 461] on div "Método de aplicación" at bounding box center [599, 464] width 266 height 17
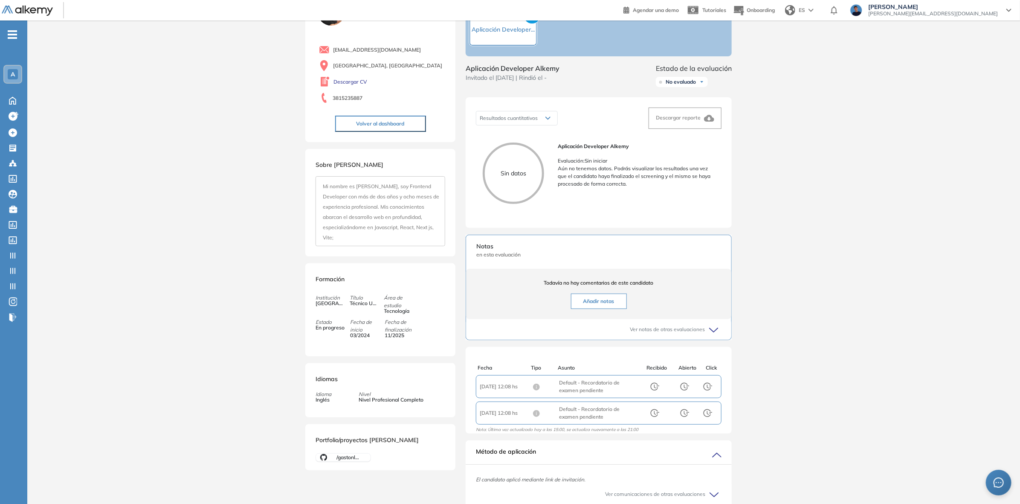
scroll to position [1, 0]
click at [596, 307] on button "Añadir notas" at bounding box center [599, 300] width 56 height 15
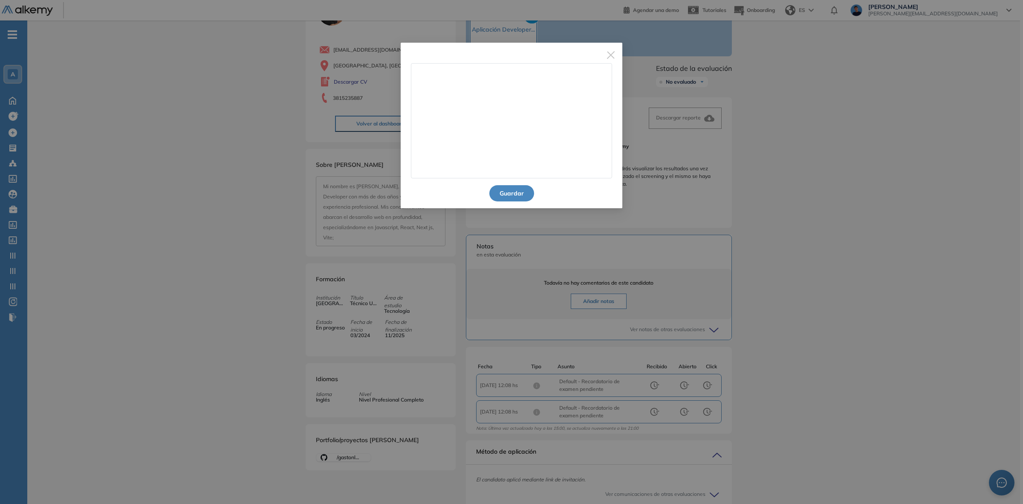
click at [501, 141] on textarea at bounding box center [511, 120] width 201 height 115
type textarea "**********"
click at [506, 186] on button "Guardar" at bounding box center [512, 193] width 45 height 16
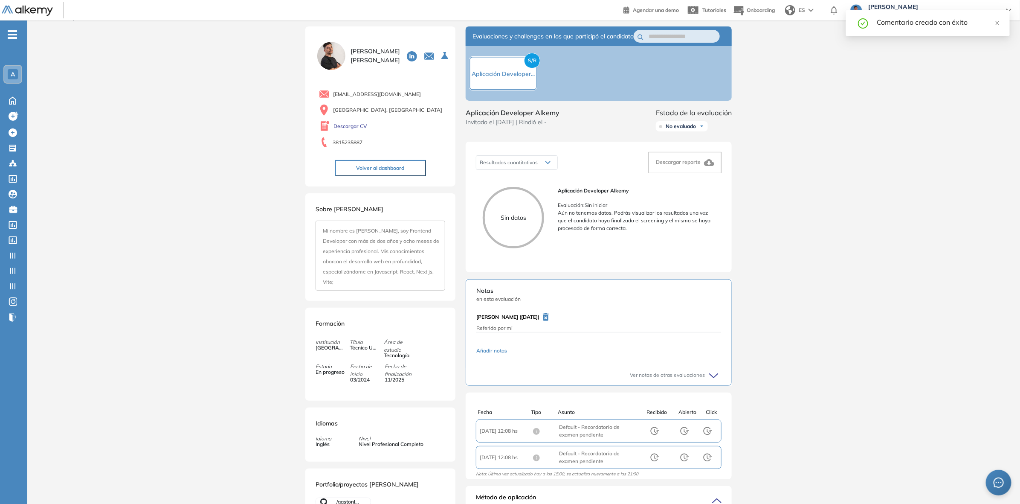
scroll to position [2, 0]
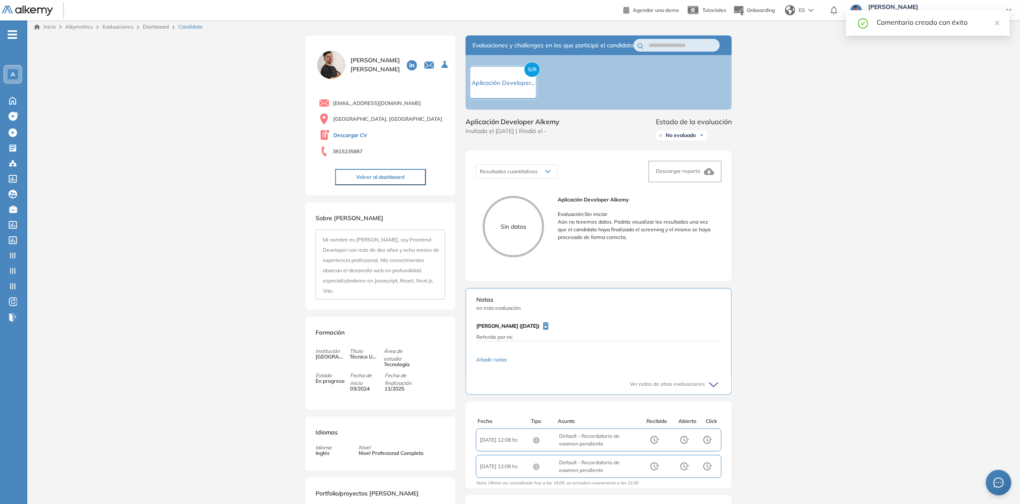
click at [349, 134] on link "Descargar CV" at bounding box center [350, 135] width 34 height 8
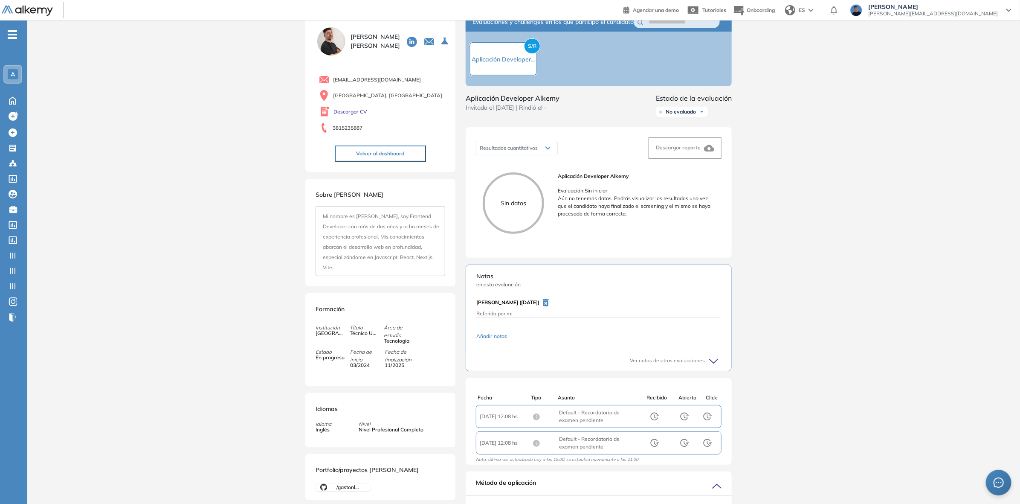
scroll to position [0, 0]
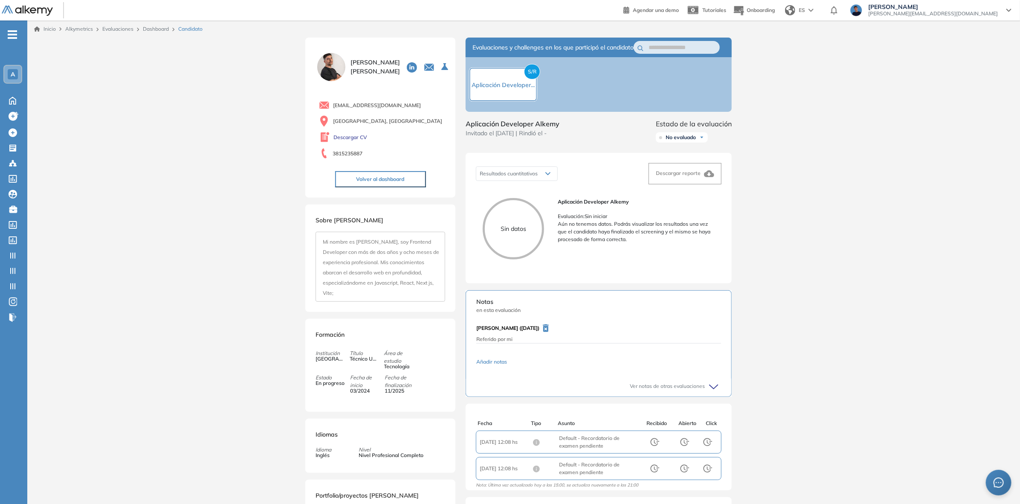
click at [392, 187] on div "Gaston Lopez gastonlopez164@gmail.com Tucumán, Argentina Descargar CV 381523588…" at bounding box center [380, 118] width 150 height 160
click at [393, 180] on button "Volver al dashboard" at bounding box center [380, 179] width 91 height 16
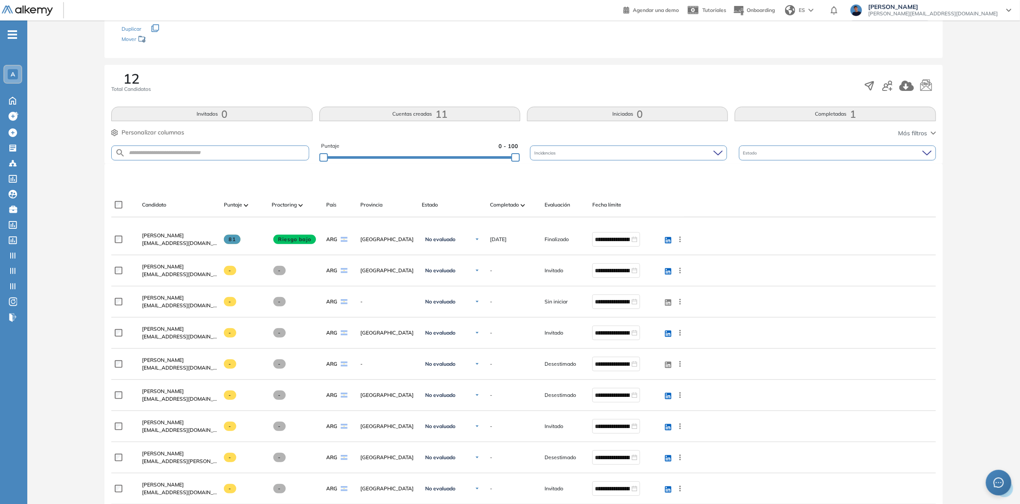
scroll to position [107, 0]
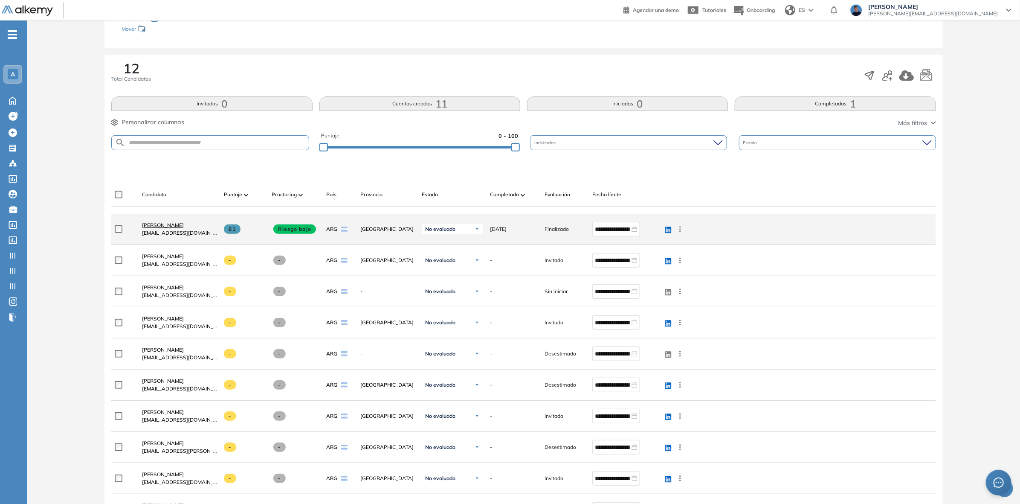
click at [159, 225] on span "Taiel Molina" at bounding box center [163, 225] width 42 height 6
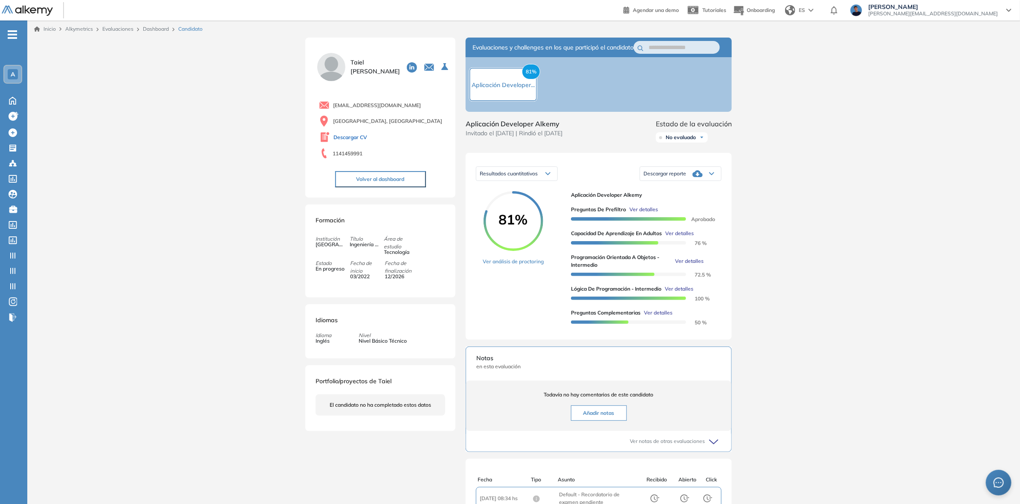
click at [341, 139] on link "Descargar CV" at bounding box center [350, 137] width 34 height 8
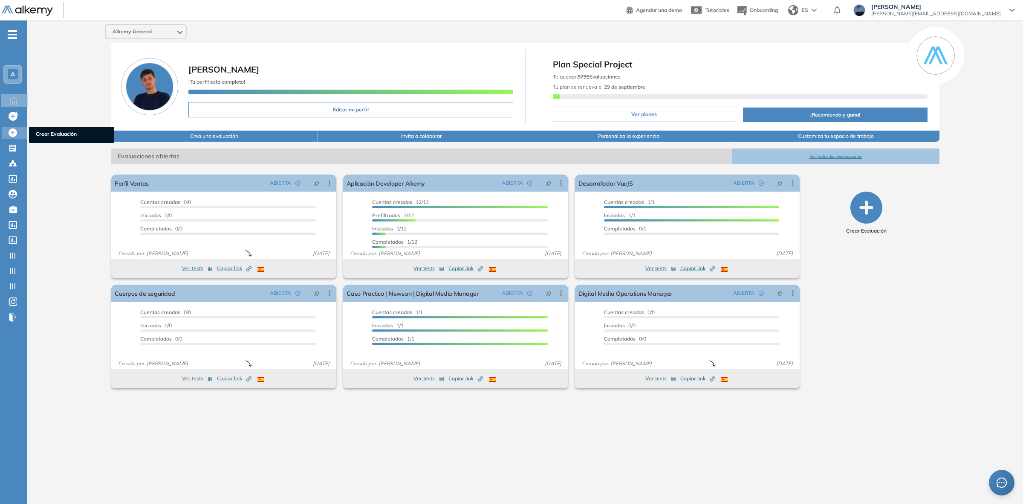
drag, startPoint x: 9, startPoint y: 131, endPoint x: 13, endPoint y: 129, distance: 5.2
click at [9, 131] on icon at bounding box center [13, 132] width 9 height 9
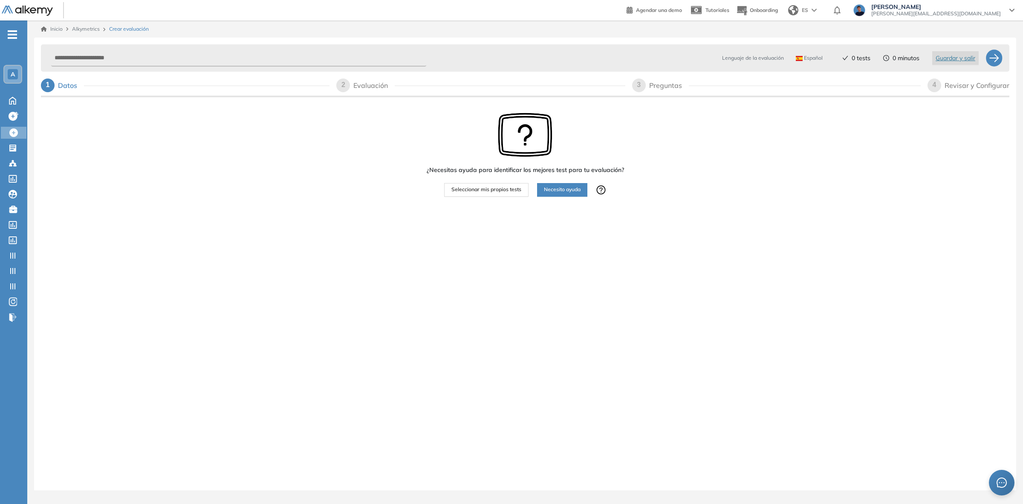
drag, startPoint x: 474, startPoint y: 190, endPoint x: 475, endPoint y: 182, distance: 8.1
click at [474, 190] on span "Seleccionar mis propios tests" at bounding box center [487, 189] width 70 height 8
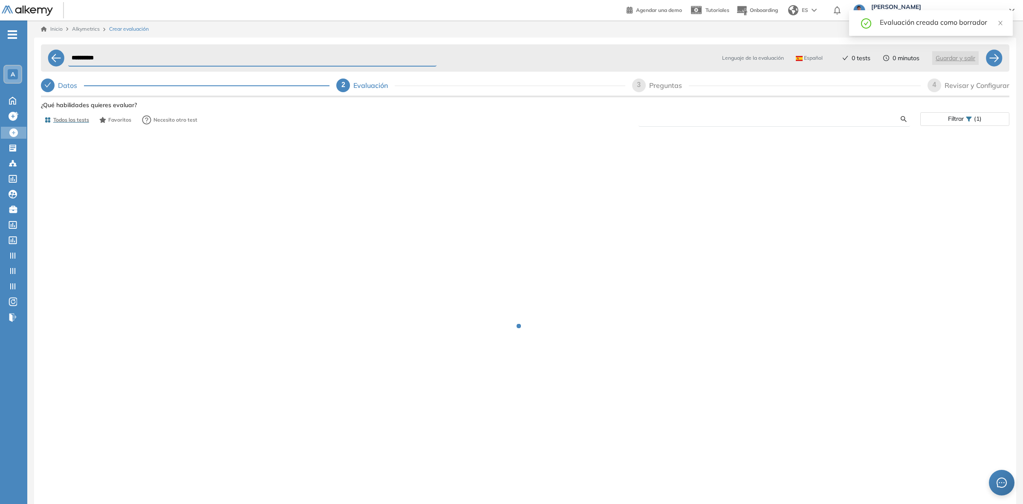
click at [725, 115] on input "text" at bounding box center [773, 119] width 255 height 8
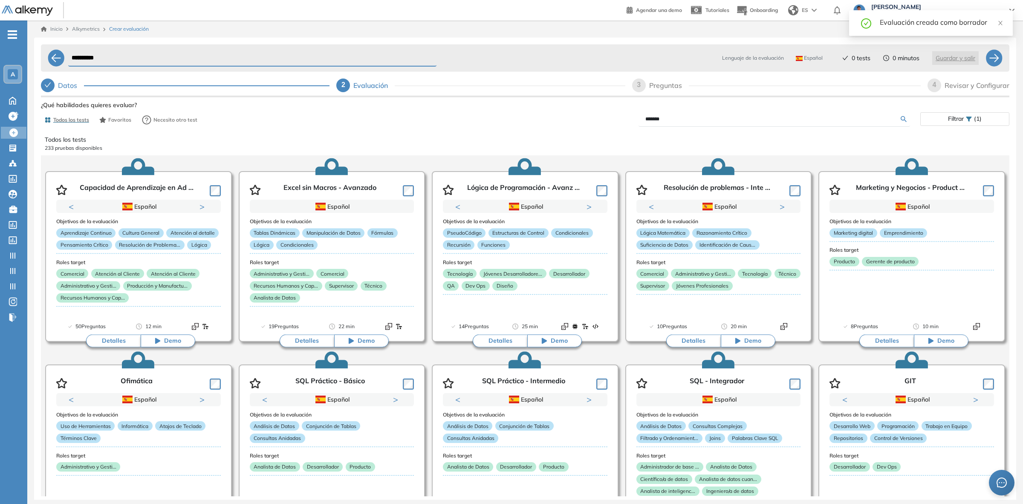
type input "*******"
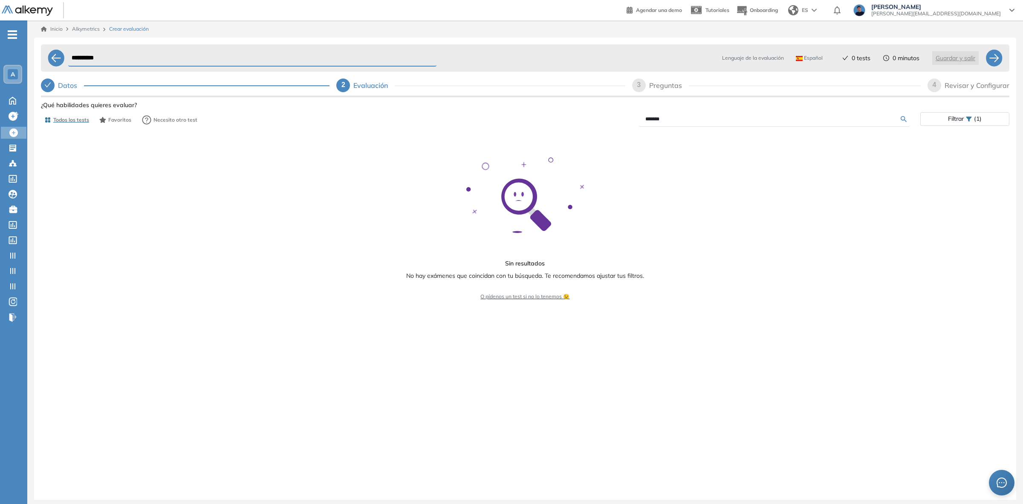
drag, startPoint x: 604, startPoint y: 121, endPoint x: 588, endPoint y: 121, distance: 15.8
click at [591, 121] on div "*******" at bounding box center [722, 119] width 395 height 15
type input "*********"
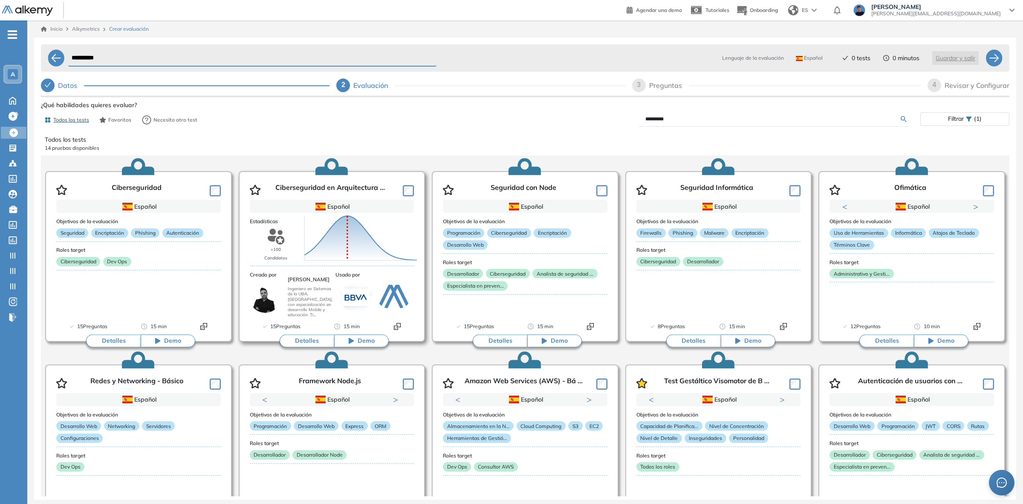
click at [304, 340] on button "Detalles" at bounding box center [307, 340] width 55 height 13
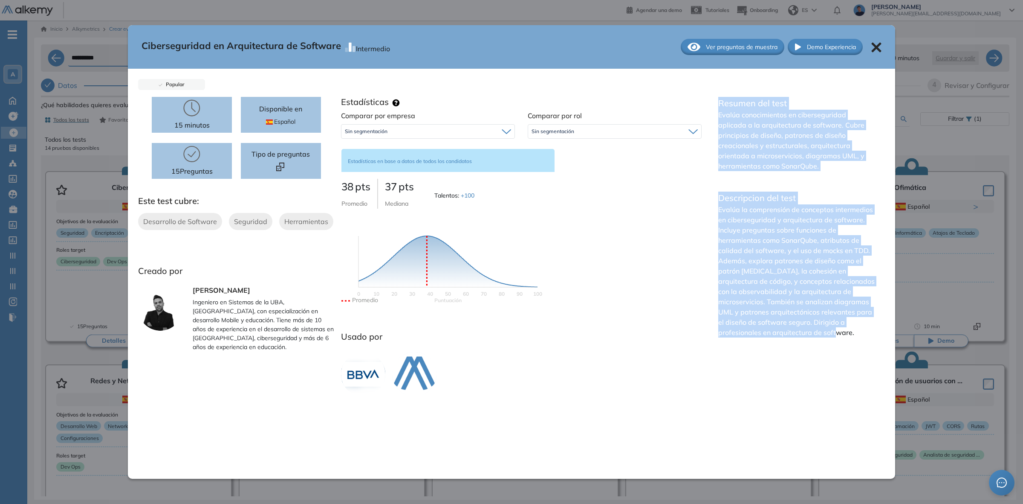
drag, startPoint x: 716, startPoint y: 101, endPoint x: 852, endPoint y: 333, distance: 269.3
click at [852, 333] on div "Resumen del test Evalúa conocimientos en ciberseguridad aplicada a la arquitect…" at bounding box center [796, 246] width 177 height 299
copy div "Resumen del test Evalúa conocimientos en ciberseguridad aplicada a la arquitect…"
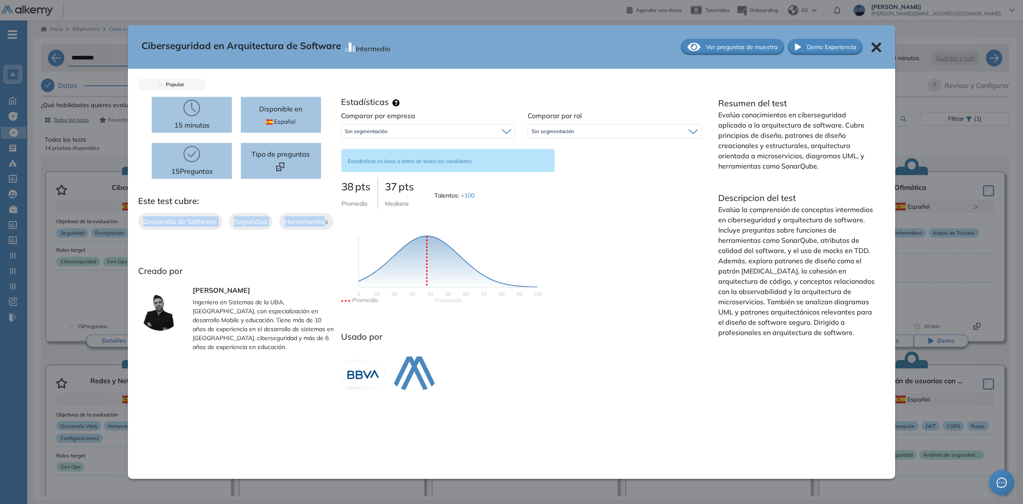
drag, startPoint x: 142, startPoint y: 221, endPoint x: 320, endPoint y: 212, distance: 178.4
click at [320, 213] on div "Desarrollo de Software Seguridad Herramientas" at bounding box center [236, 221] width 197 height 17
copy div "Desarrollo de Software Seguridad Herramienta"
click at [878, 56] on div "Ciberseguridad en Arquitectura de Software Intermedio Ver preguntas de muestra …" at bounding box center [512, 46] width 768 height 43
click at [876, 46] on icon at bounding box center [877, 47] width 10 height 10
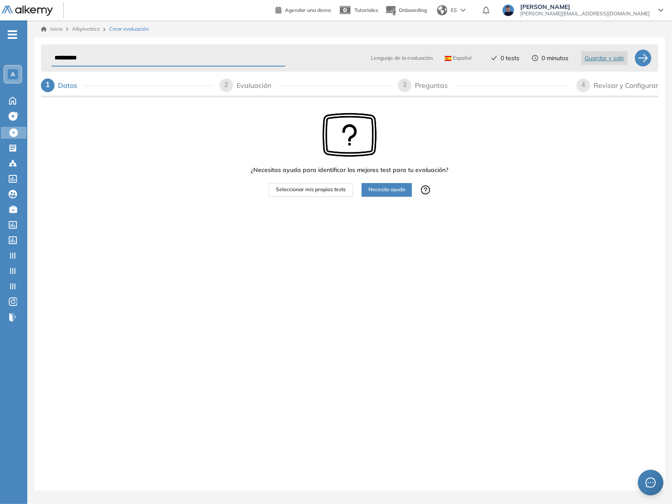
click at [339, 188] on span "Seleccionar mis propios tests" at bounding box center [311, 189] width 70 height 8
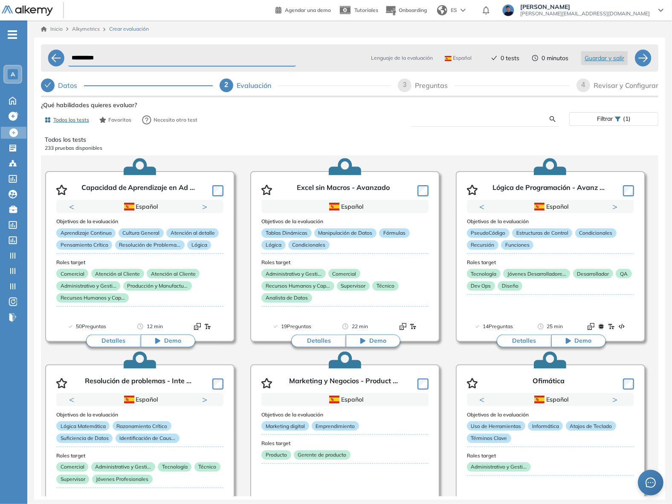
click at [496, 118] on input "text" at bounding box center [483, 119] width 133 height 8
type input "*********"
